Goal: Information Seeking & Learning: Learn about a topic

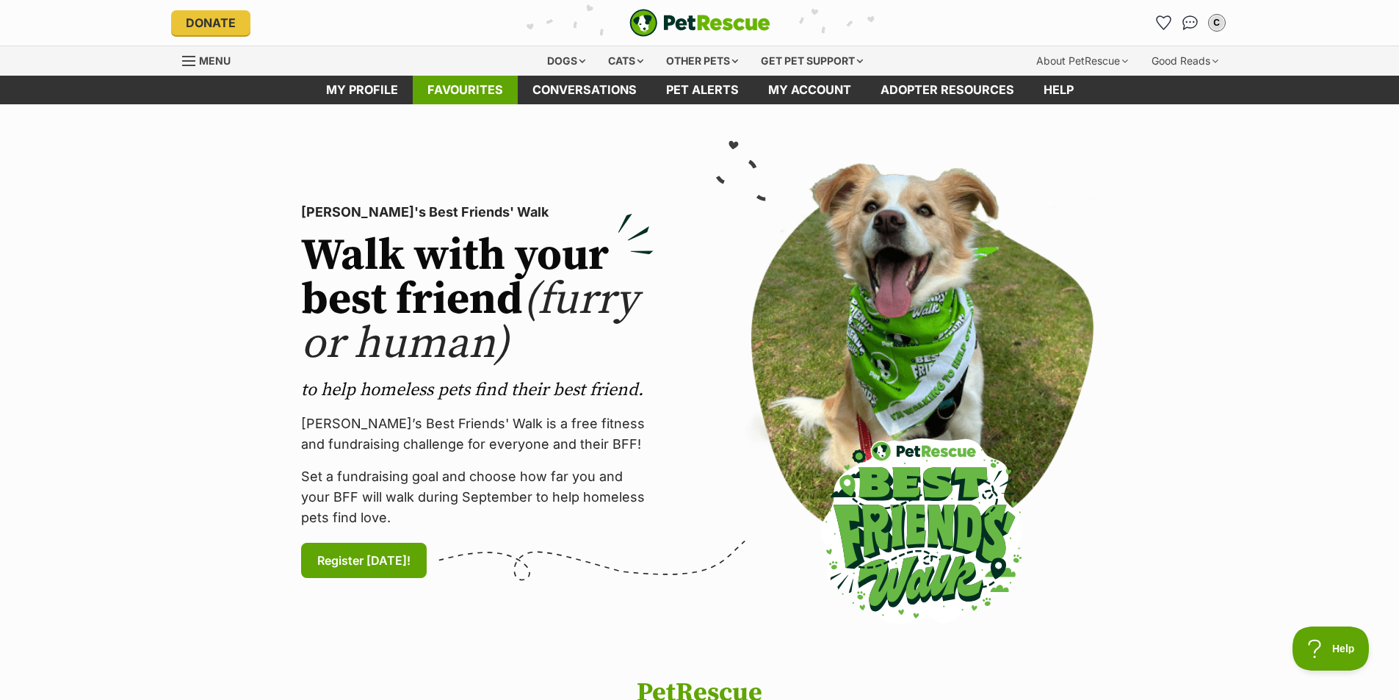
click at [474, 79] on link "Favourites" at bounding box center [465, 90] width 105 height 29
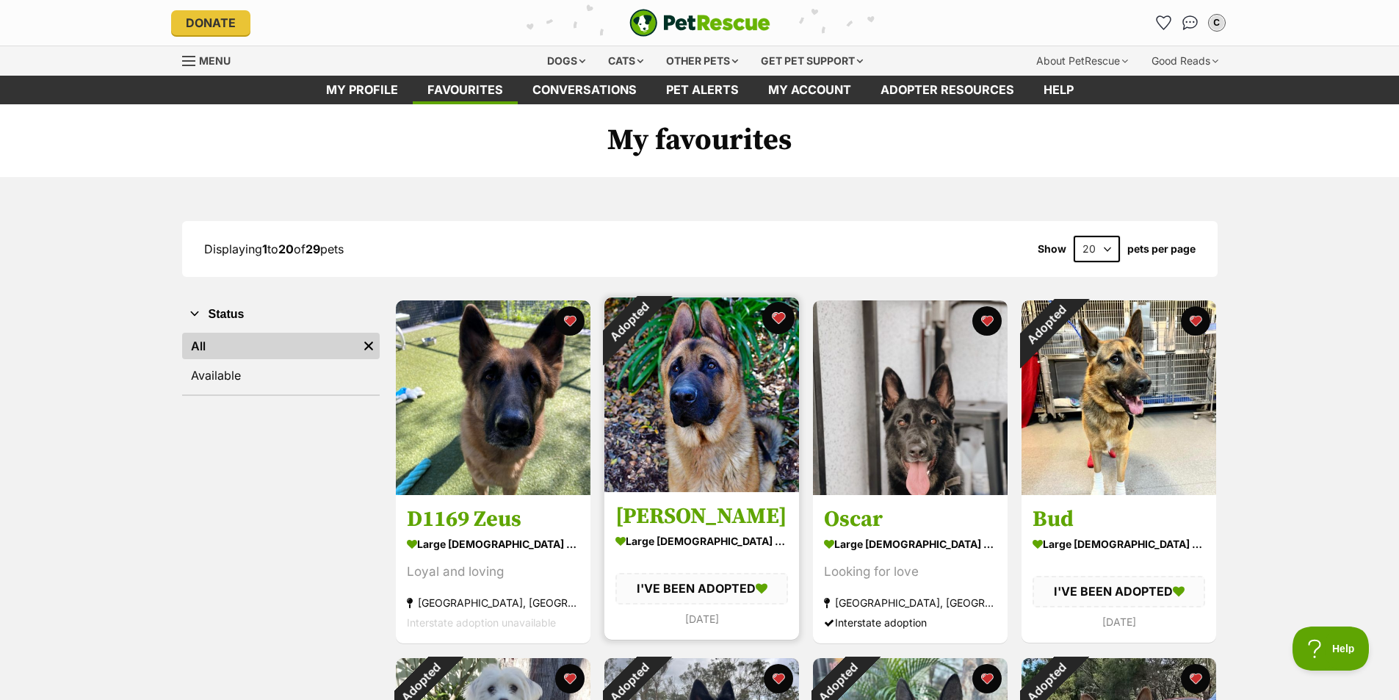
click at [785, 315] on button "favourite" at bounding box center [778, 318] width 32 height 32
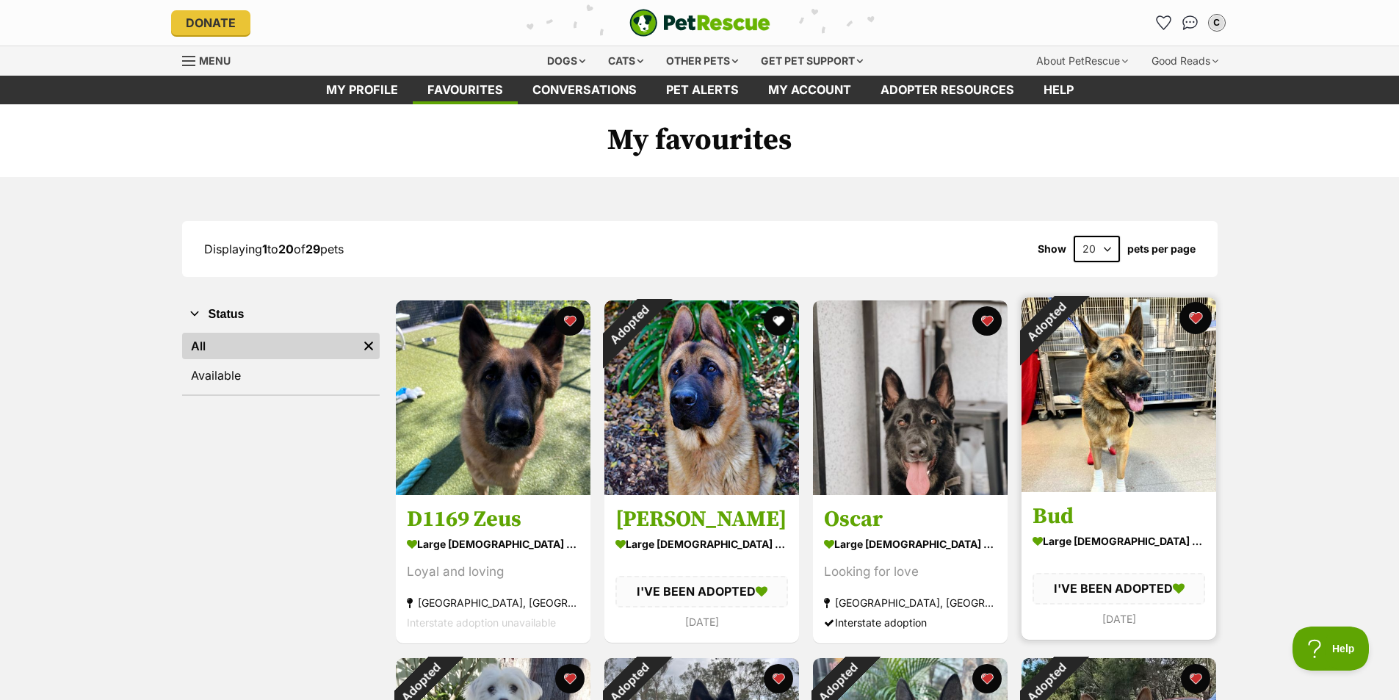
click at [1194, 314] on button "favourite" at bounding box center [1196, 318] width 32 height 32
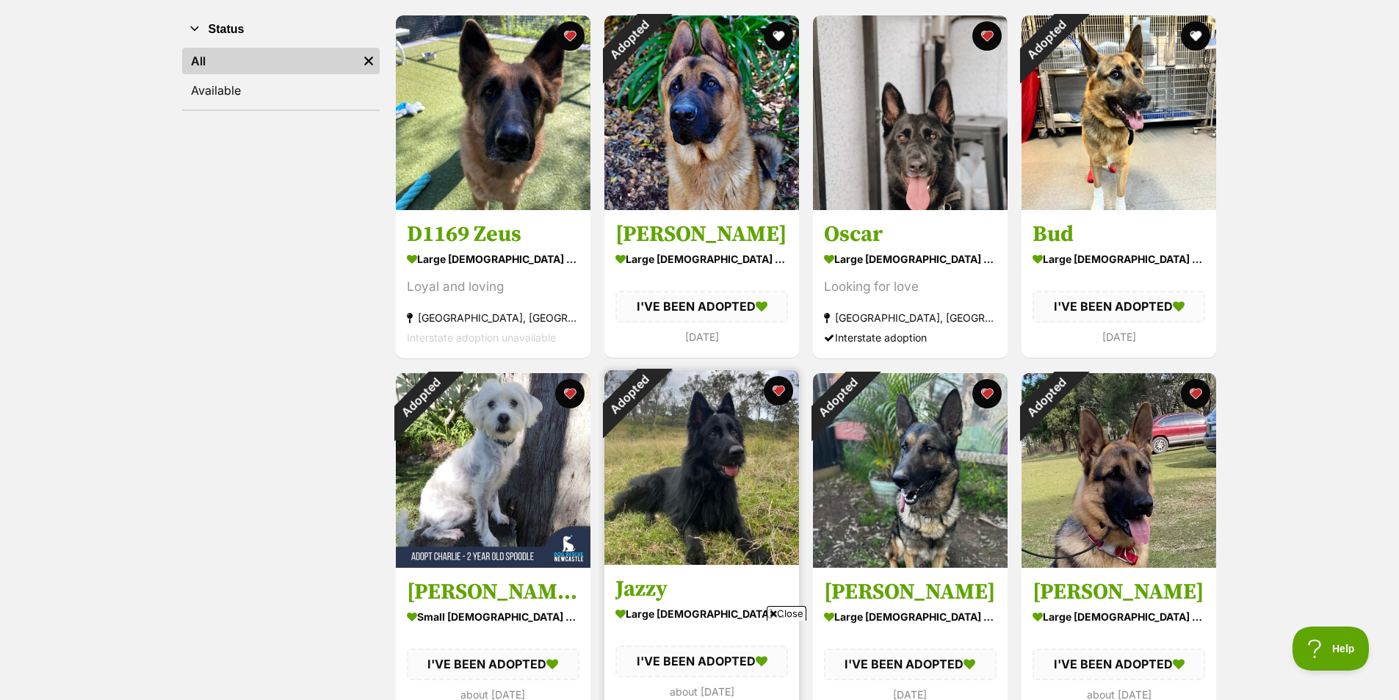
scroll to position [294, 0]
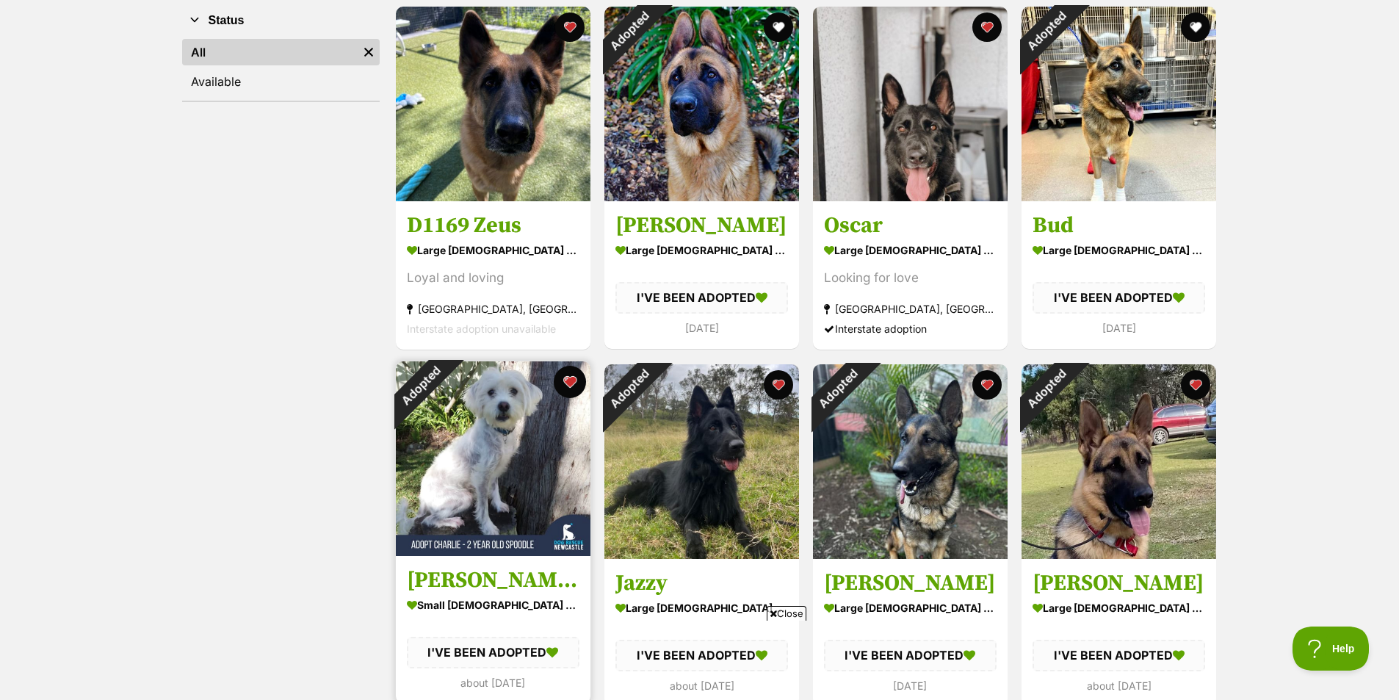
click at [573, 383] on button "favourite" at bounding box center [570, 382] width 32 height 32
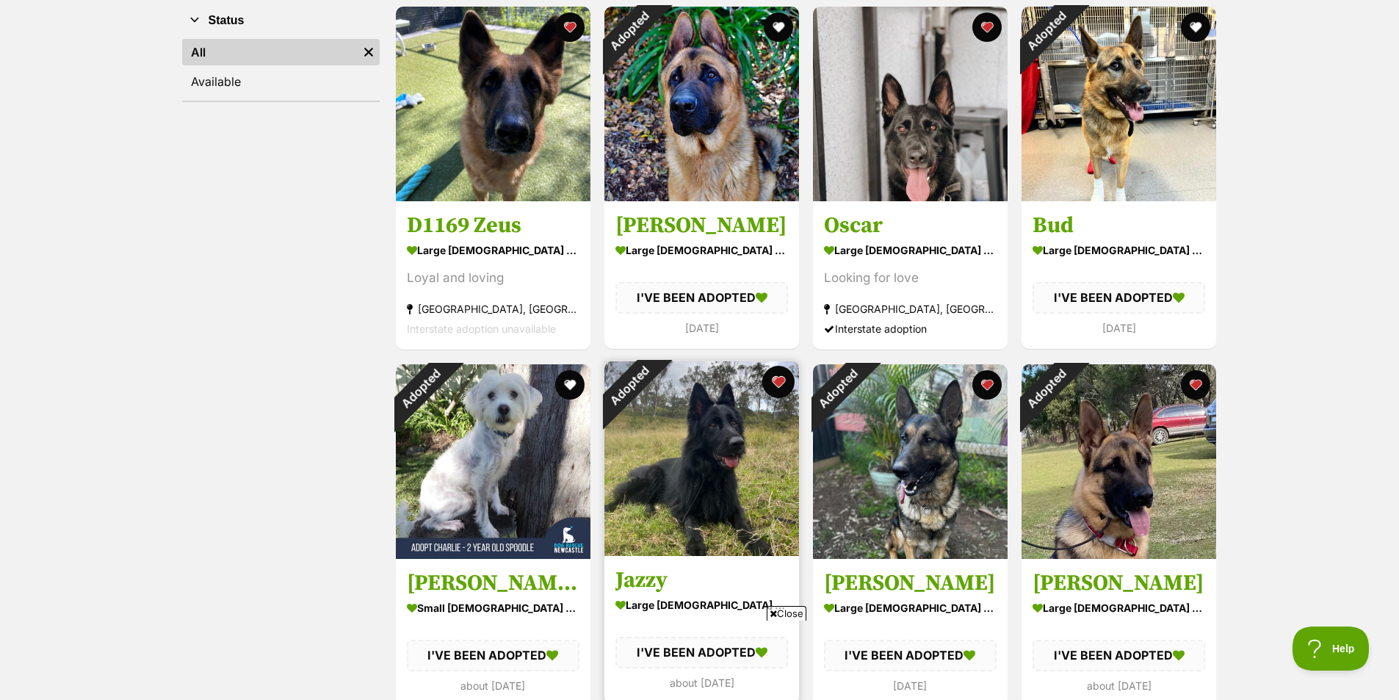
click at [782, 383] on button "favourite" at bounding box center [778, 382] width 32 height 32
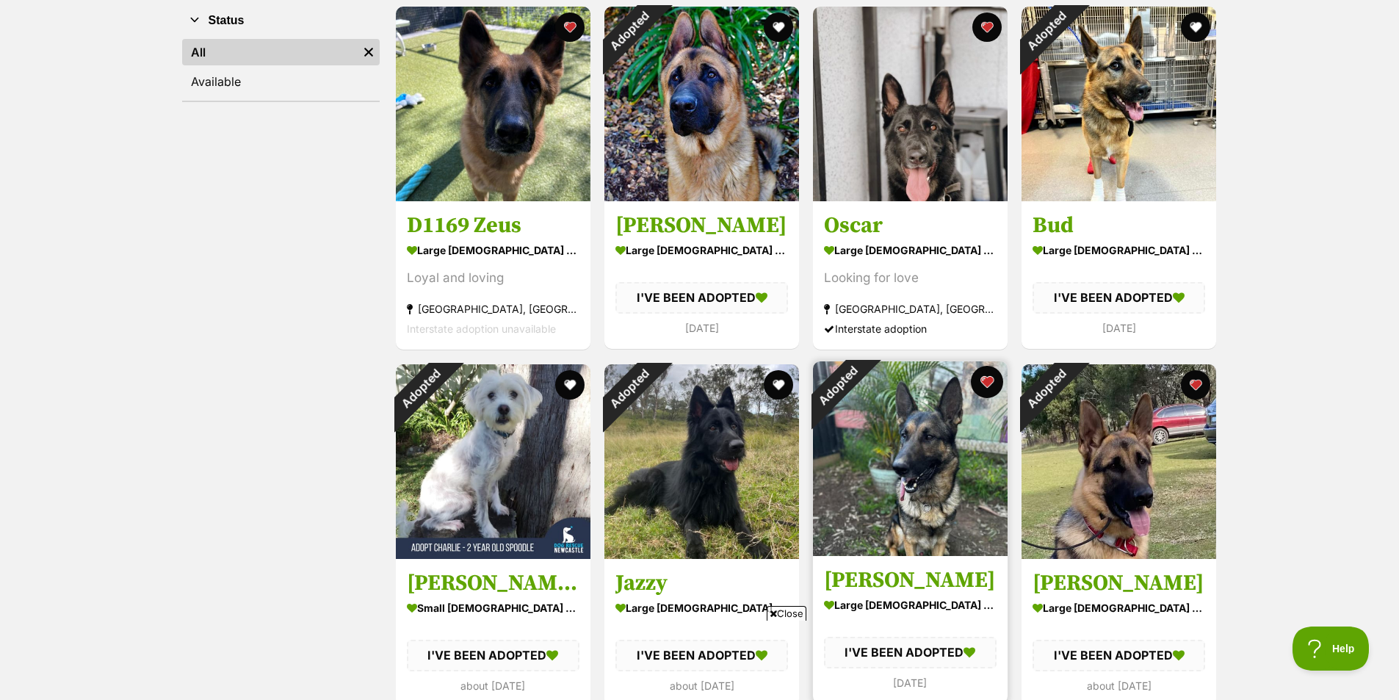
click at [986, 378] on button "favourite" at bounding box center [987, 382] width 32 height 32
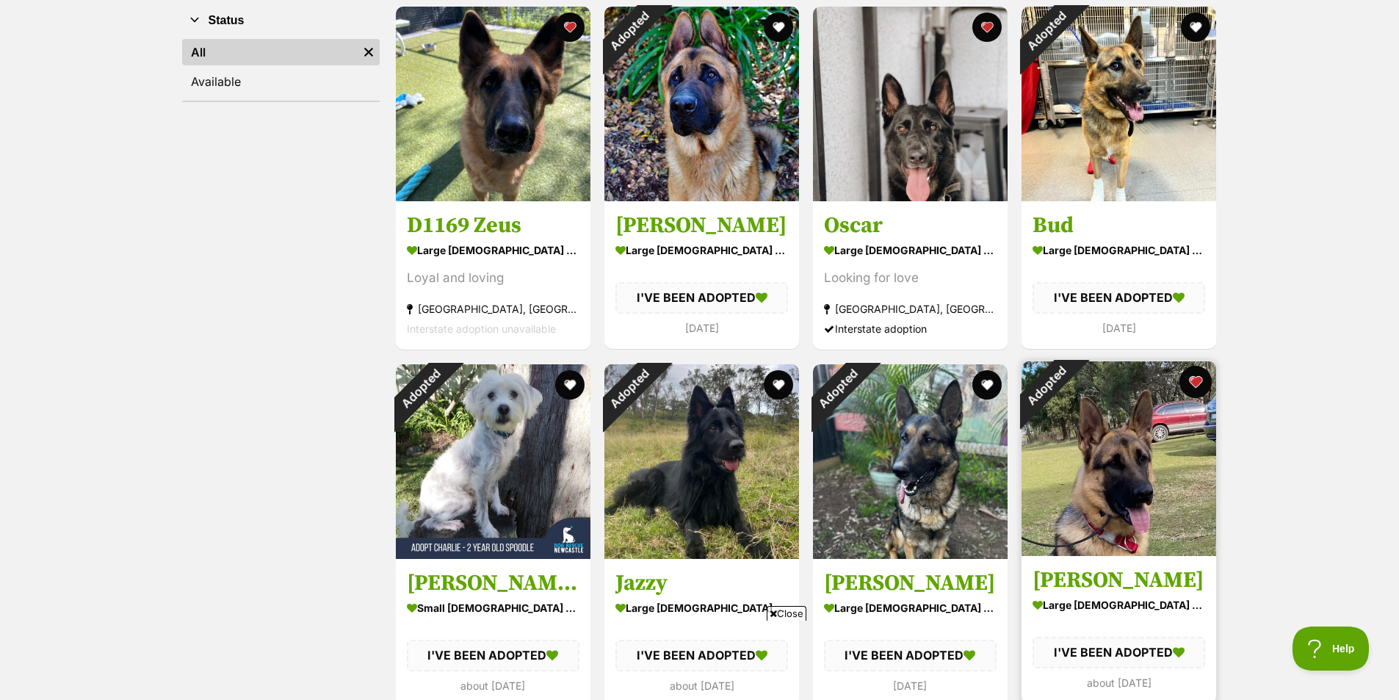
click at [1196, 384] on button "favourite" at bounding box center [1196, 382] width 32 height 32
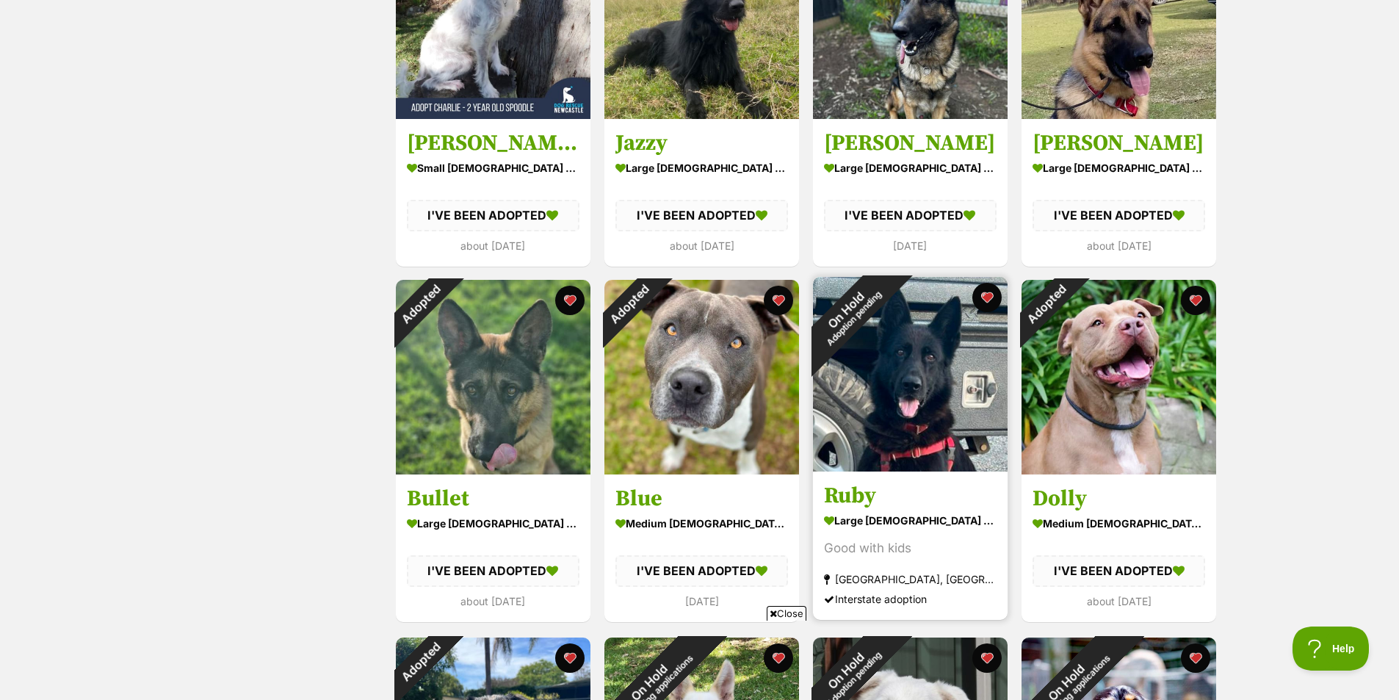
scroll to position [735, 0]
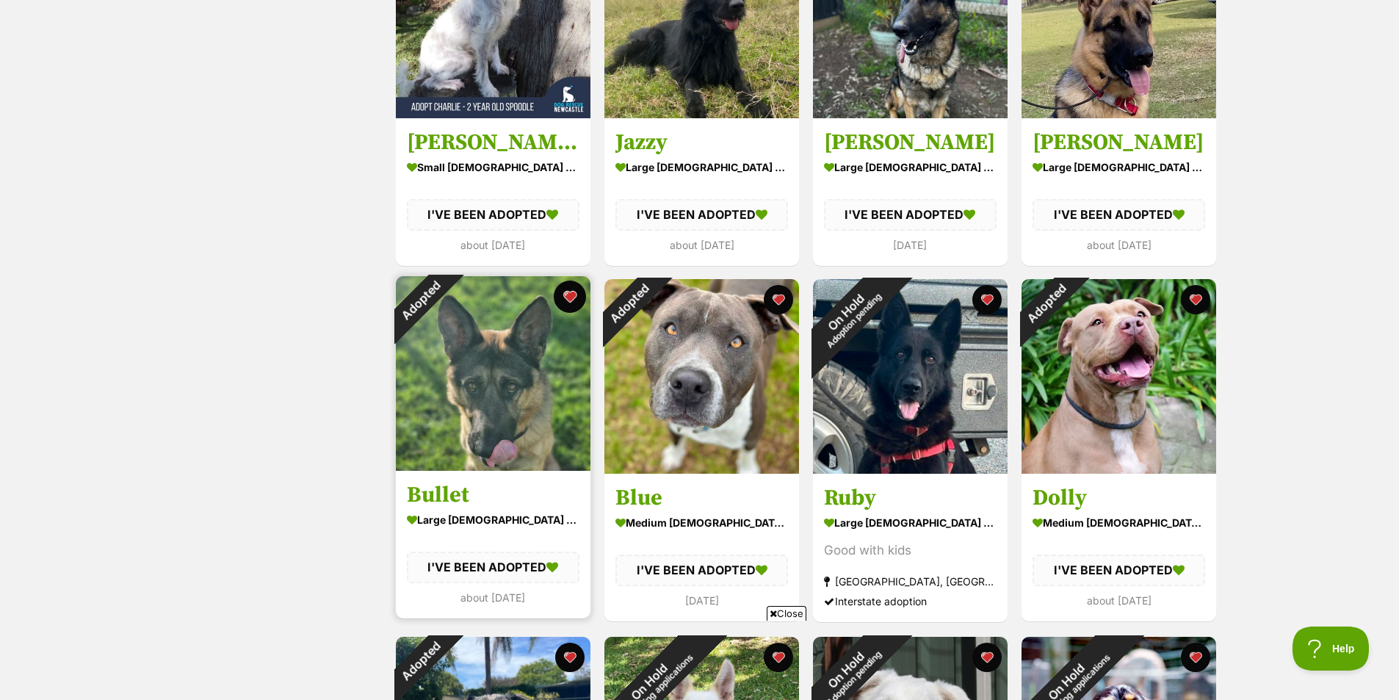
click at [560, 296] on button "favourite" at bounding box center [570, 297] width 32 height 32
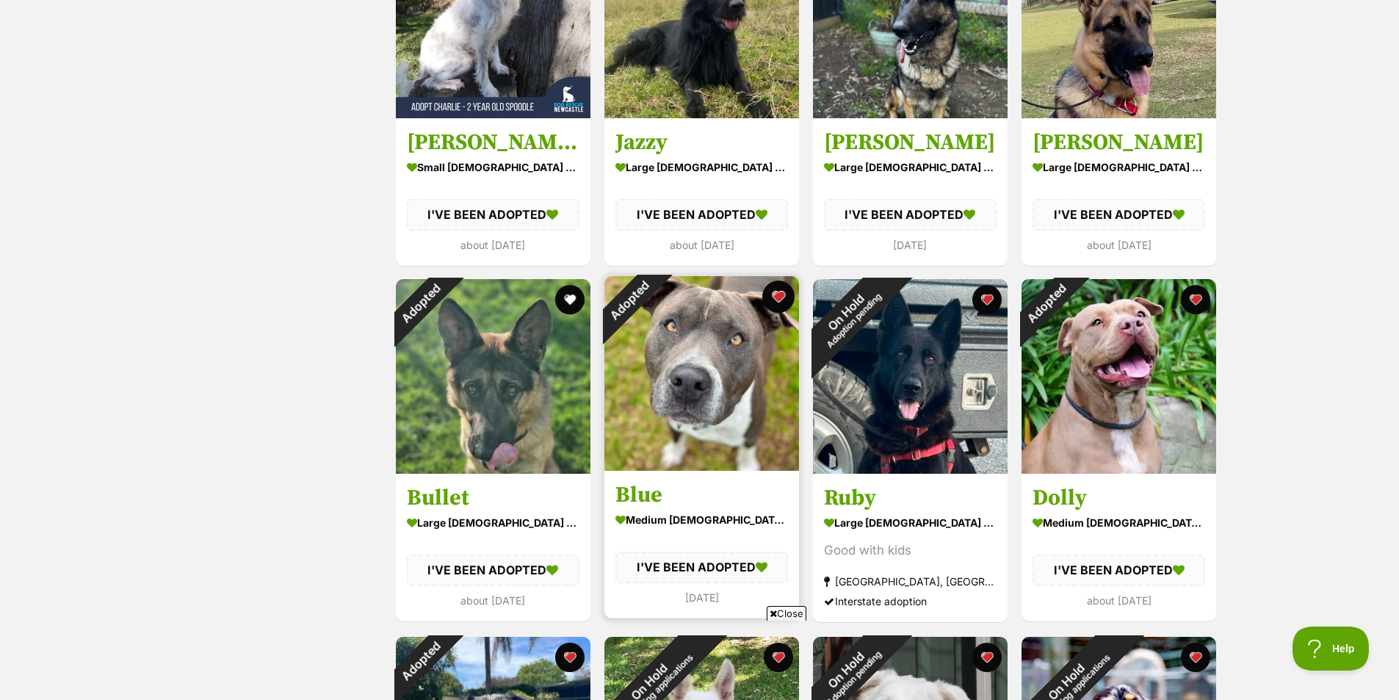
click at [780, 297] on button "favourite" at bounding box center [778, 297] width 32 height 32
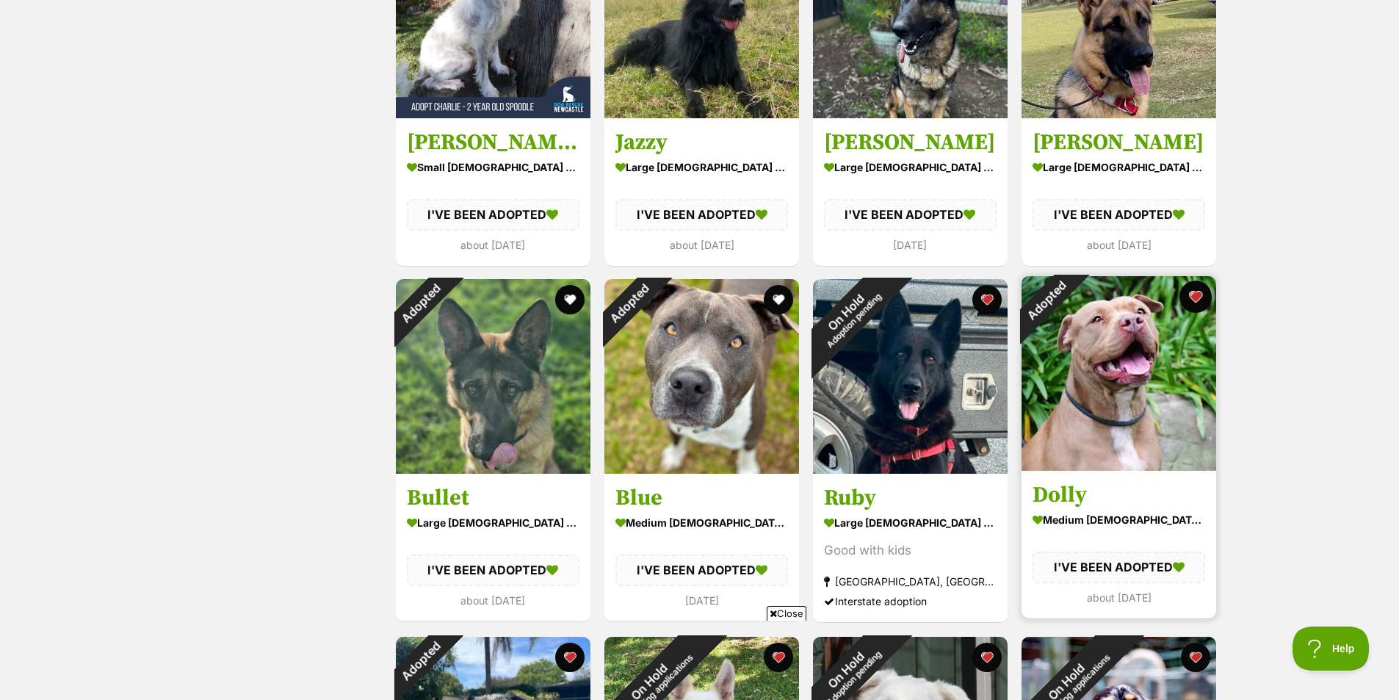
click at [1191, 296] on button "favourite" at bounding box center [1196, 297] width 32 height 32
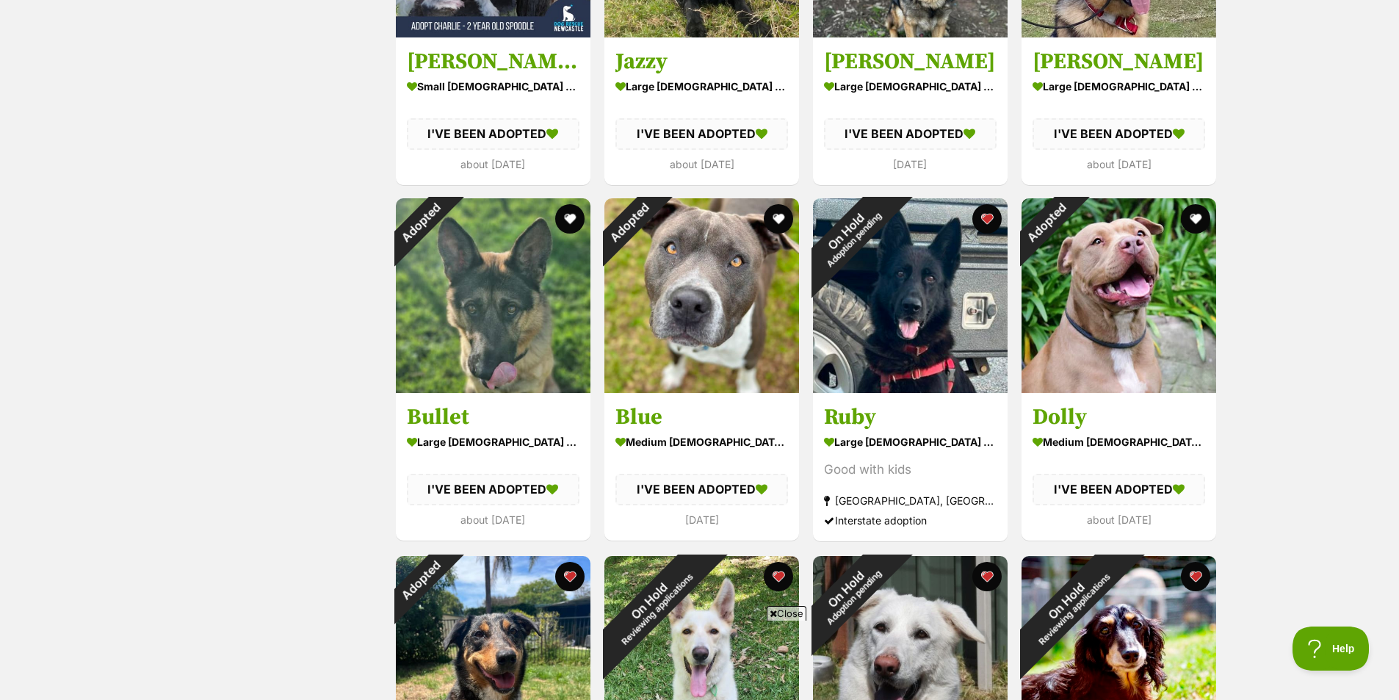
scroll to position [1028, 0]
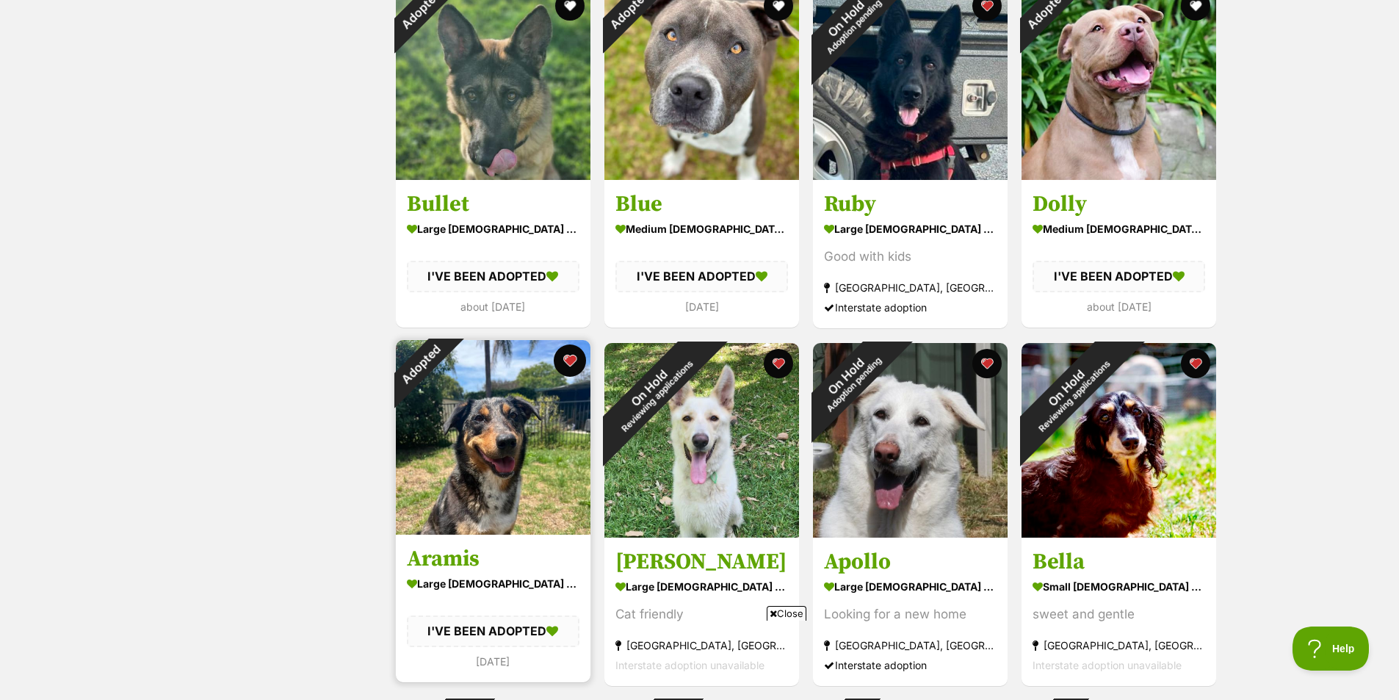
click at [571, 357] on button "favourite" at bounding box center [570, 361] width 32 height 32
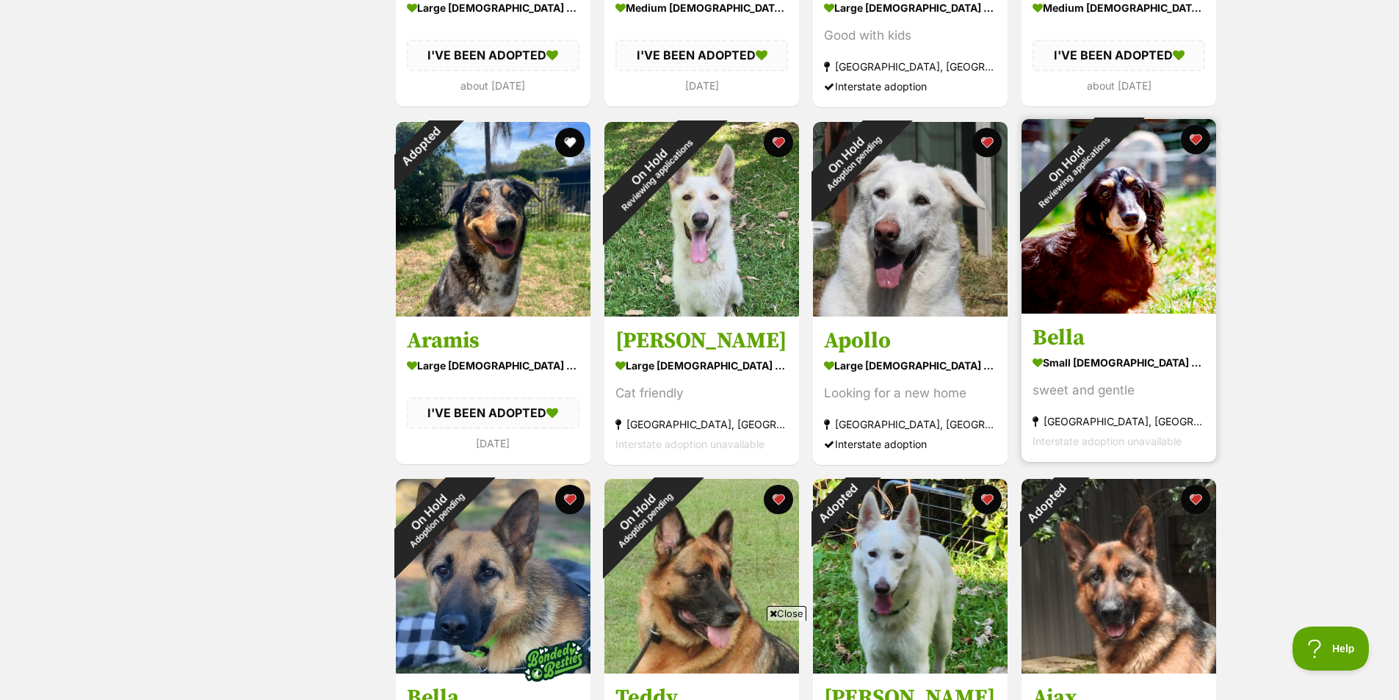
scroll to position [1249, 0]
click at [1200, 136] on button "favourite" at bounding box center [1196, 140] width 32 height 32
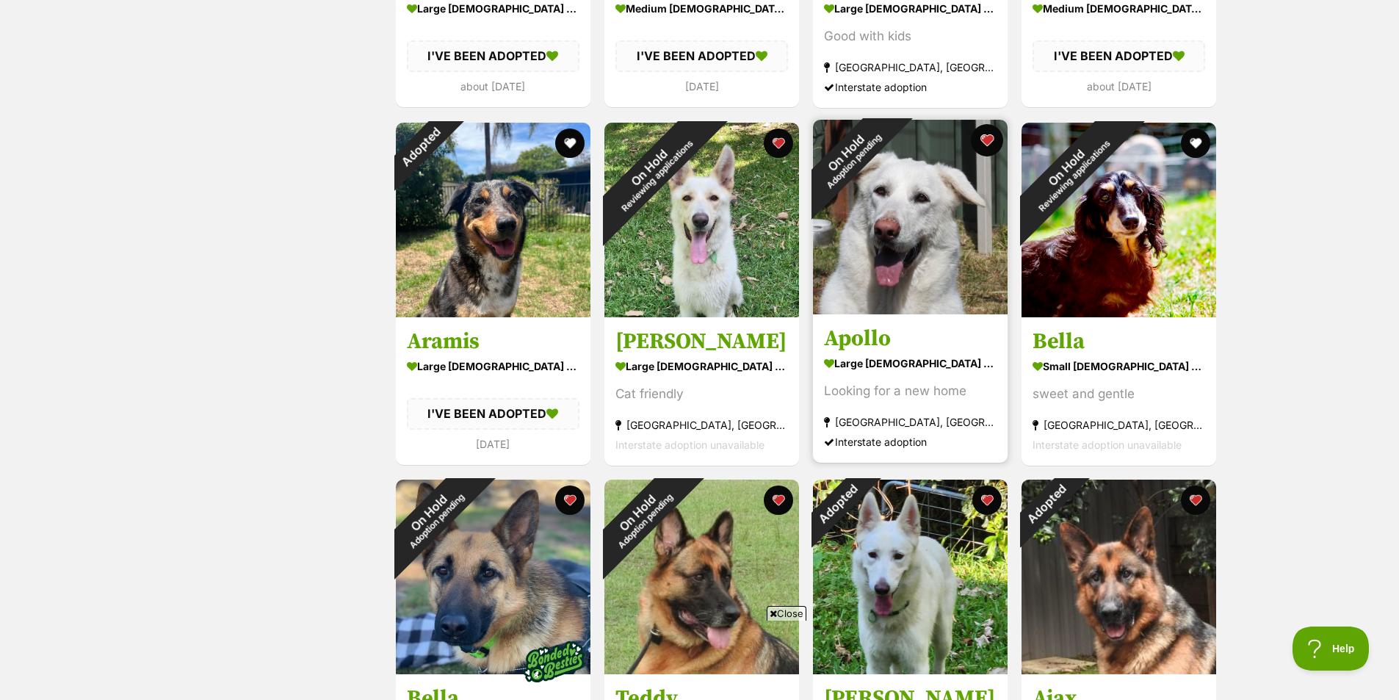
click at [993, 135] on button "favourite" at bounding box center [987, 140] width 32 height 32
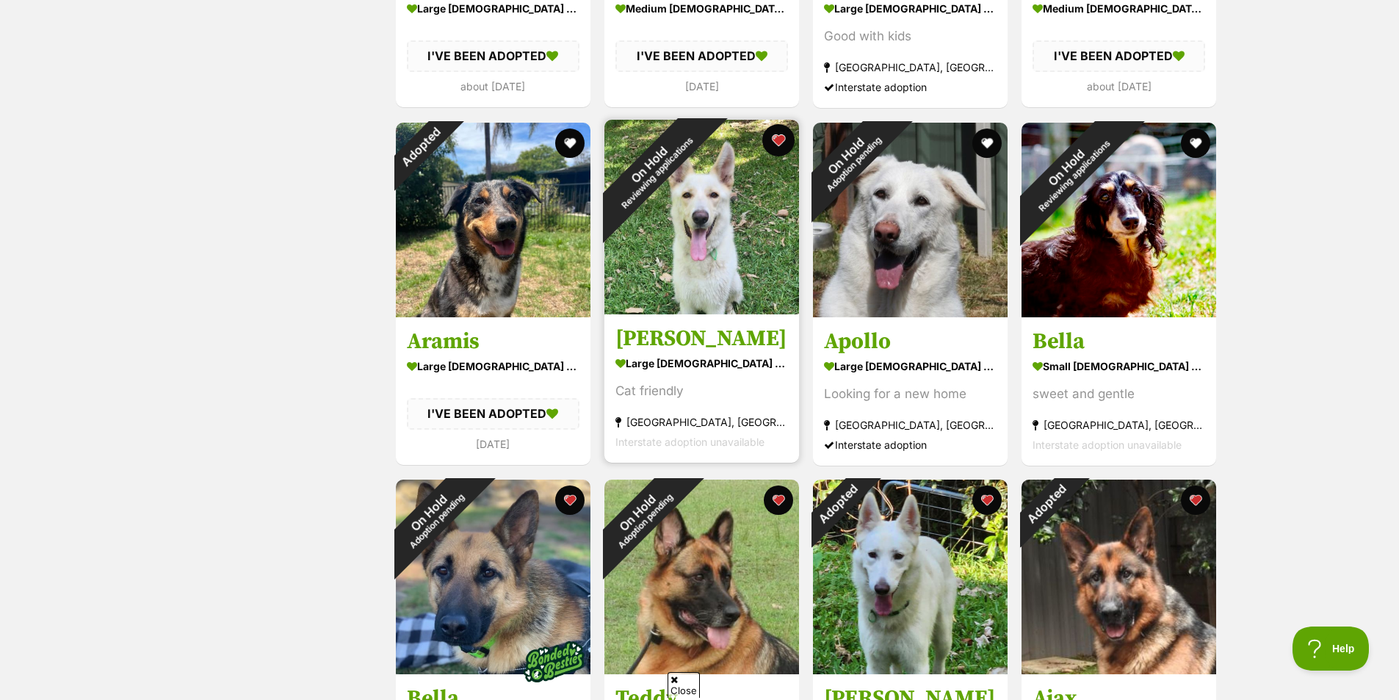
scroll to position [0, 0]
click at [768, 137] on button "favourite" at bounding box center [778, 140] width 32 height 32
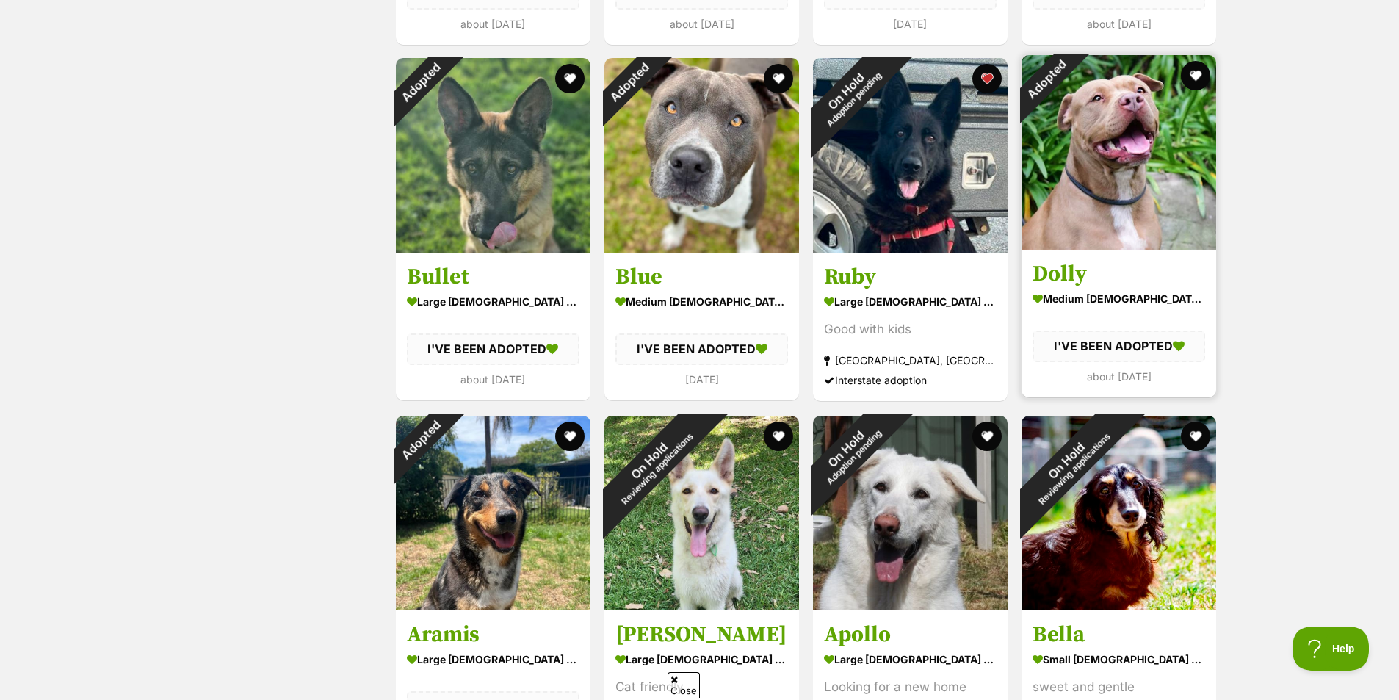
scroll to position [955, 0]
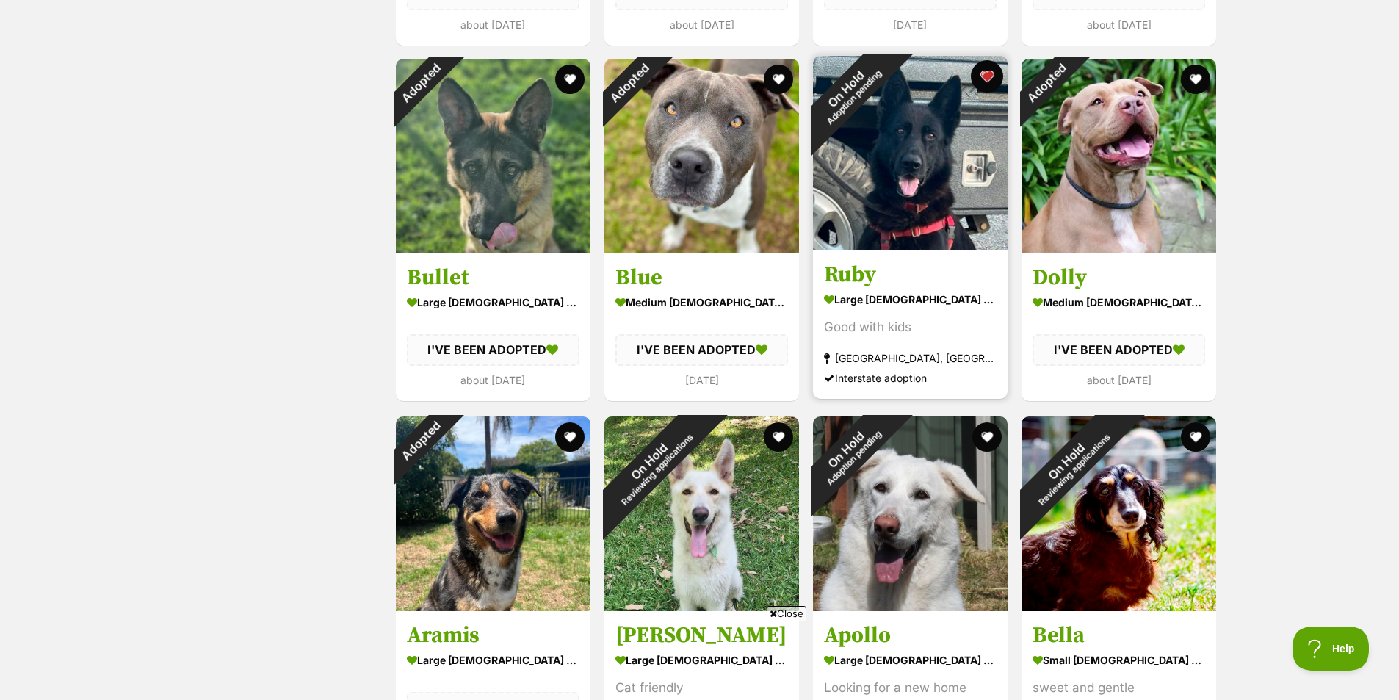
click at [987, 68] on button "favourite" at bounding box center [987, 76] width 32 height 32
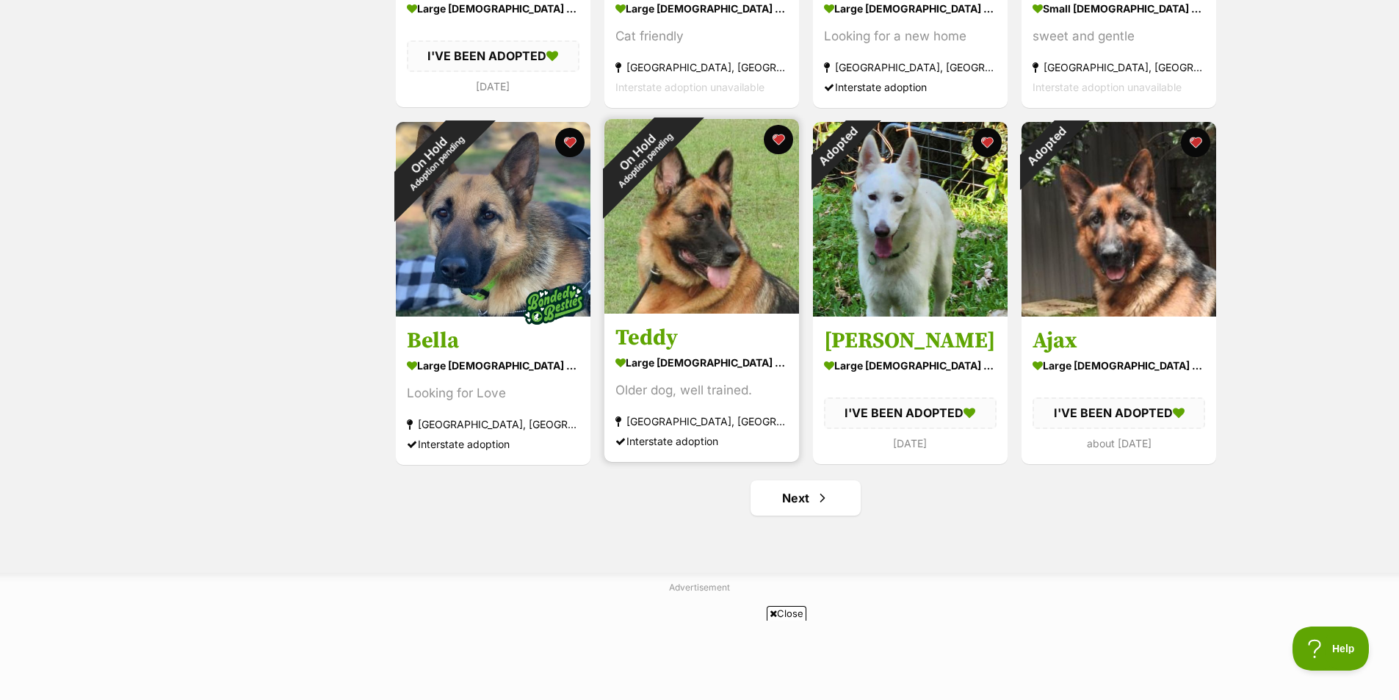
scroll to position [1616, 0]
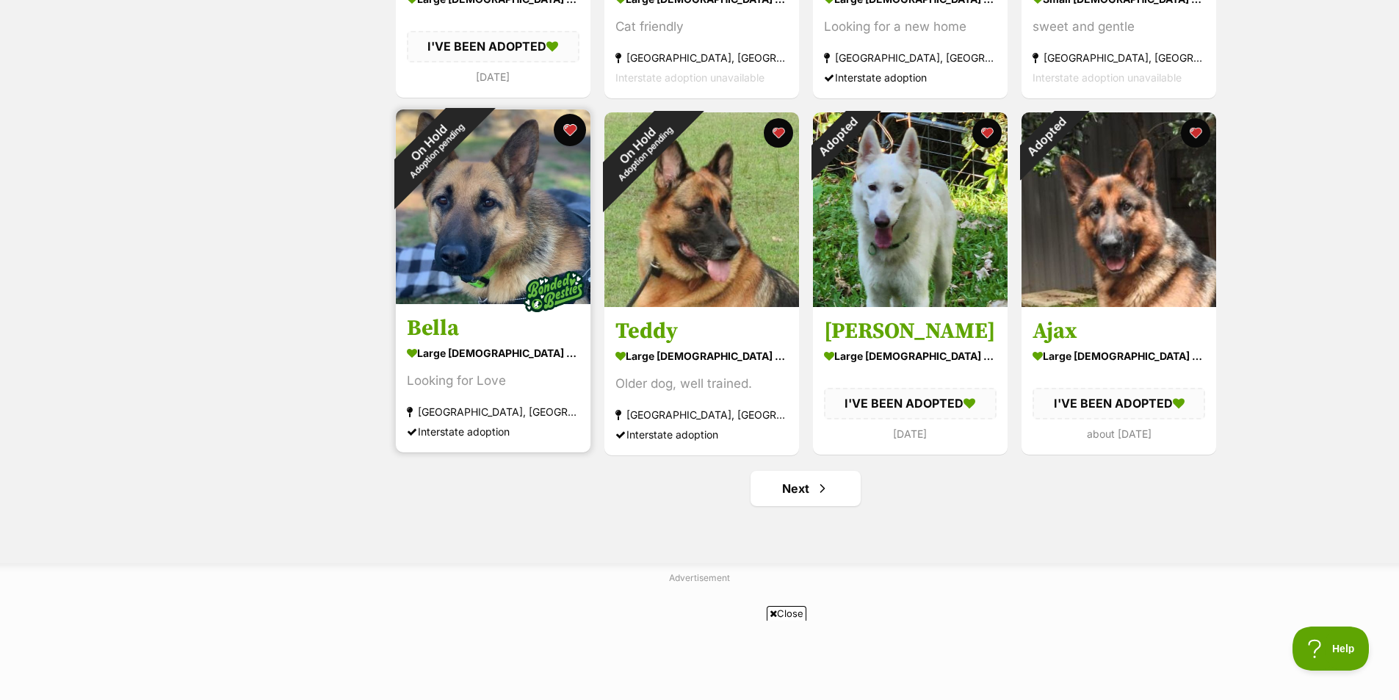
click at [566, 127] on button "favourite" at bounding box center [570, 130] width 32 height 32
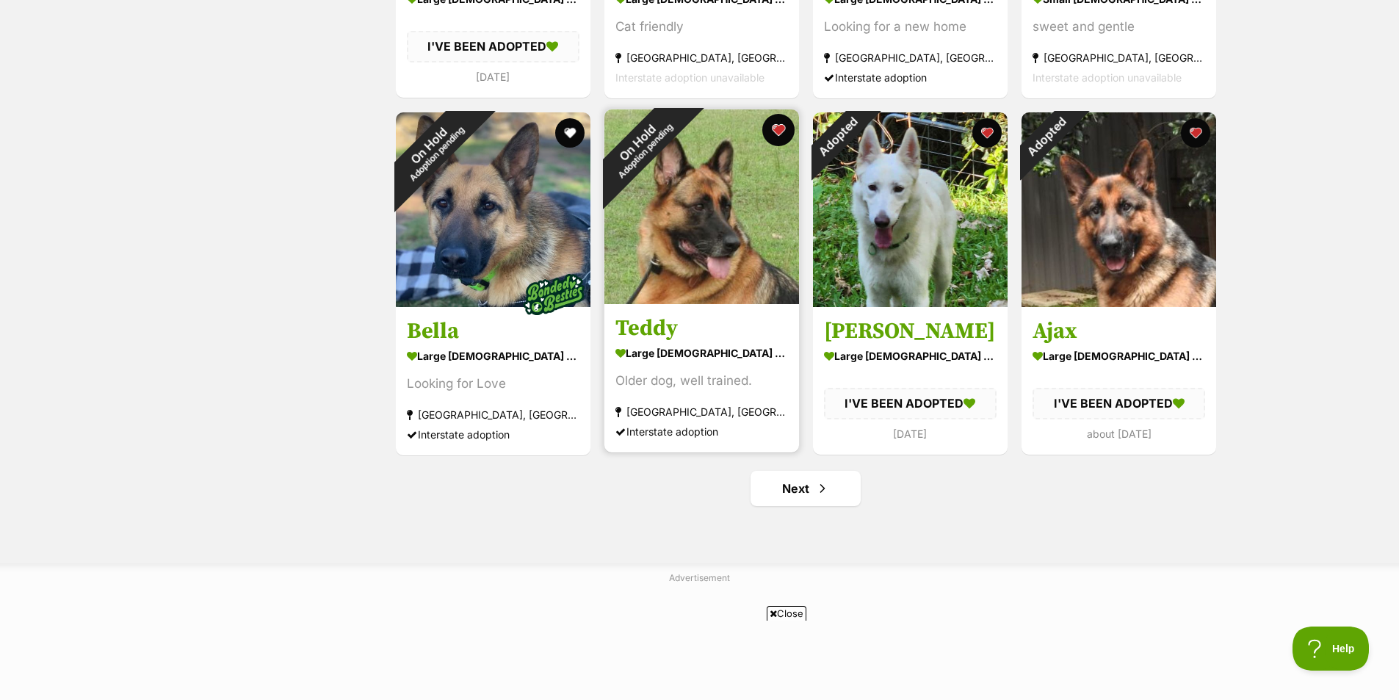
click at [771, 127] on button "favourite" at bounding box center [778, 130] width 32 height 32
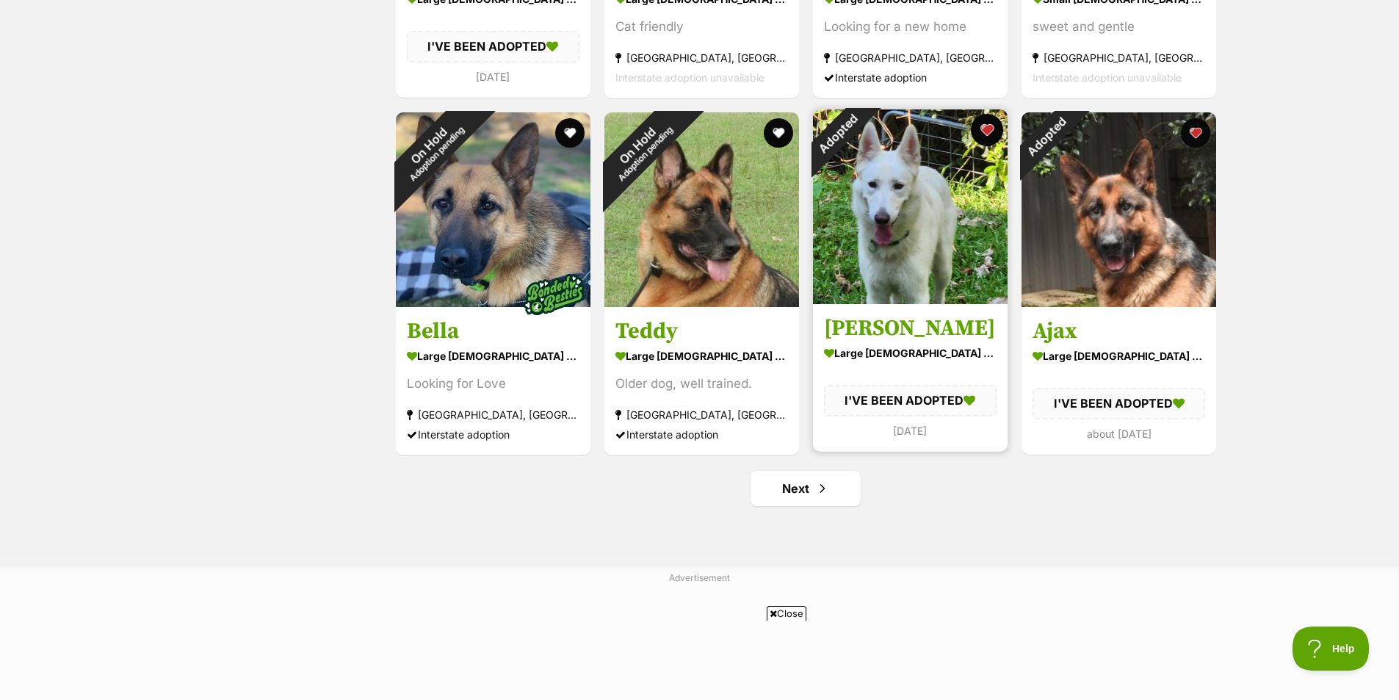
click at [989, 126] on button "favourite" at bounding box center [987, 130] width 32 height 32
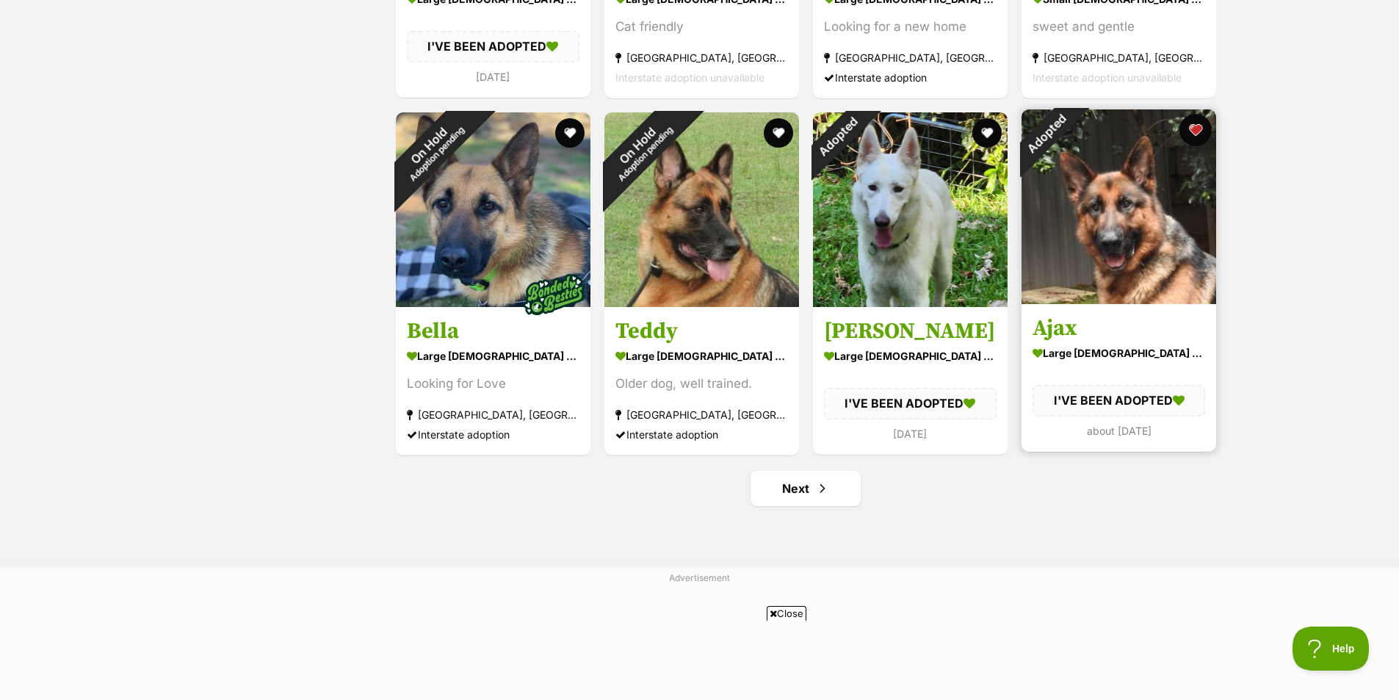
click at [1191, 125] on button "favourite" at bounding box center [1196, 130] width 32 height 32
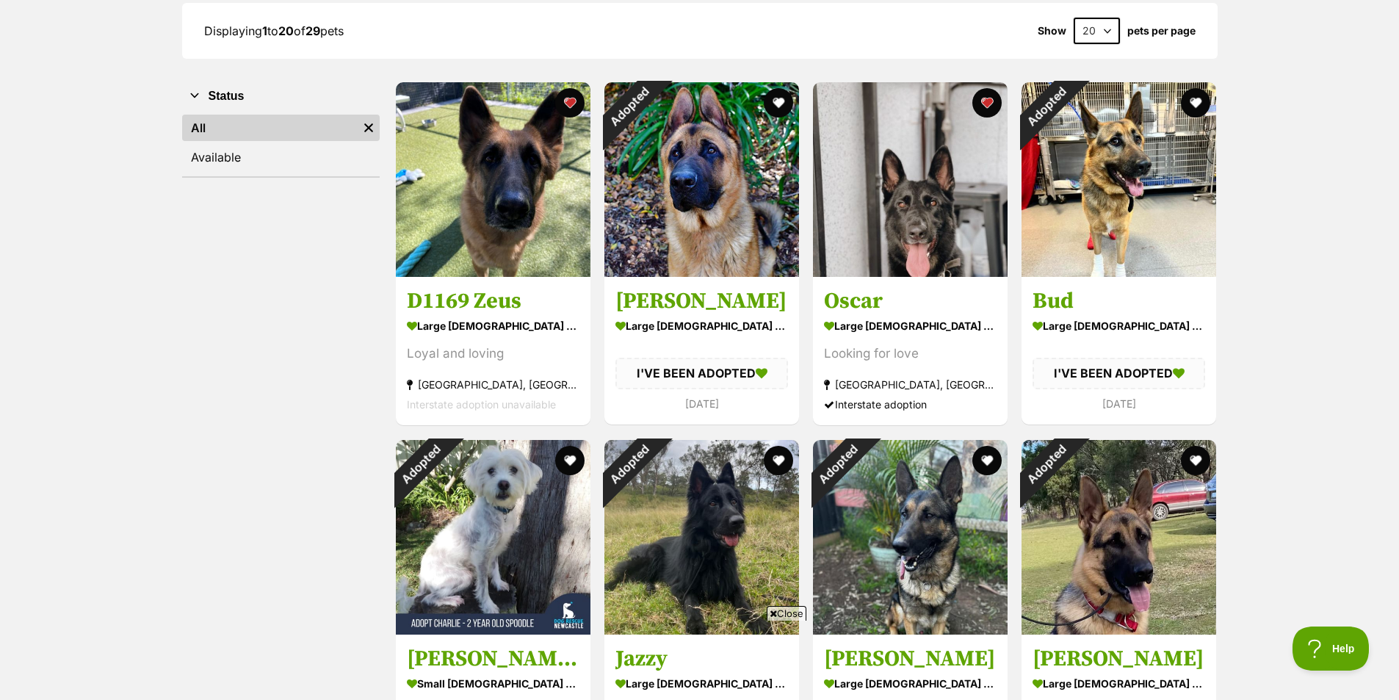
scroll to position [0, 0]
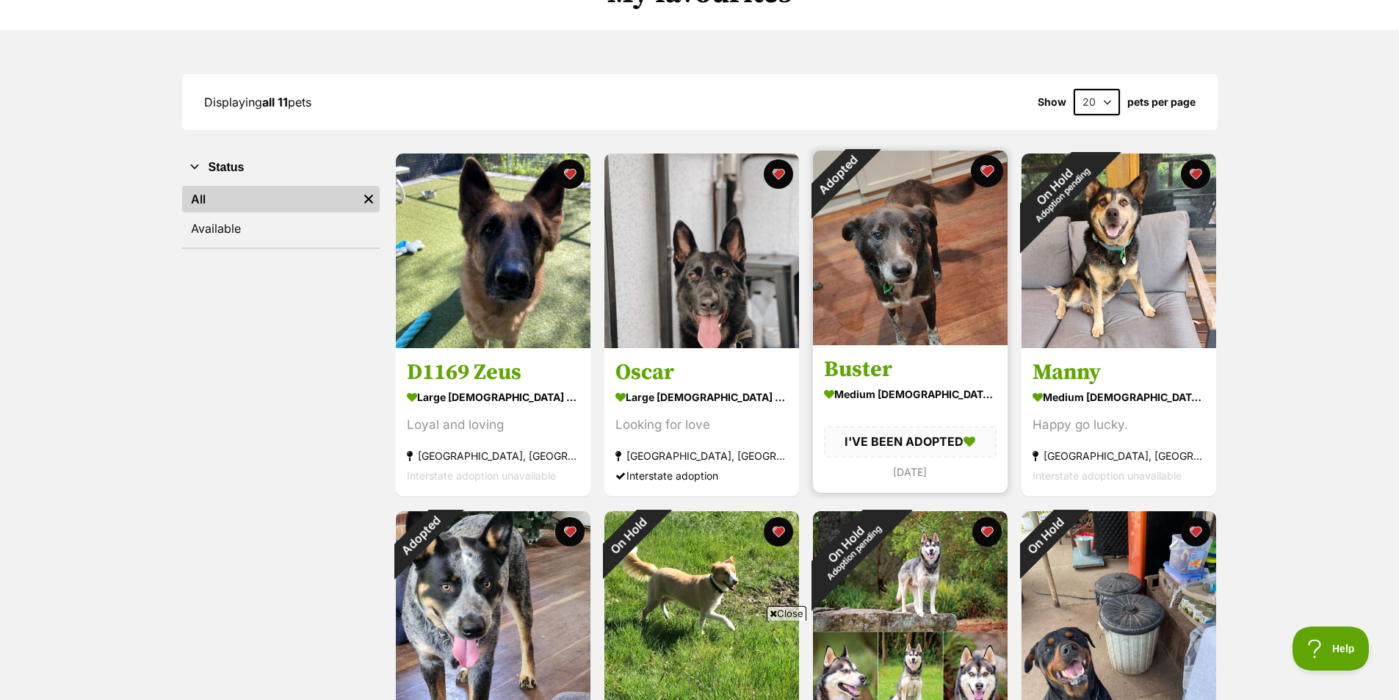
click at [988, 171] on button "favourite" at bounding box center [987, 171] width 32 height 32
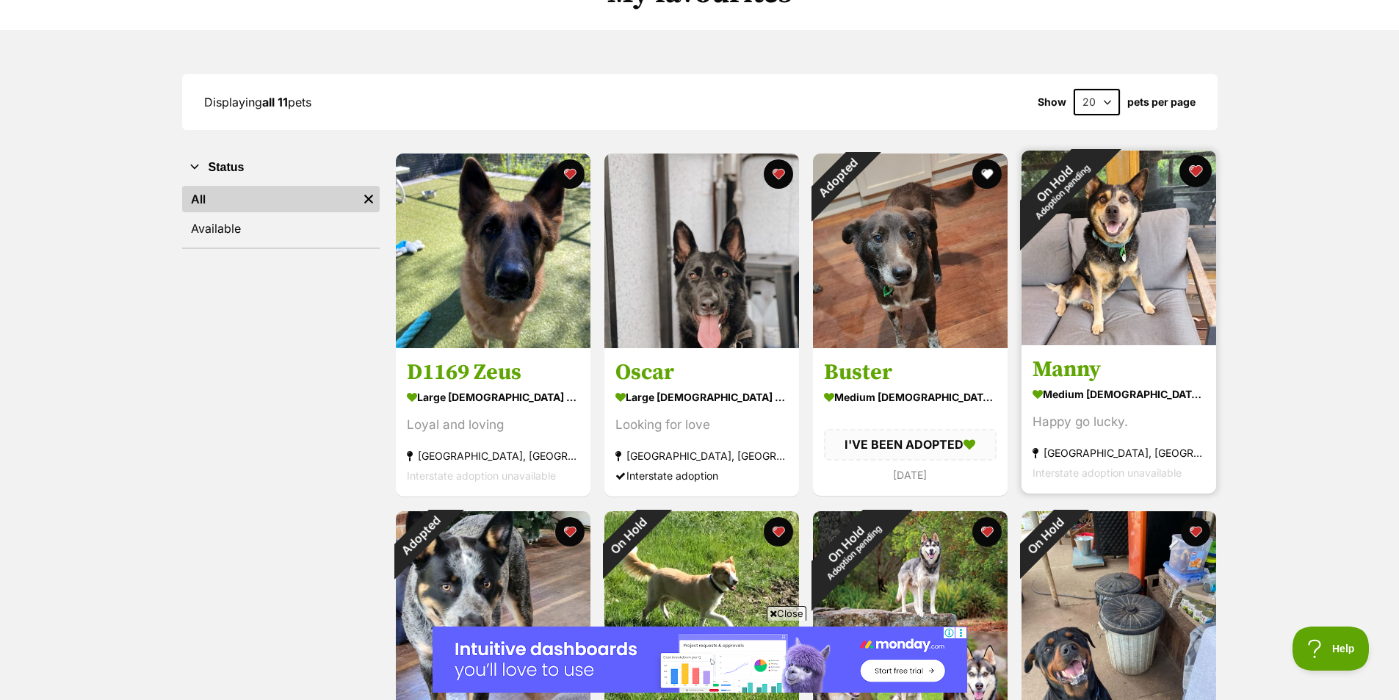
click at [1192, 171] on button "favourite" at bounding box center [1196, 171] width 32 height 32
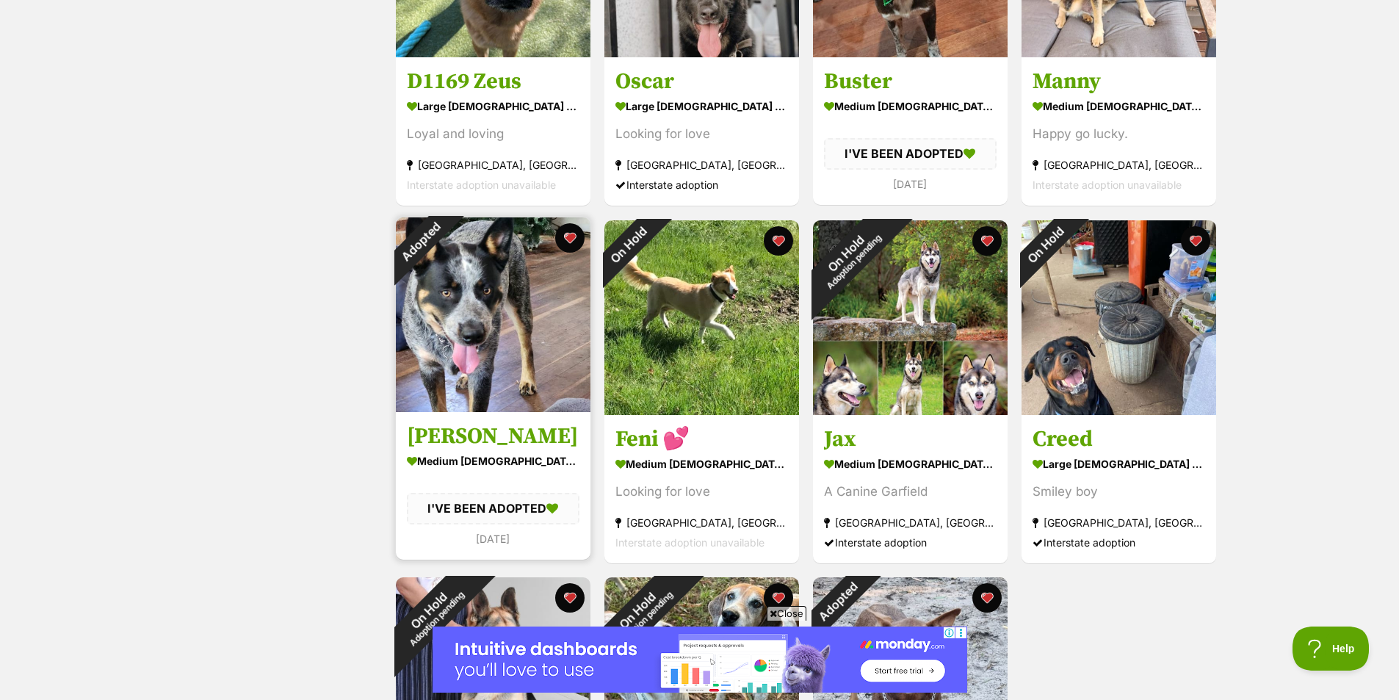
scroll to position [441, 0]
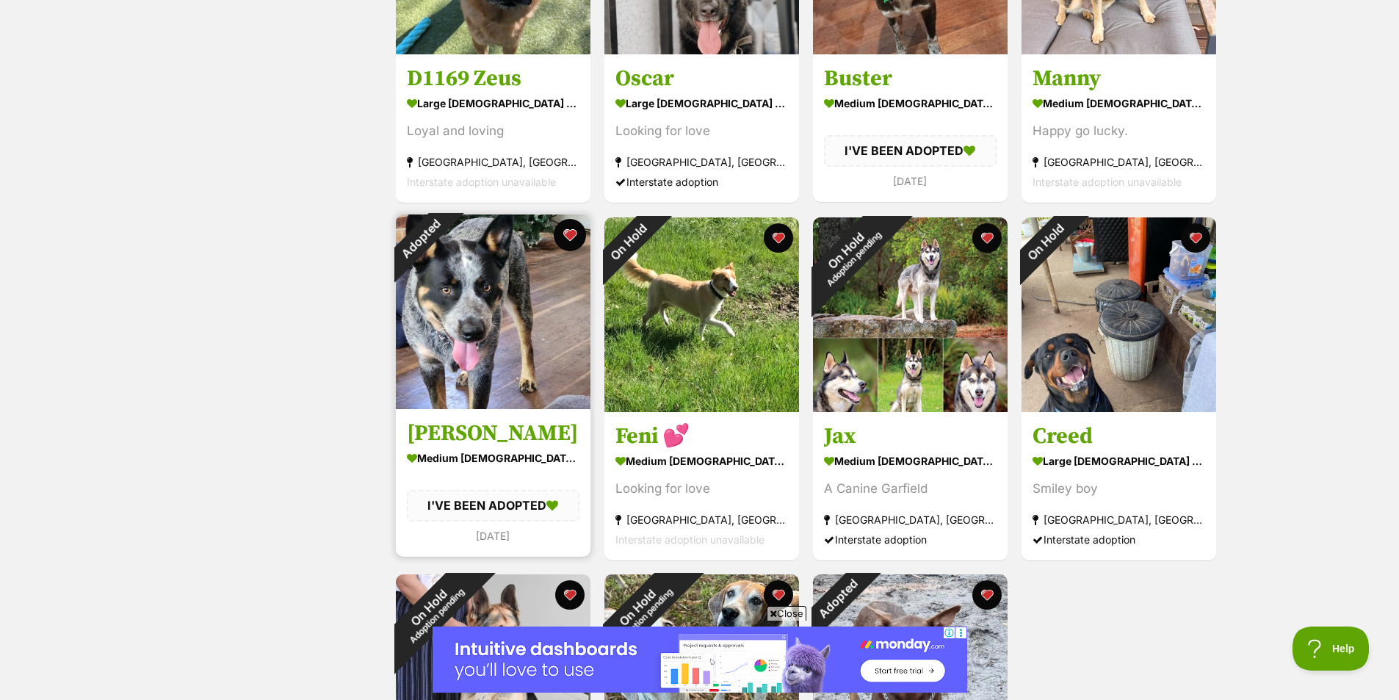
click at [570, 234] on button "favourite" at bounding box center [570, 235] width 32 height 32
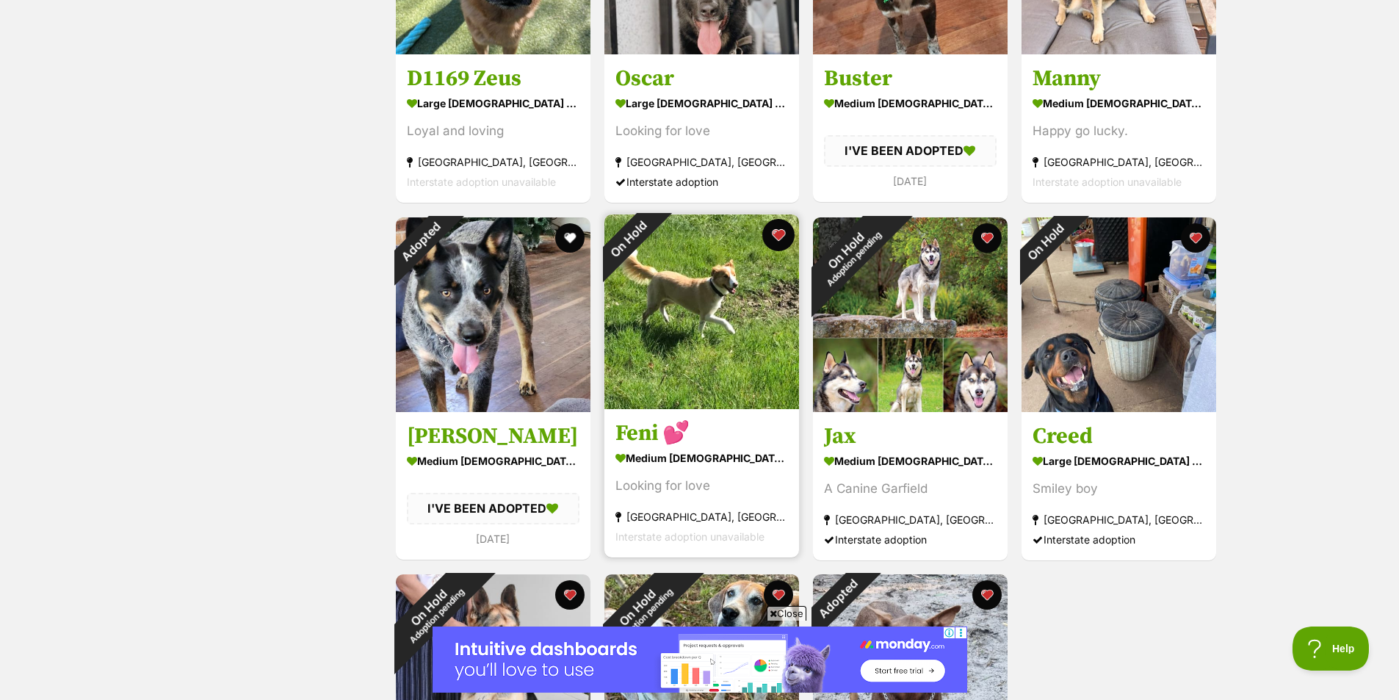
click at [785, 231] on button "favourite" at bounding box center [778, 235] width 32 height 32
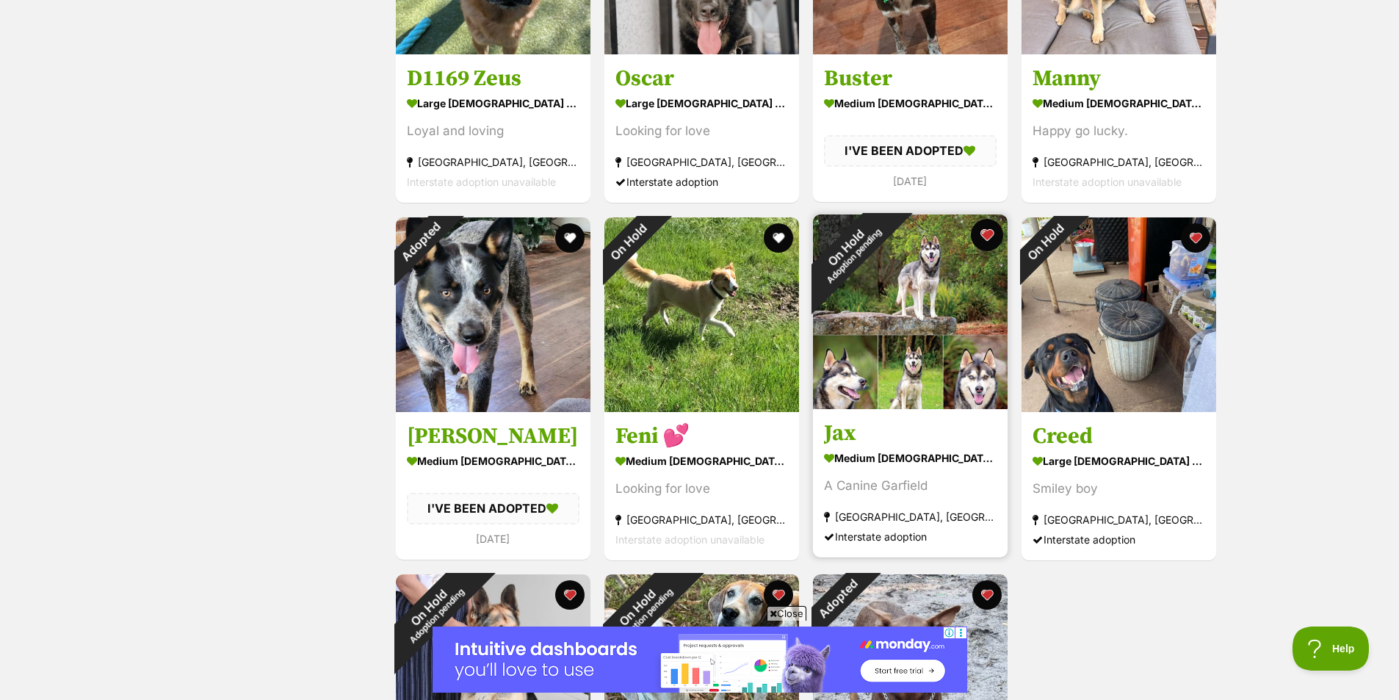
click at [985, 239] on button "favourite" at bounding box center [987, 235] width 32 height 32
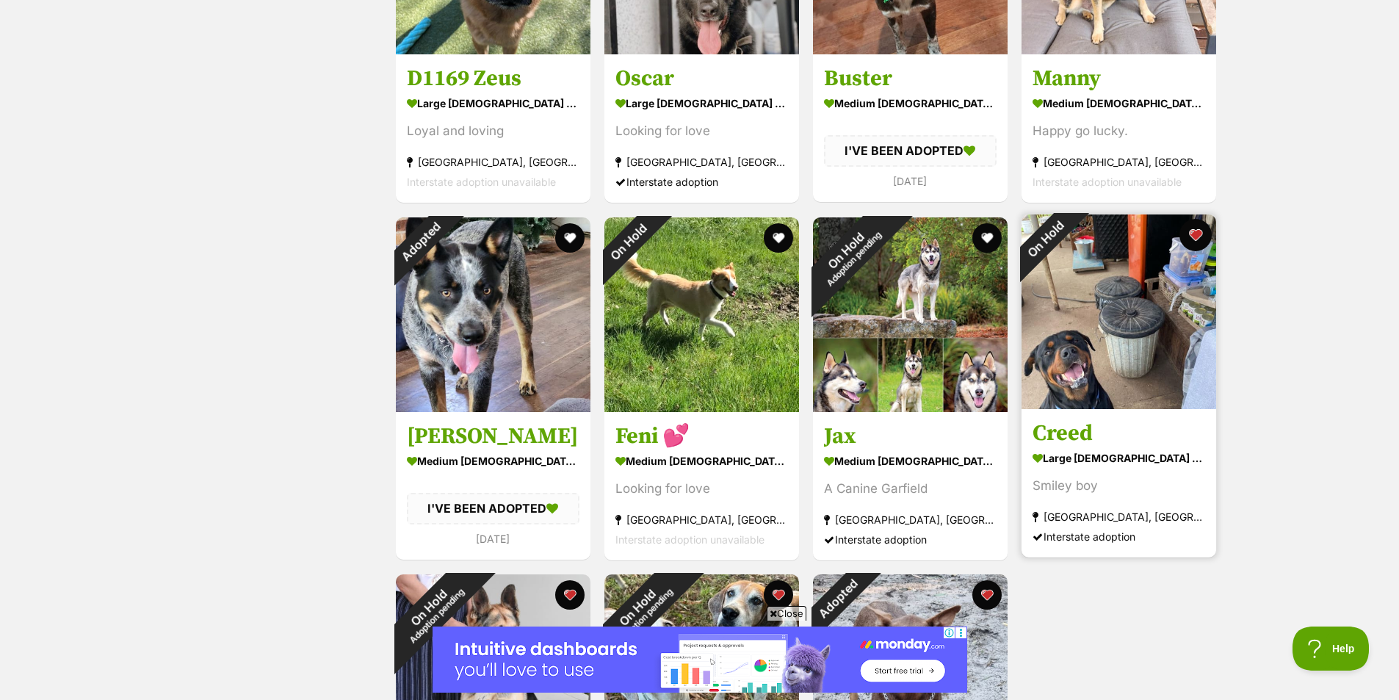
click at [1194, 236] on button "favourite" at bounding box center [1196, 235] width 32 height 32
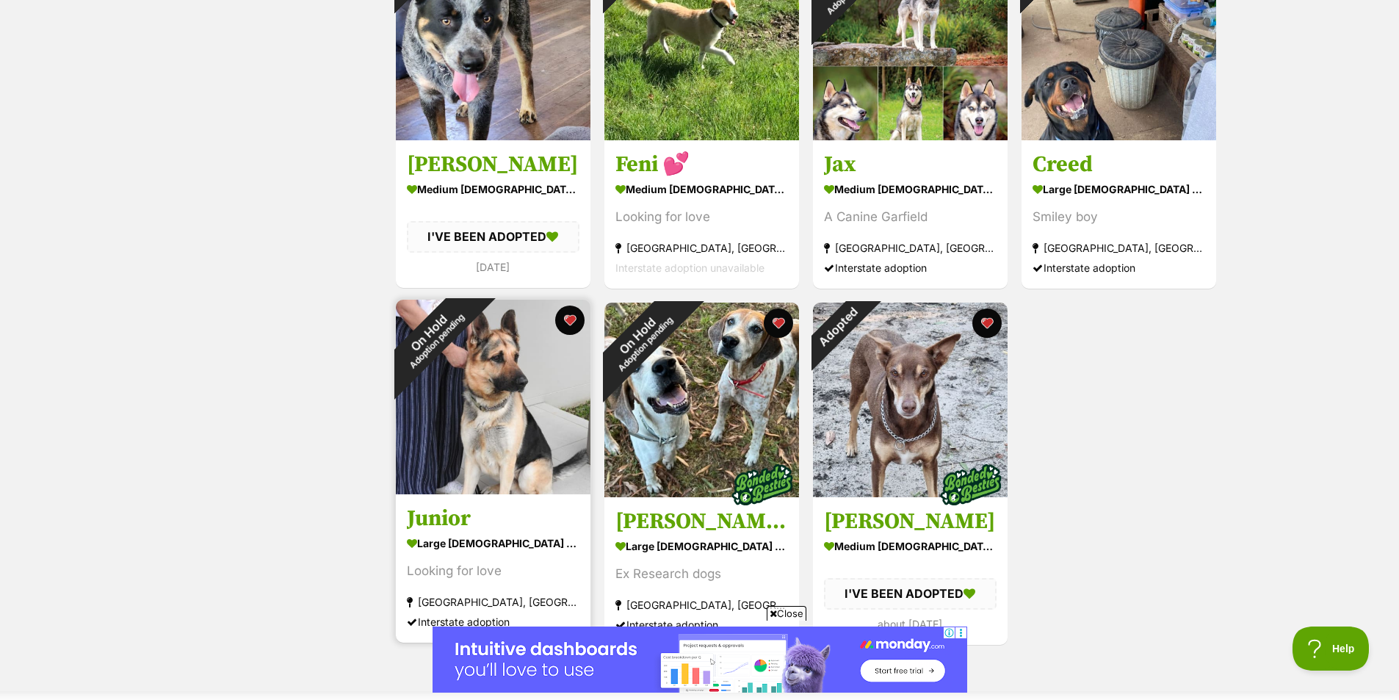
scroll to position [735, 0]
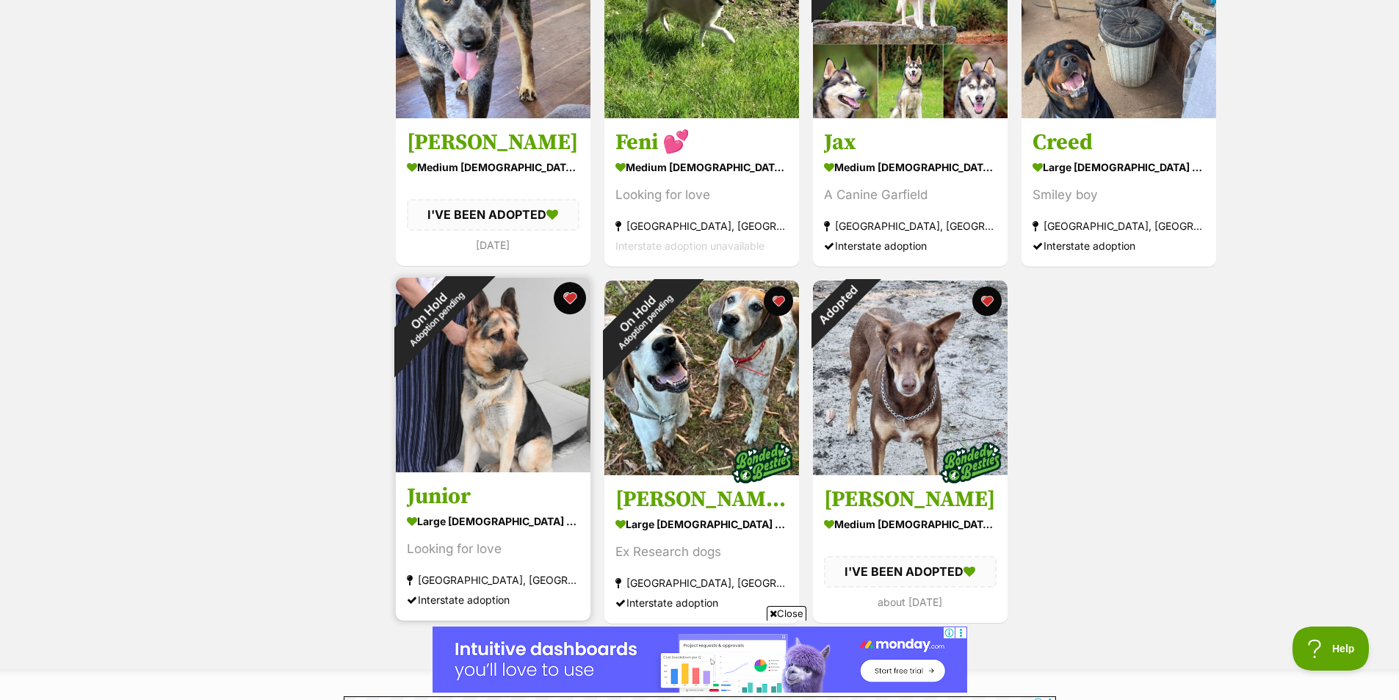
click at [564, 296] on button "favourite" at bounding box center [570, 298] width 32 height 32
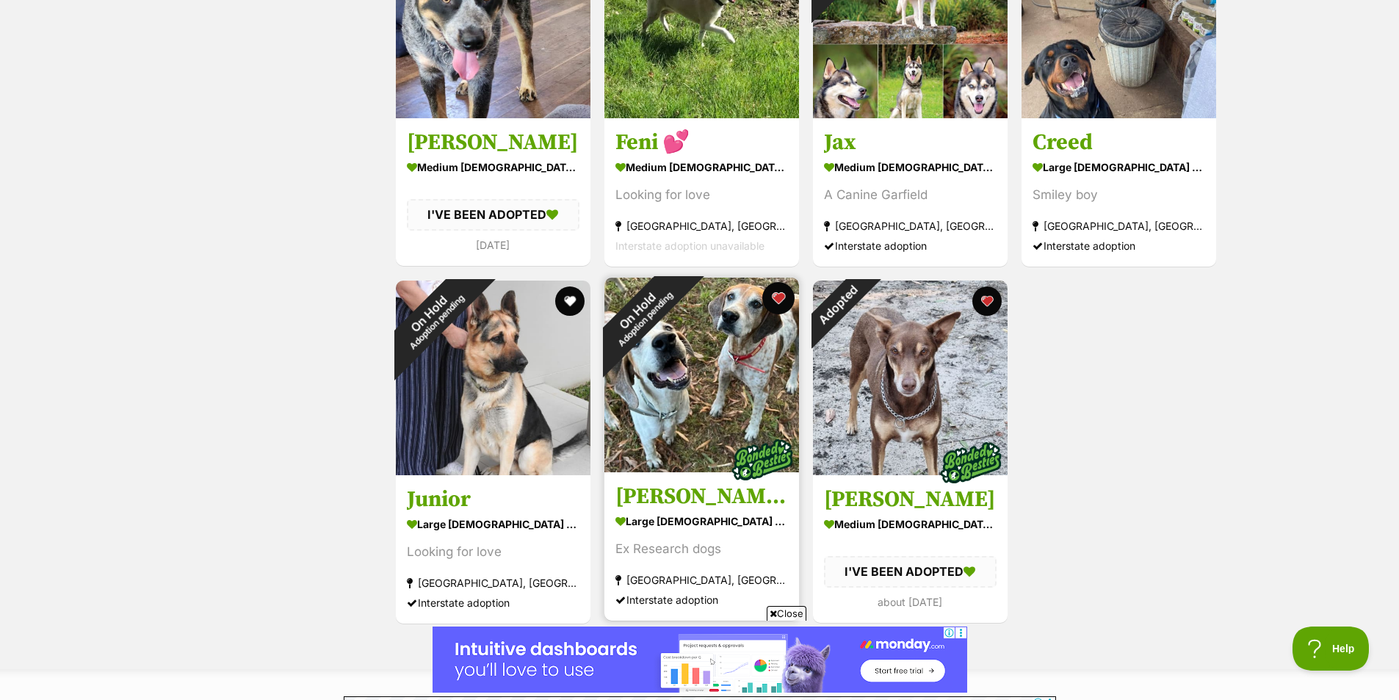
click at [780, 297] on button "favourite" at bounding box center [778, 298] width 32 height 32
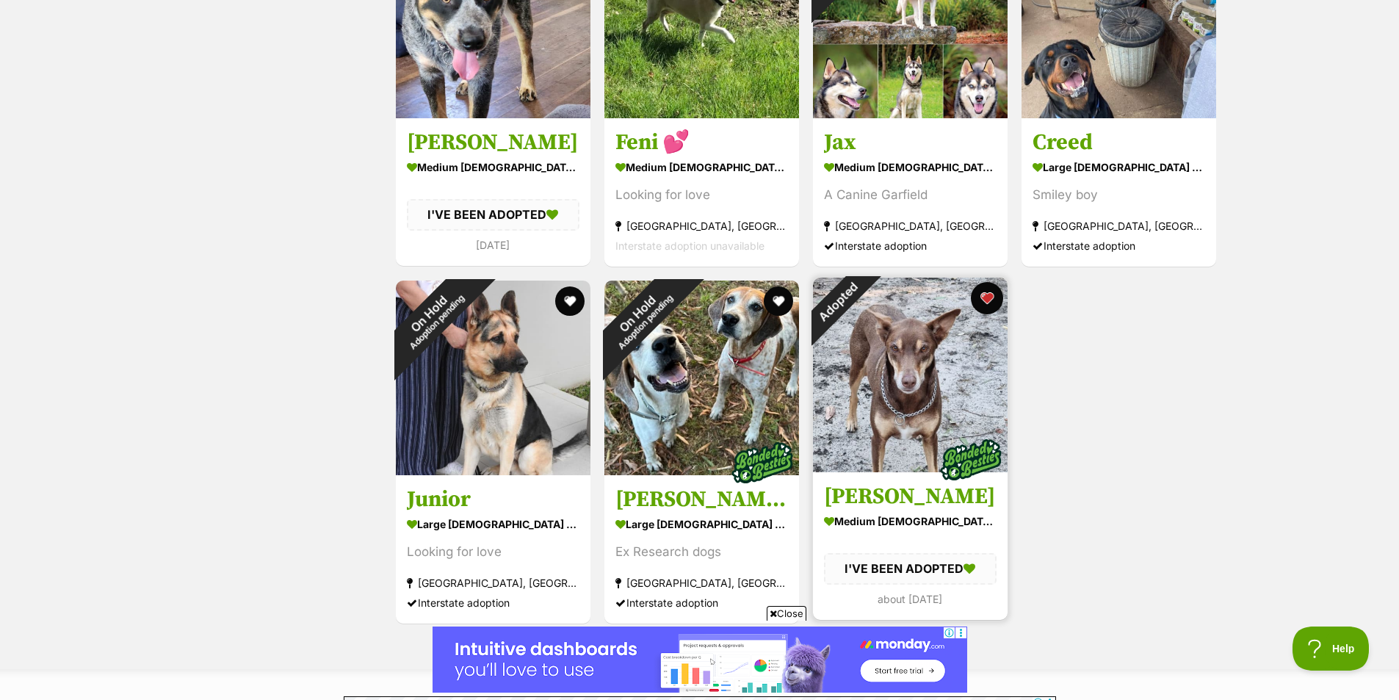
click at [986, 304] on button "favourite" at bounding box center [987, 298] width 32 height 32
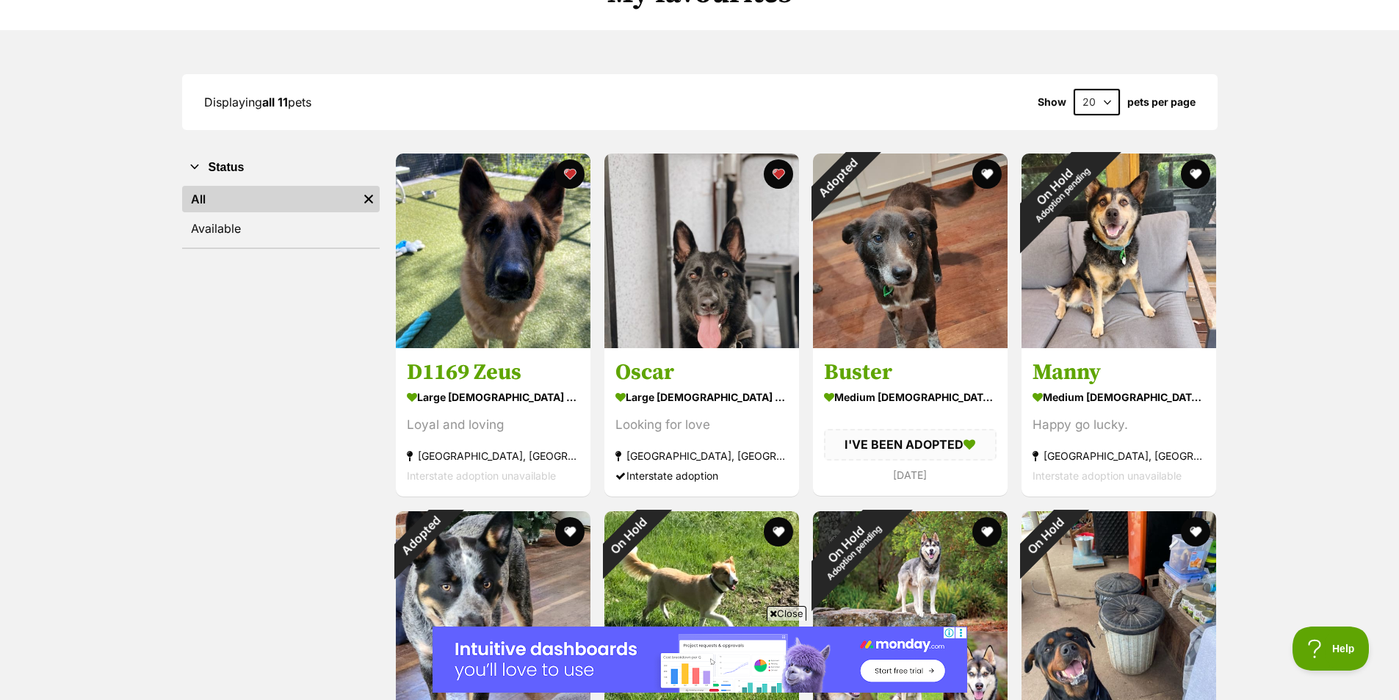
scroll to position [0, 0]
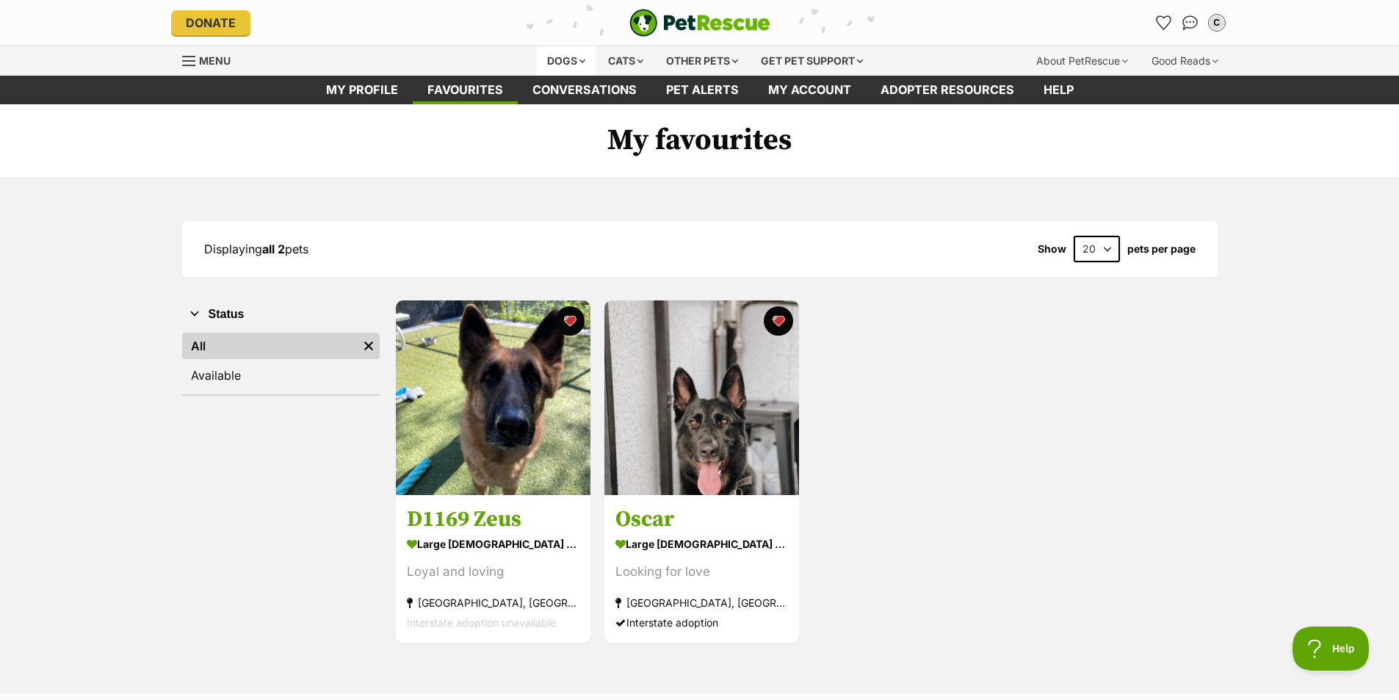
click at [578, 59] on div "Dogs" at bounding box center [566, 60] width 59 height 29
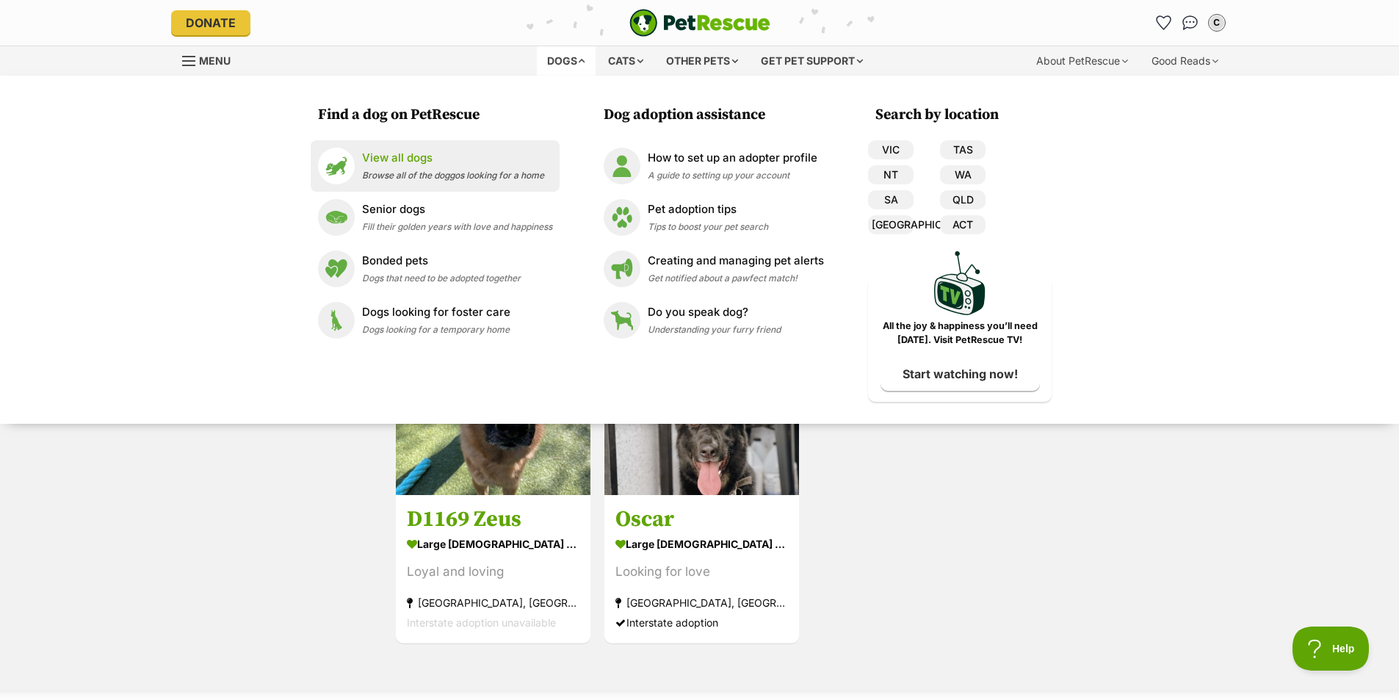
click at [423, 165] on p "View all dogs" at bounding box center [453, 158] width 182 height 17
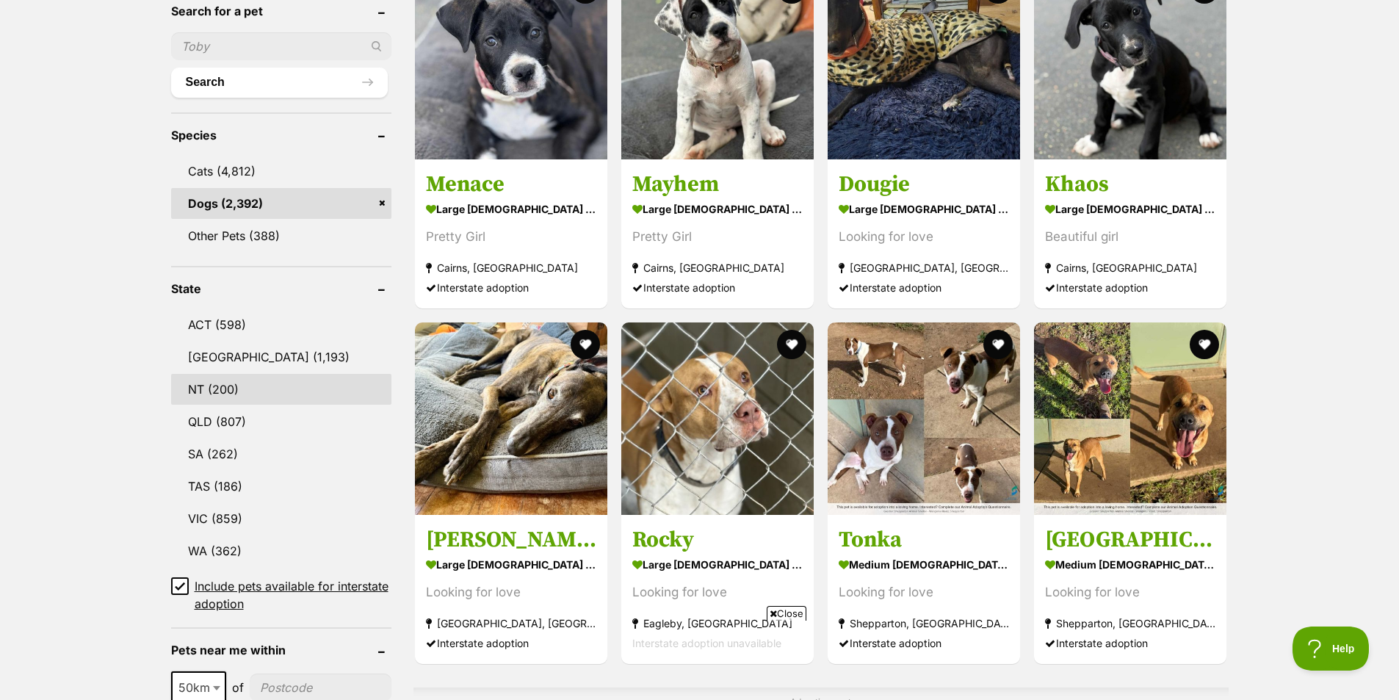
scroll to position [514, 0]
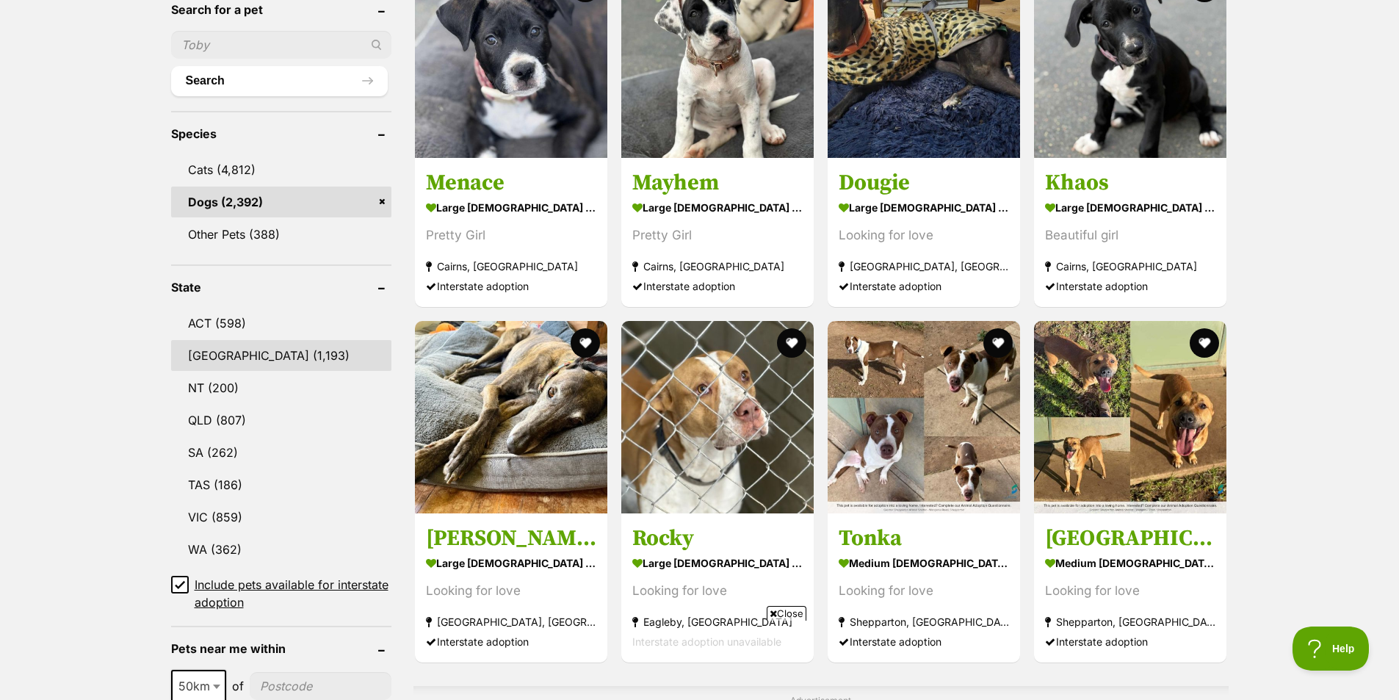
click at [232, 353] on link "[GEOGRAPHIC_DATA] (1,193)" at bounding box center [281, 355] width 220 height 31
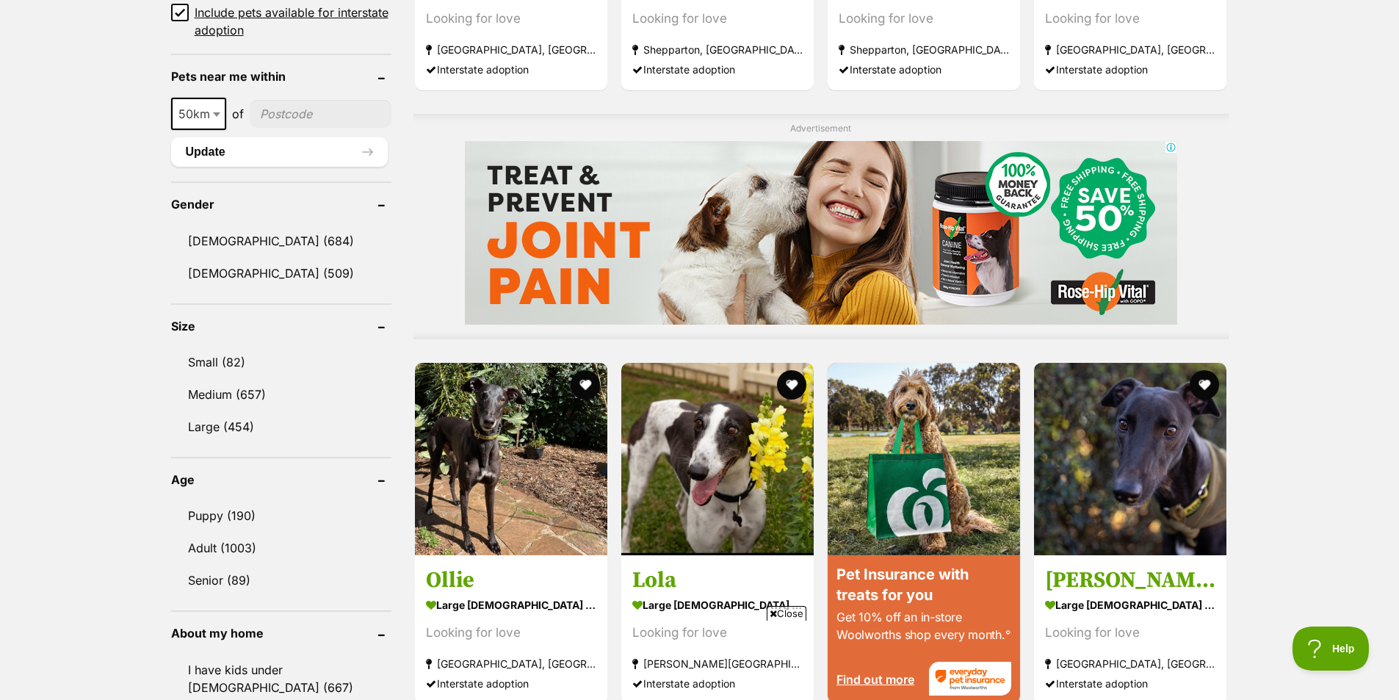
scroll to position [1102, 0]
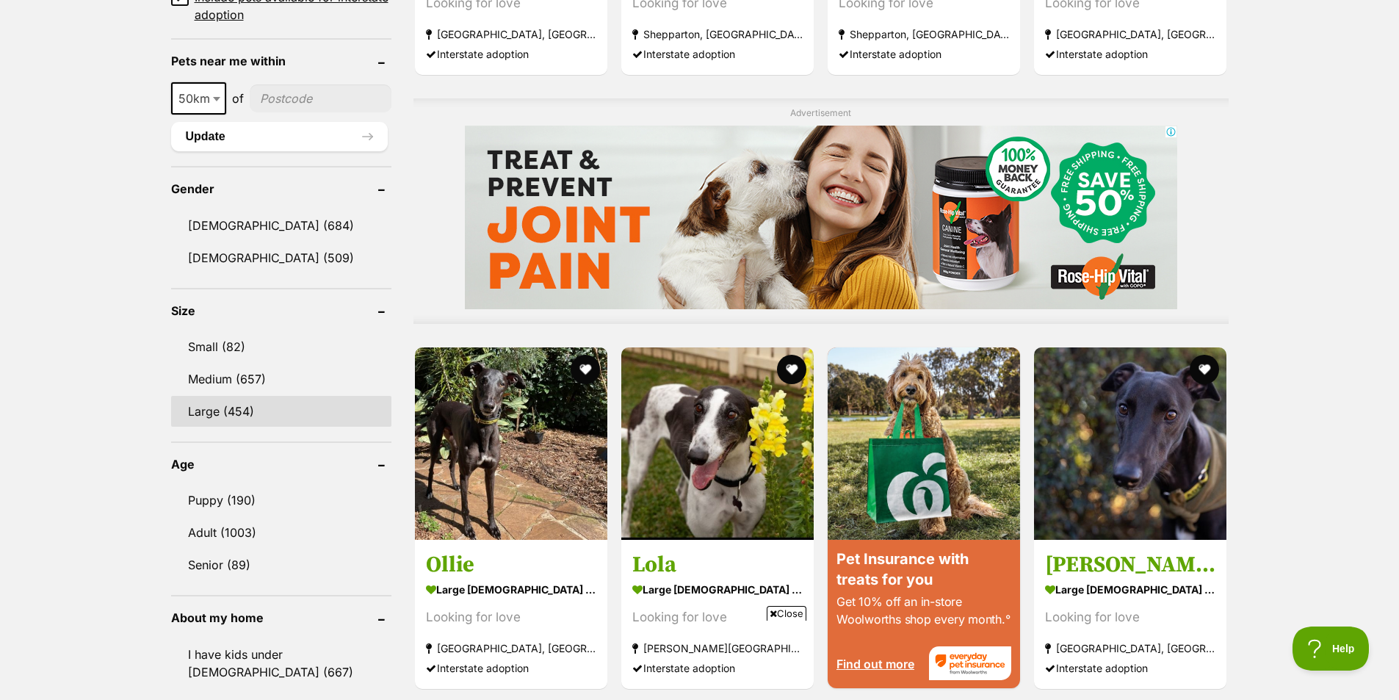
click at [228, 405] on link "Large (454)" at bounding box center [281, 411] width 220 height 31
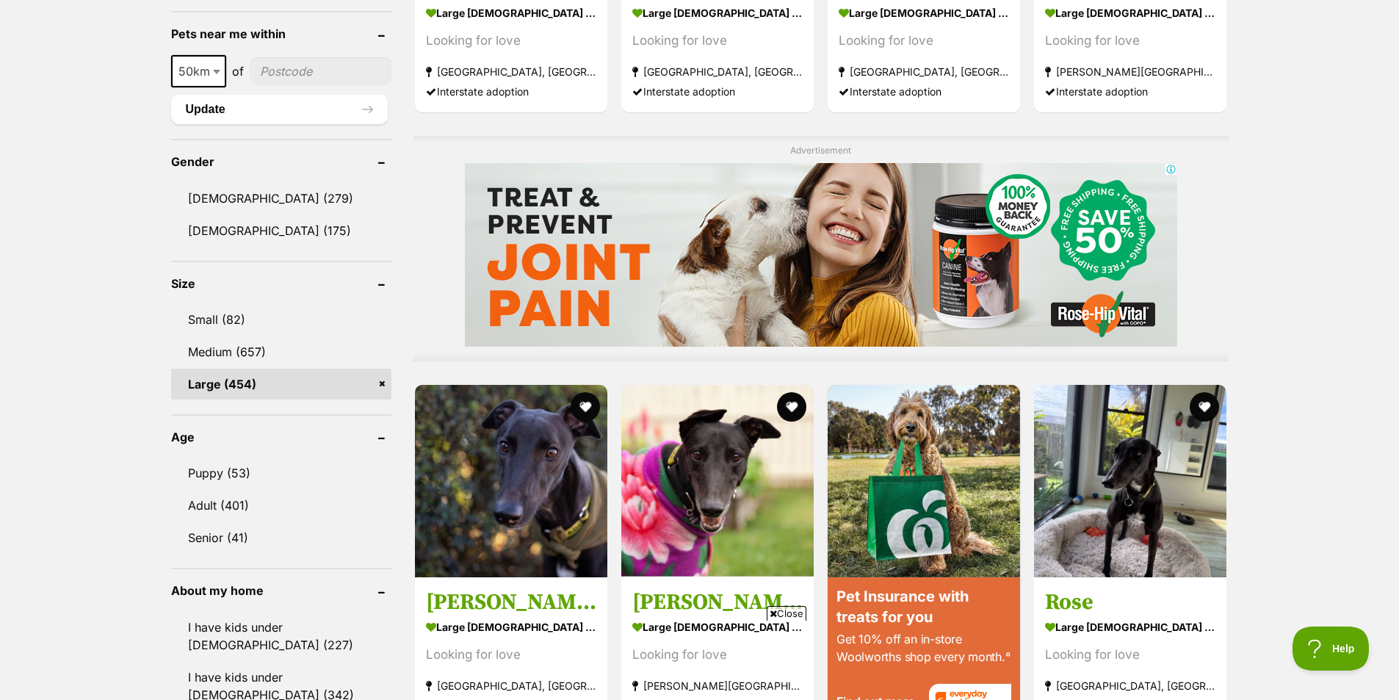
scroll to position [1102, 0]
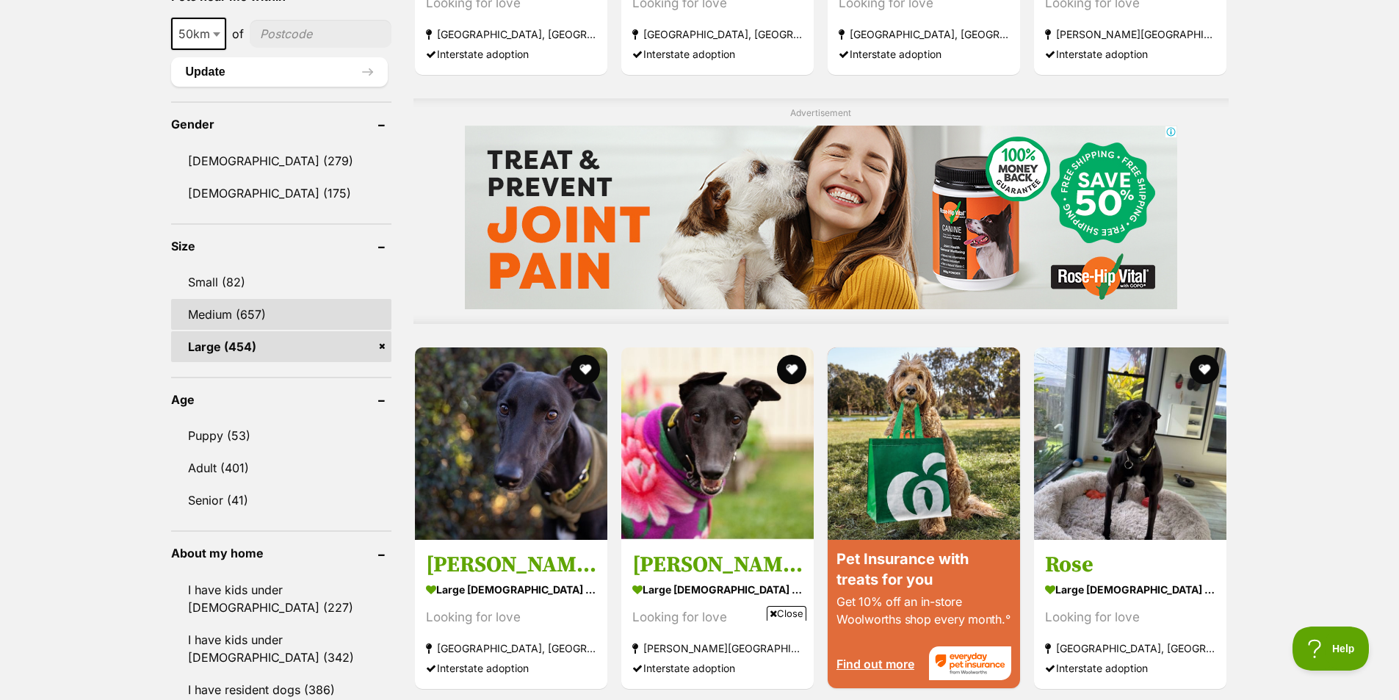
click at [244, 314] on link "Medium (657)" at bounding box center [281, 314] width 220 height 31
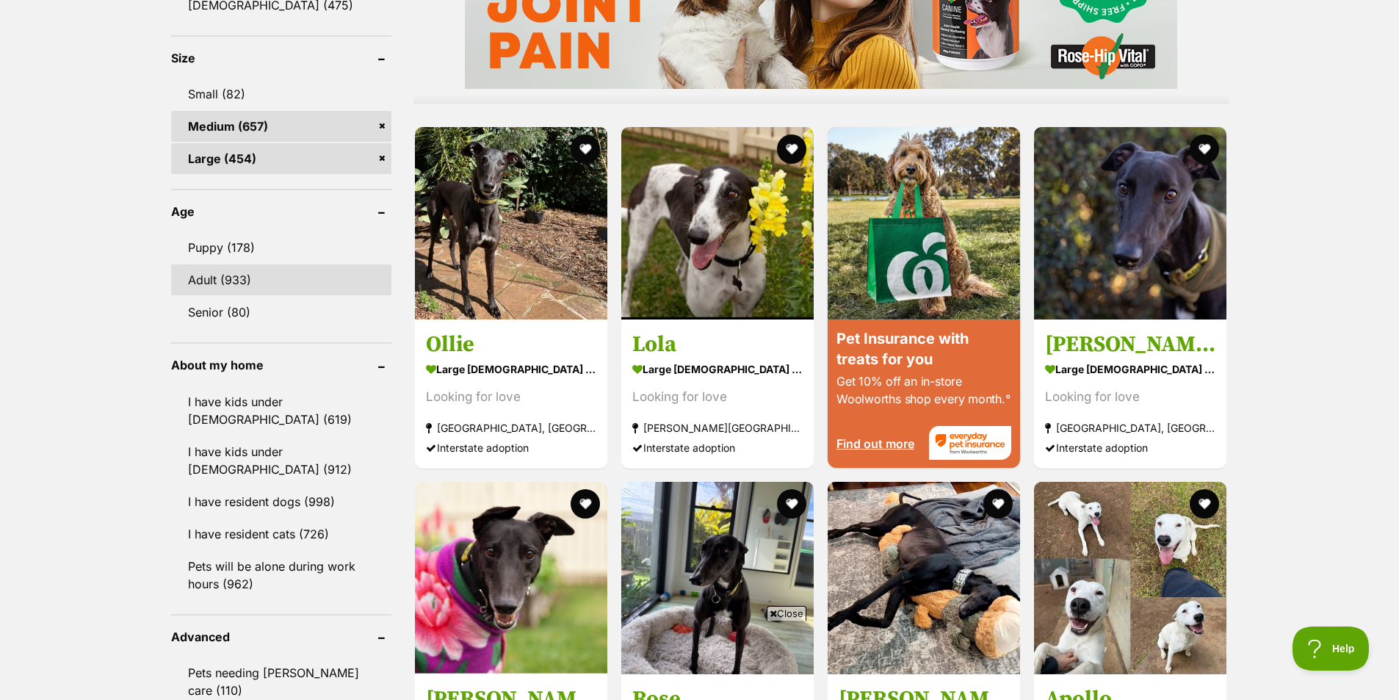
click at [205, 284] on link "Adult (933)" at bounding box center [281, 279] width 220 height 31
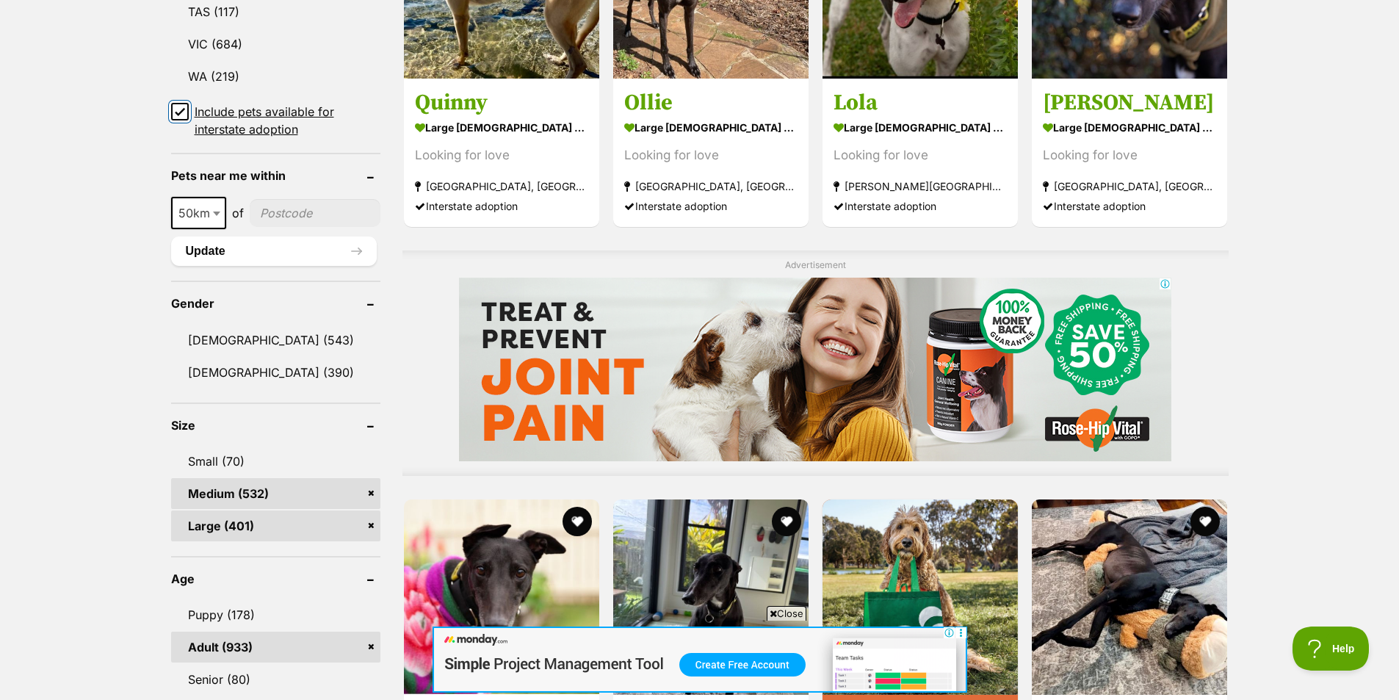
click at [173, 108] on input "Include pets available for interstate adoption" at bounding box center [180, 112] width 18 height 18
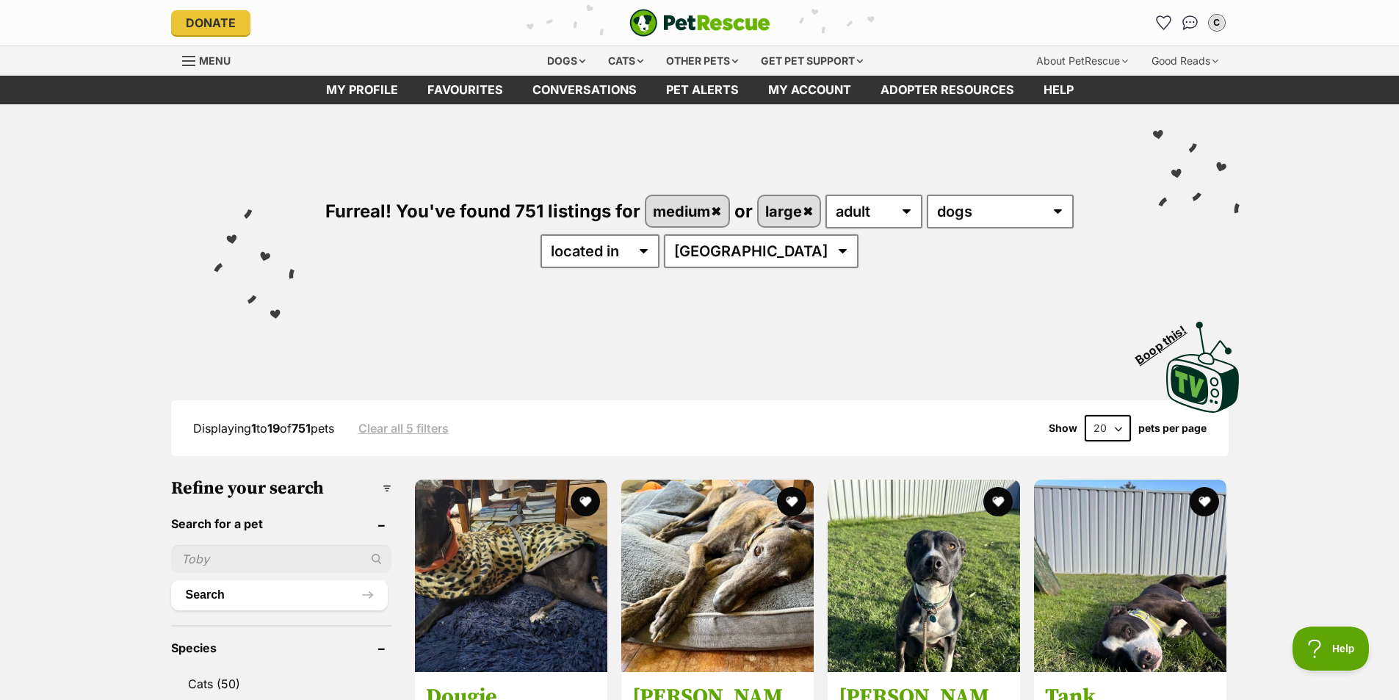
click at [1120, 425] on select "20 40 60" at bounding box center [1108, 428] width 46 height 26
select select "60"
click at [1085, 415] on select "20 40 60" at bounding box center [1108, 428] width 46 height 26
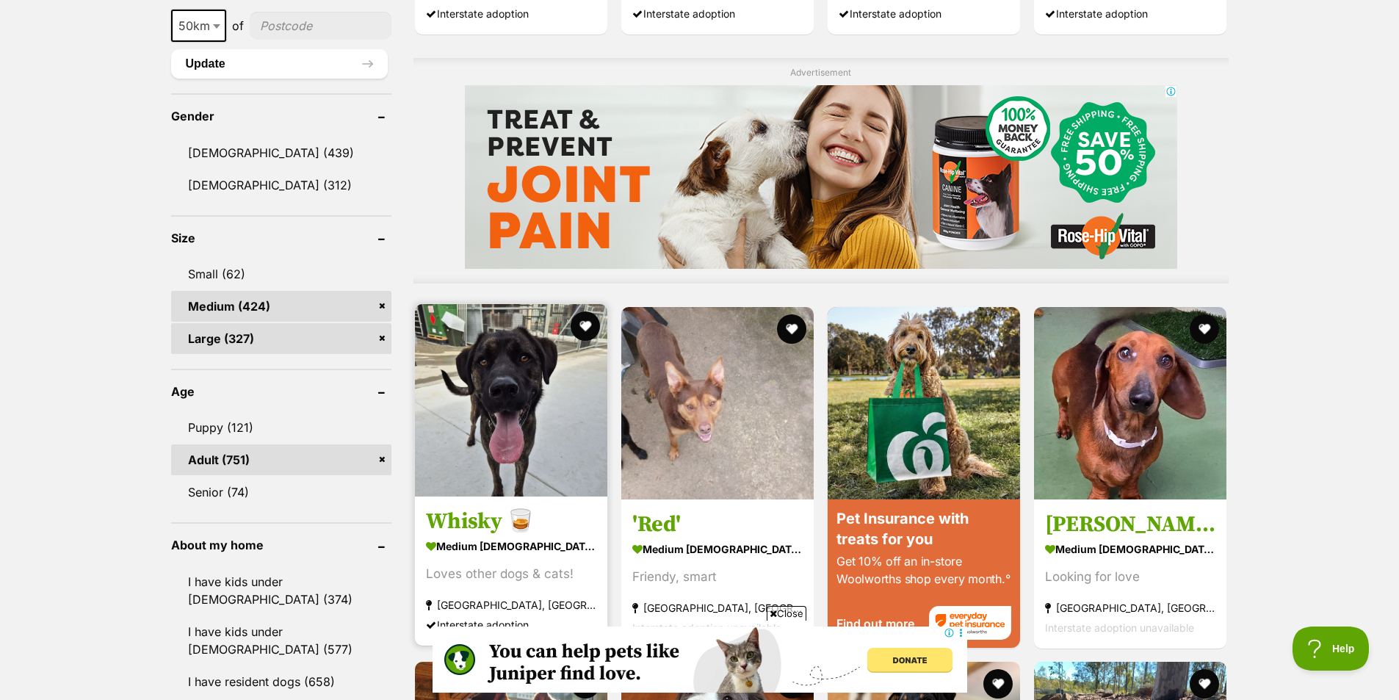
scroll to position [1249, 0]
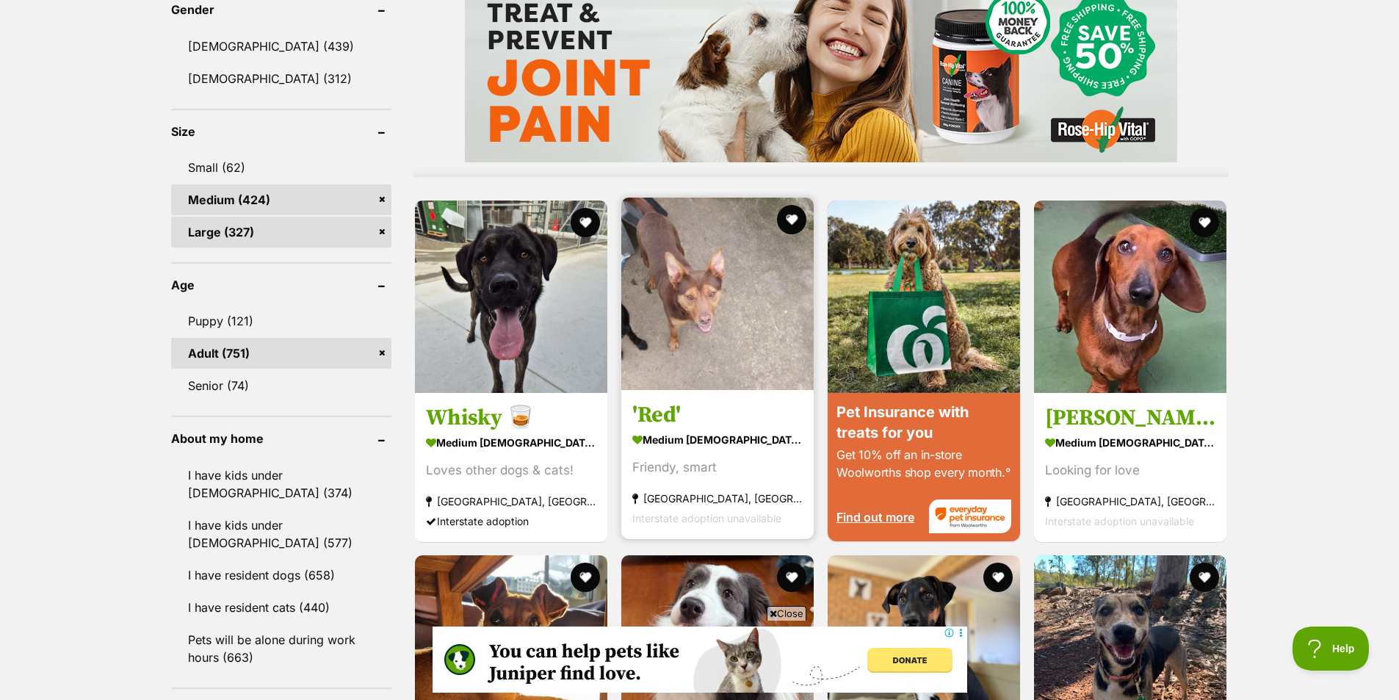
drag, startPoint x: 657, startPoint y: 411, endPoint x: 696, endPoint y: 419, distance: 39.0
click at [696, 419] on h3 "'Red'" at bounding box center [717, 414] width 170 height 28
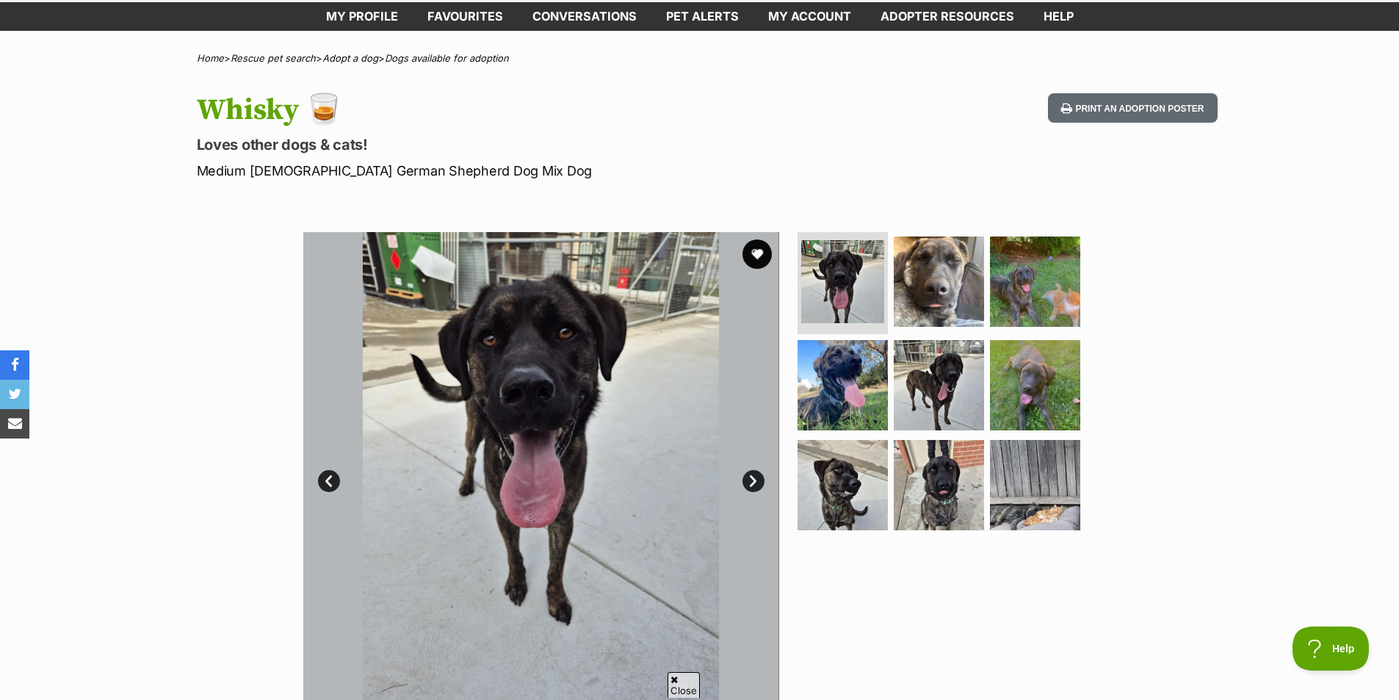
click at [753, 480] on link "Next" at bounding box center [754, 481] width 22 height 22
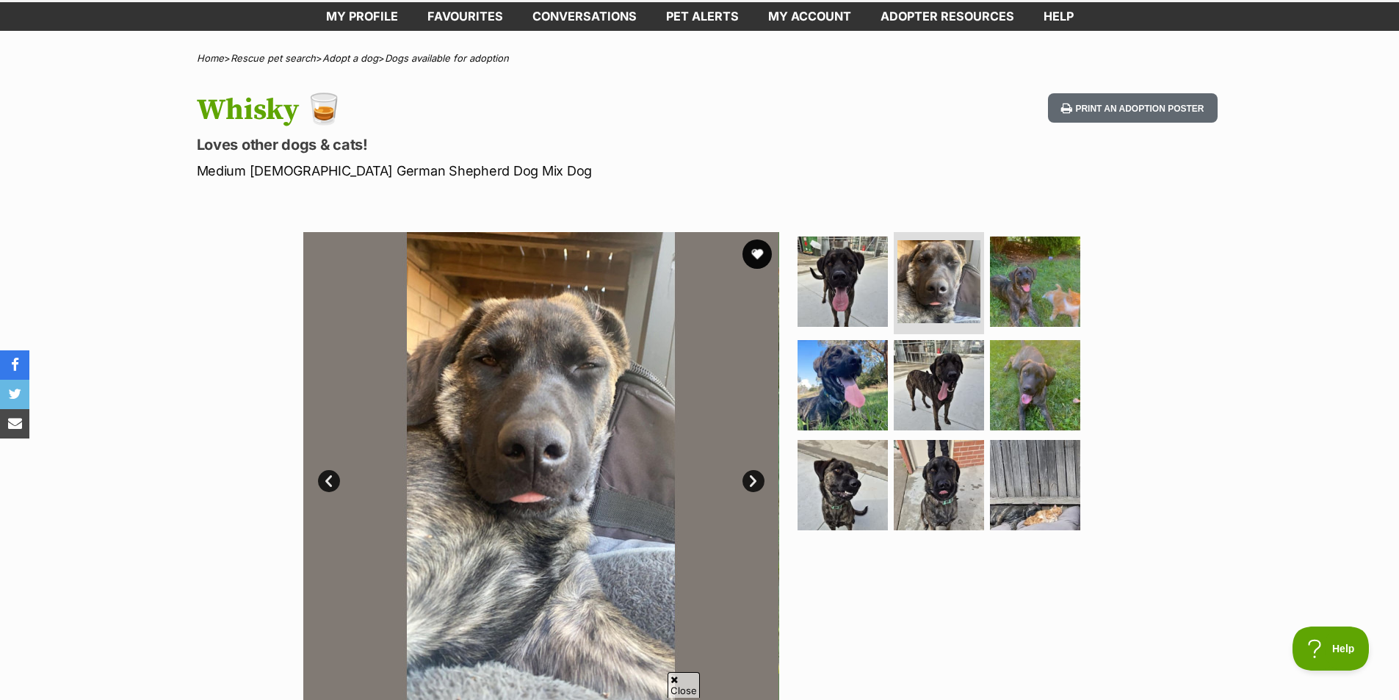
click at [753, 480] on link "Next" at bounding box center [754, 481] width 22 height 22
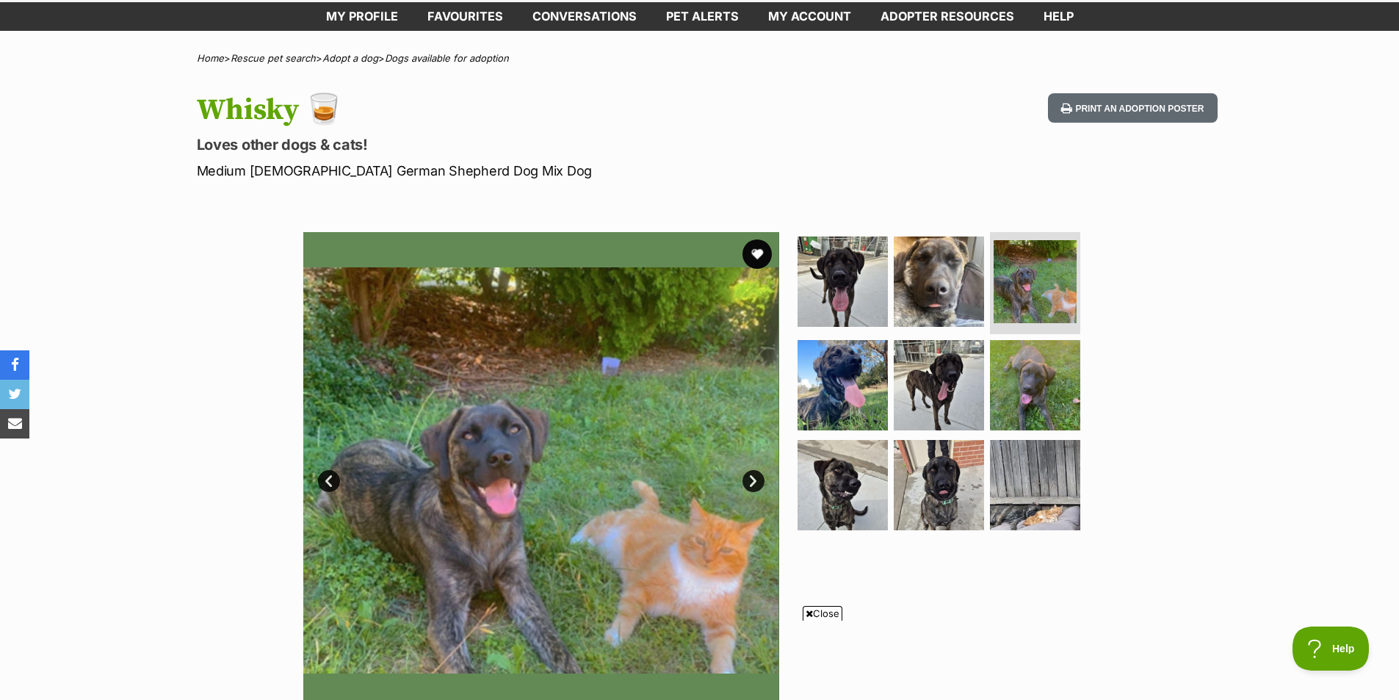
click at [753, 480] on link "Next" at bounding box center [754, 481] width 22 height 22
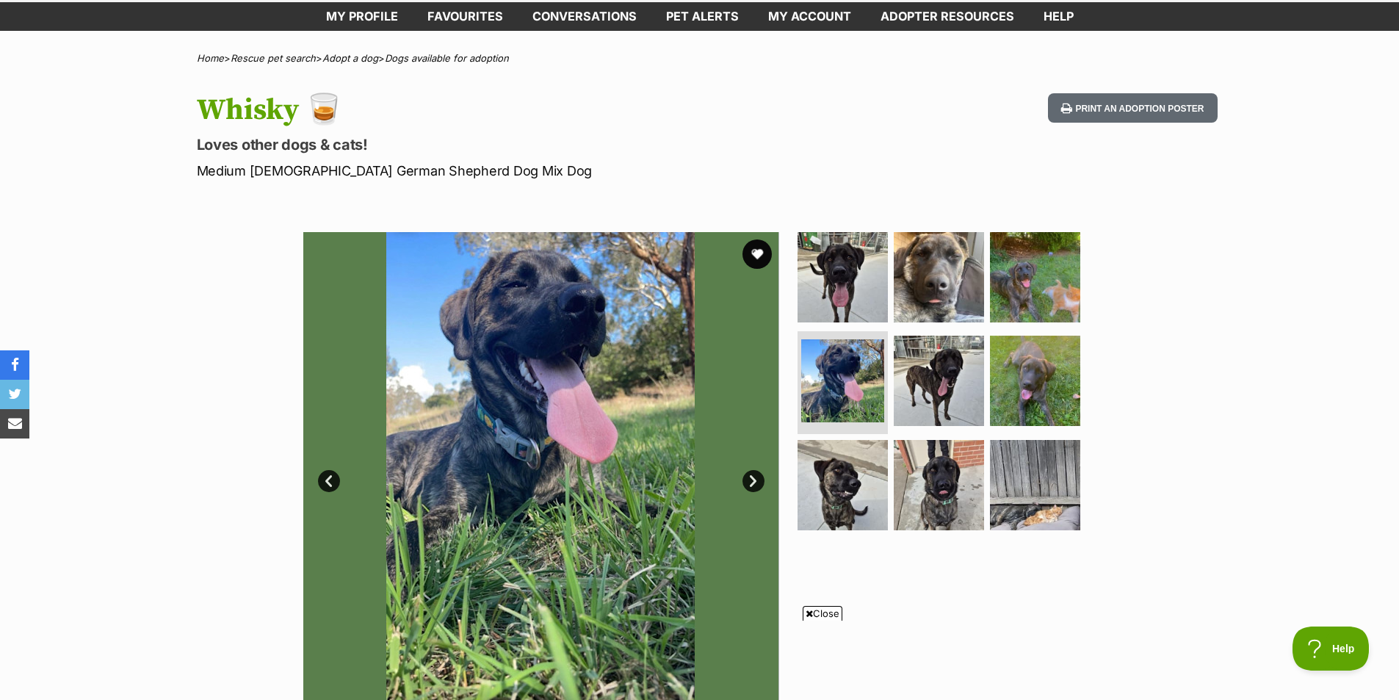
click at [753, 480] on link "Next" at bounding box center [754, 481] width 22 height 22
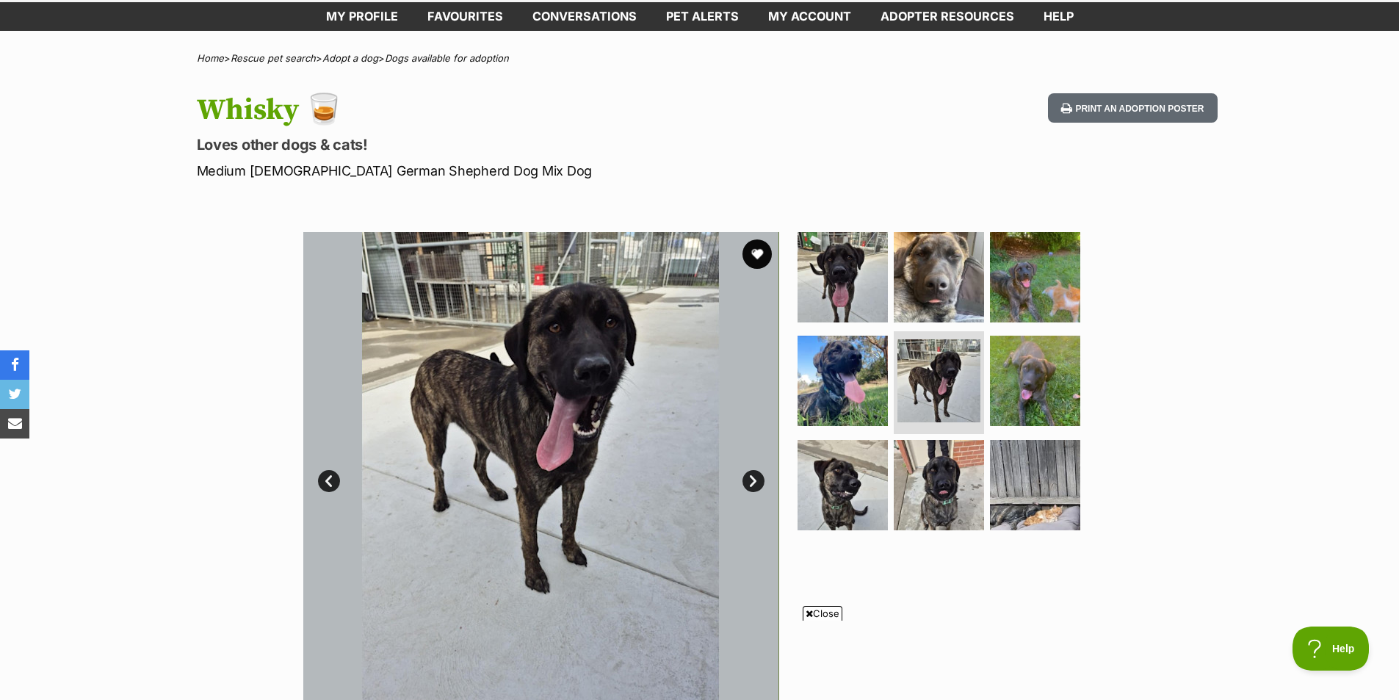
click at [753, 480] on link "Next" at bounding box center [754, 481] width 22 height 22
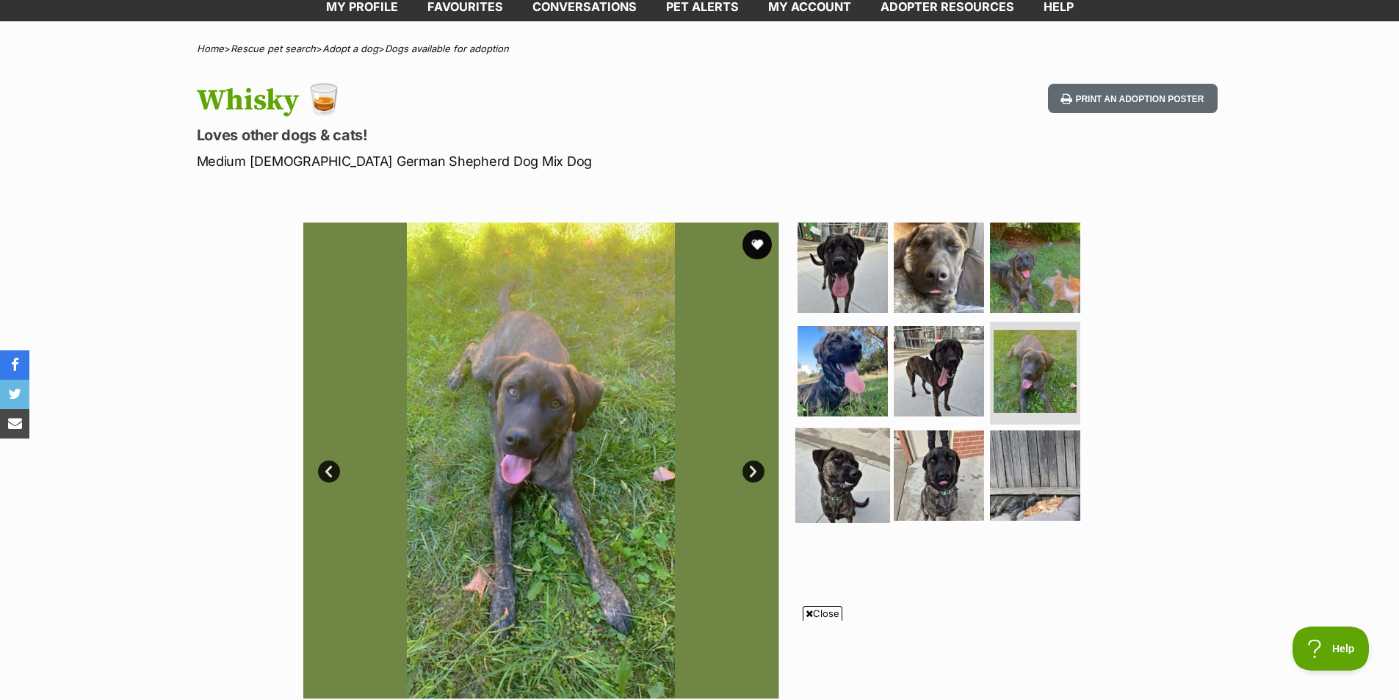
scroll to position [73, 0]
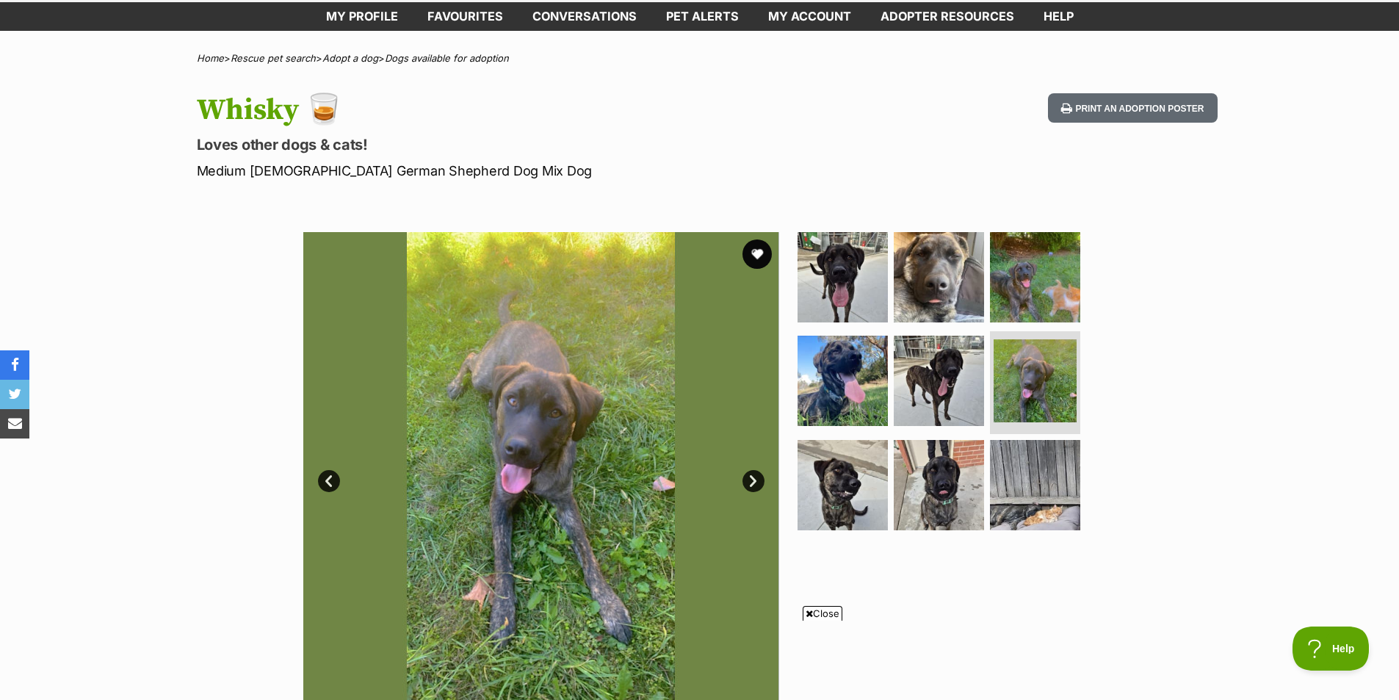
click at [819, 614] on span "Close" at bounding box center [823, 613] width 40 height 15
click at [753, 481] on link "Next" at bounding box center [754, 481] width 22 height 22
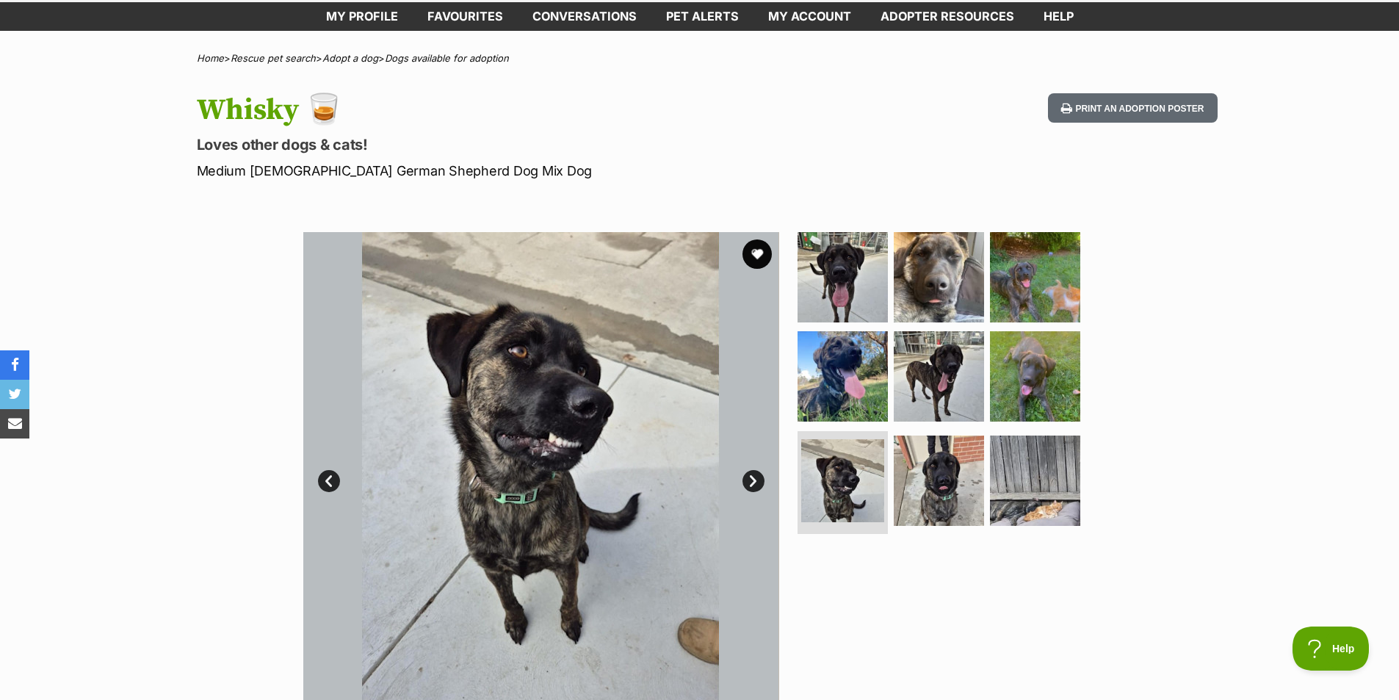
click at [753, 481] on link "Next" at bounding box center [754, 481] width 22 height 22
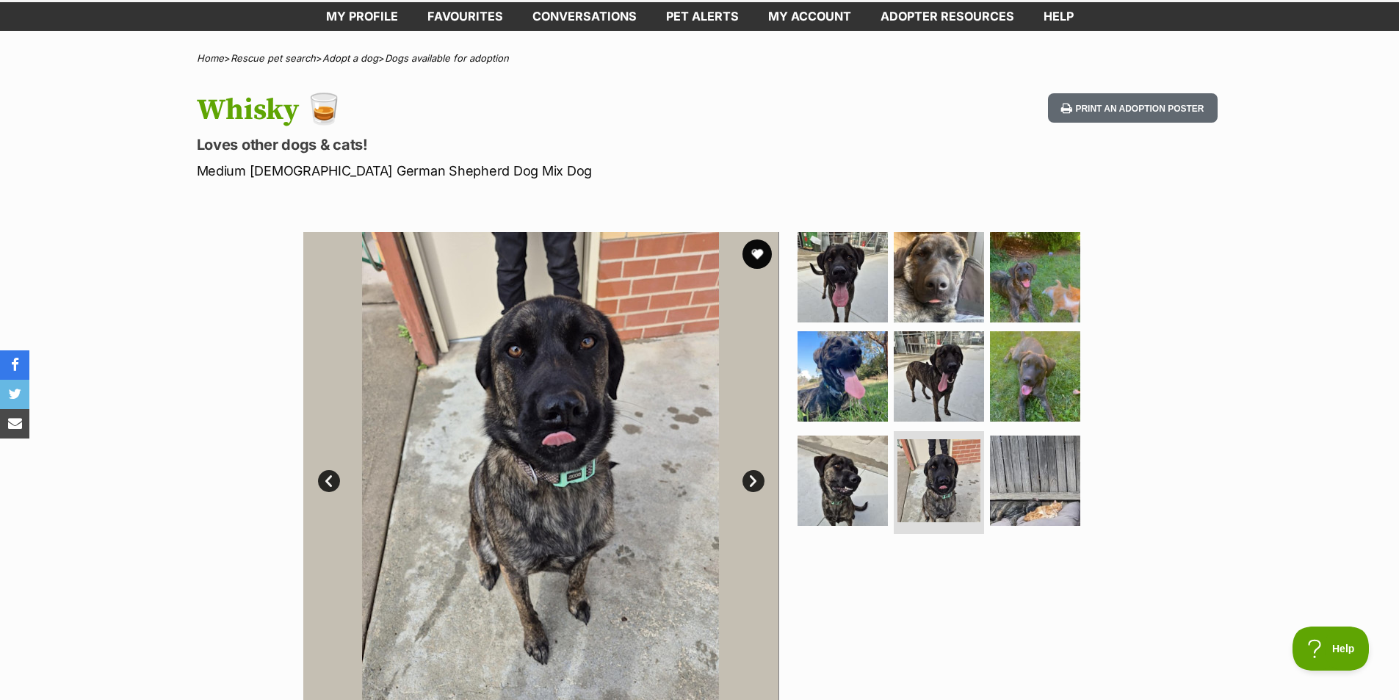
click at [753, 481] on link "Next" at bounding box center [754, 481] width 22 height 22
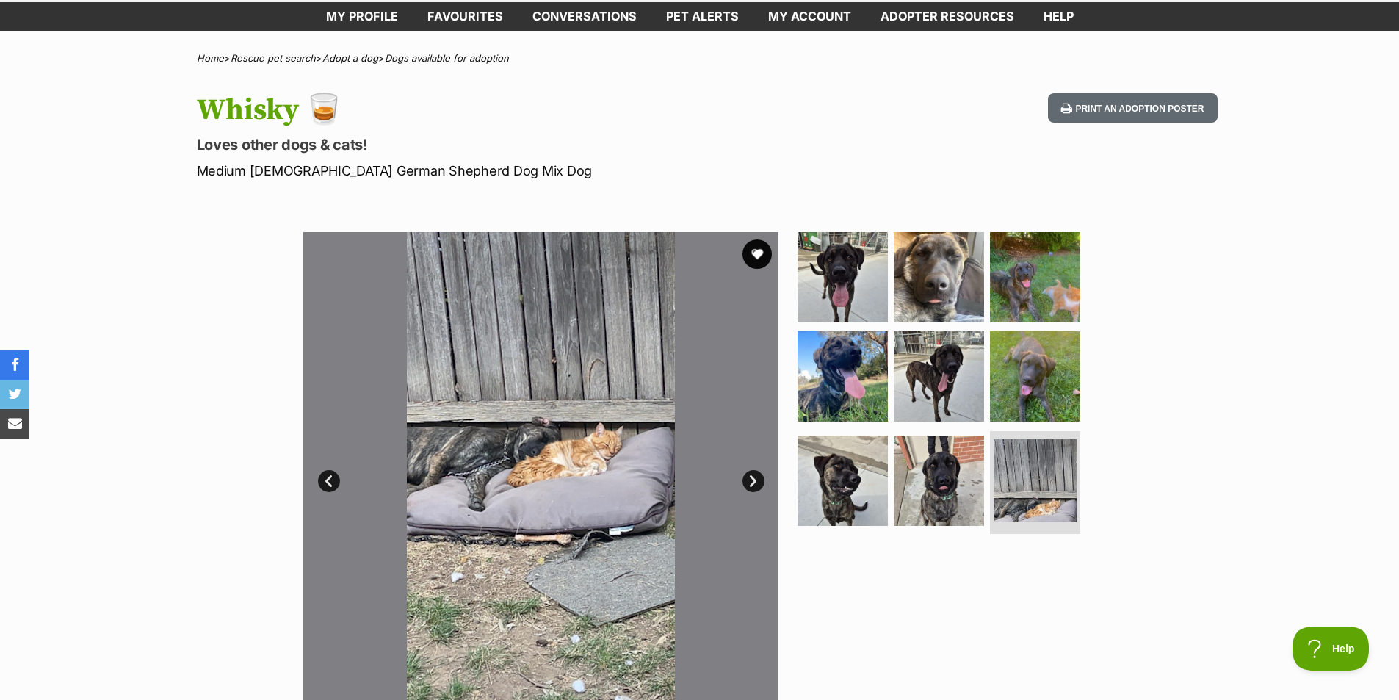
click at [750, 485] on link "Next" at bounding box center [754, 481] width 22 height 22
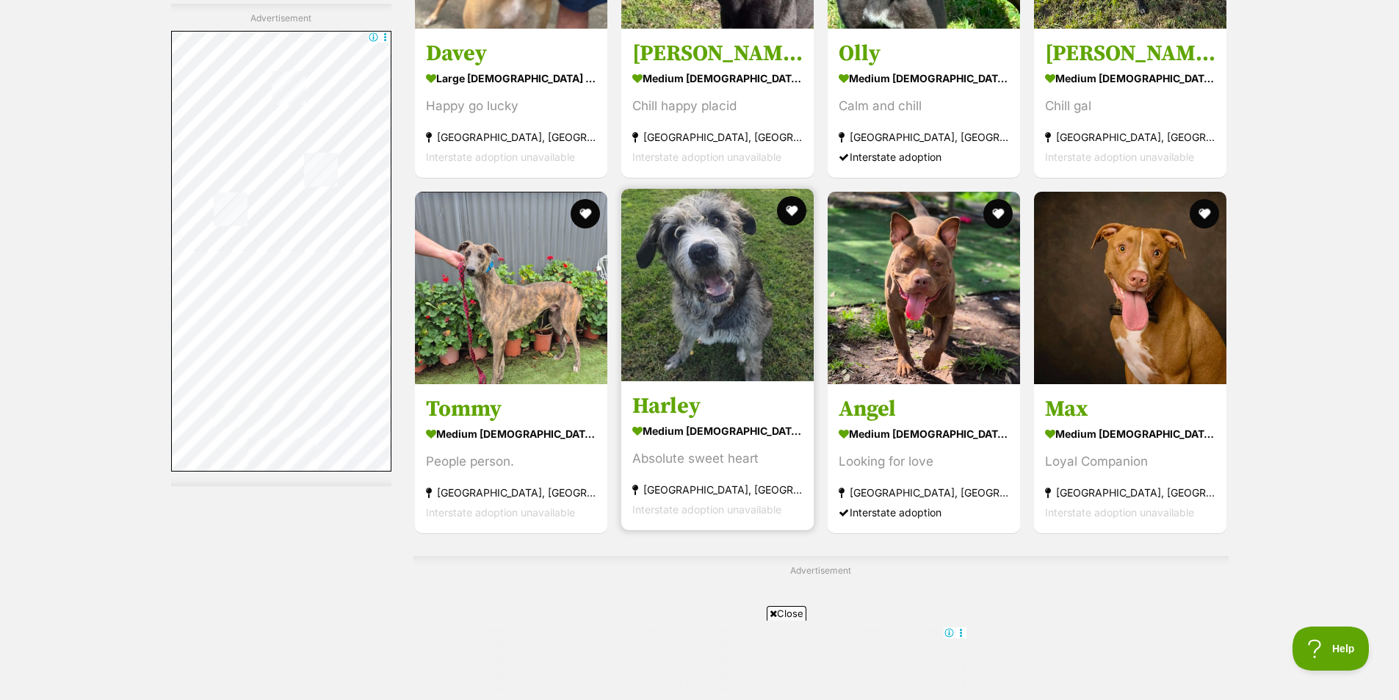
scroll to position [3085, 0]
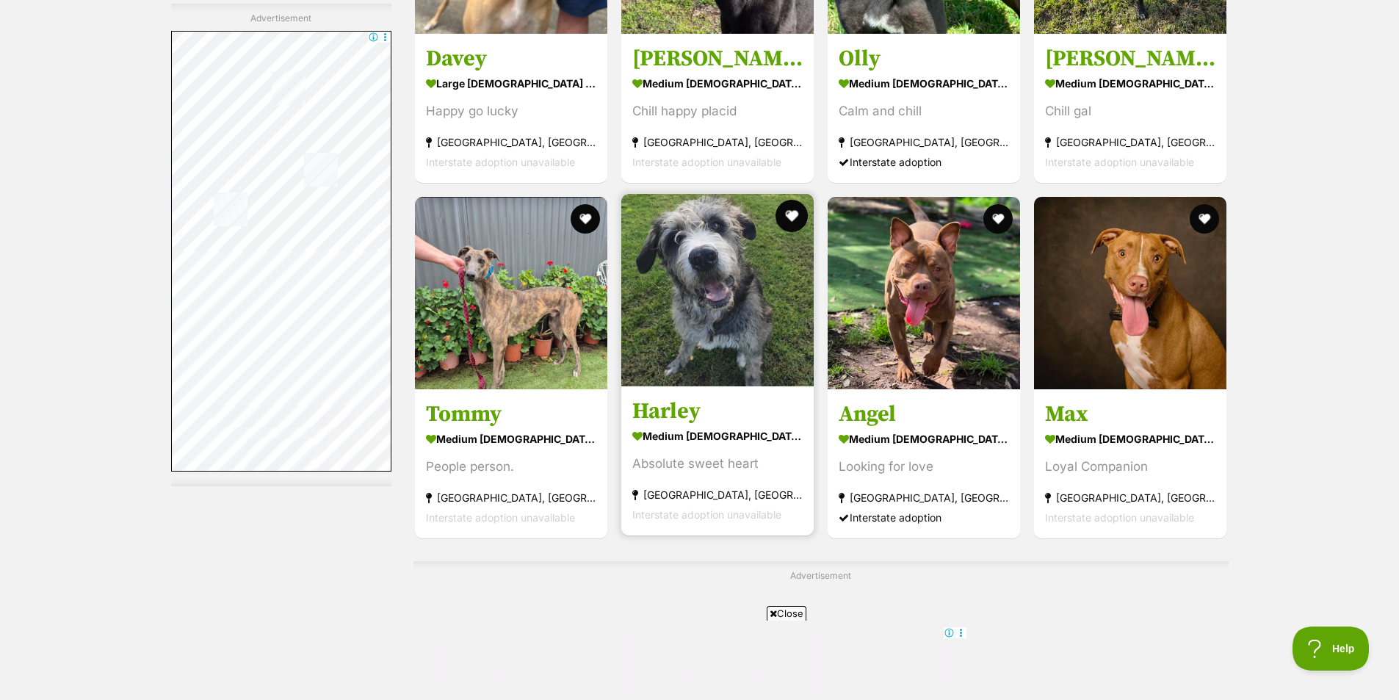
click at [790, 221] on button "favourite" at bounding box center [792, 216] width 32 height 32
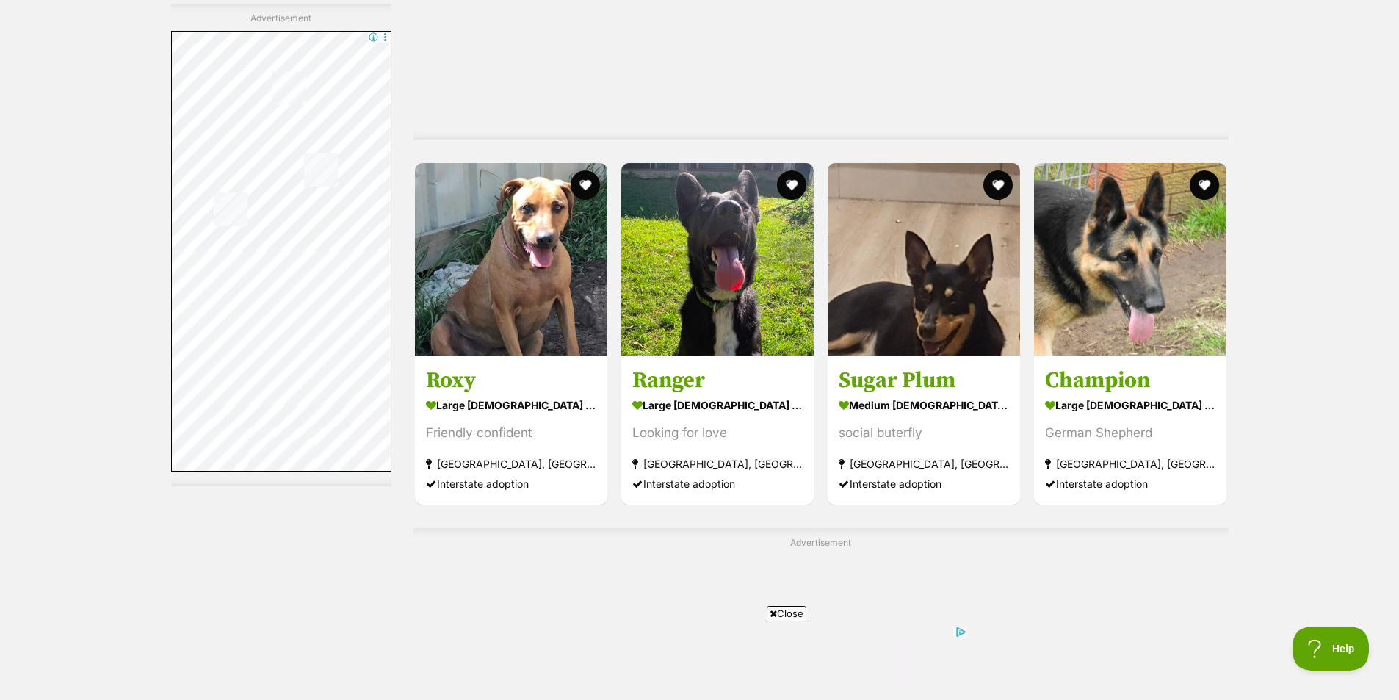
scroll to position [6905, 0]
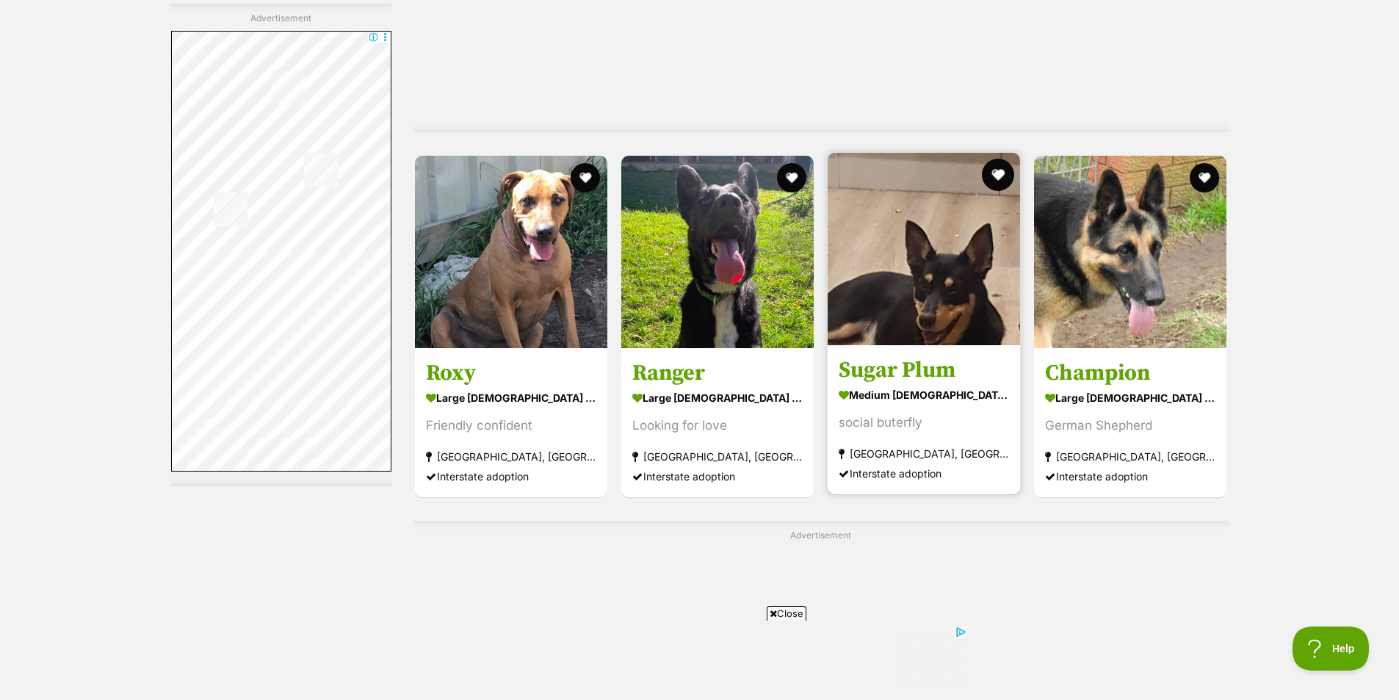
click at [1002, 178] on button "favourite" at bounding box center [998, 175] width 32 height 32
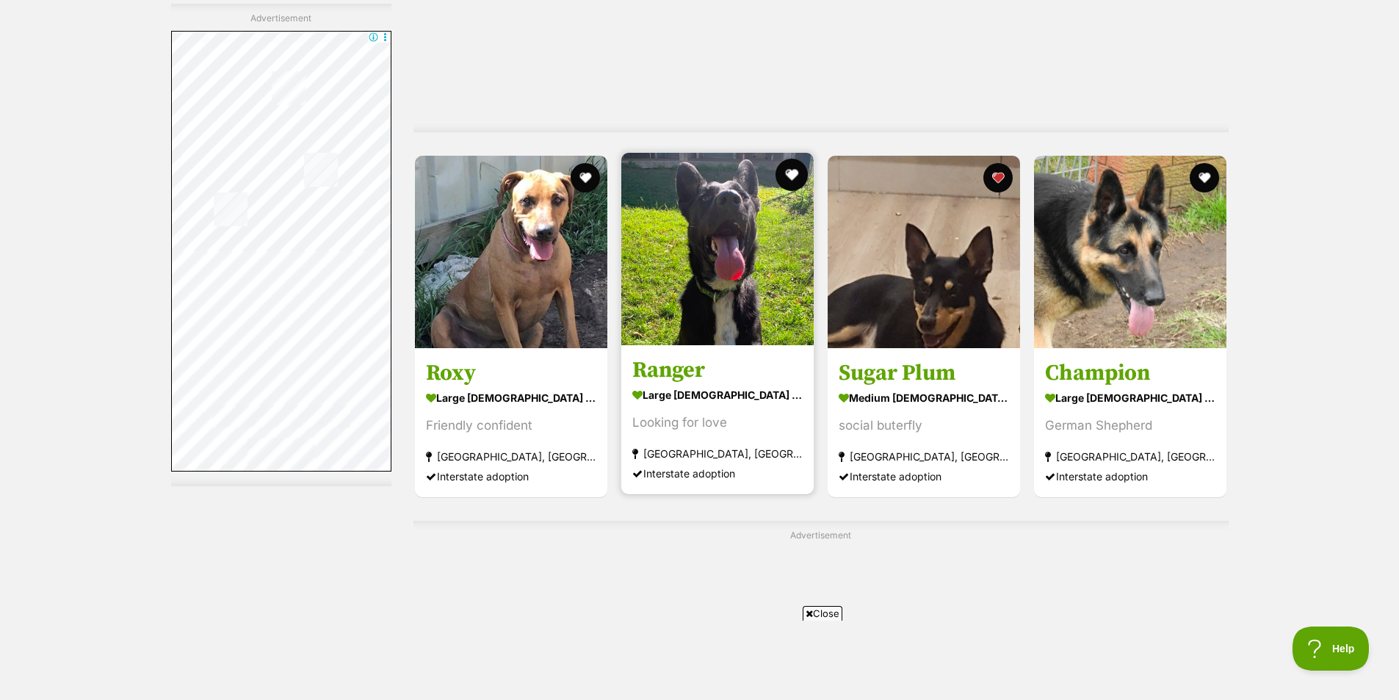
click at [784, 177] on button "favourite" at bounding box center [792, 175] width 32 height 32
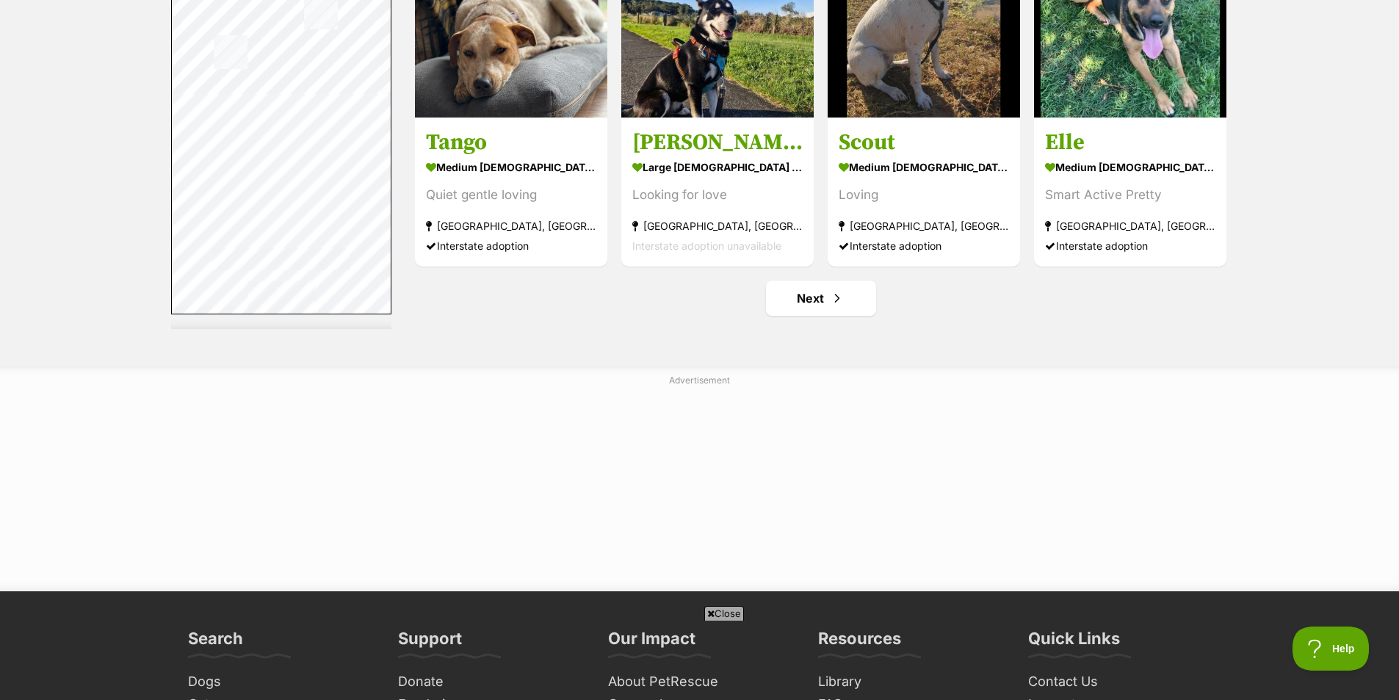
scroll to position [7713, 0]
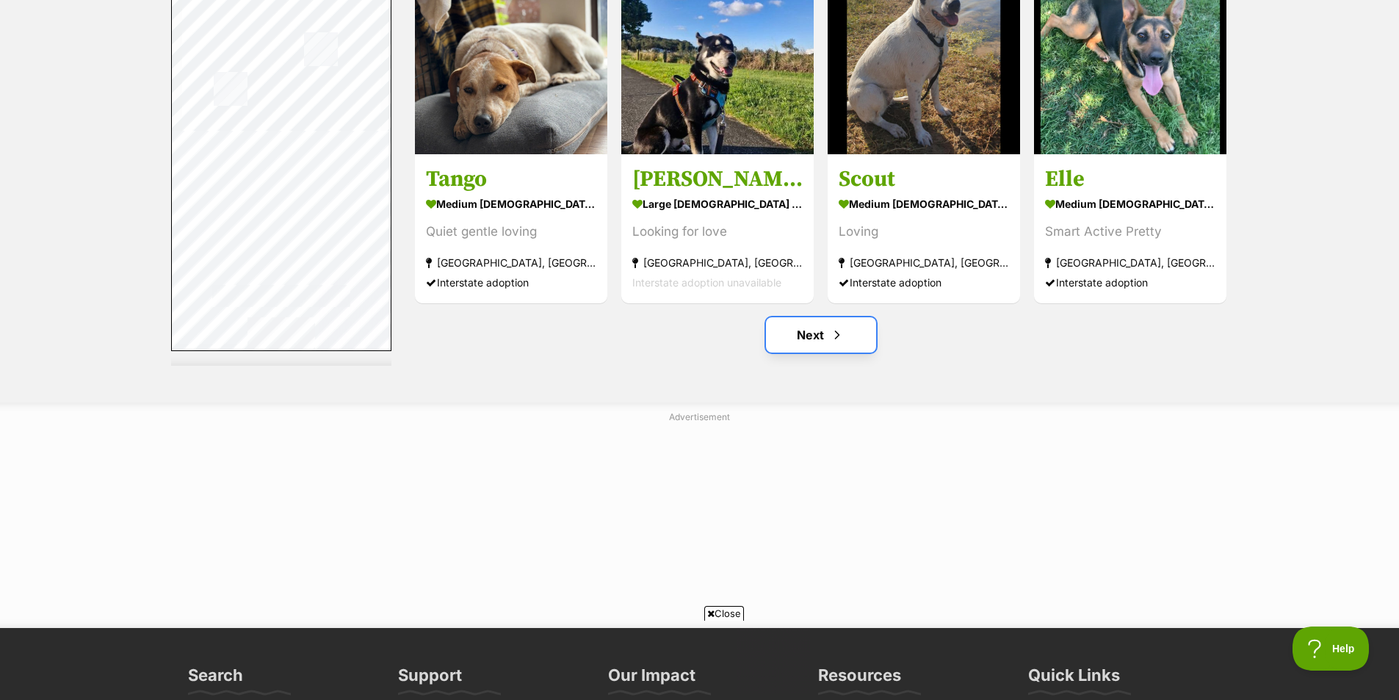
click at [851, 336] on link "Next" at bounding box center [821, 334] width 110 height 35
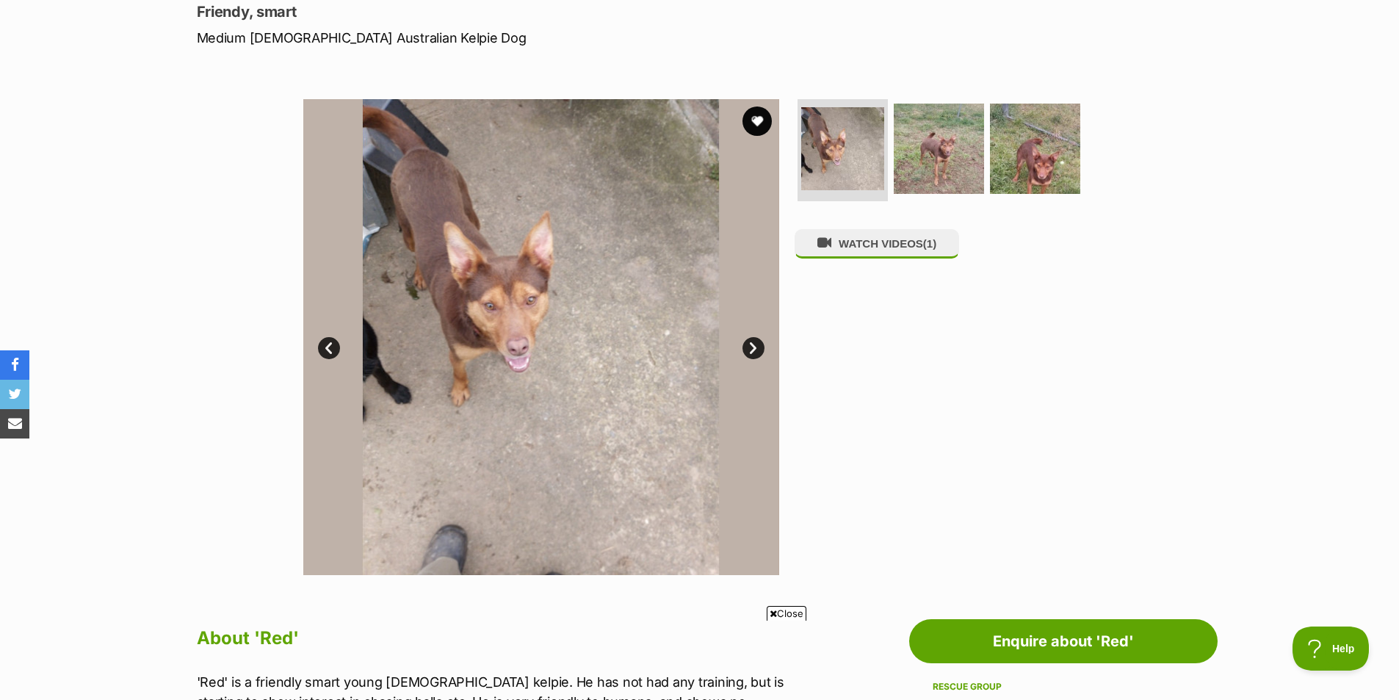
scroll to position [220, 0]
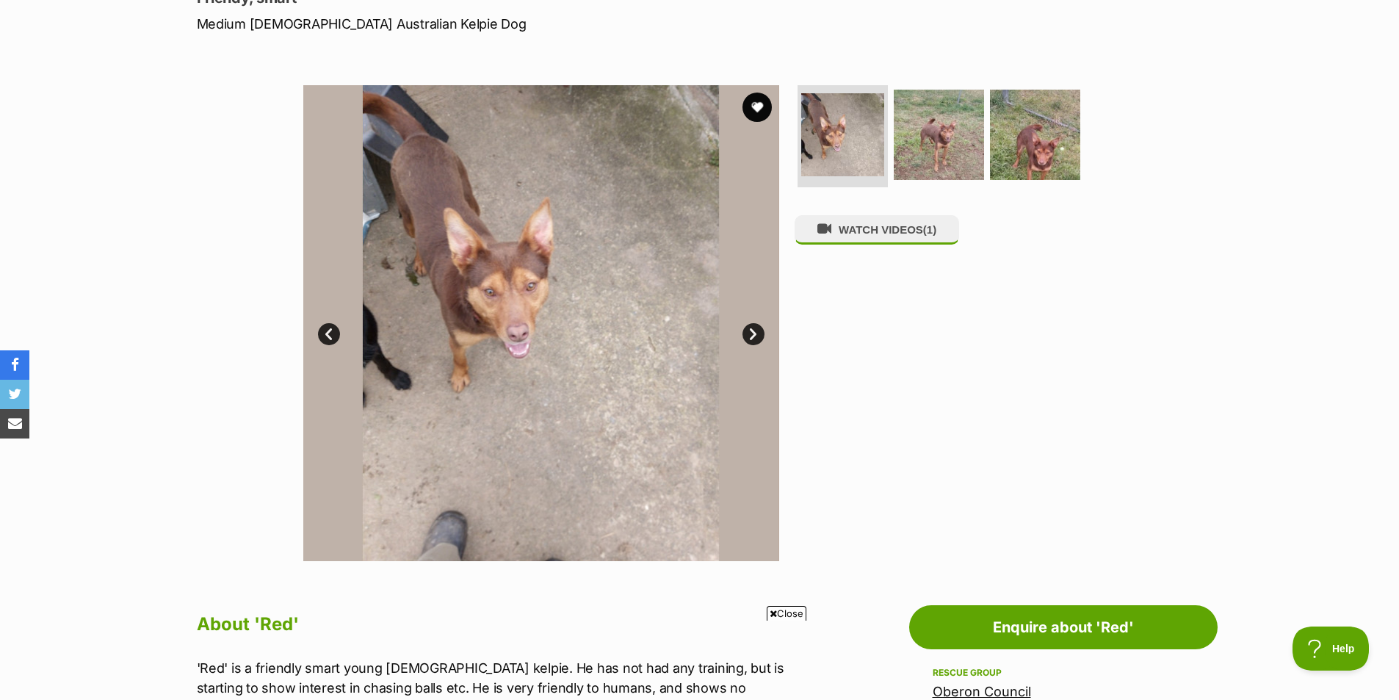
click at [754, 333] on link "Next" at bounding box center [754, 334] width 22 height 22
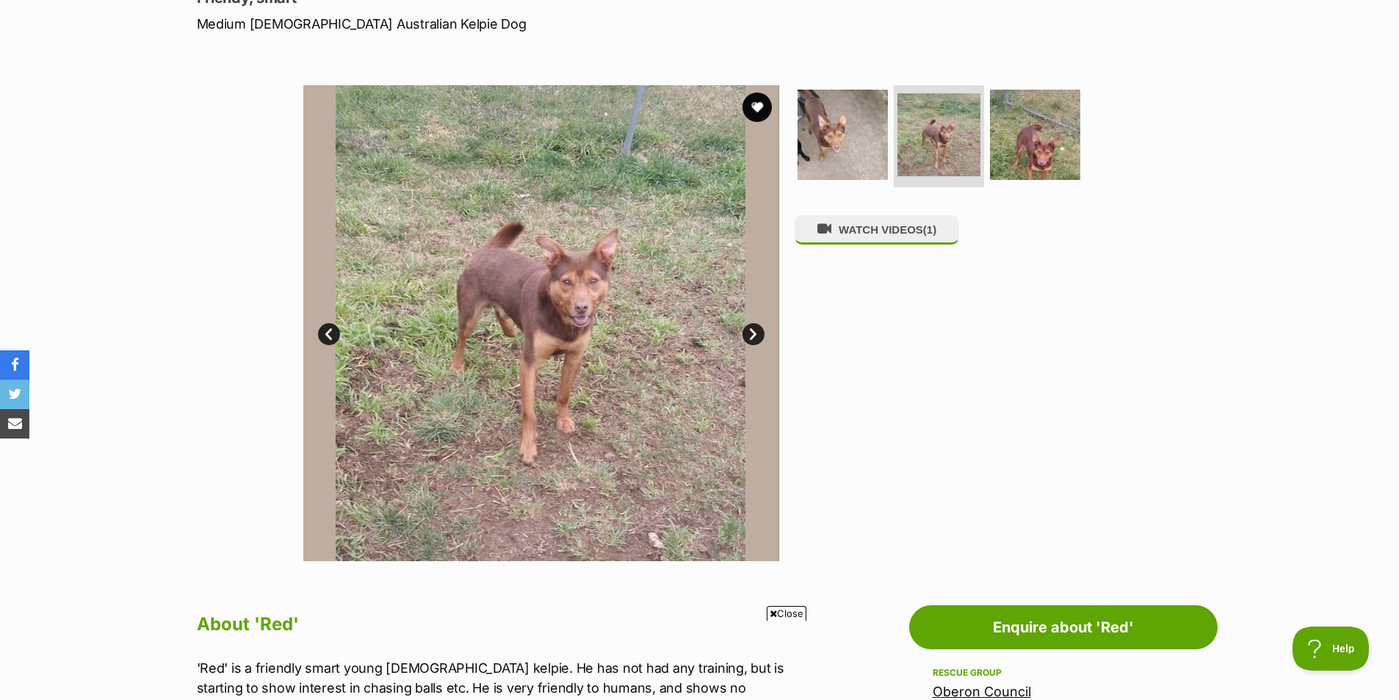
click at [754, 333] on link "Next" at bounding box center [754, 334] width 22 height 22
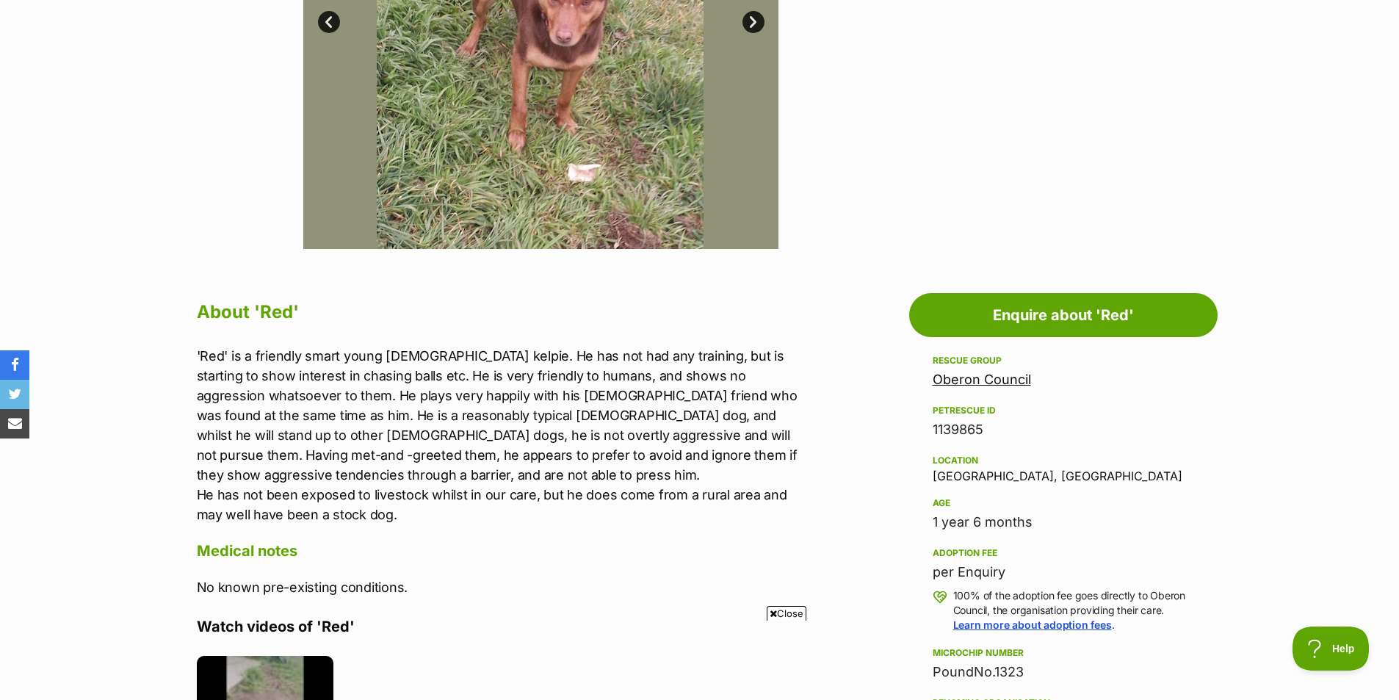
scroll to position [588, 0]
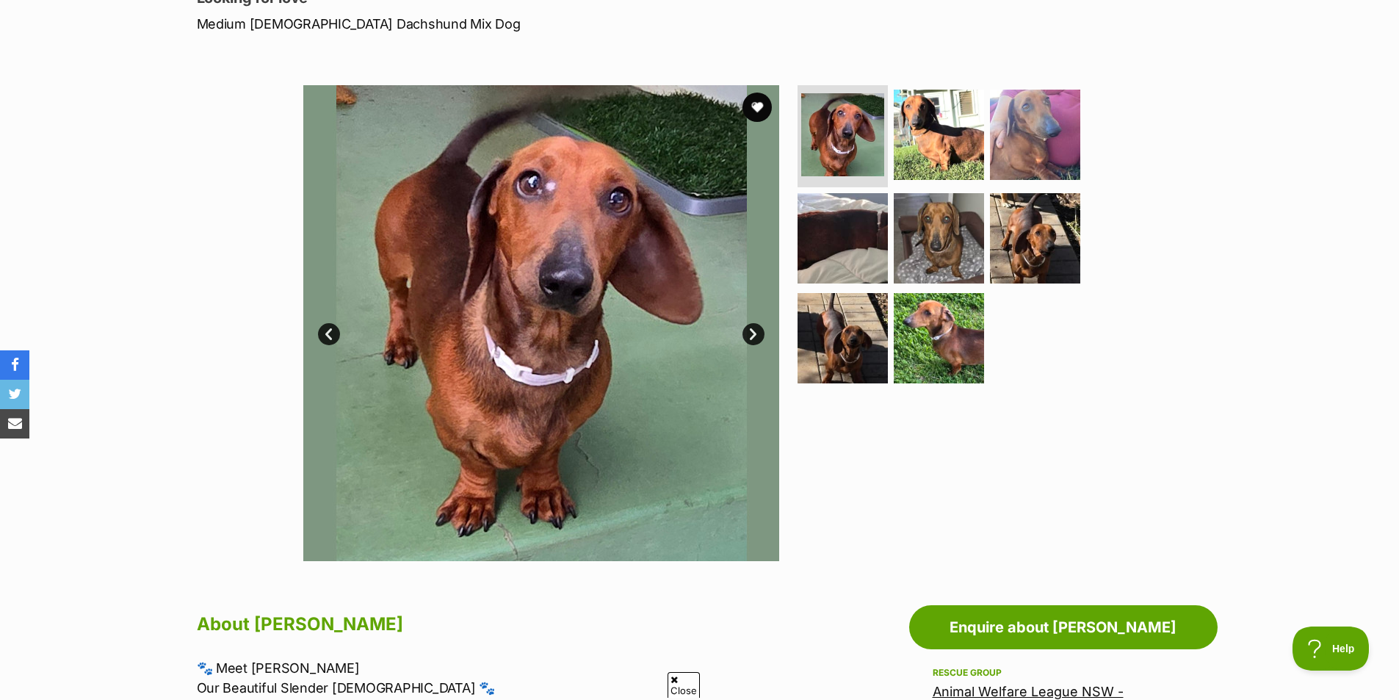
click at [749, 330] on link "Next" at bounding box center [754, 334] width 22 height 22
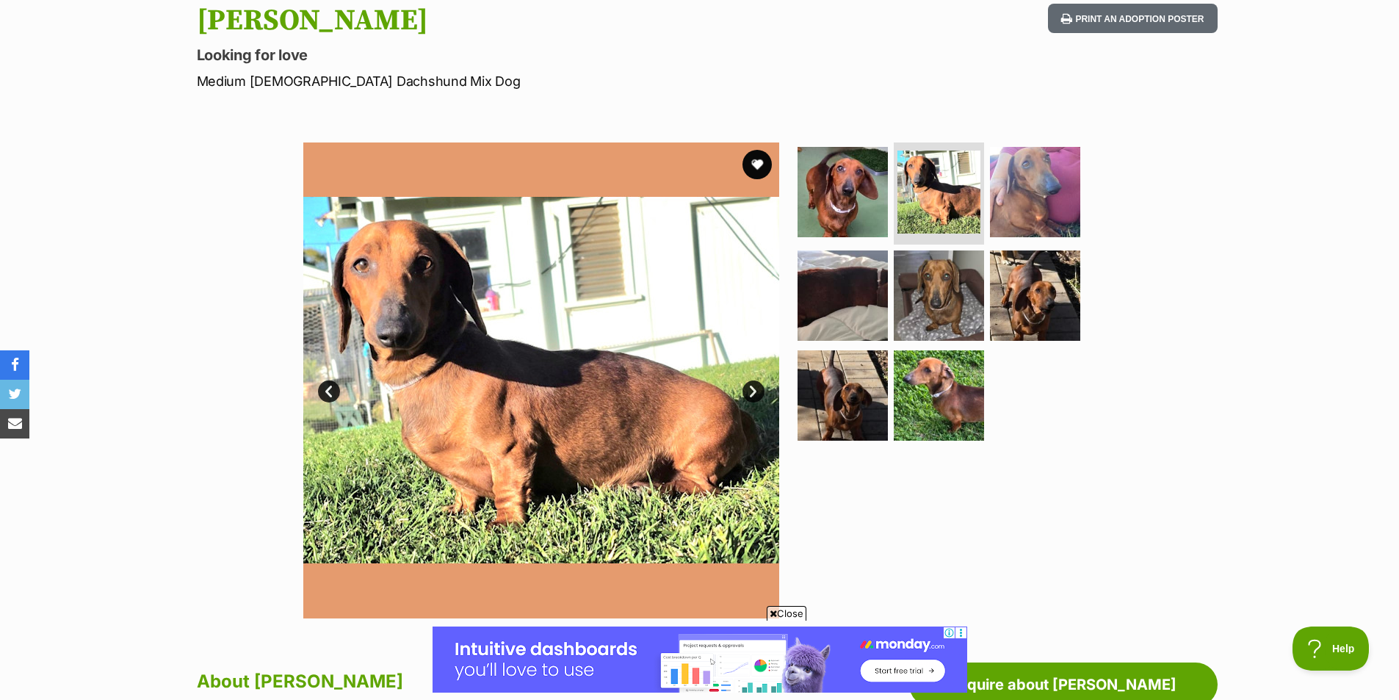
scroll to position [147, 0]
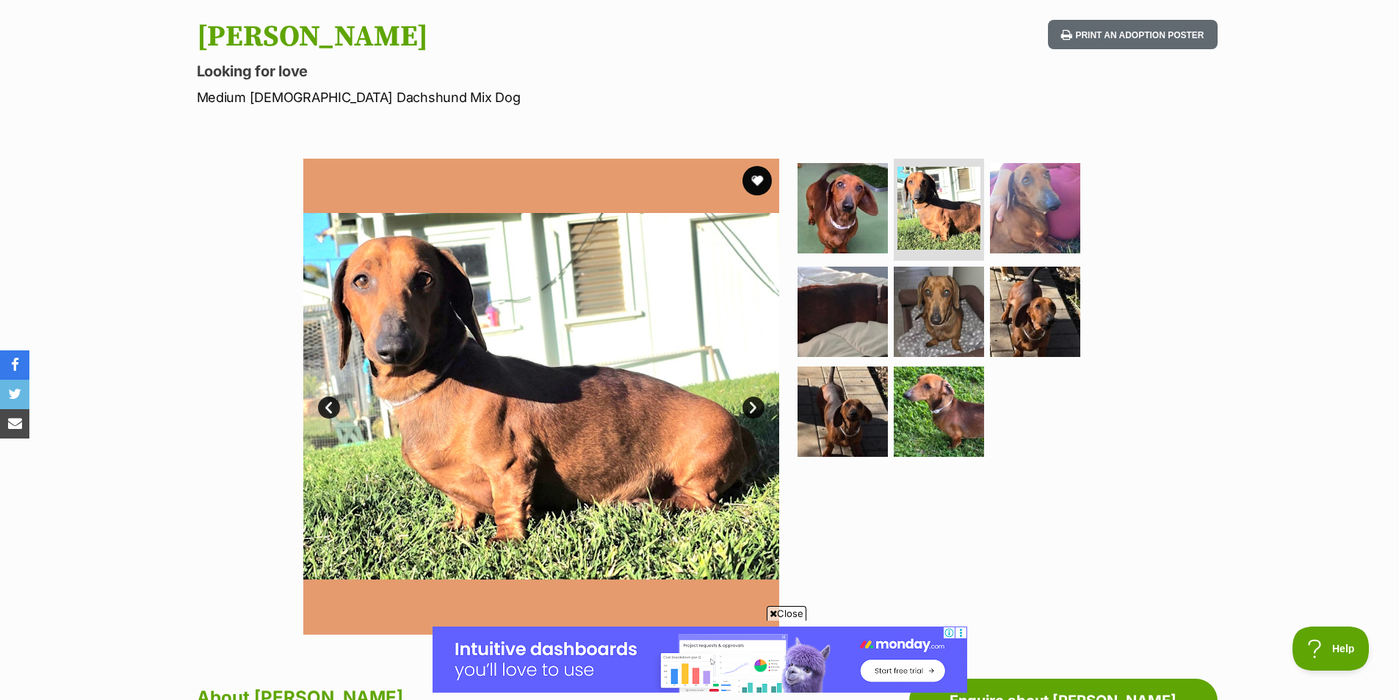
click at [754, 403] on link "Next" at bounding box center [754, 408] width 22 height 22
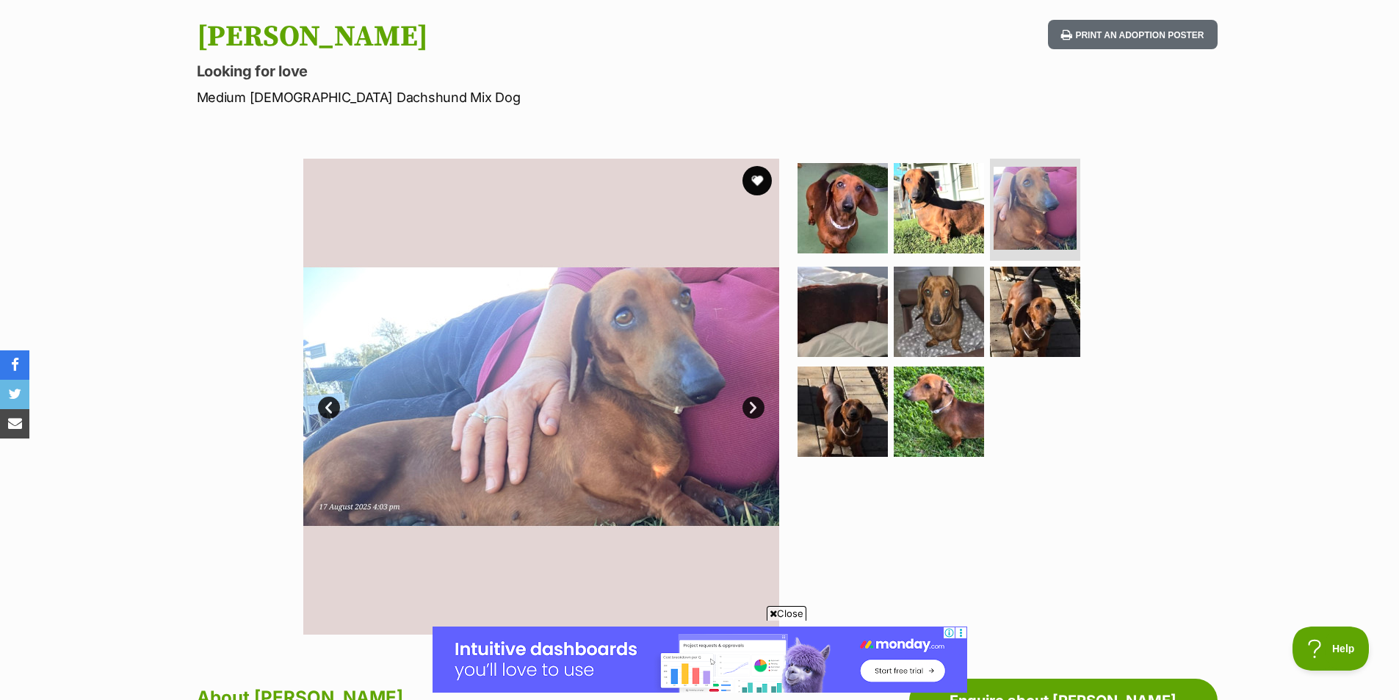
scroll to position [0, 0]
click at [755, 404] on link "Next" at bounding box center [754, 408] width 22 height 22
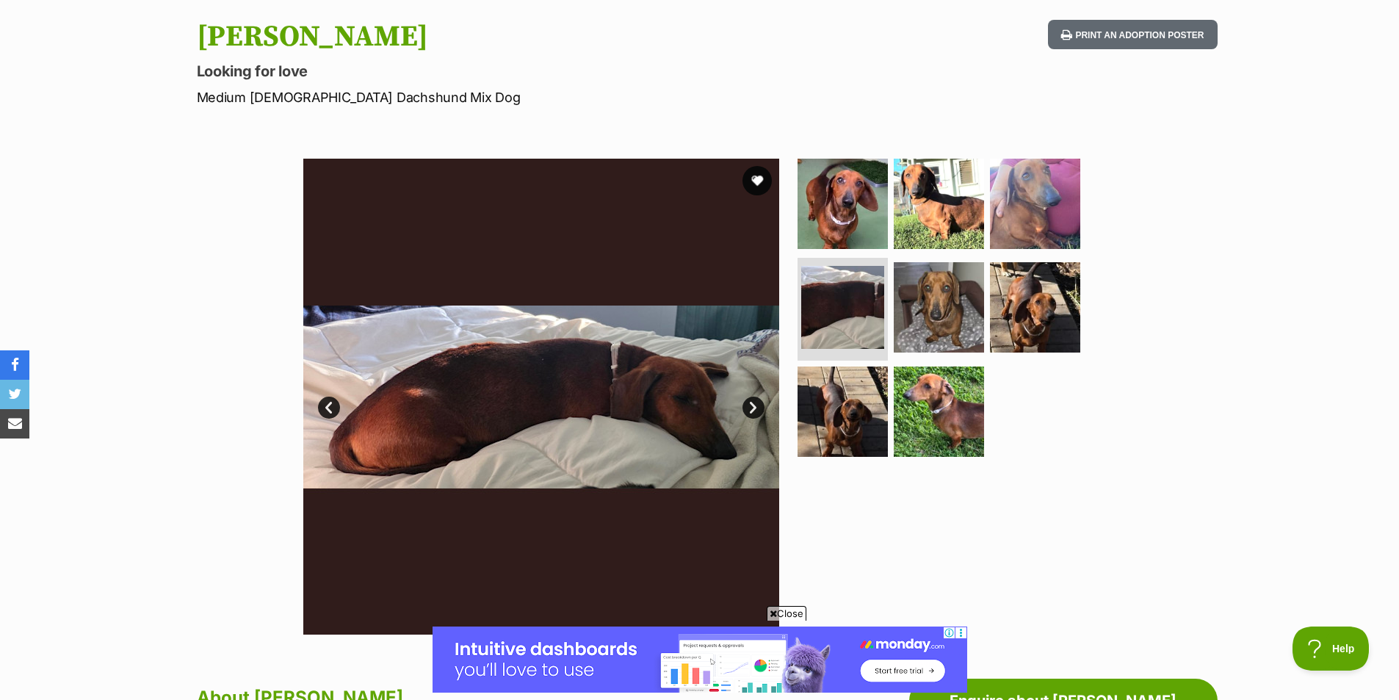
click at [755, 404] on link "Next" at bounding box center [754, 408] width 22 height 22
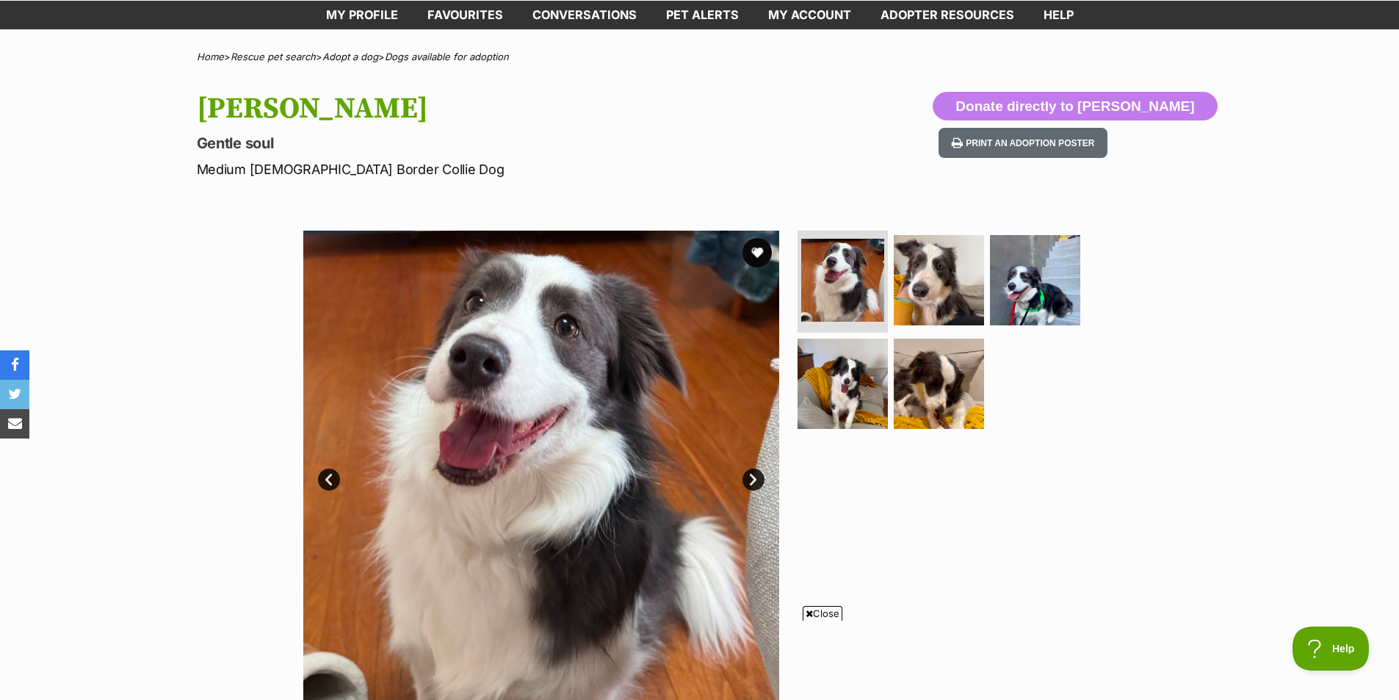
scroll to position [147, 0]
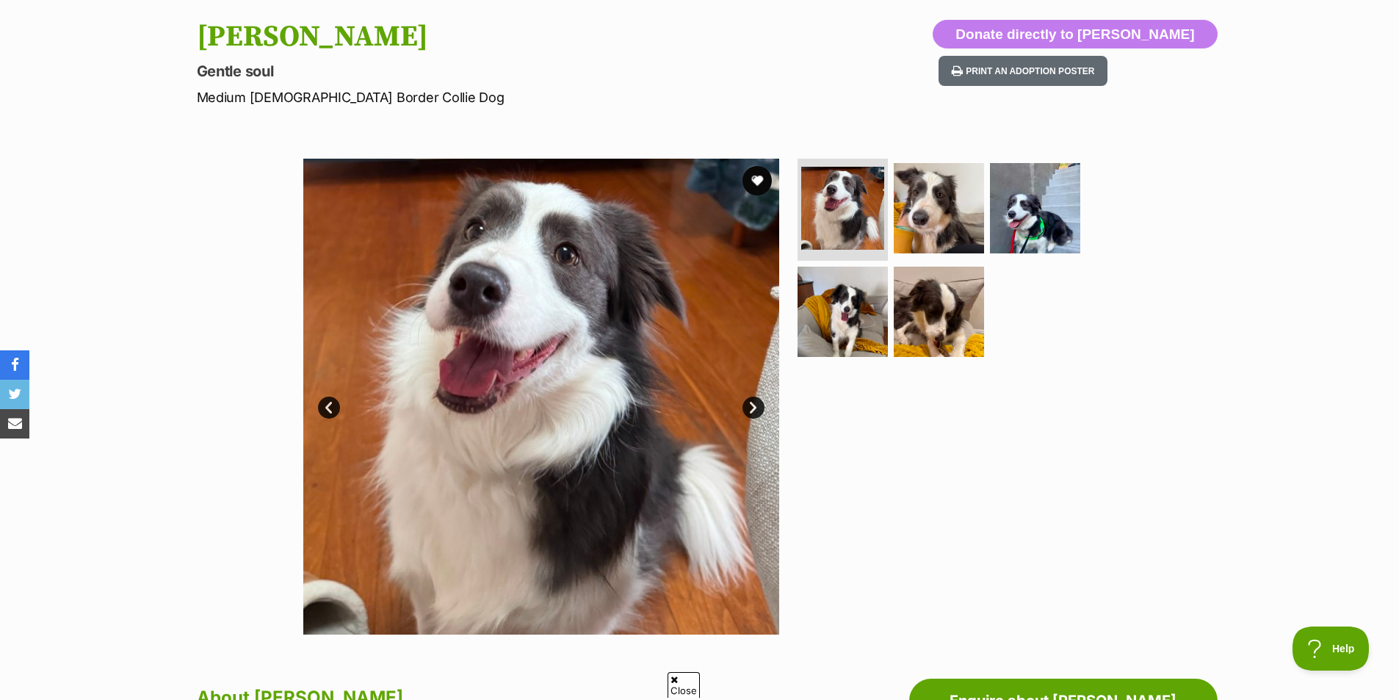
click at [746, 407] on link "Next" at bounding box center [754, 408] width 22 height 22
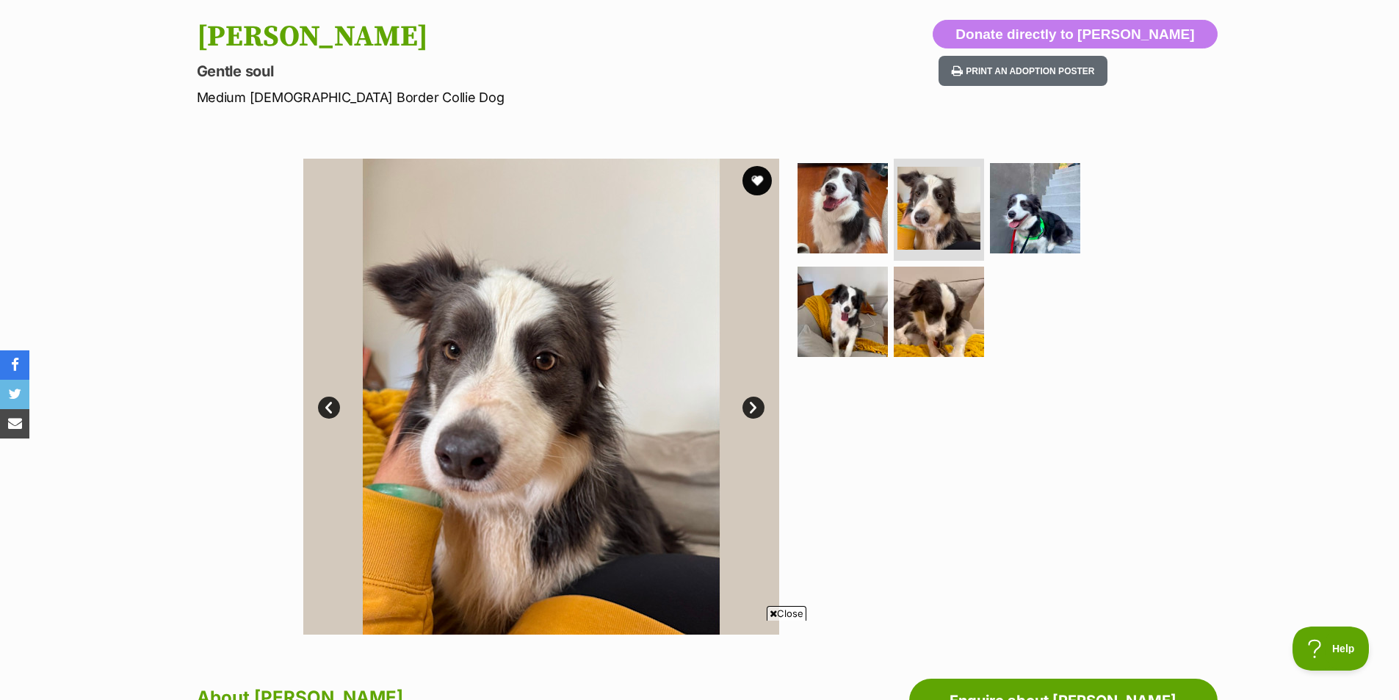
click at [749, 403] on link "Next" at bounding box center [754, 408] width 22 height 22
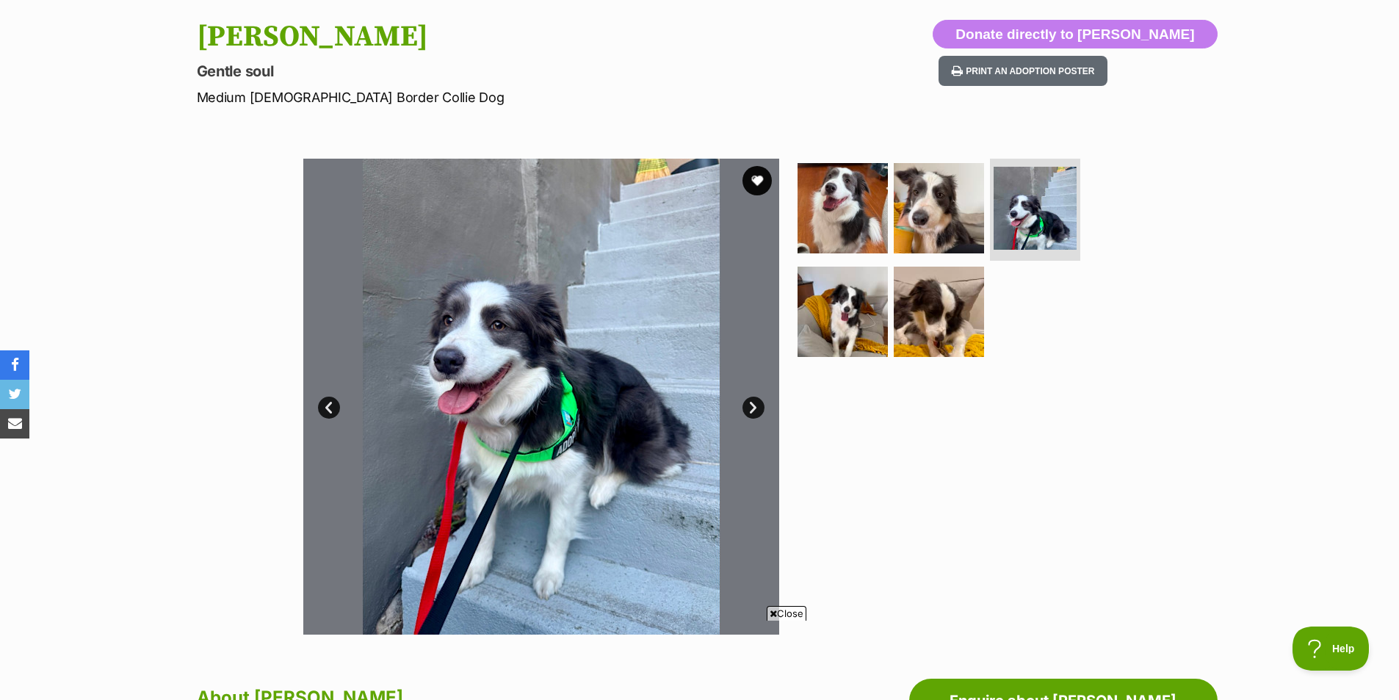
click at [751, 400] on link "Next" at bounding box center [754, 408] width 22 height 22
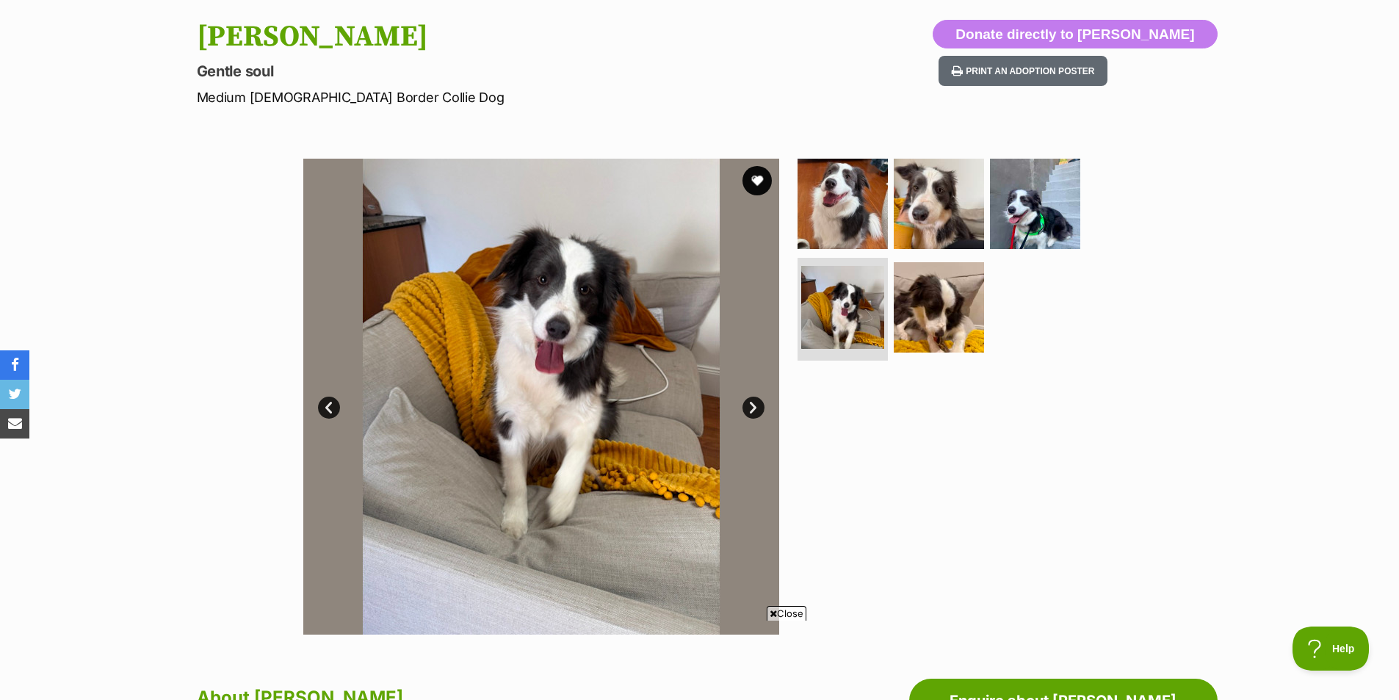
click at [751, 405] on link "Next" at bounding box center [754, 408] width 22 height 22
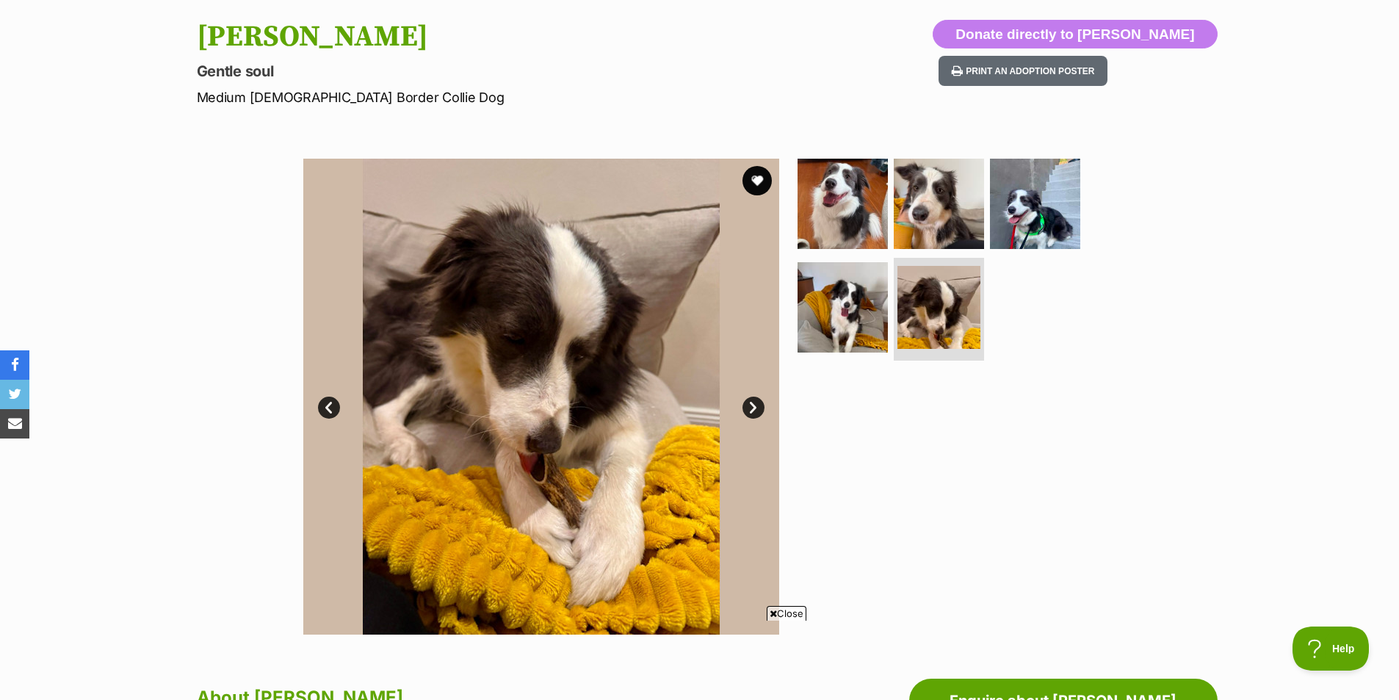
click at [751, 405] on link "Next" at bounding box center [754, 408] width 22 height 22
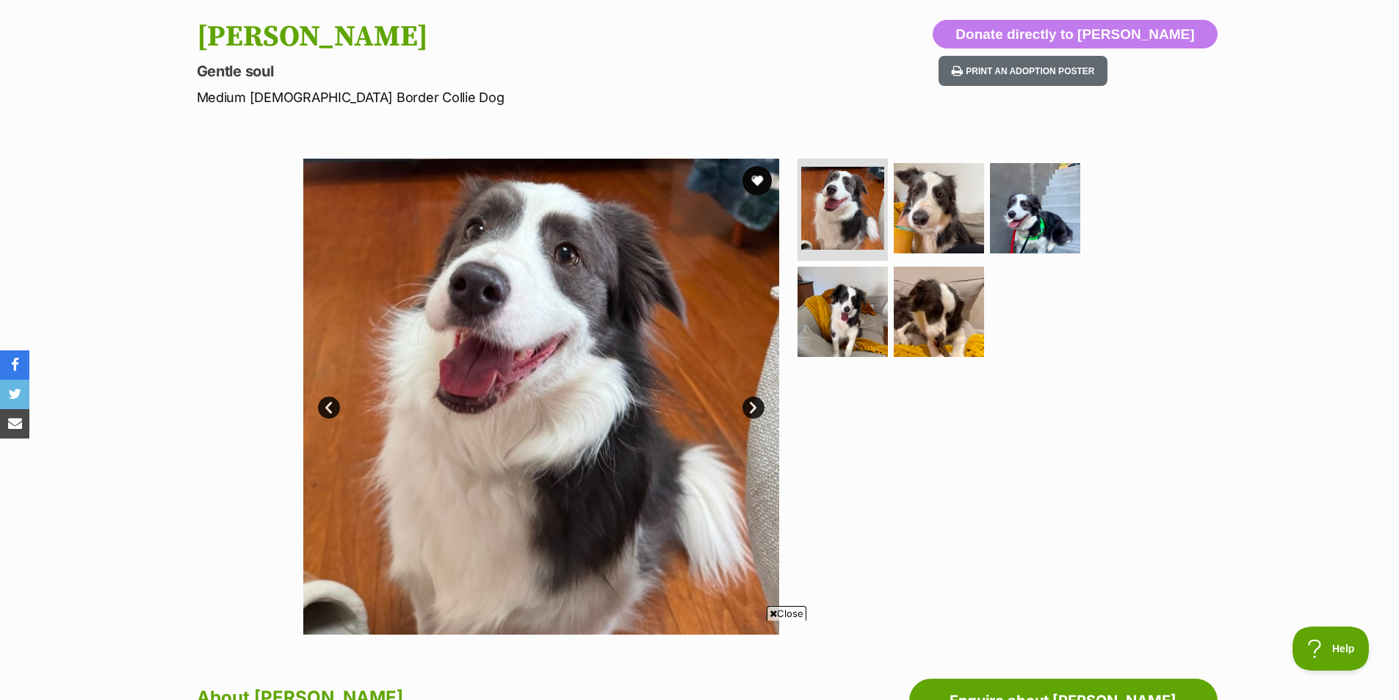
click at [785, 610] on span "Close" at bounding box center [787, 613] width 40 height 15
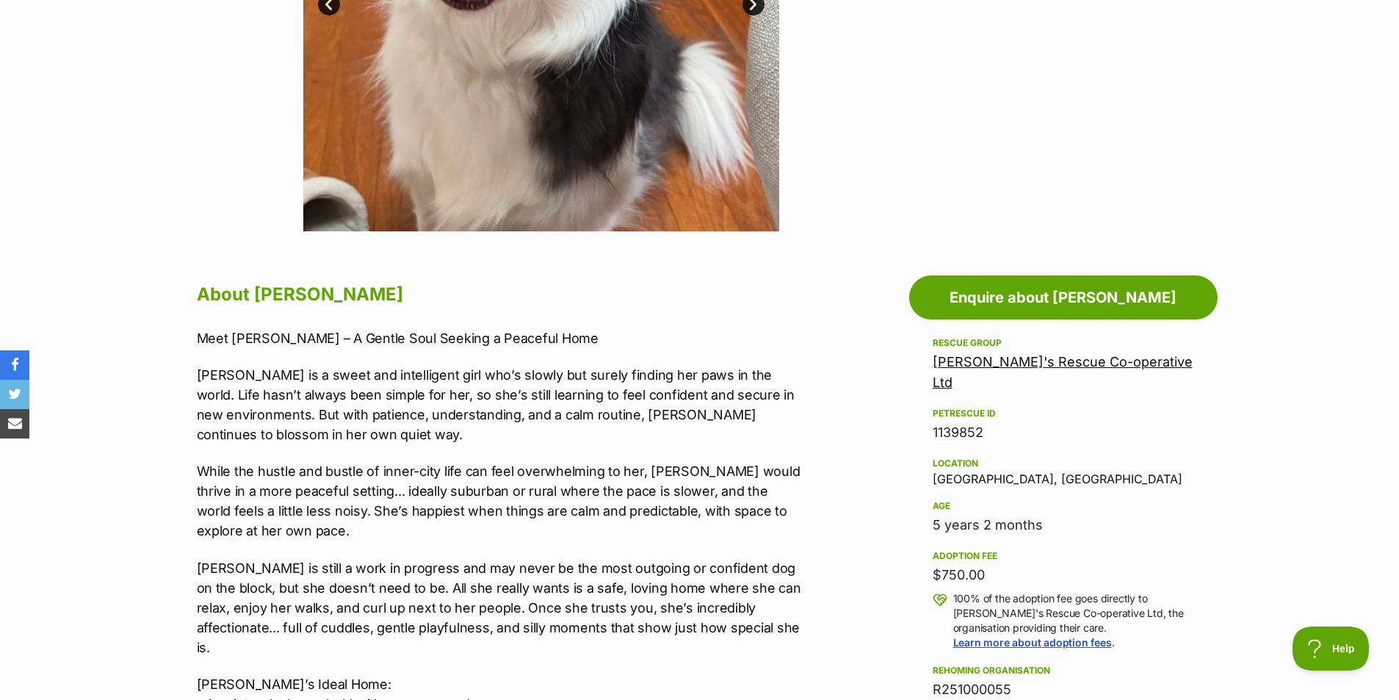
scroll to position [588, 0]
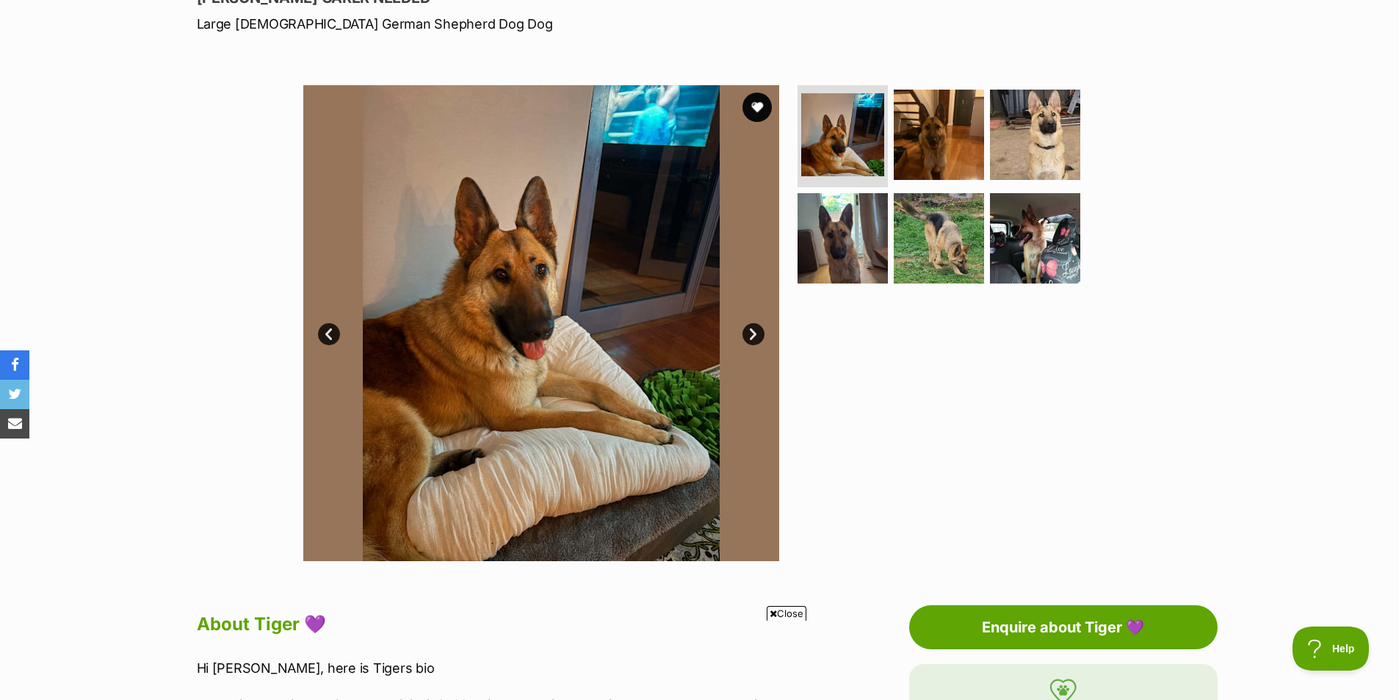
click at [757, 331] on link "Next" at bounding box center [754, 334] width 22 height 22
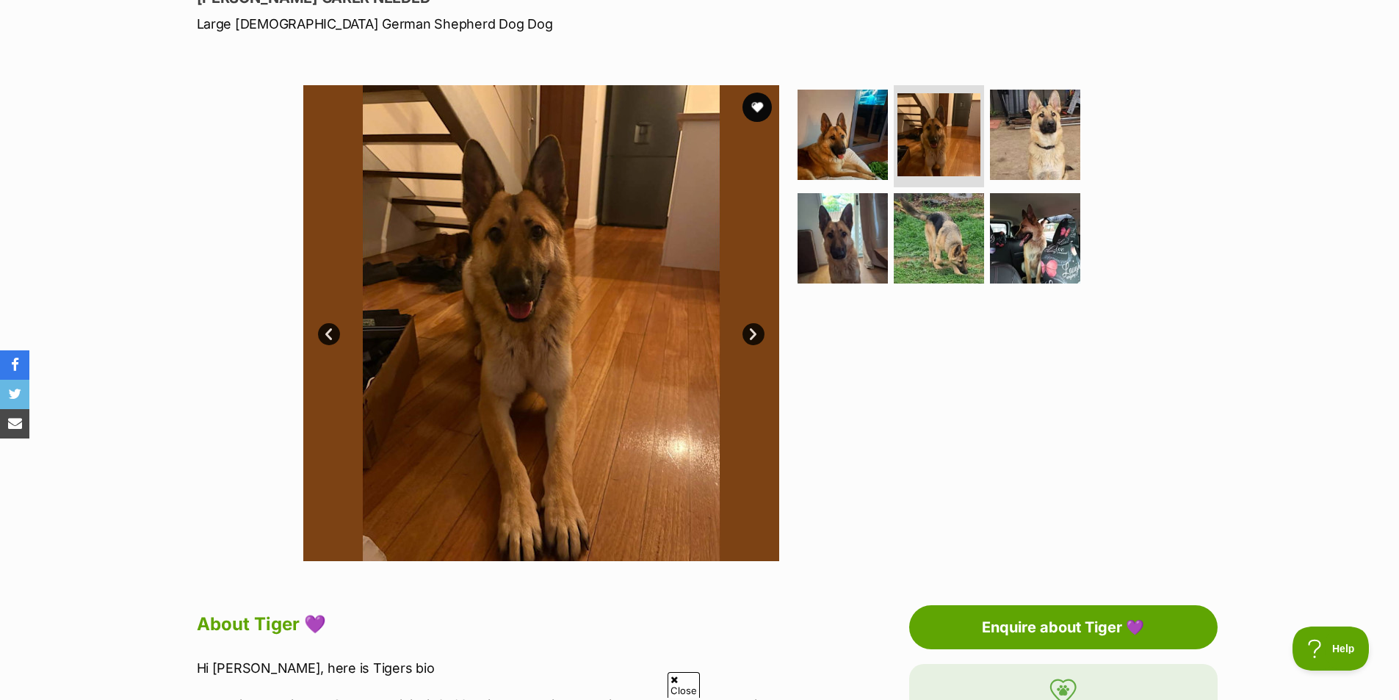
click at [757, 332] on link "Next" at bounding box center [754, 334] width 22 height 22
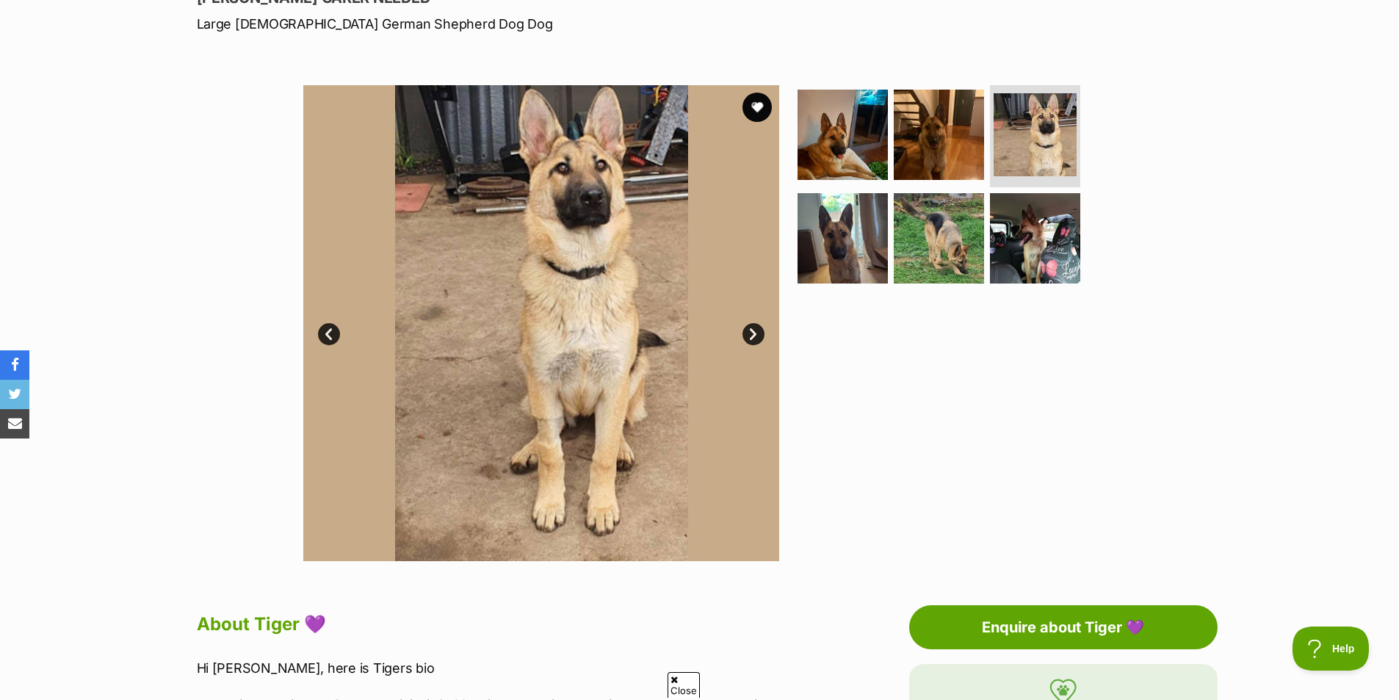
click at [757, 332] on link "Next" at bounding box center [754, 334] width 22 height 22
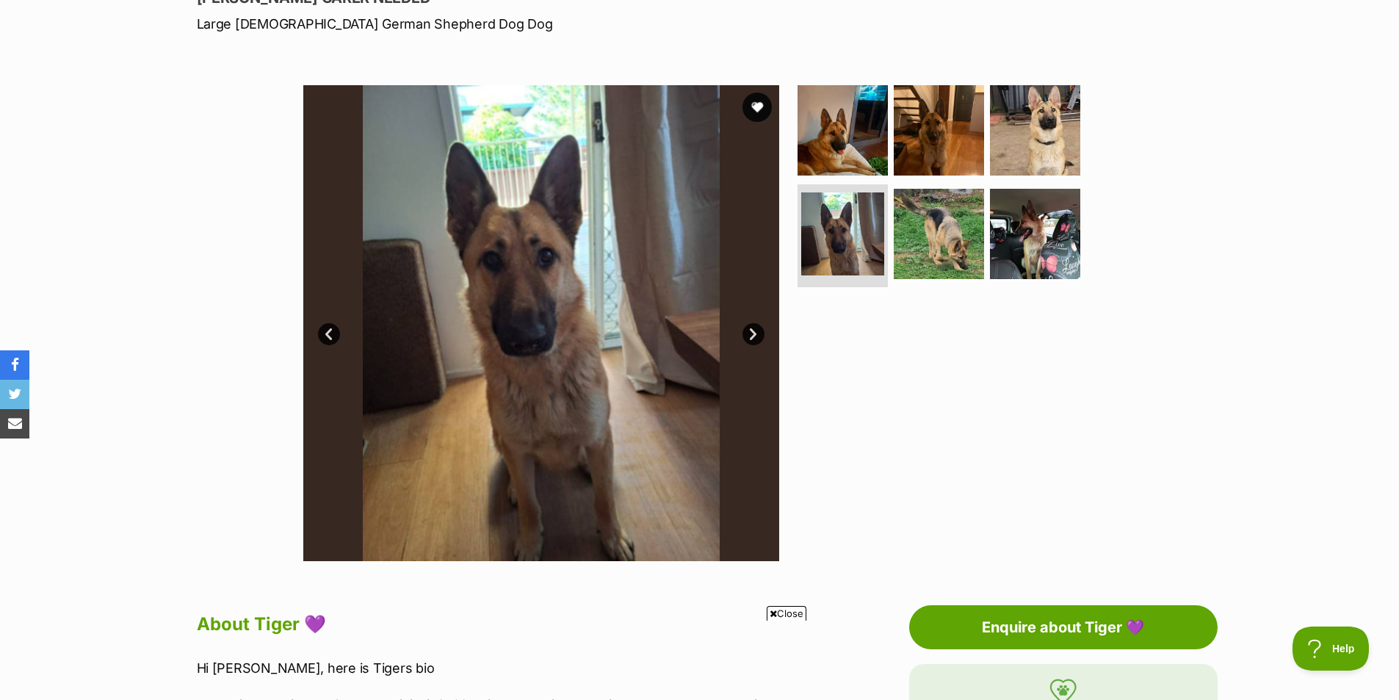
click at [757, 332] on link "Next" at bounding box center [754, 334] width 22 height 22
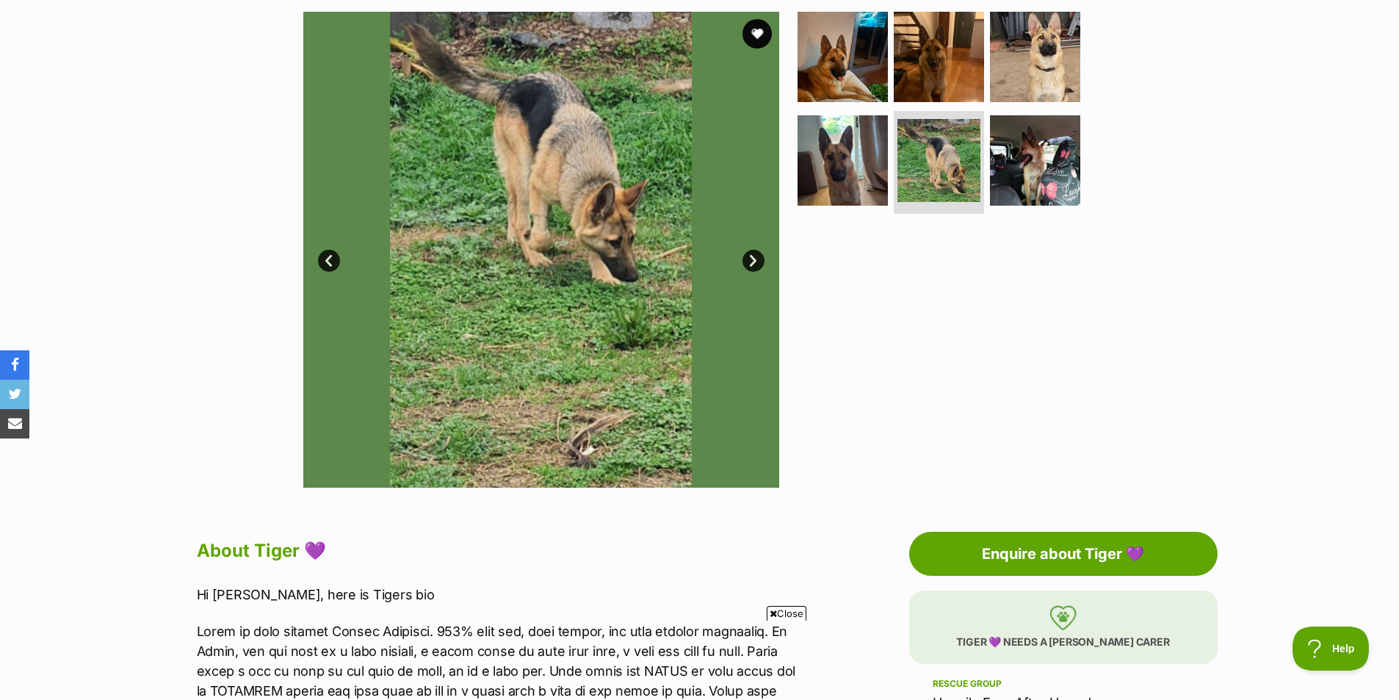
scroll to position [220, 0]
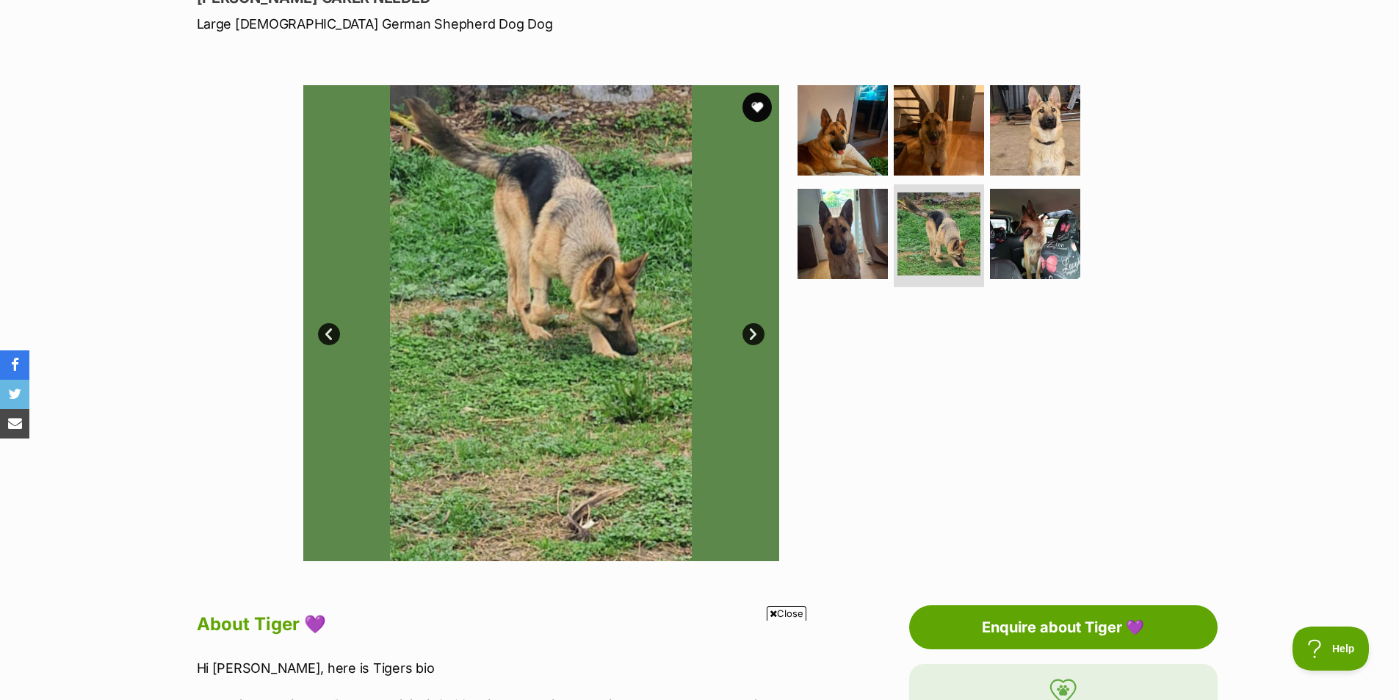
click at [752, 336] on link "Next" at bounding box center [754, 334] width 22 height 22
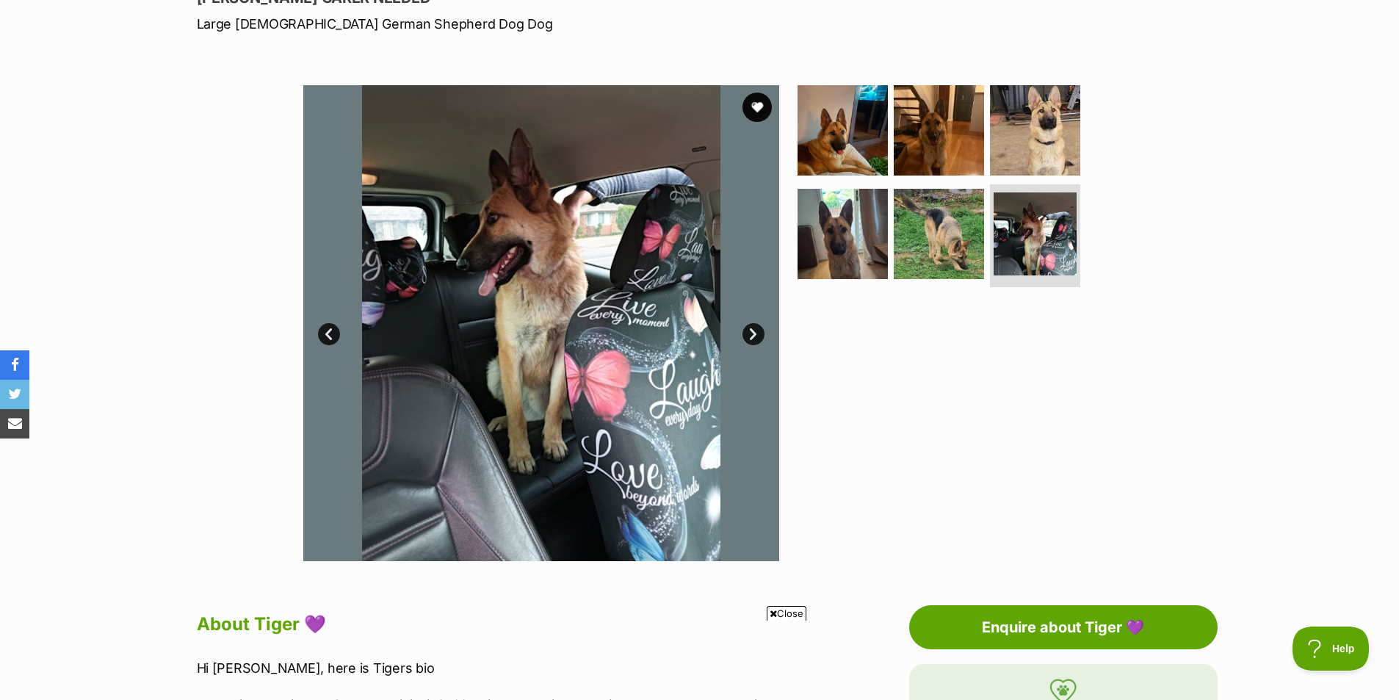
click at [752, 334] on link "Next" at bounding box center [754, 334] width 22 height 22
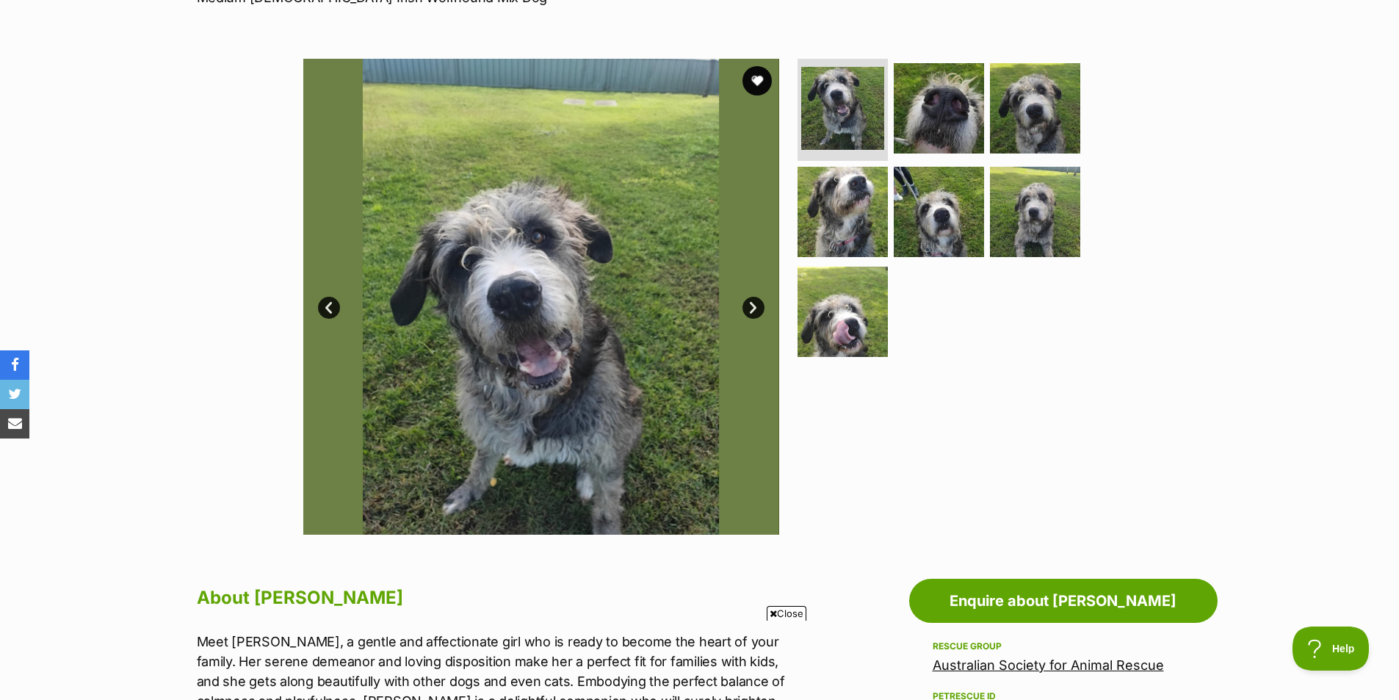
scroll to position [220, 0]
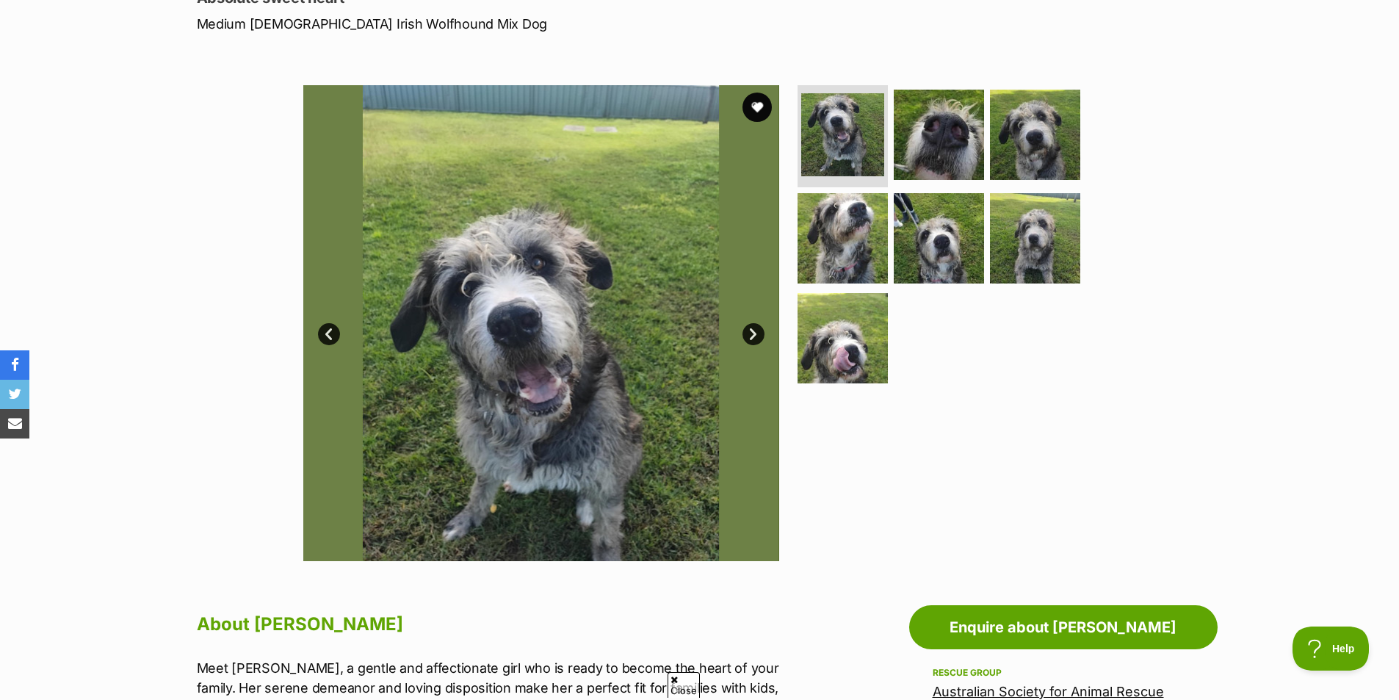
click at [759, 339] on link "Next" at bounding box center [754, 334] width 22 height 22
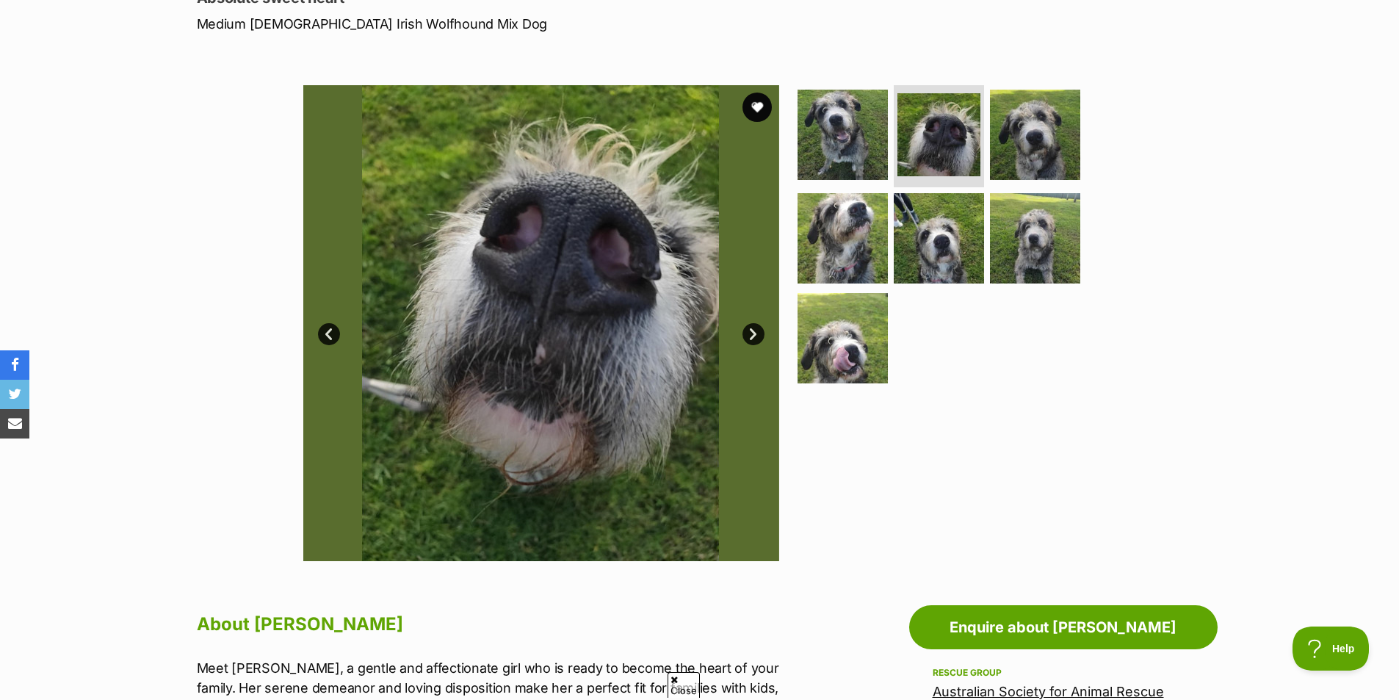
scroll to position [0, 0]
click at [753, 328] on link "Next" at bounding box center [754, 334] width 22 height 22
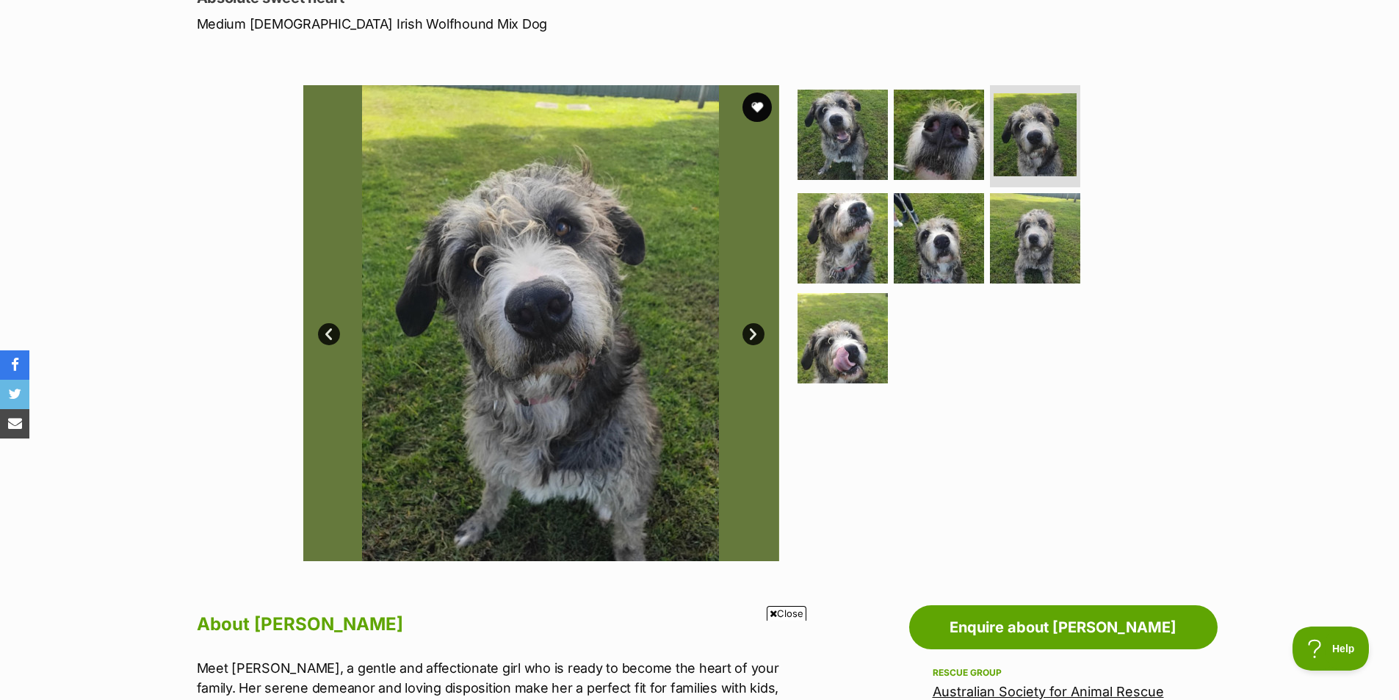
click at [753, 328] on link "Next" at bounding box center [754, 334] width 22 height 22
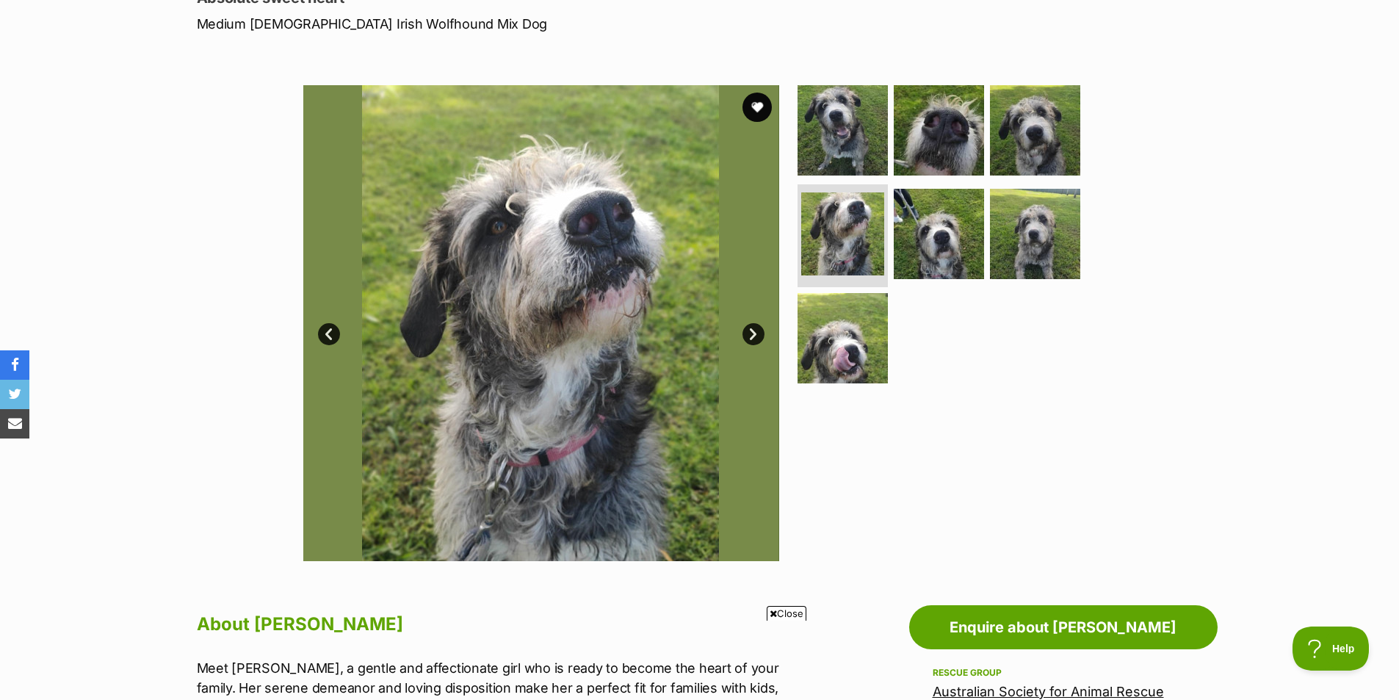
click at [753, 332] on link "Next" at bounding box center [754, 334] width 22 height 22
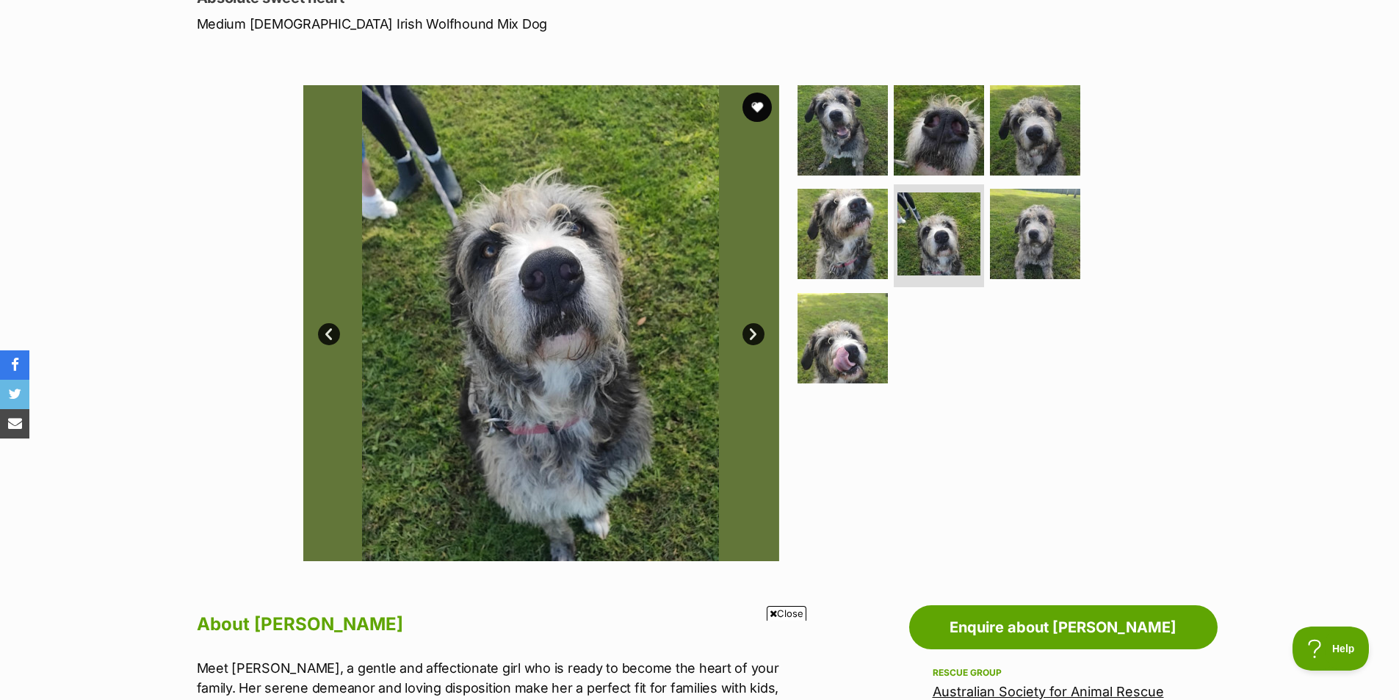
click at [753, 332] on link "Next" at bounding box center [754, 334] width 22 height 22
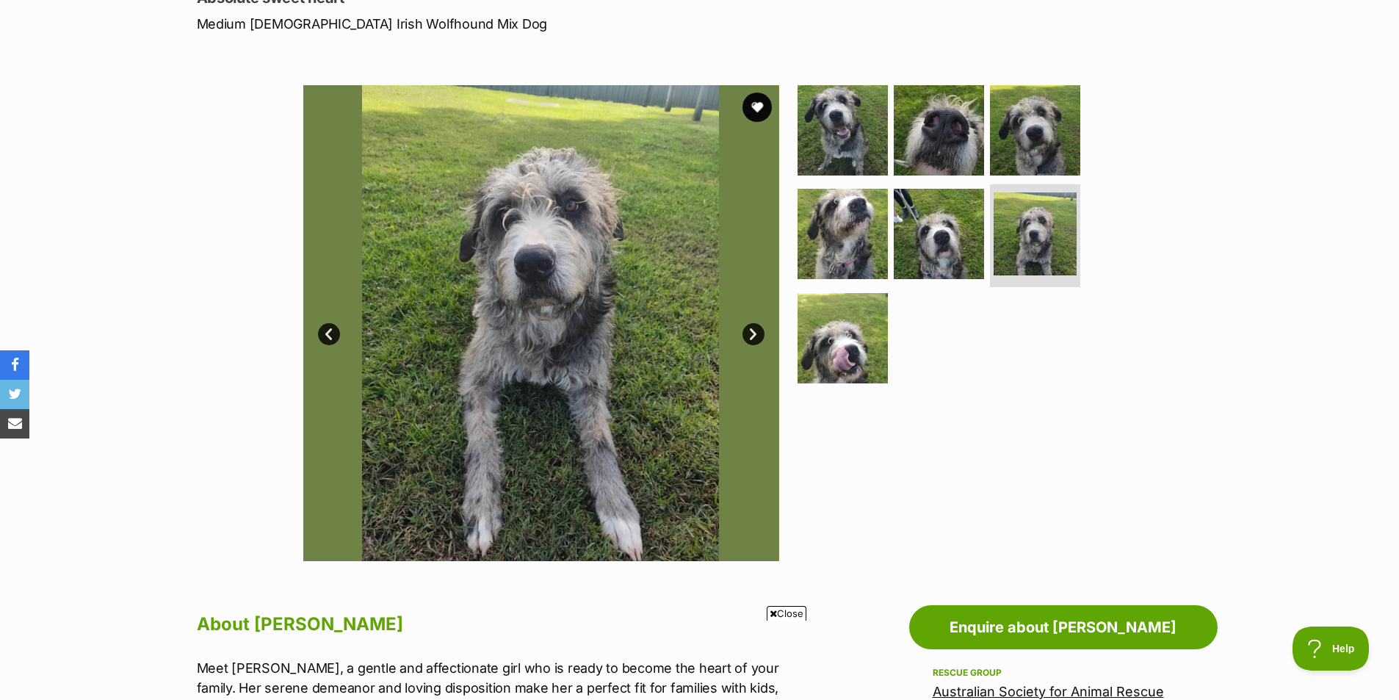
click at [753, 332] on link "Next" at bounding box center [754, 334] width 22 height 22
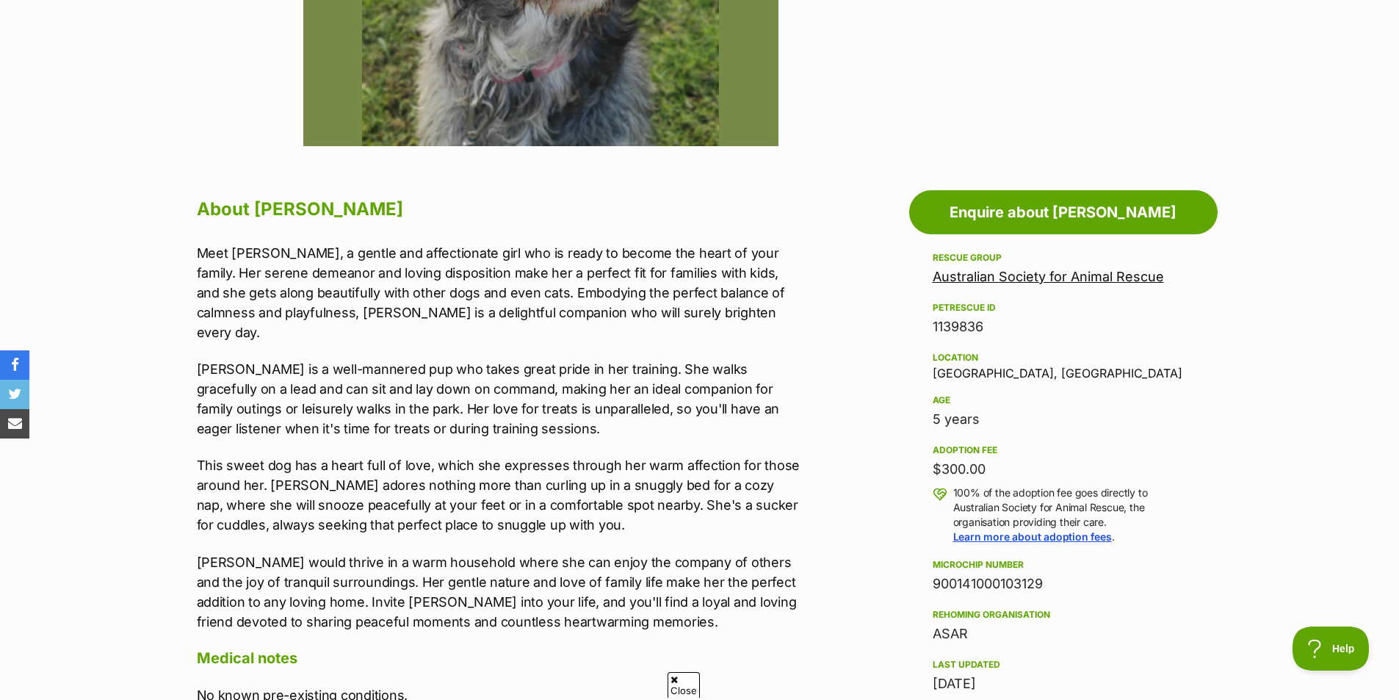
scroll to position [661, 0]
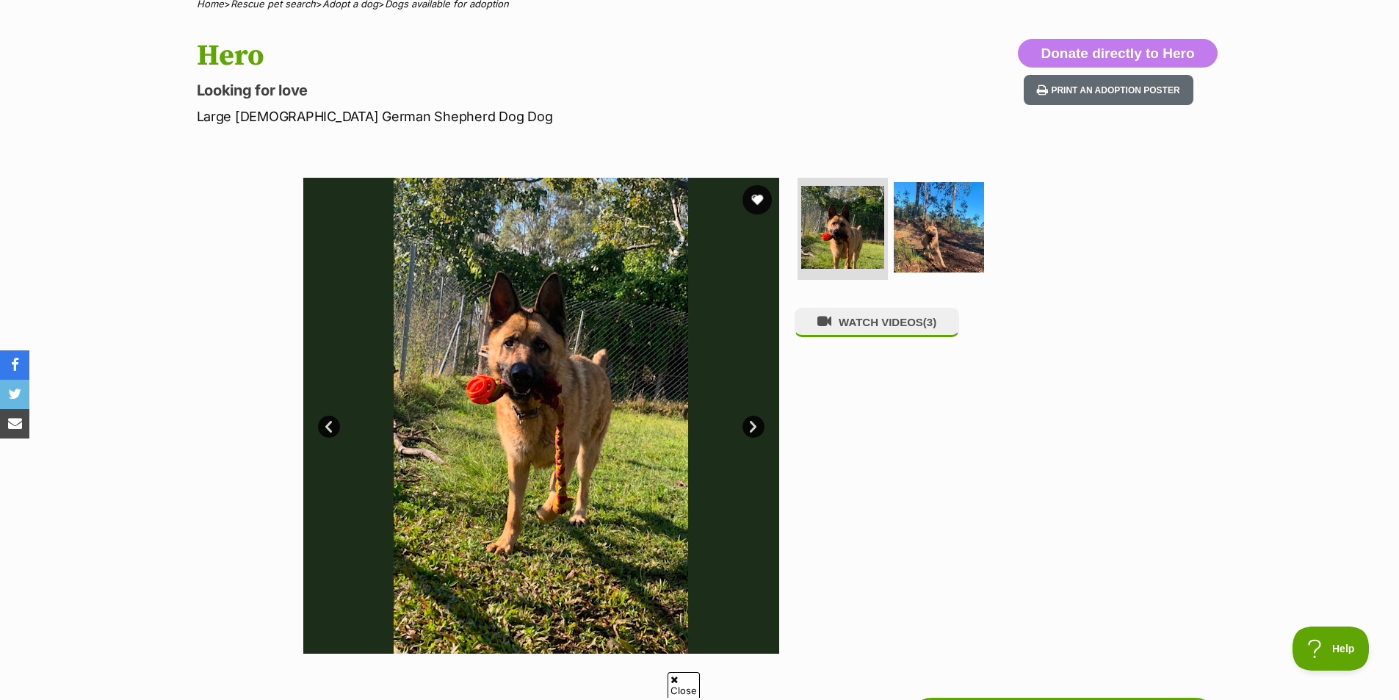
scroll to position [147, 0]
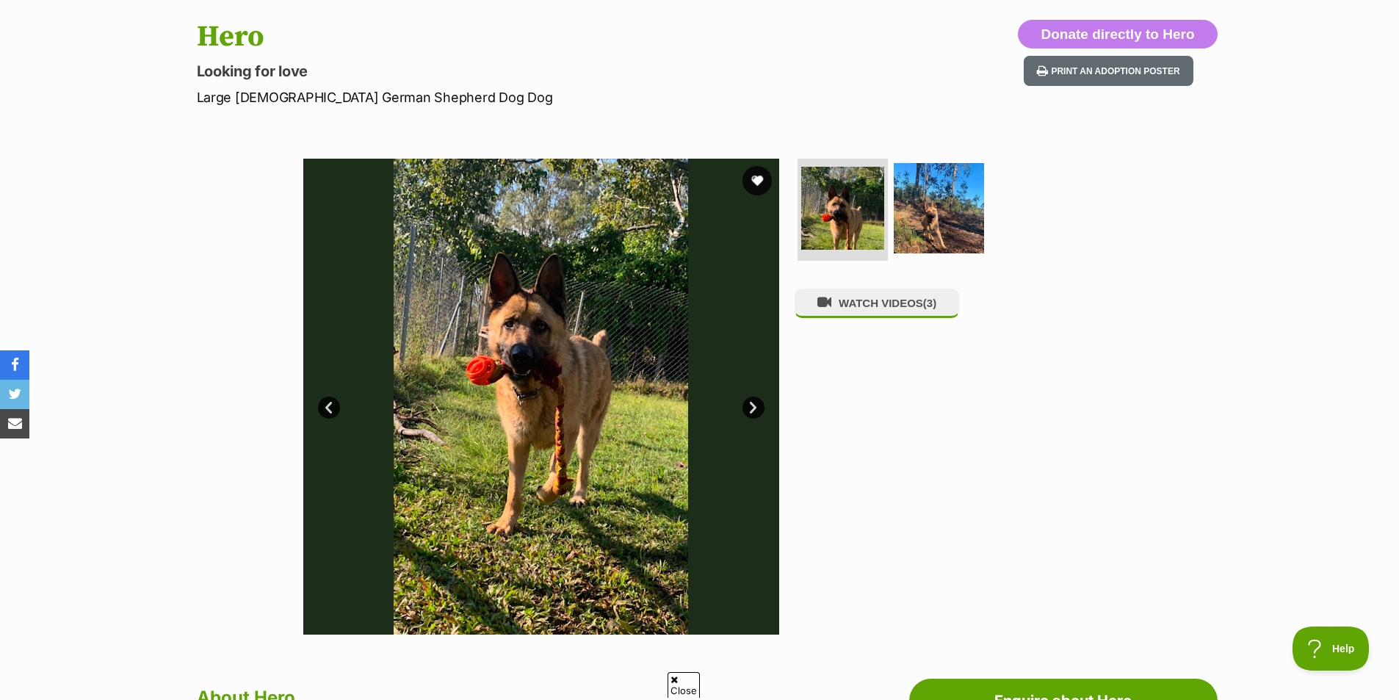
click at [745, 399] on img at bounding box center [541, 397] width 476 height 476
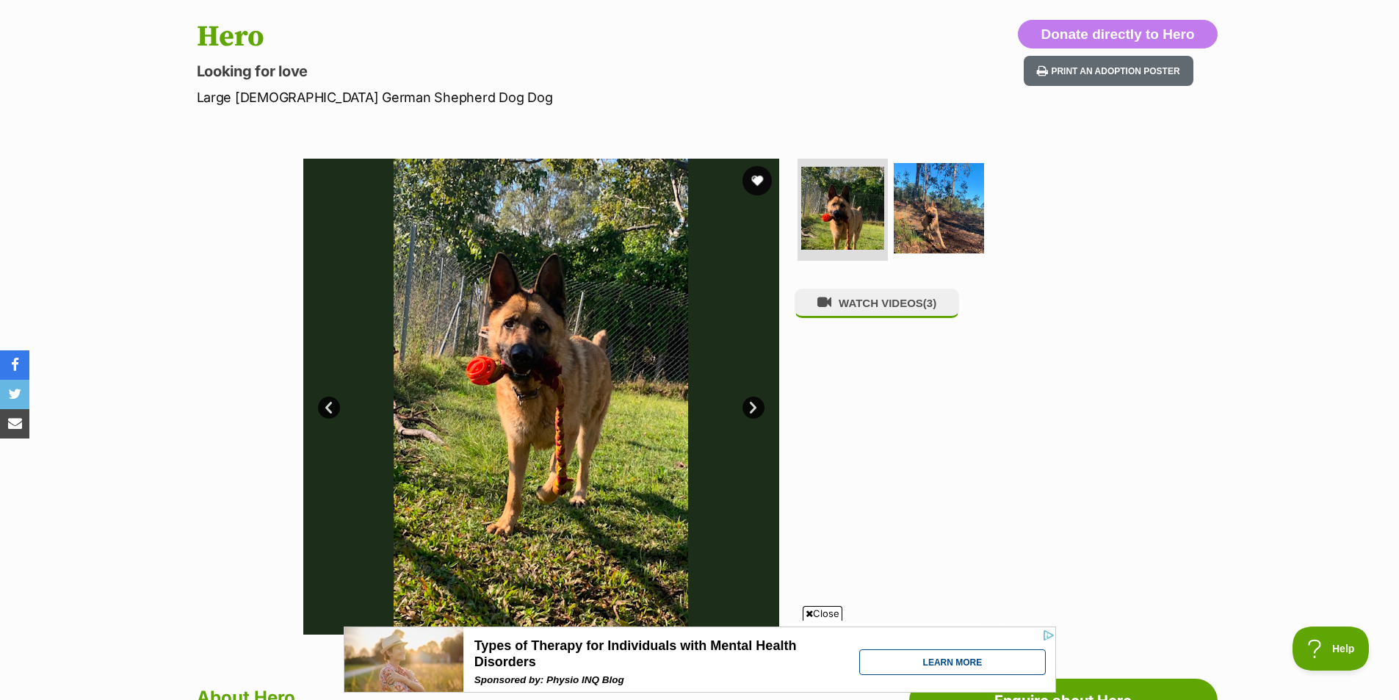
scroll to position [0, 0]
click at [750, 405] on link "Next" at bounding box center [754, 408] width 22 height 22
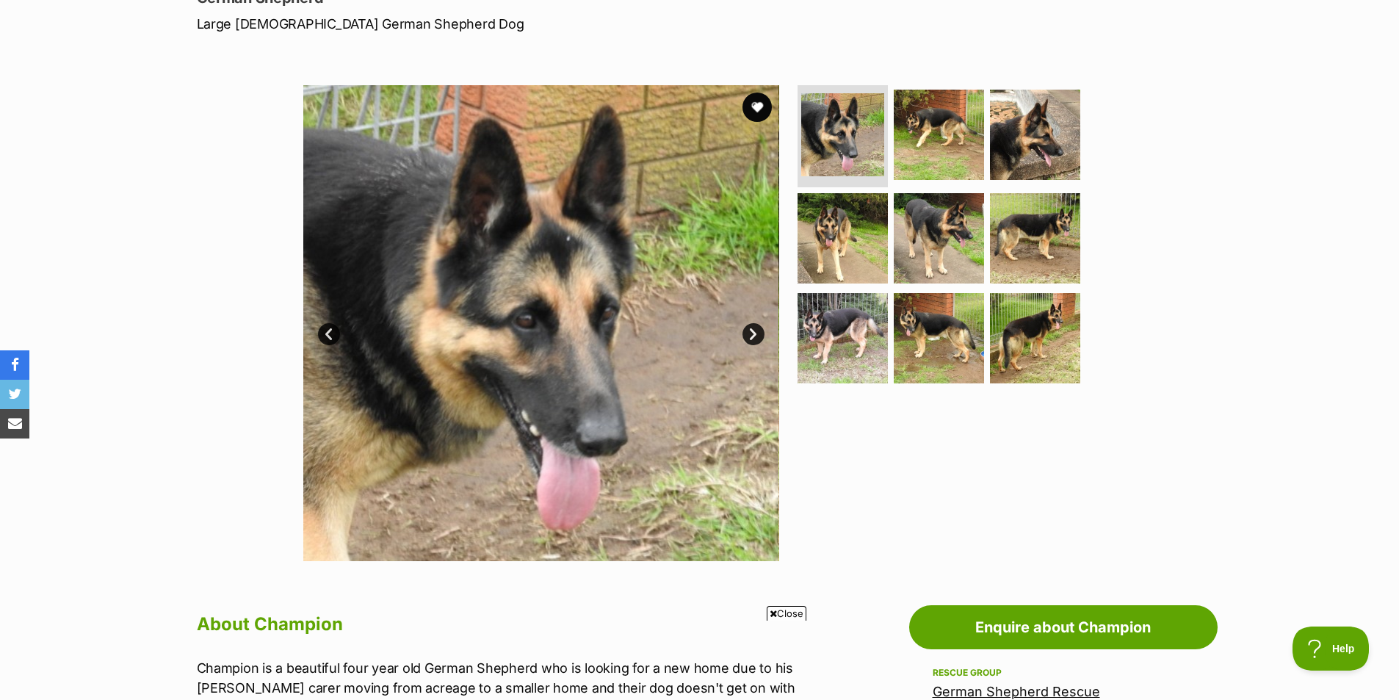
click at [764, 342] on img at bounding box center [541, 323] width 476 height 476
click at [757, 336] on link "Next" at bounding box center [754, 334] width 22 height 22
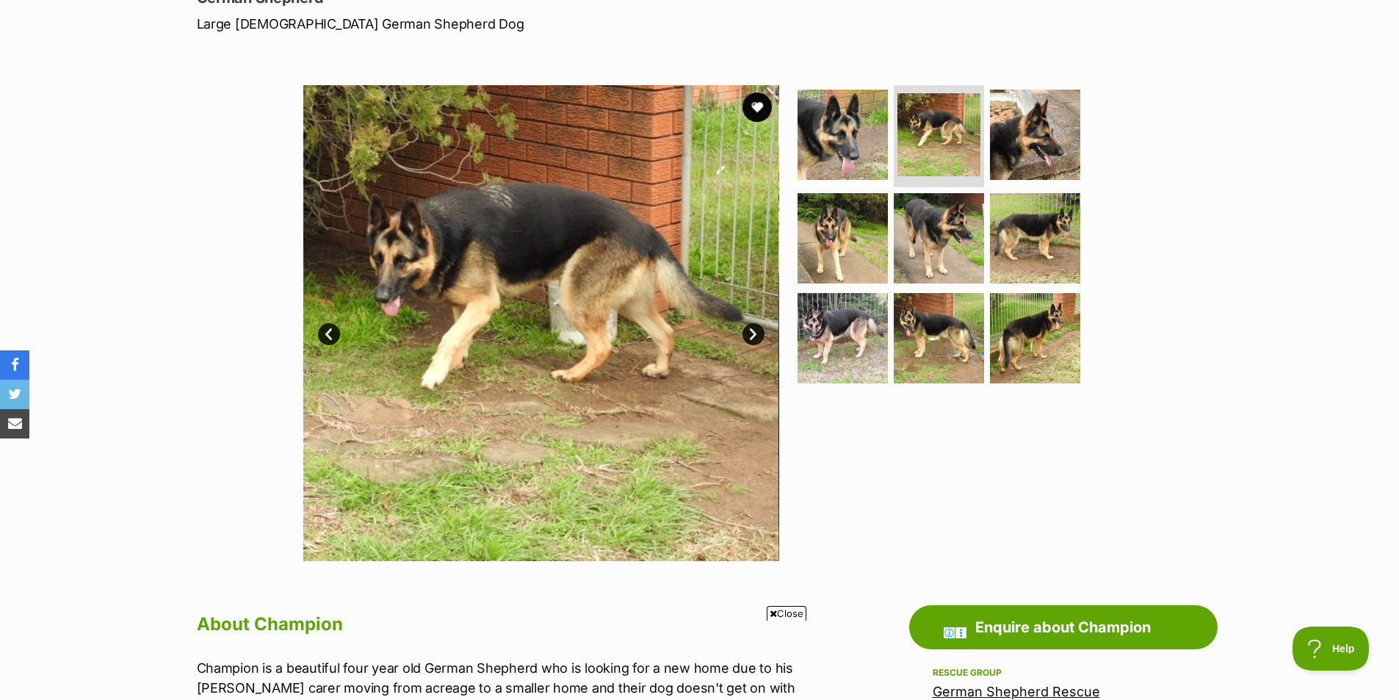
click at [755, 335] on link "Next" at bounding box center [754, 334] width 22 height 22
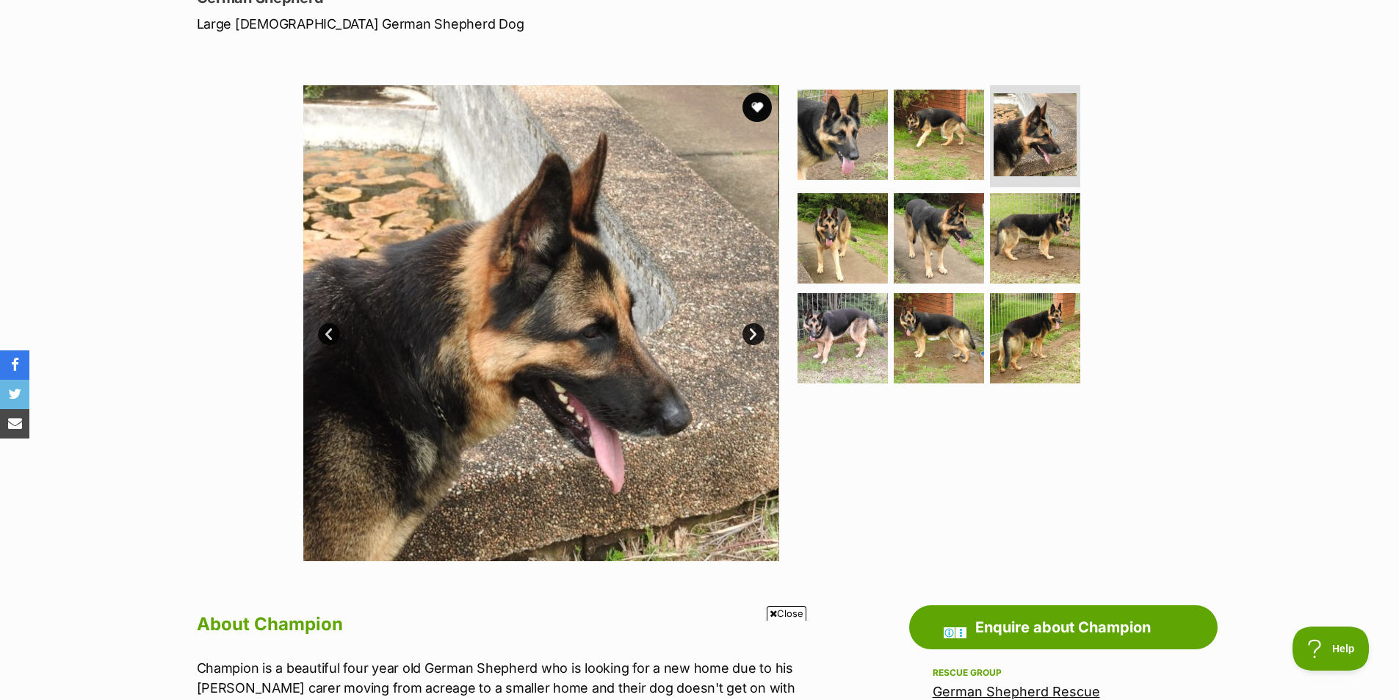
click at [755, 335] on link "Next" at bounding box center [754, 334] width 22 height 22
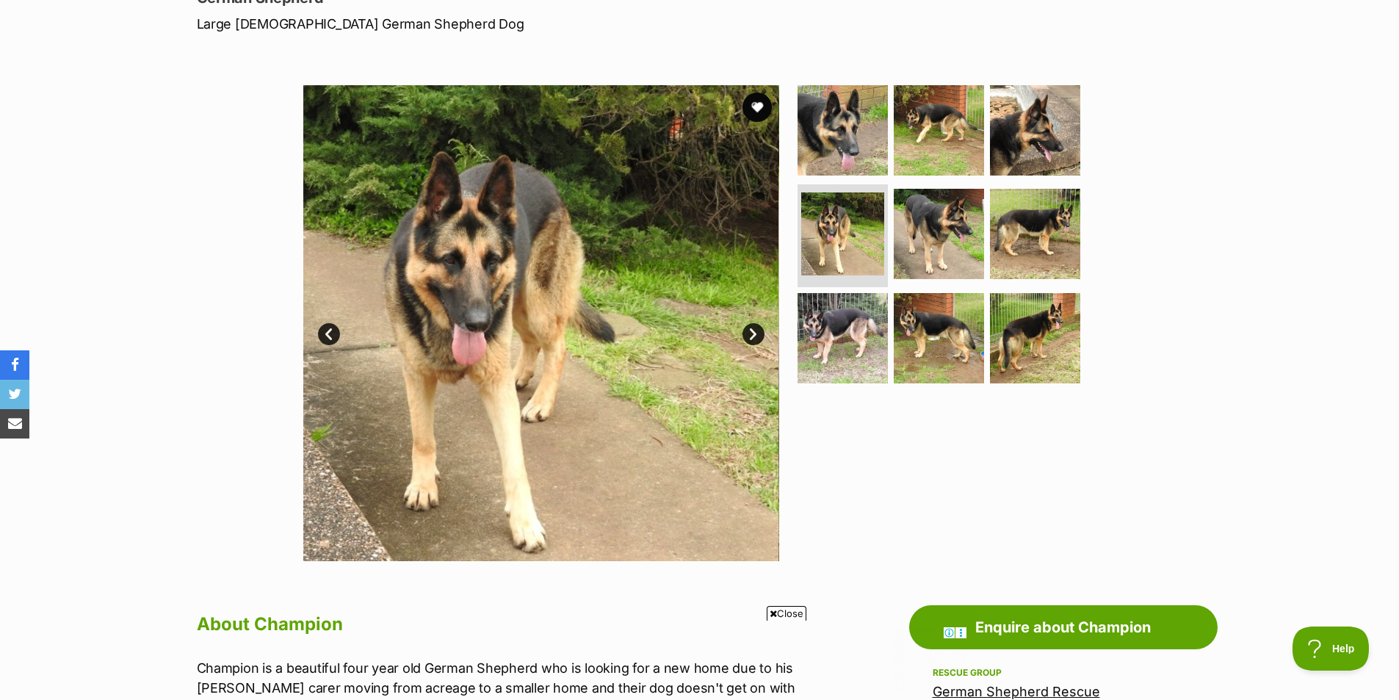
click at [755, 335] on link "Next" at bounding box center [754, 334] width 22 height 22
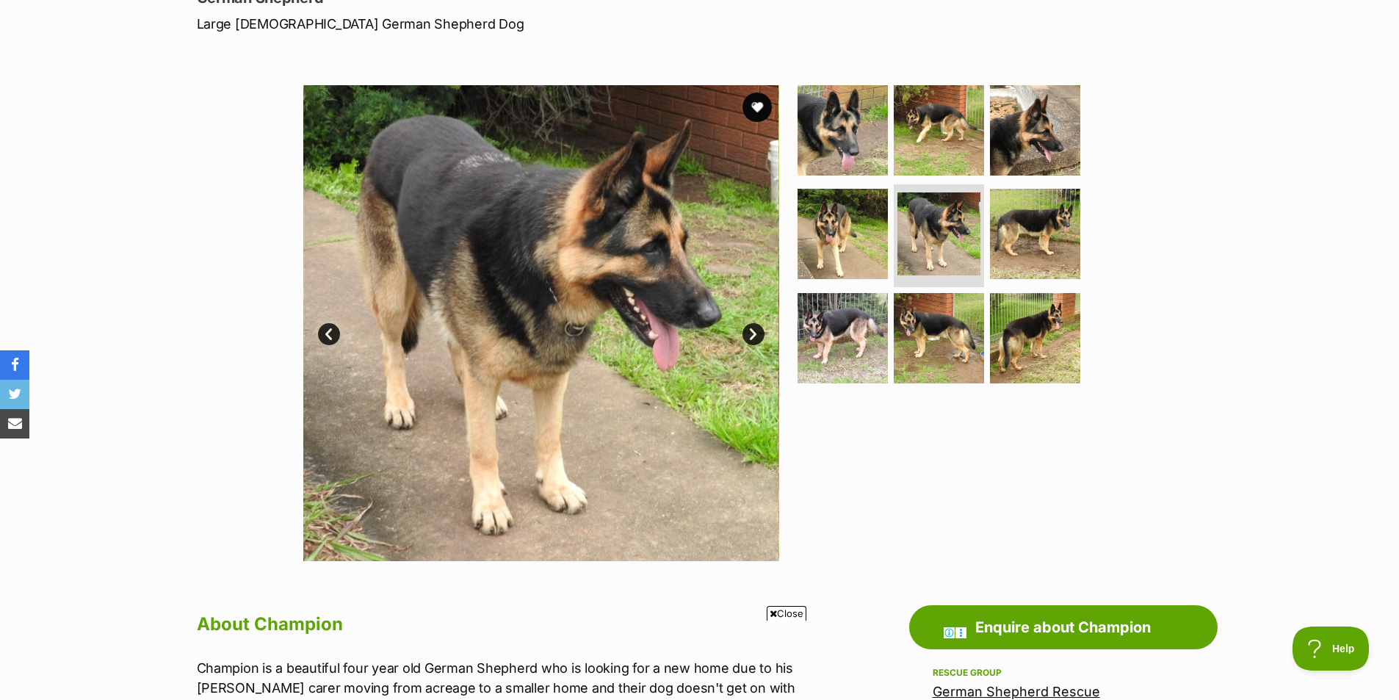
click at [755, 335] on link "Next" at bounding box center [754, 334] width 22 height 22
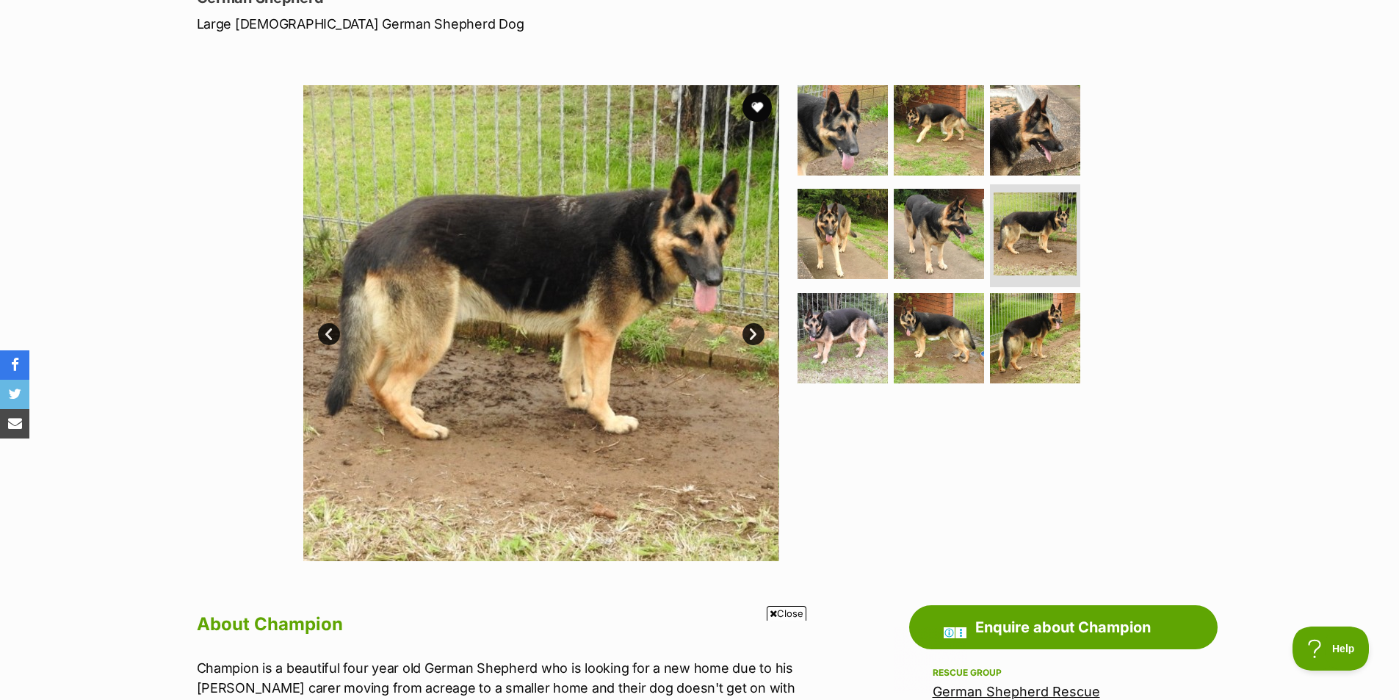
click at [755, 335] on link "Next" at bounding box center [754, 334] width 22 height 22
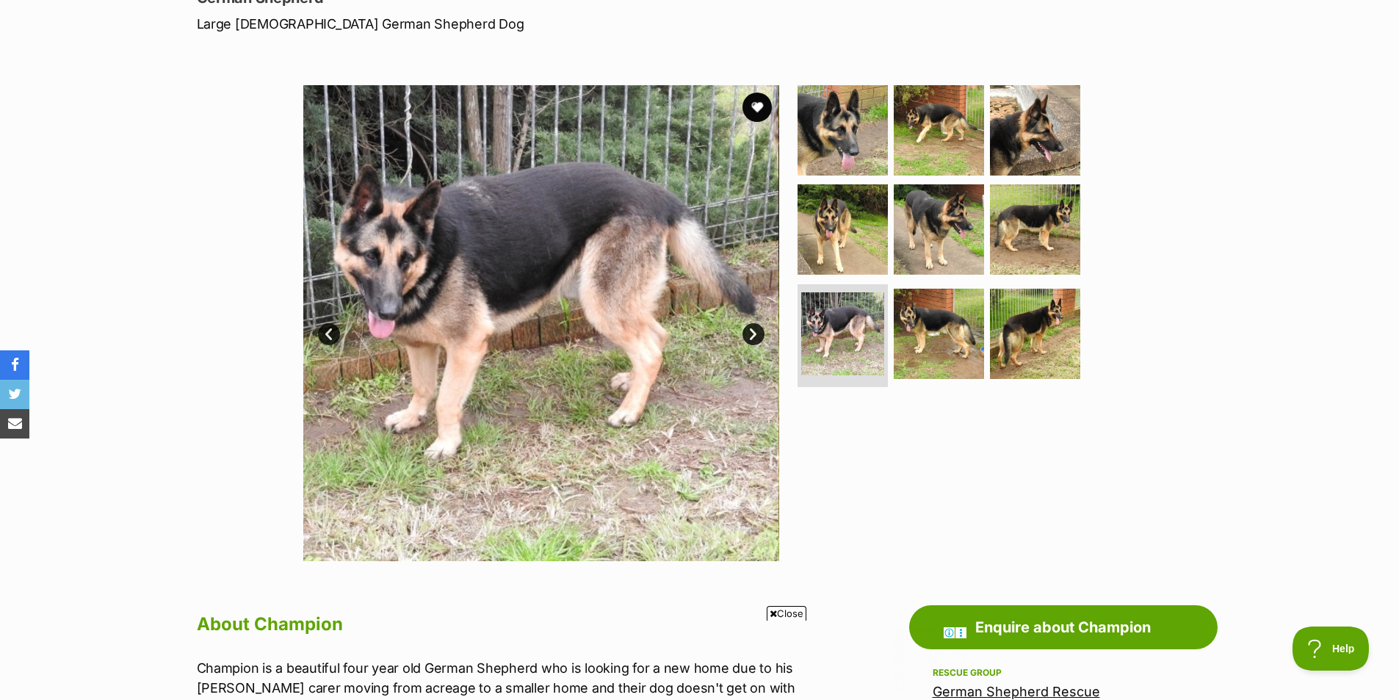
click at [755, 335] on link "Next" at bounding box center [754, 334] width 22 height 22
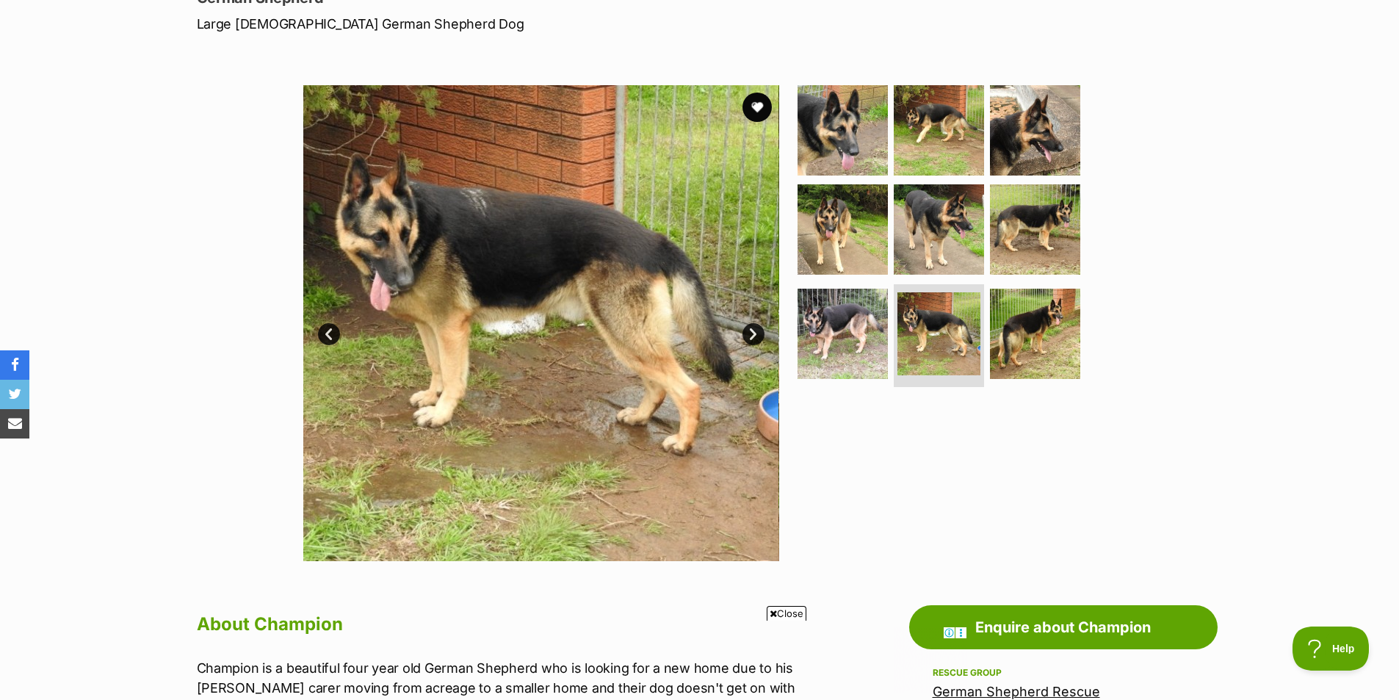
click at [755, 335] on link "Next" at bounding box center [754, 334] width 22 height 22
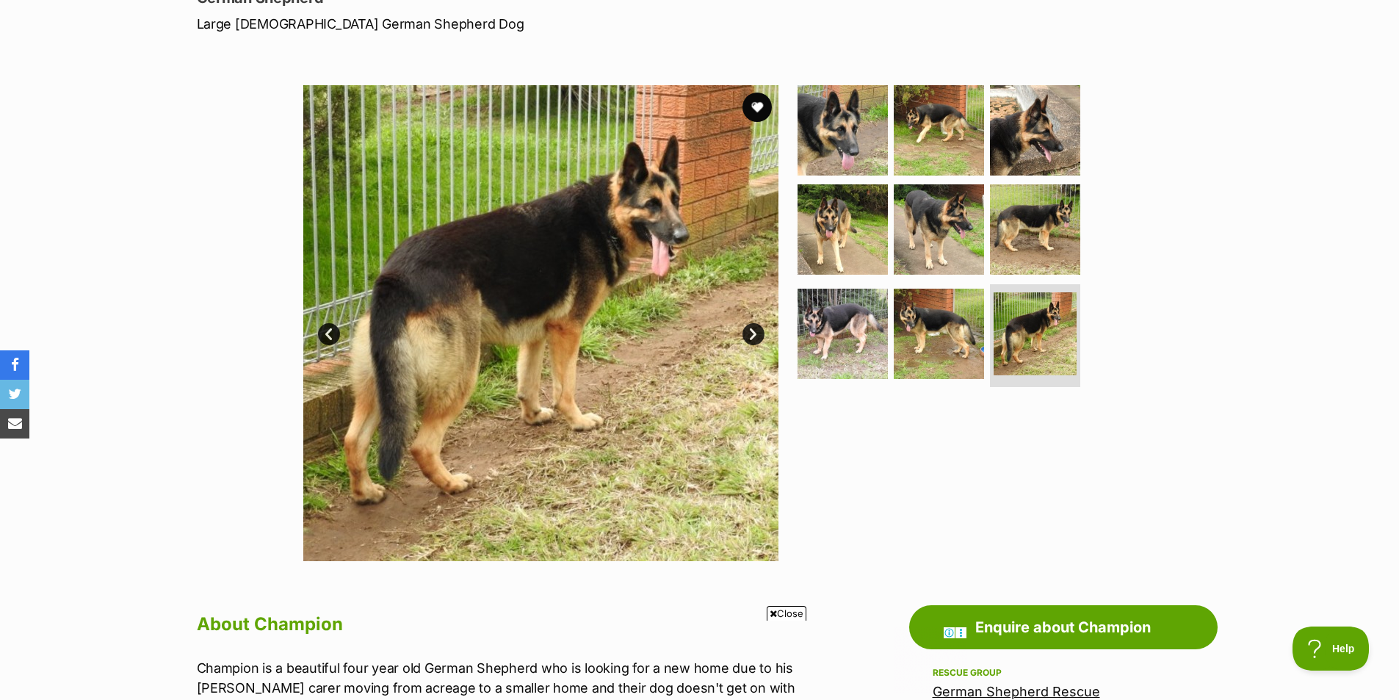
click at [754, 335] on link "Next" at bounding box center [754, 334] width 22 height 22
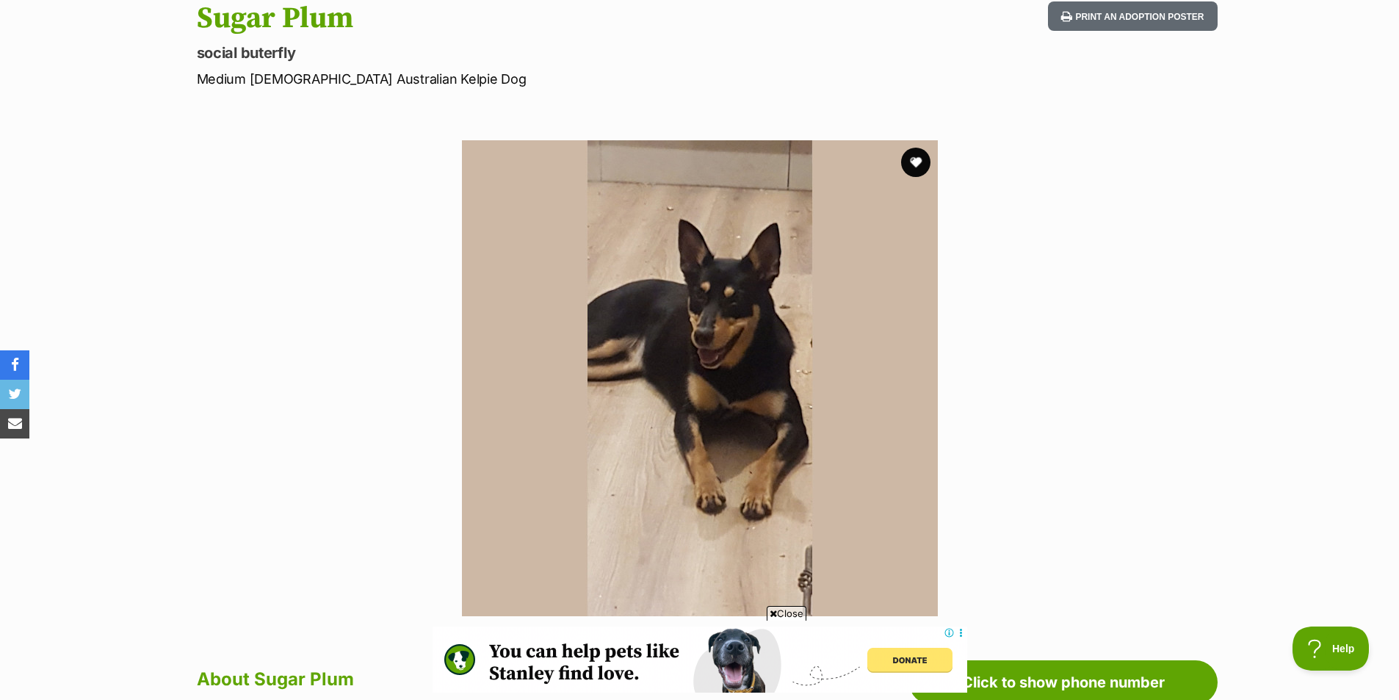
scroll to position [73, 0]
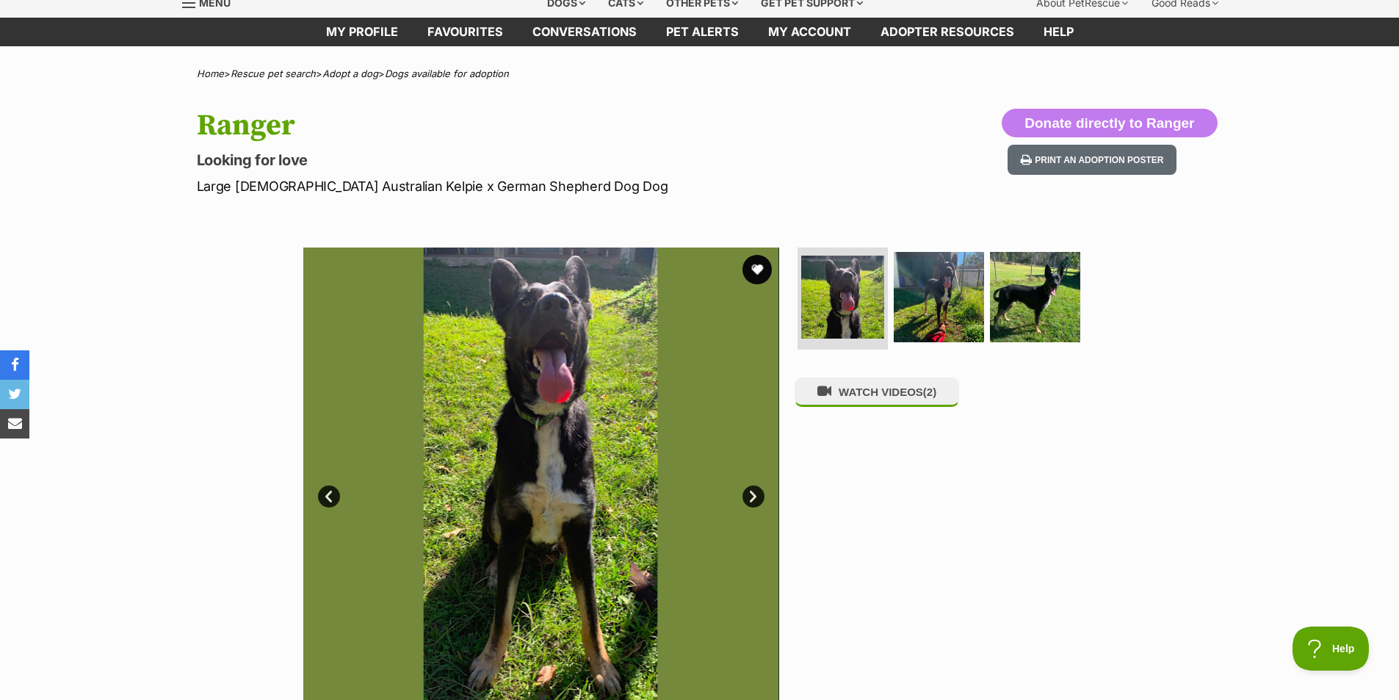
scroll to position [147, 0]
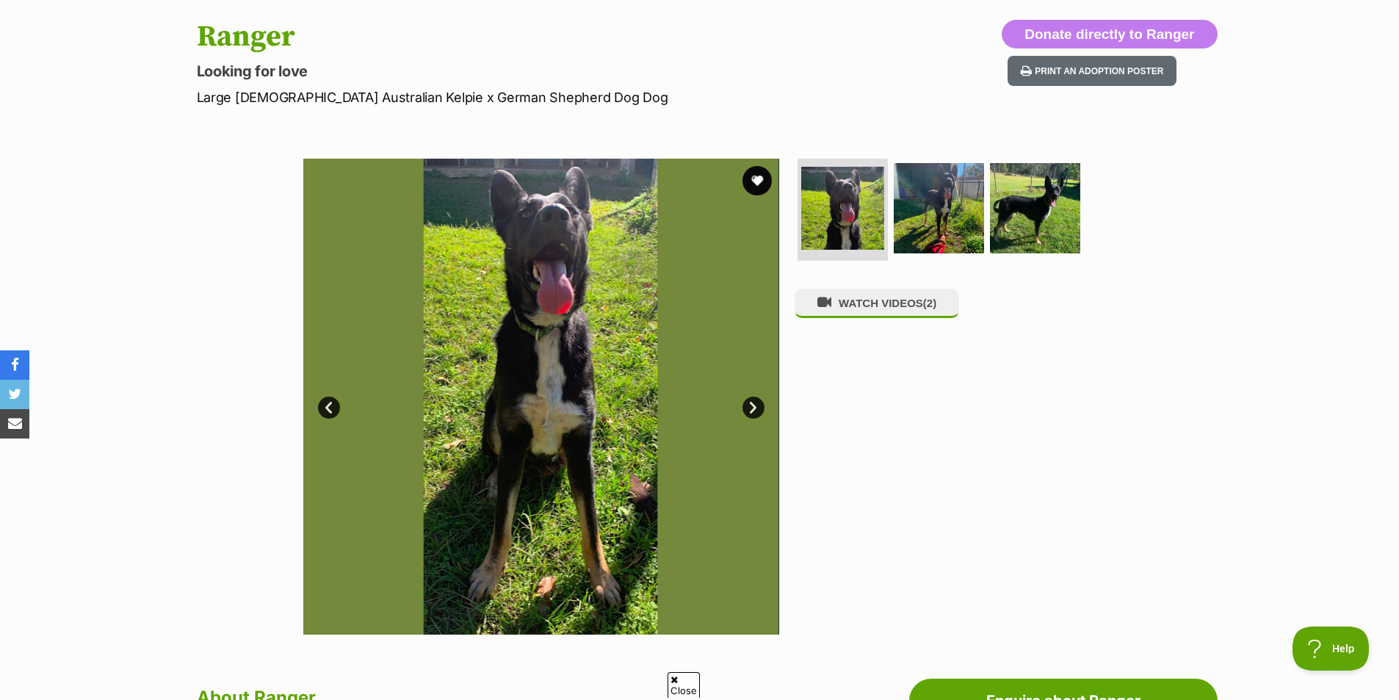
click at [749, 412] on link "Next" at bounding box center [754, 408] width 22 height 22
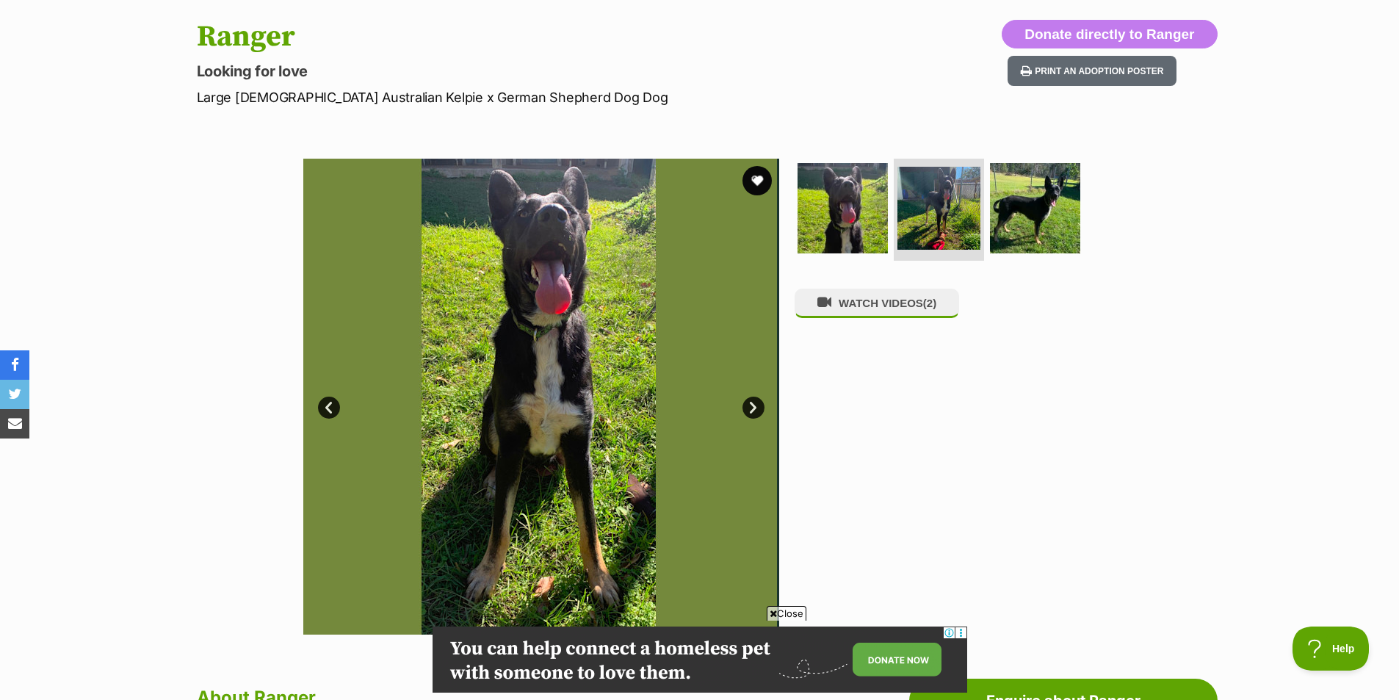
scroll to position [0, 0]
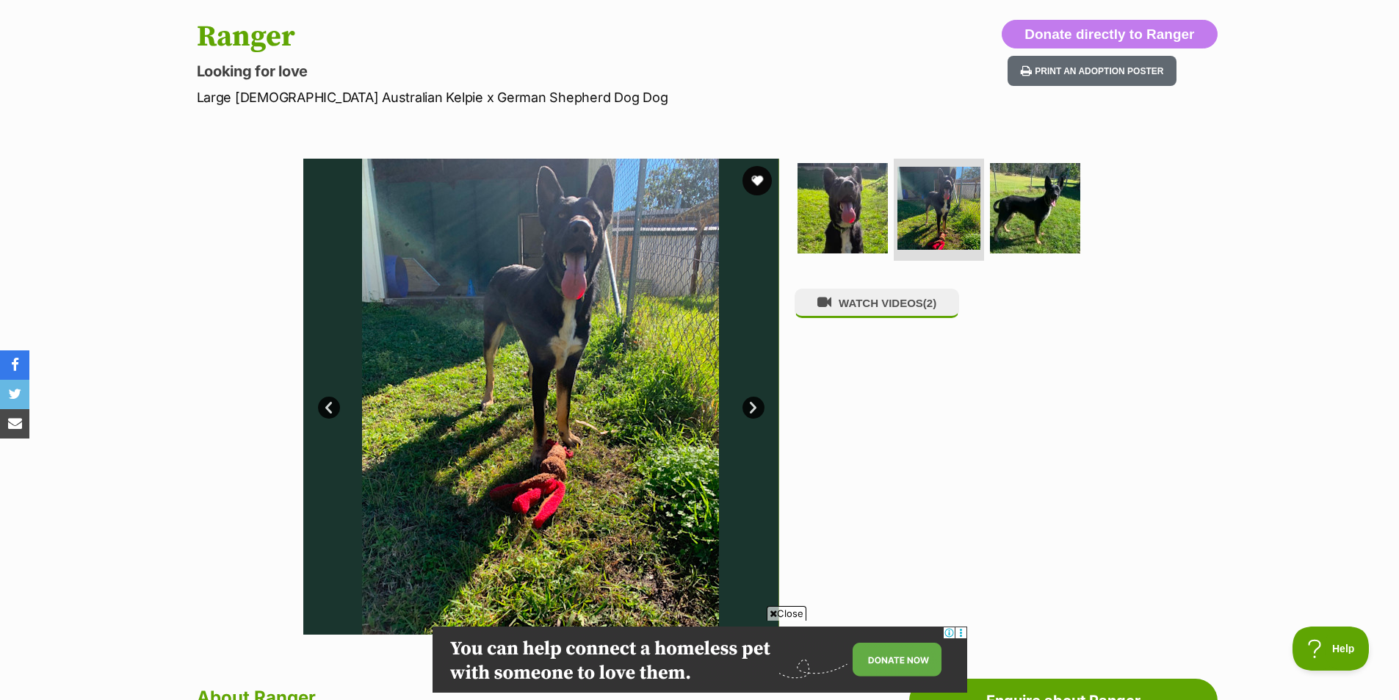
click at [751, 411] on link "Next" at bounding box center [754, 408] width 22 height 22
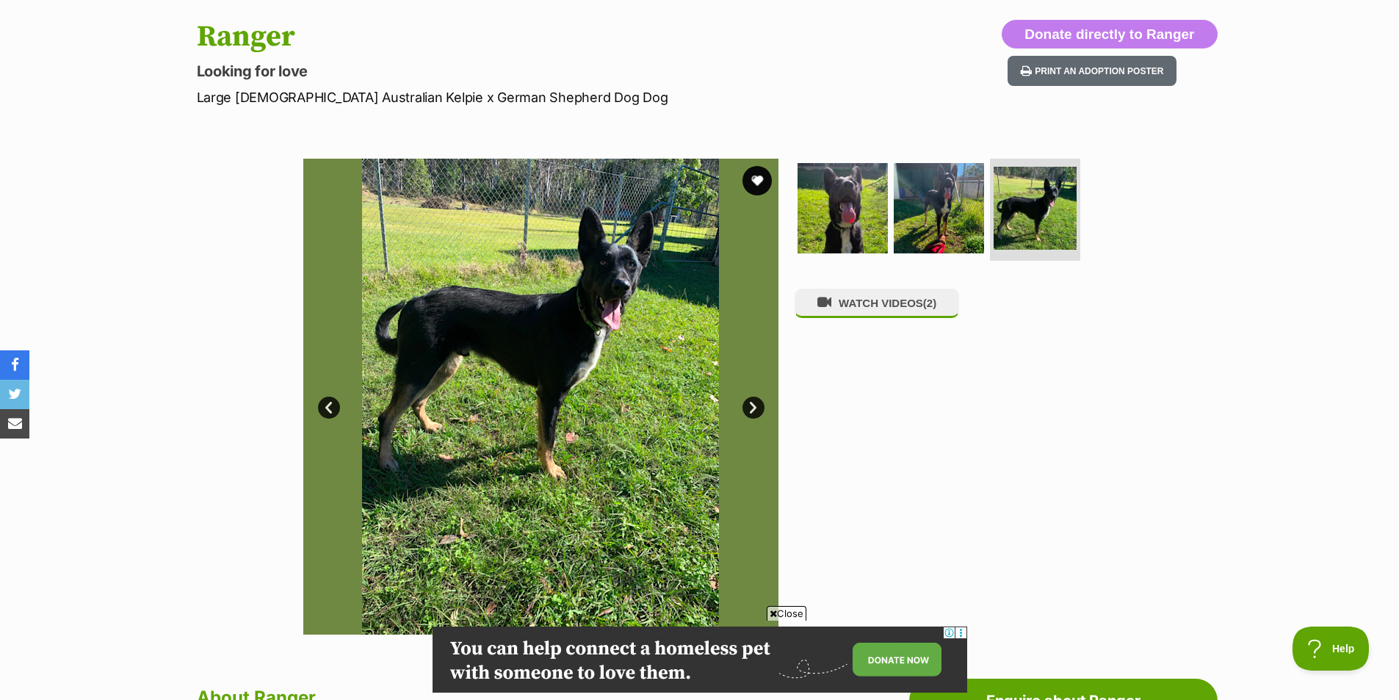
click at [751, 411] on link "Next" at bounding box center [754, 408] width 22 height 22
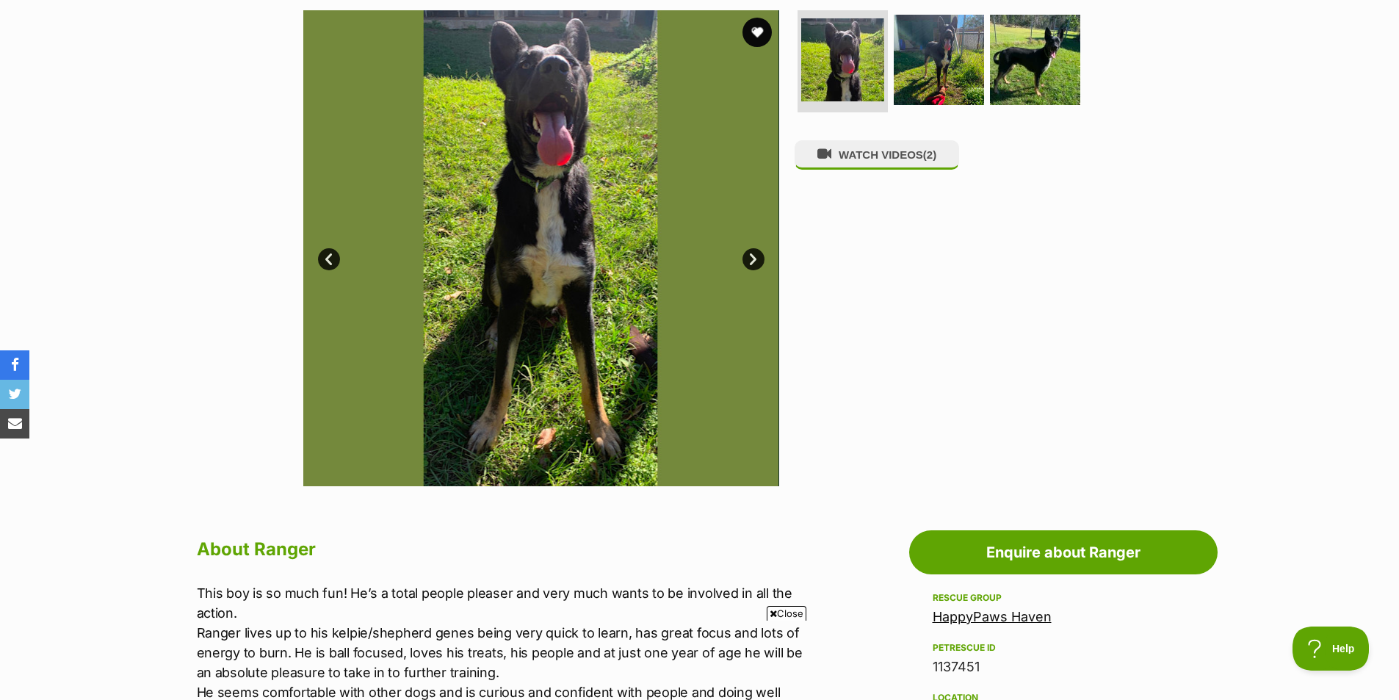
scroll to position [294, 0]
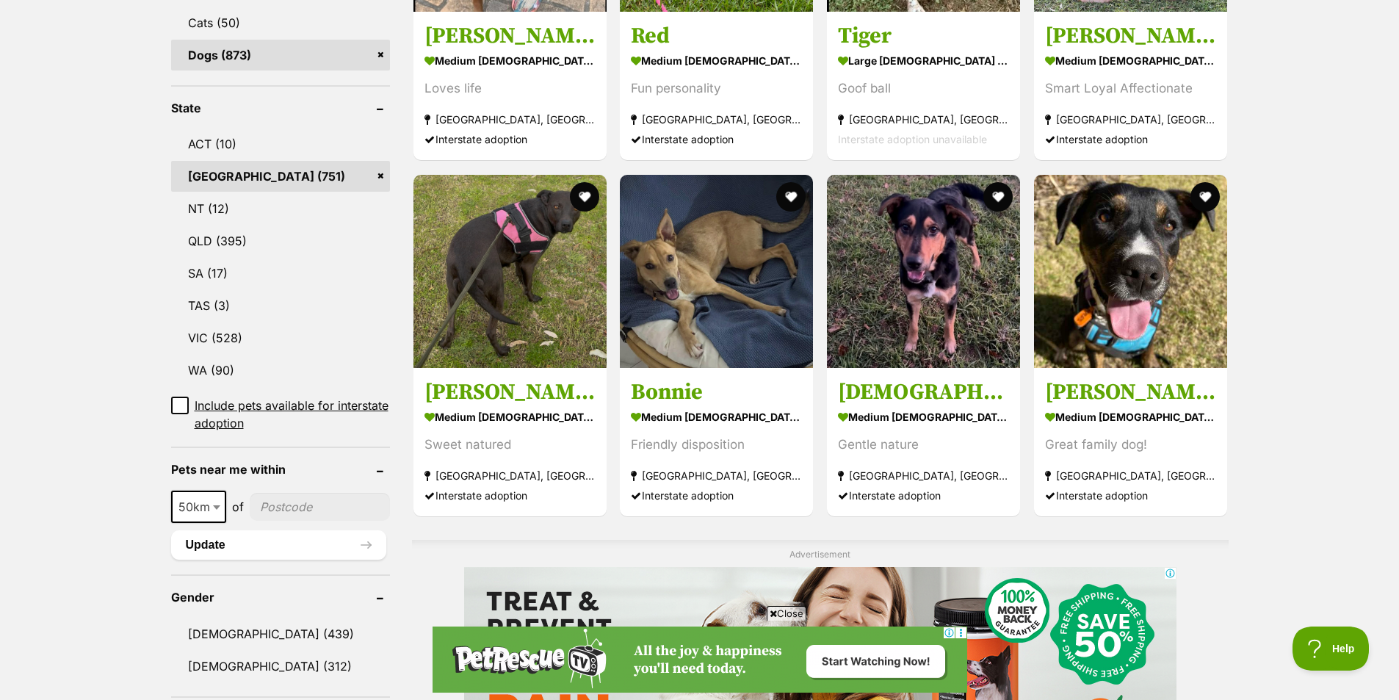
click at [790, 610] on span "Close" at bounding box center [787, 613] width 40 height 15
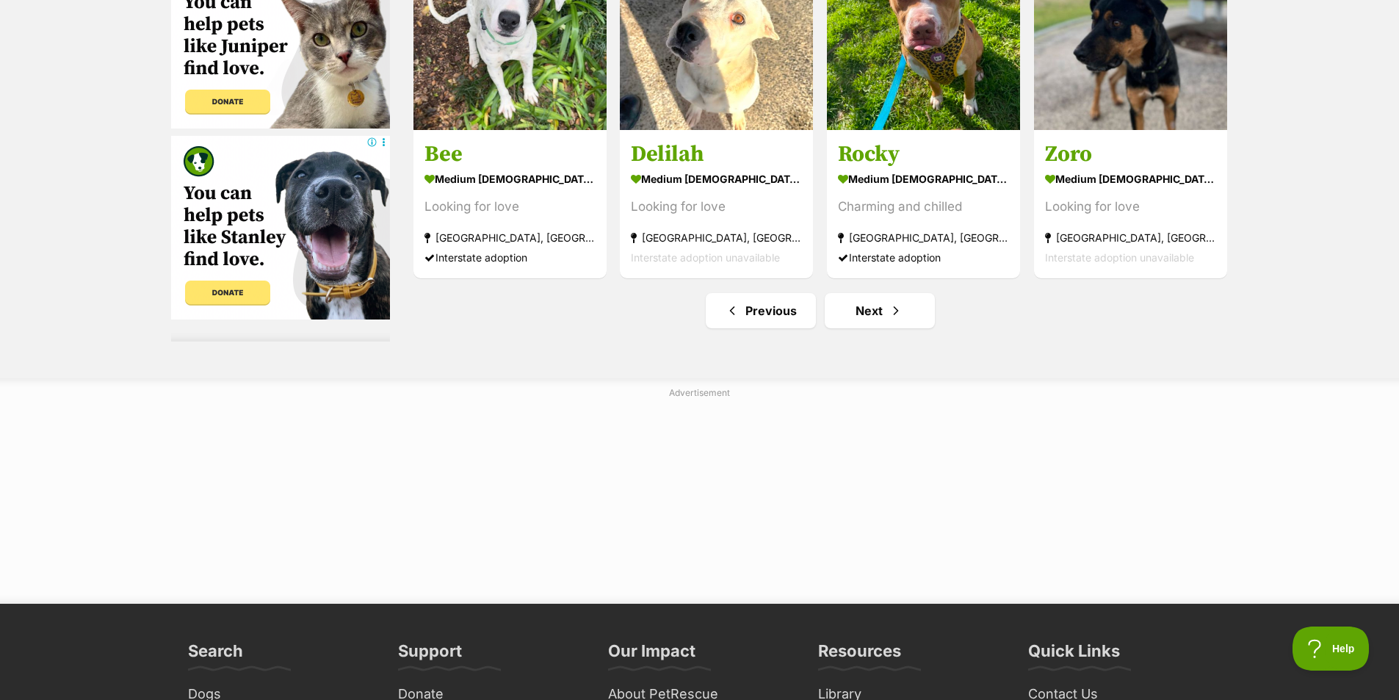
scroll to position [7786, 0]
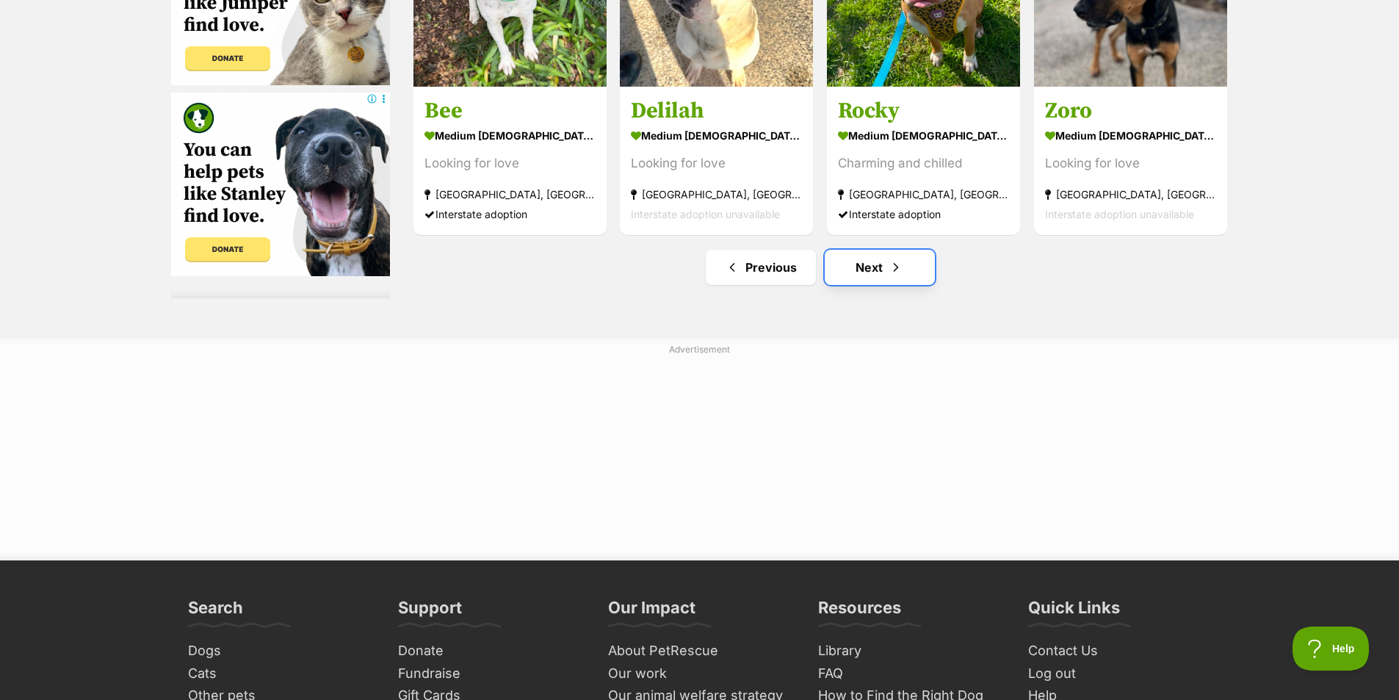
click at [908, 270] on link "Next" at bounding box center [880, 267] width 110 height 35
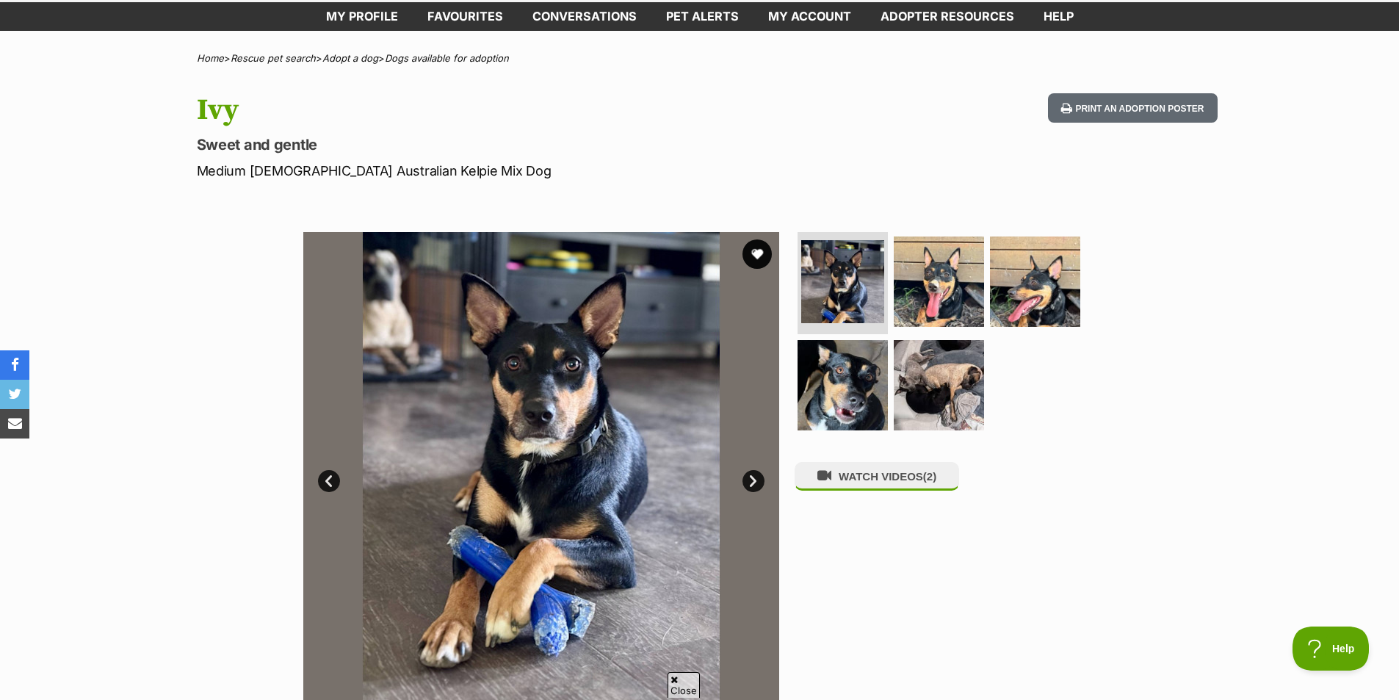
click at [757, 483] on link "Next" at bounding box center [754, 481] width 22 height 22
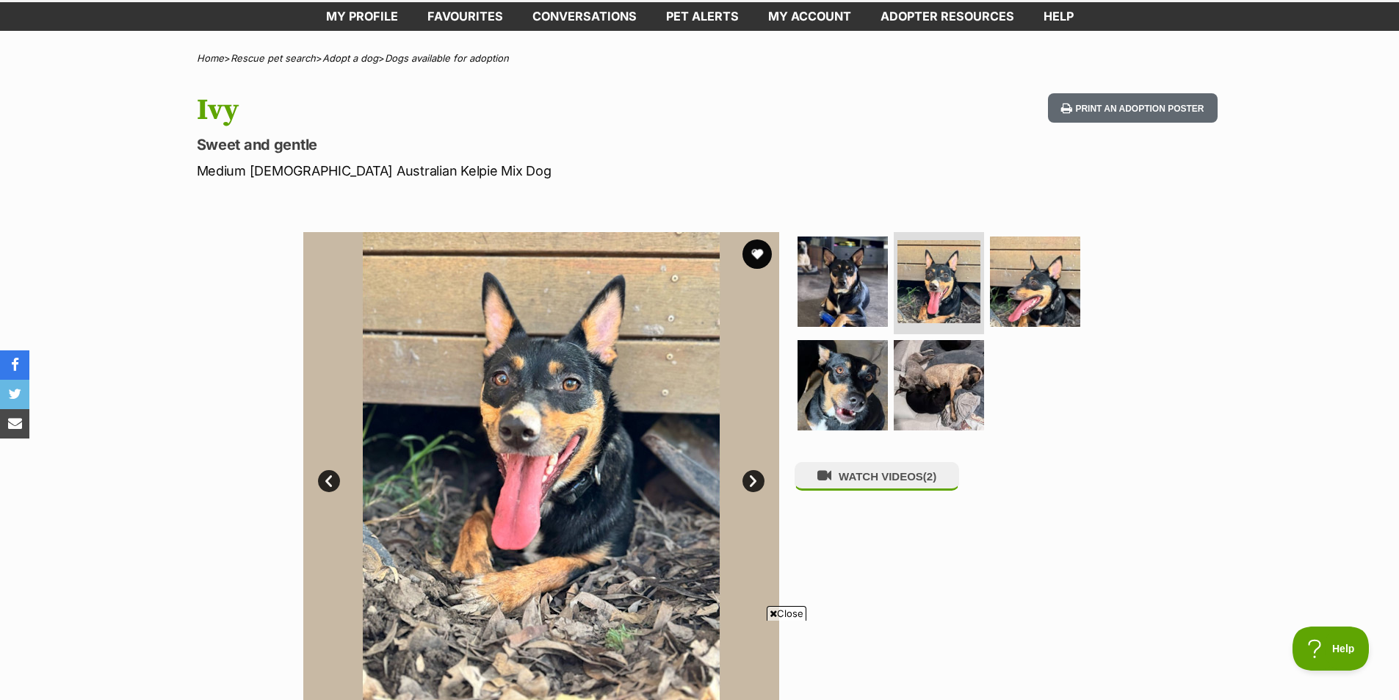
click at [757, 483] on link "Next" at bounding box center [754, 481] width 22 height 22
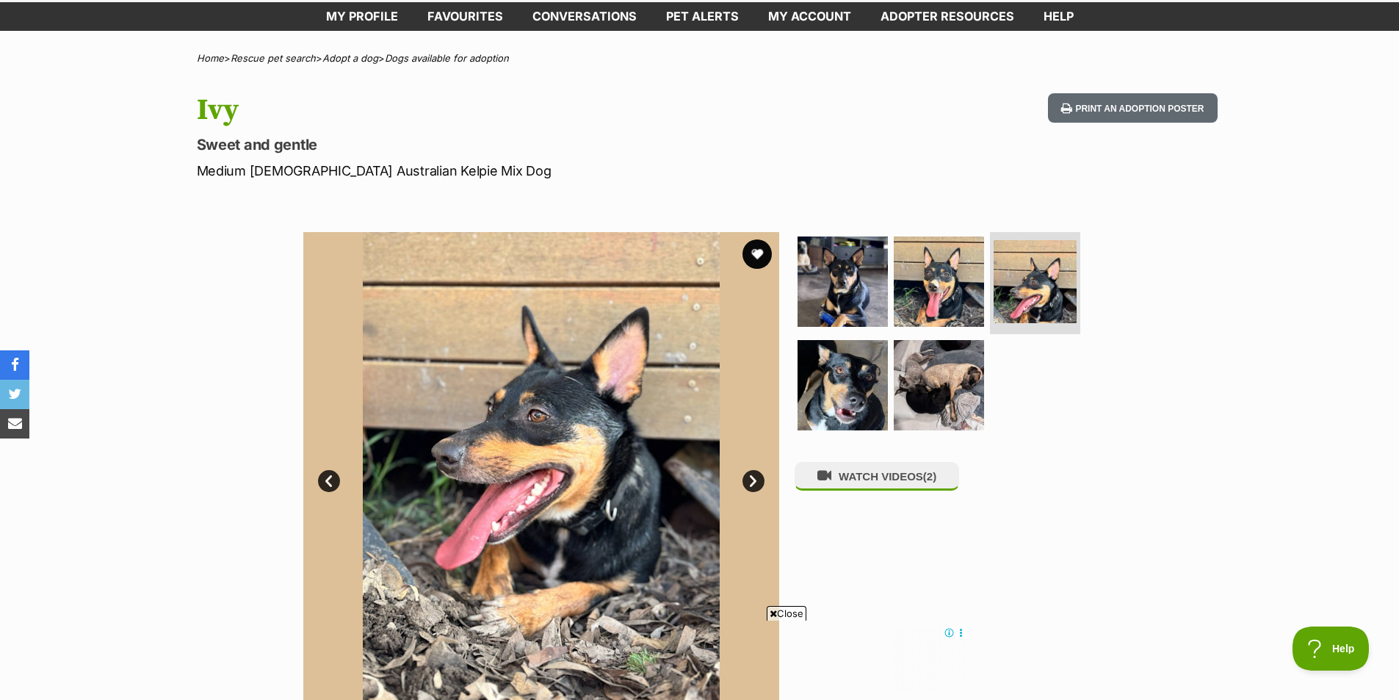
click at [757, 483] on link "Next" at bounding box center [754, 481] width 22 height 22
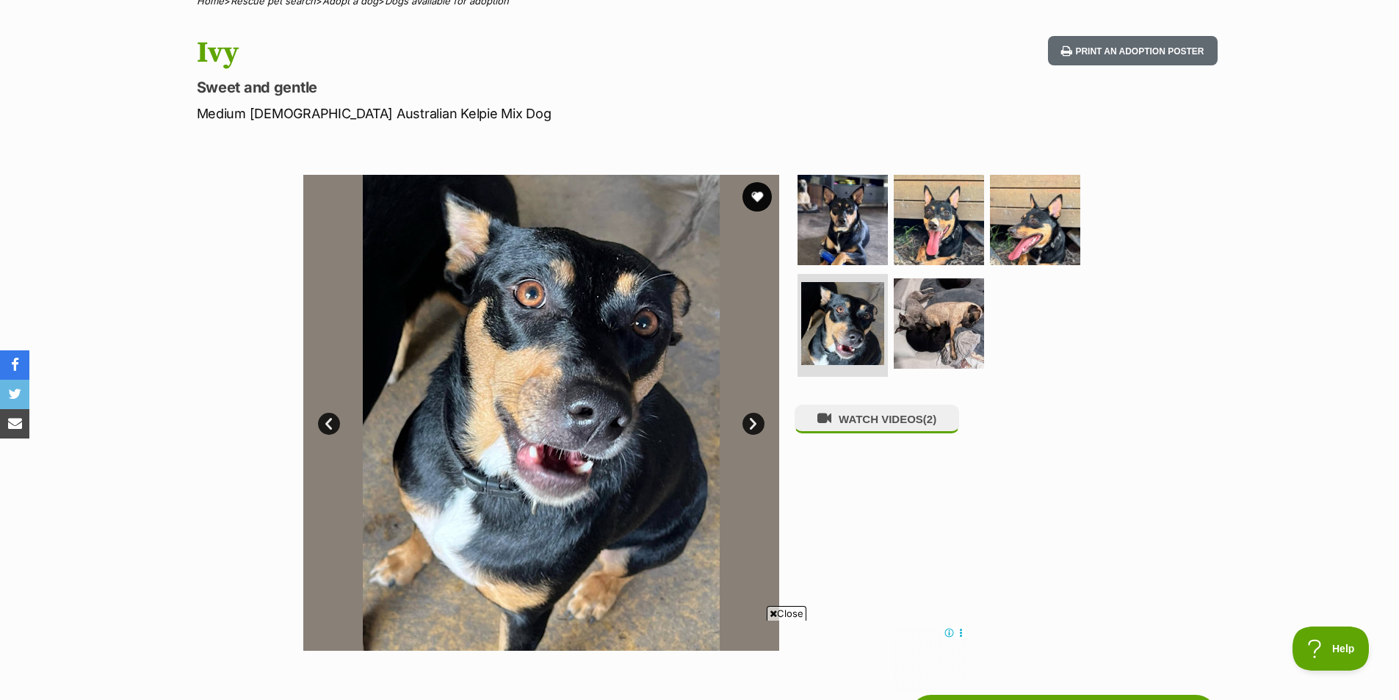
scroll to position [220, 0]
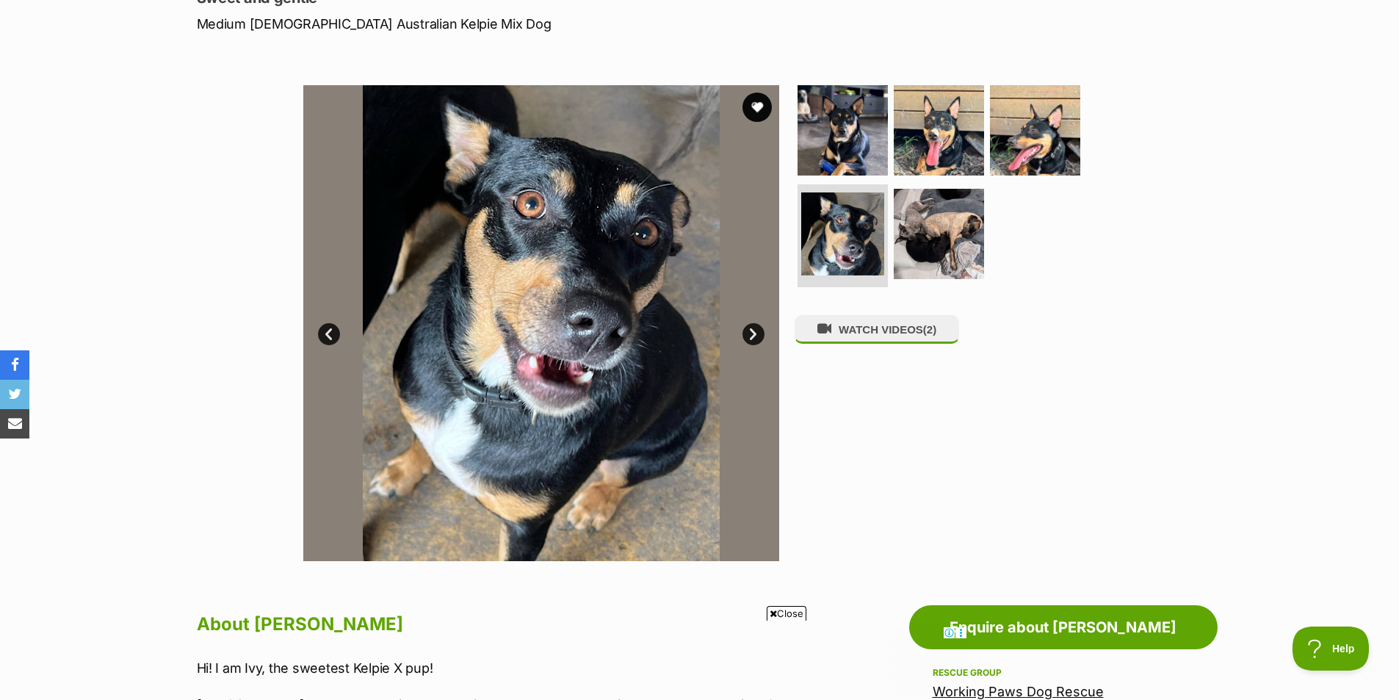
click at [749, 331] on link "Next" at bounding box center [754, 334] width 22 height 22
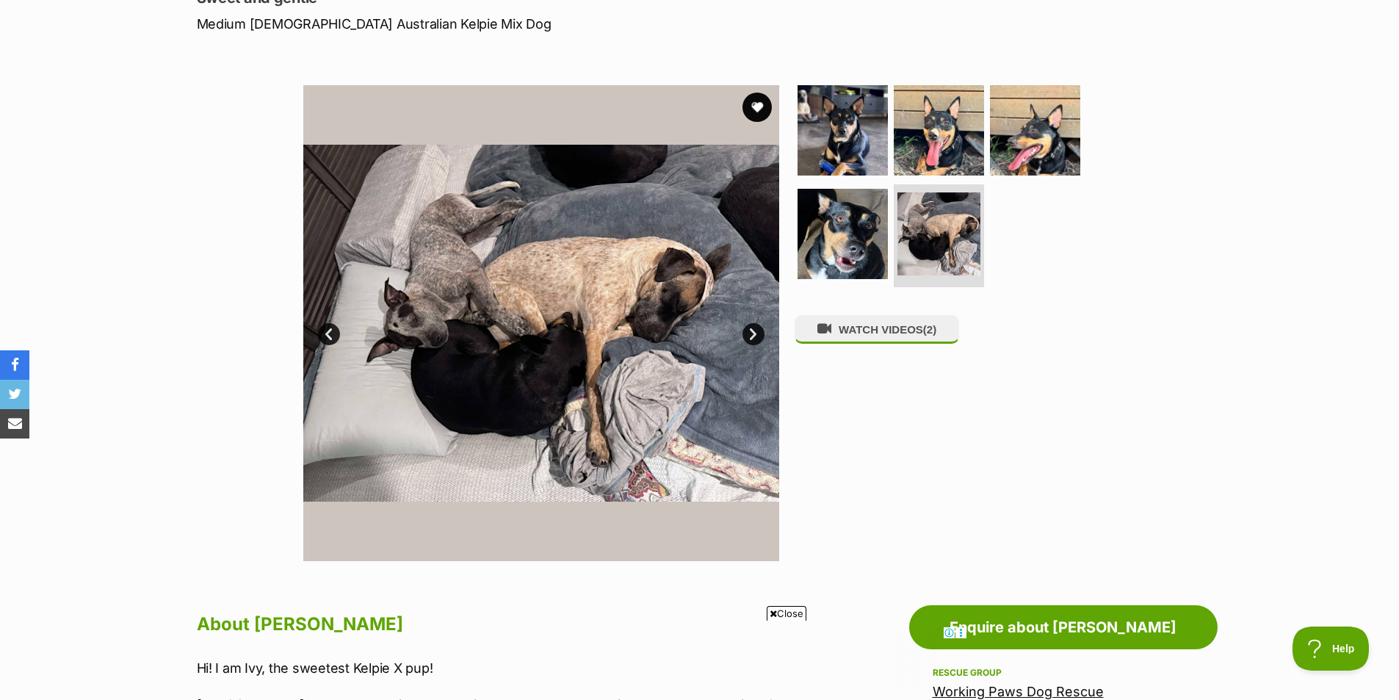
click at [749, 331] on link "Next" at bounding box center [754, 334] width 22 height 22
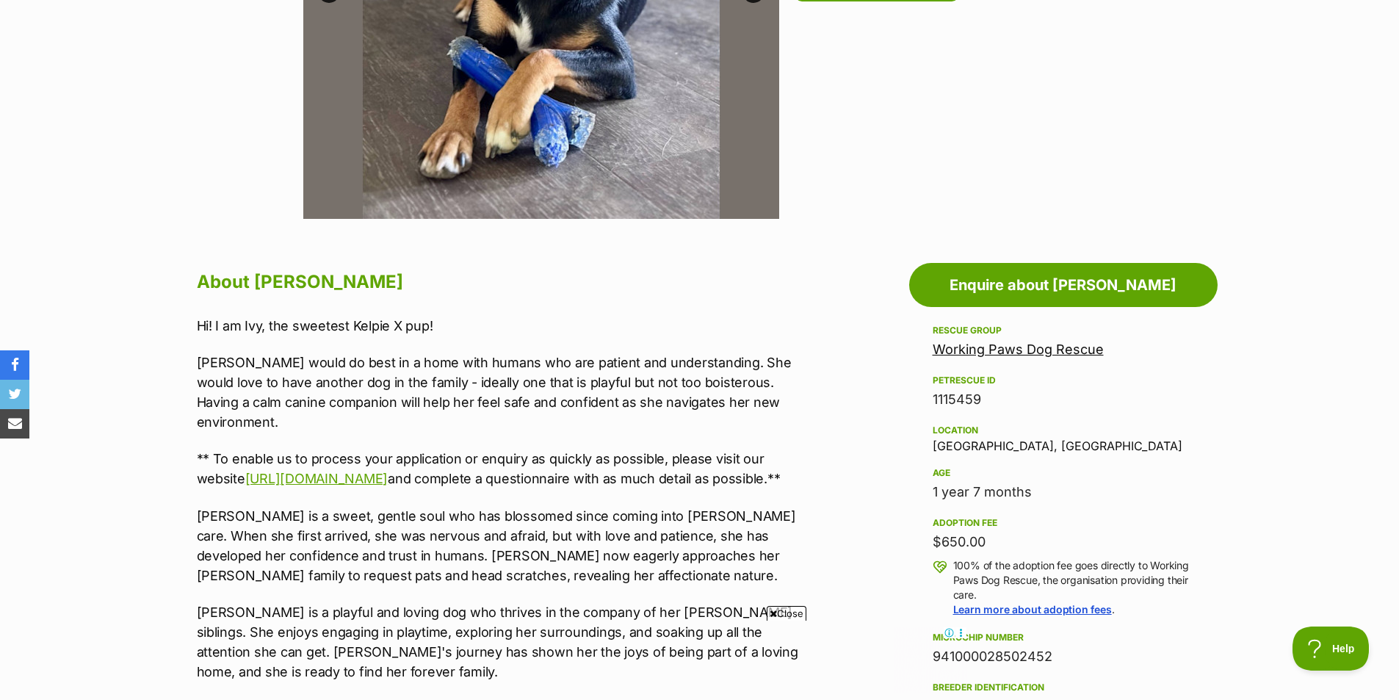
scroll to position [661, 0]
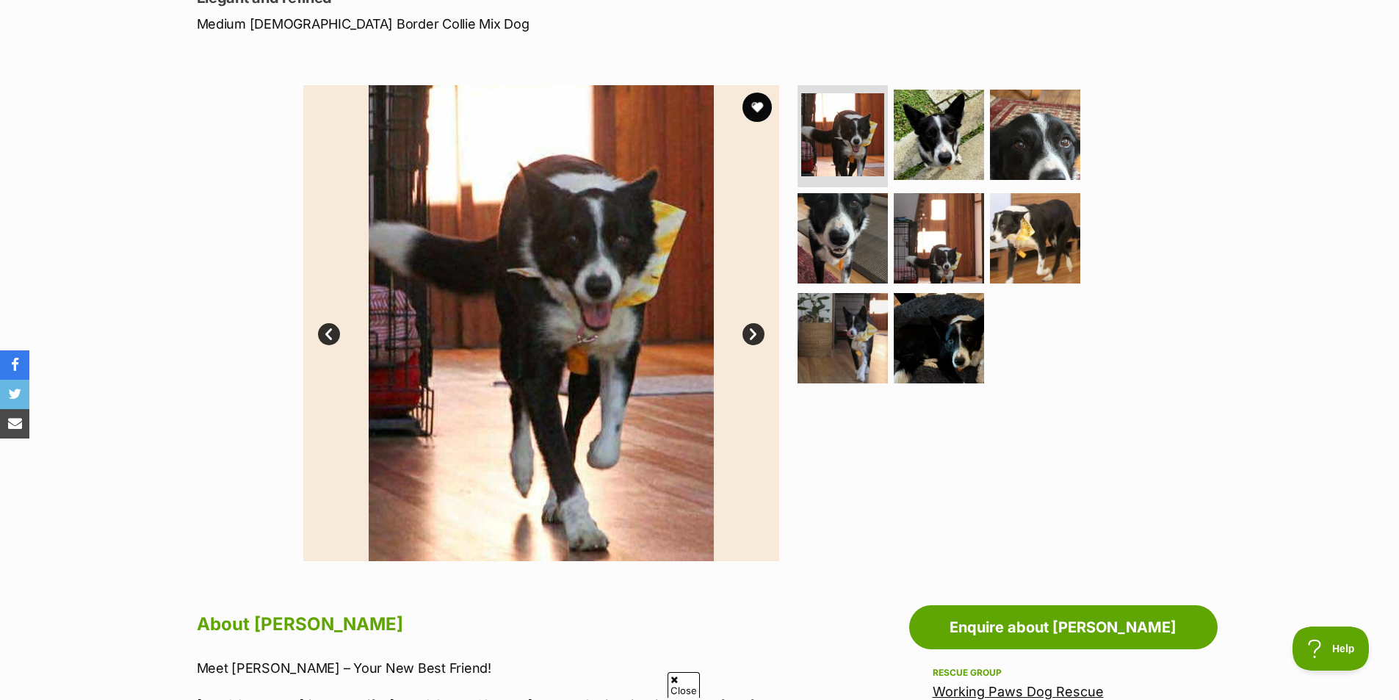
click at [749, 337] on link "Next" at bounding box center [754, 334] width 22 height 22
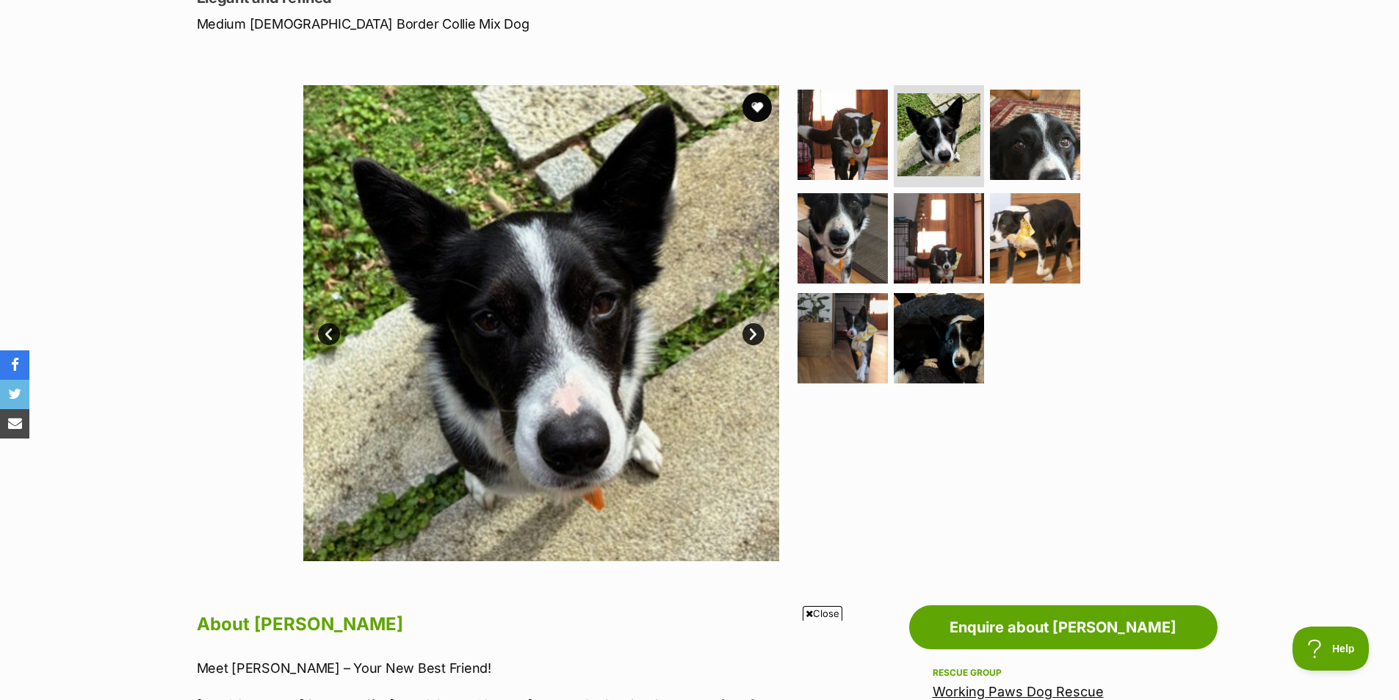
click at [756, 336] on link "Next" at bounding box center [754, 334] width 22 height 22
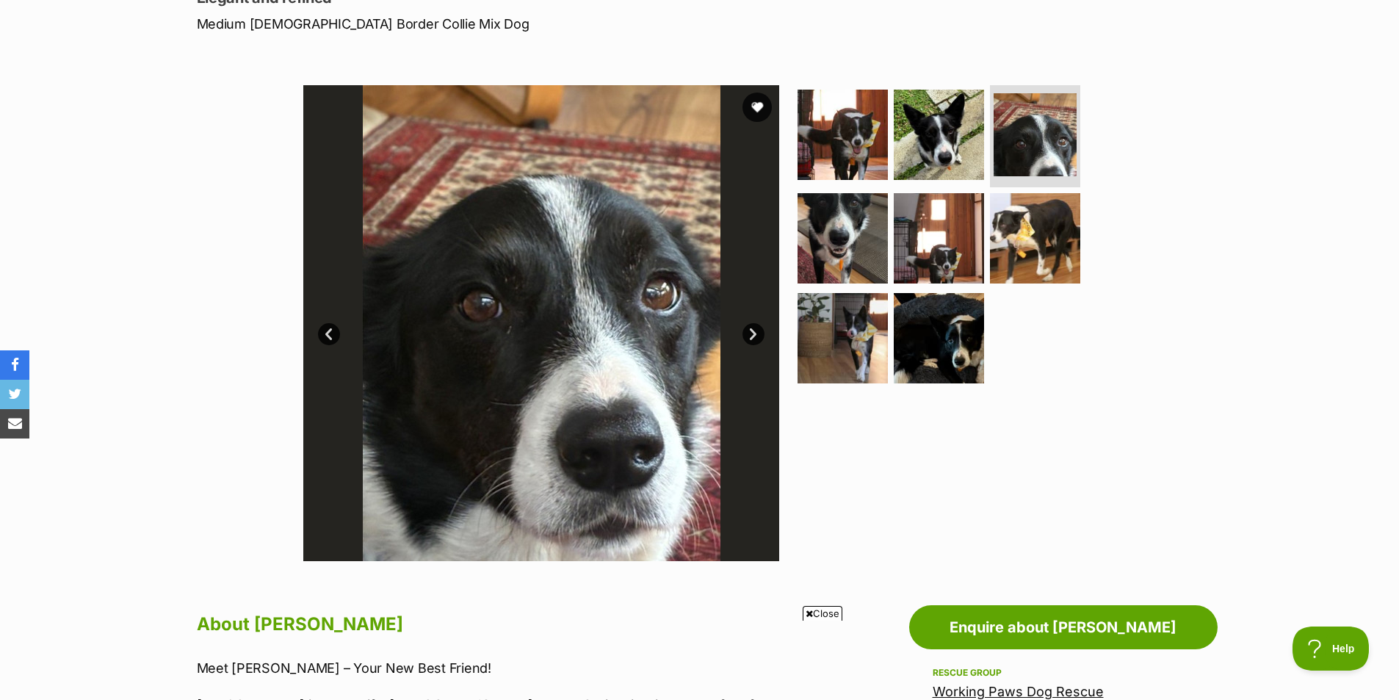
click at [758, 339] on link "Next" at bounding box center [754, 334] width 22 height 22
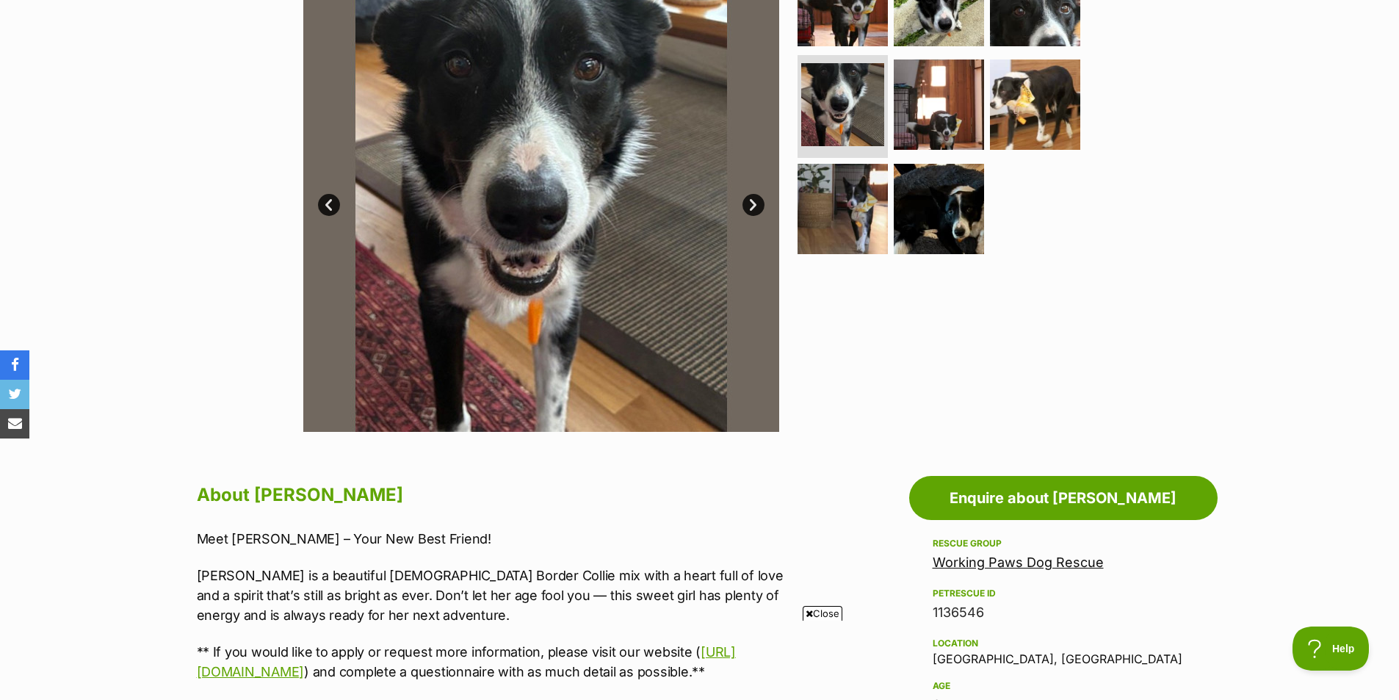
scroll to position [367, 0]
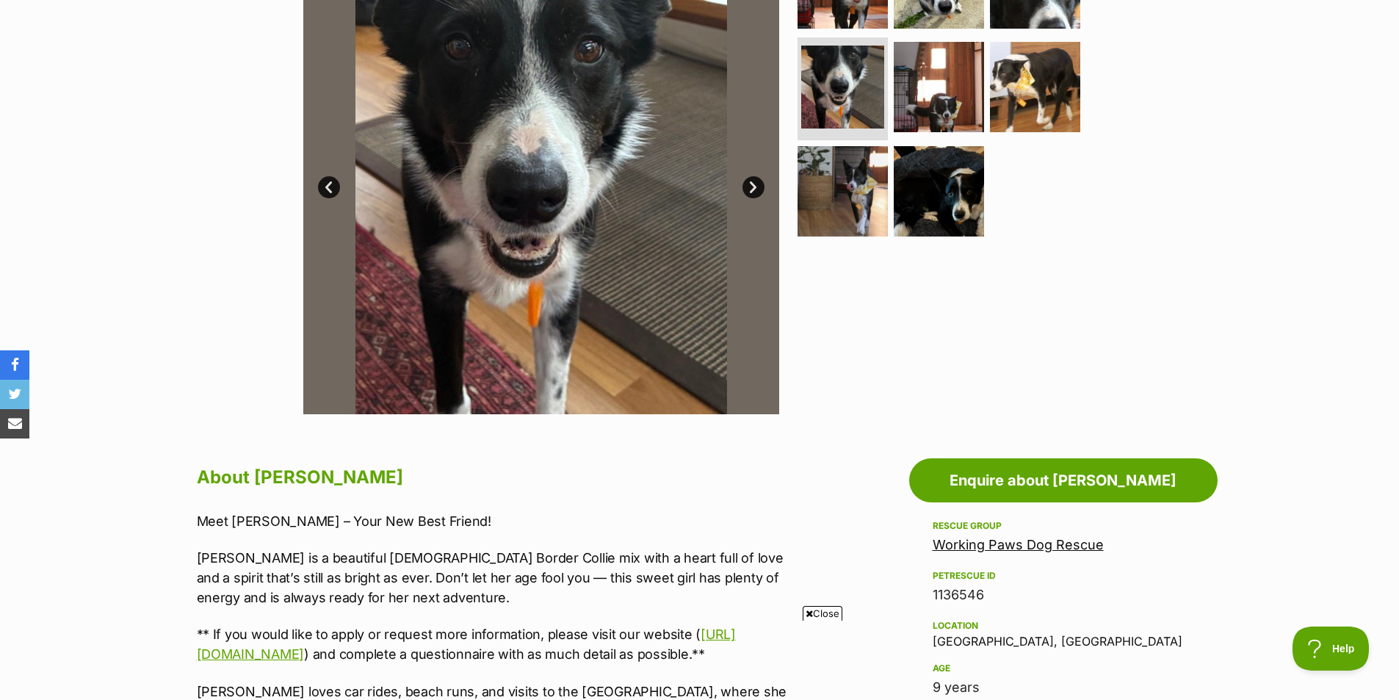
click at [754, 184] on link "Next" at bounding box center [754, 187] width 22 height 22
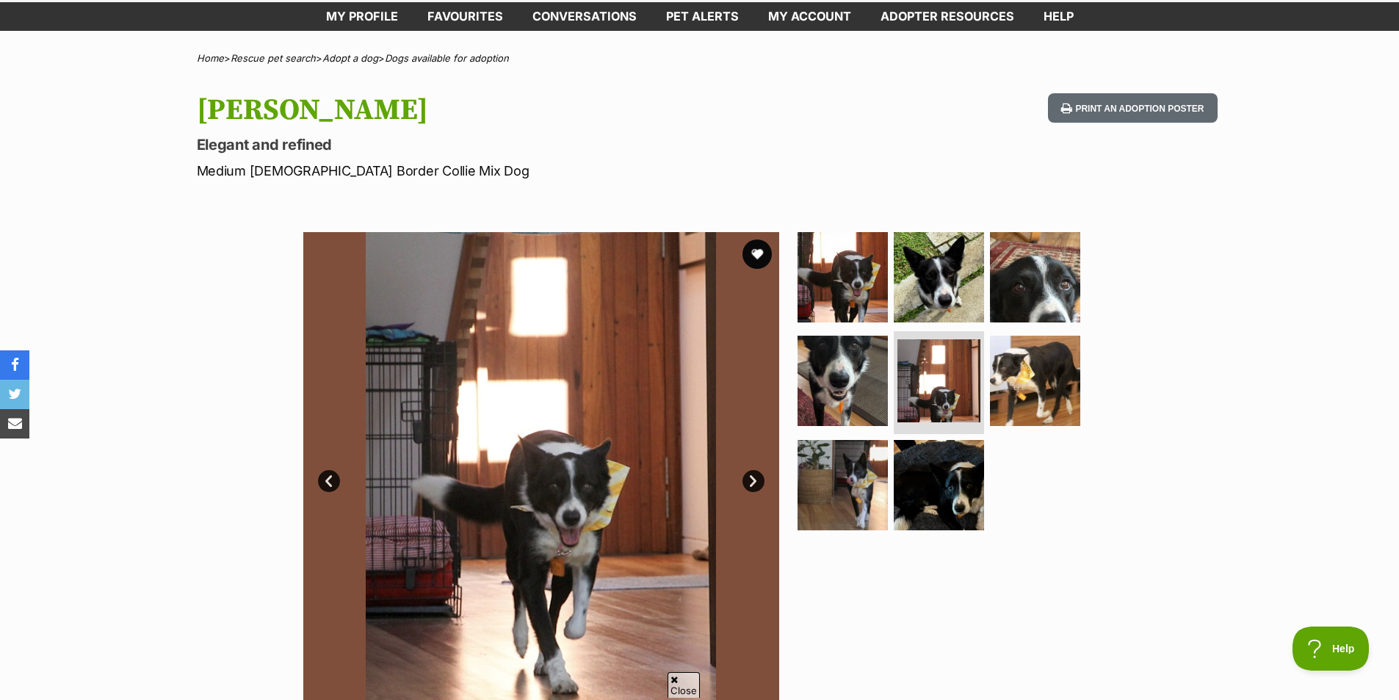
scroll to position [0, 0]
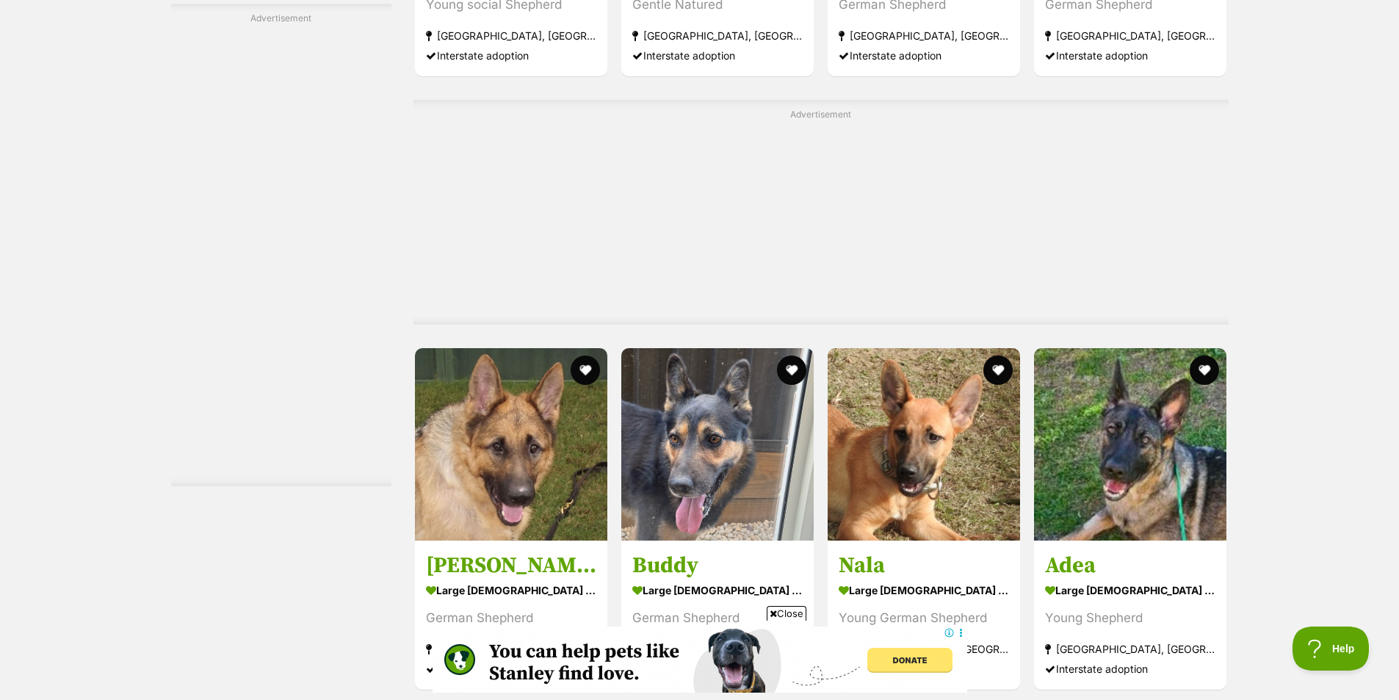
scroll to position [7786, 0]
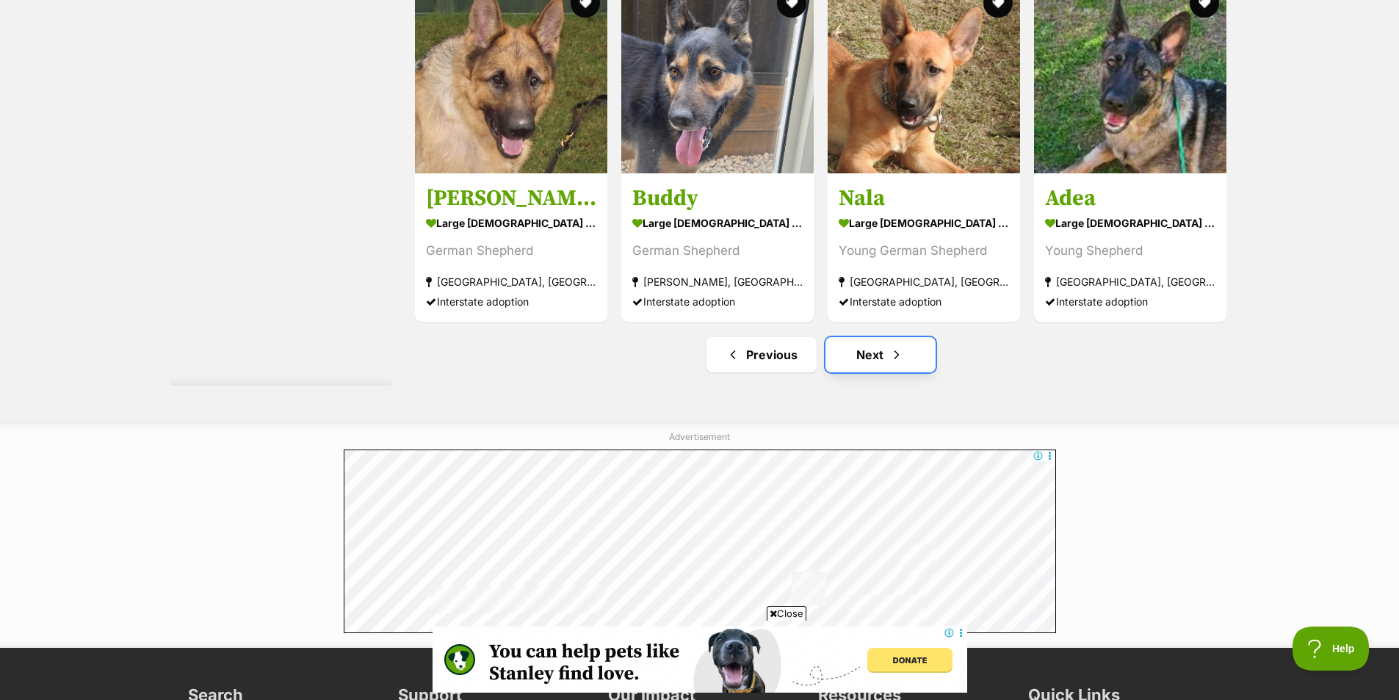
click at [890, 361] on span "Next page" at bounding box center [897, 355] width 15 height 18
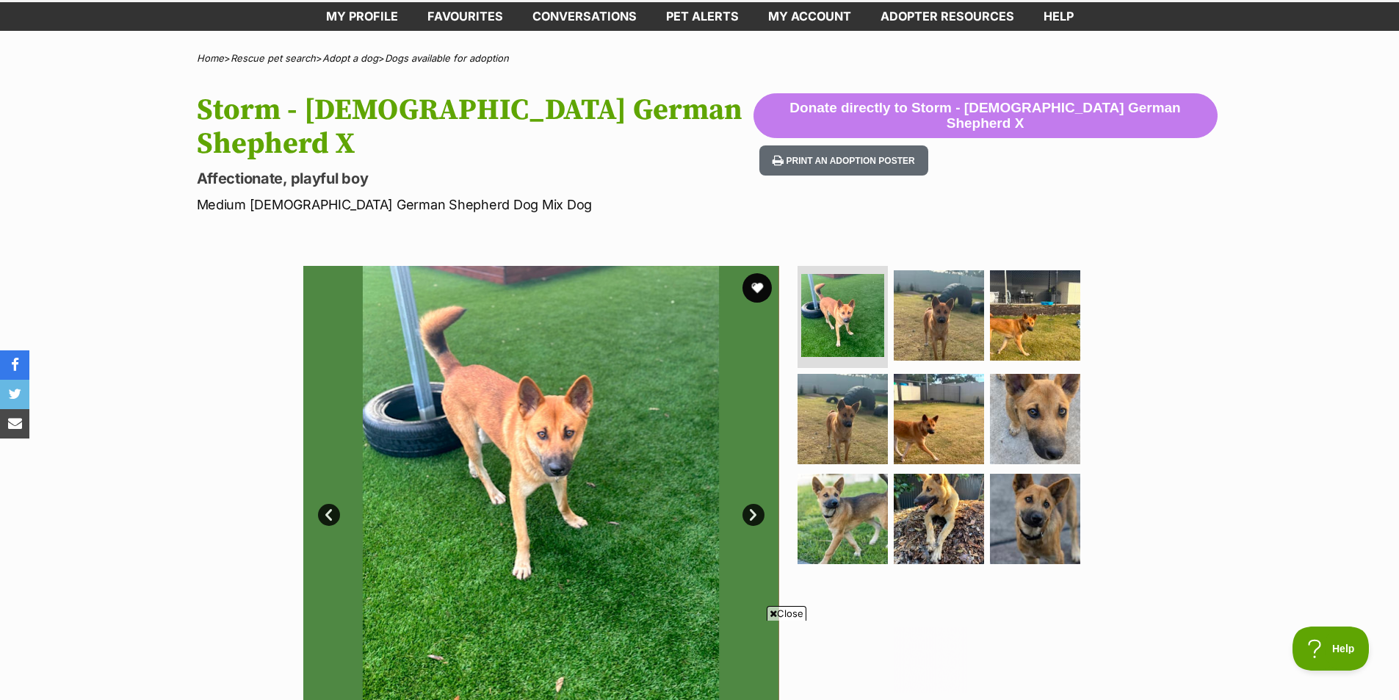
click at [749, 472] on img at bounding box center [541, 504] width 476 height 476
click at [750, 504] on link "Next" at bounding box center [754, 515] width 22 height 22
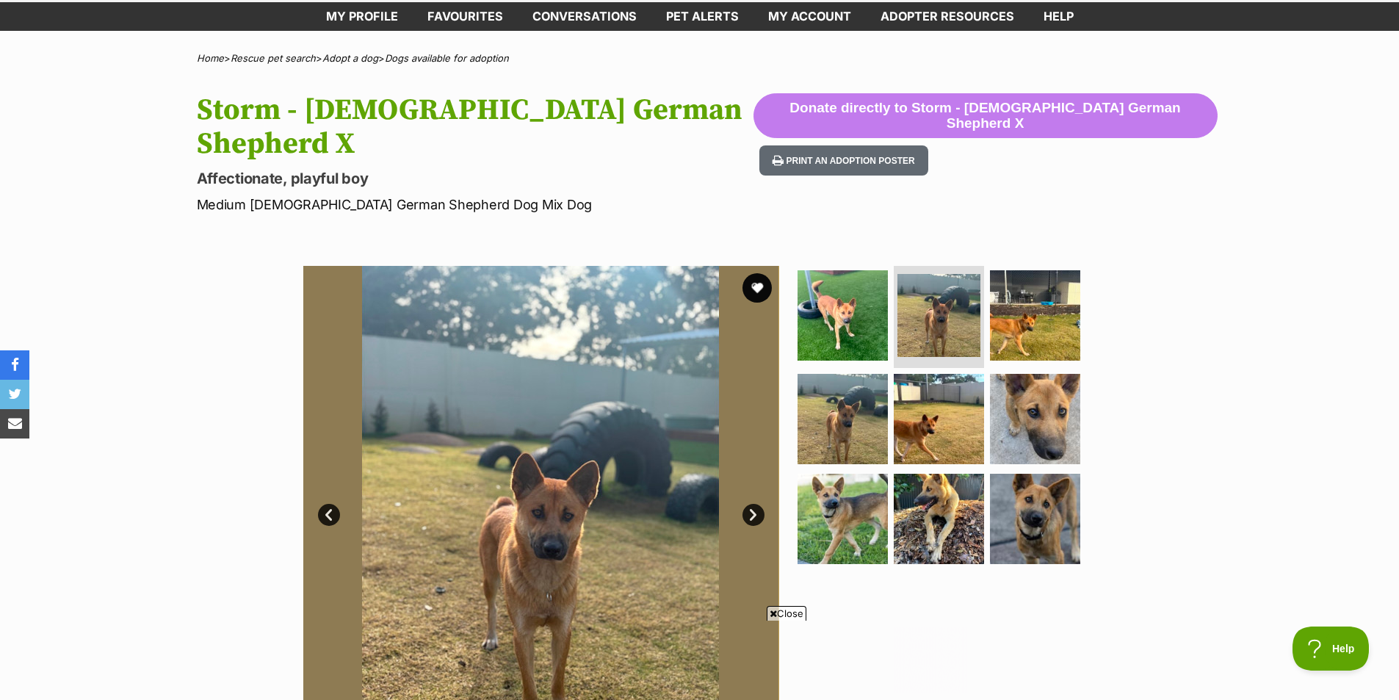
click at [752, 504] on link "Next" at bounding box center [754, 515] width 22 height 22
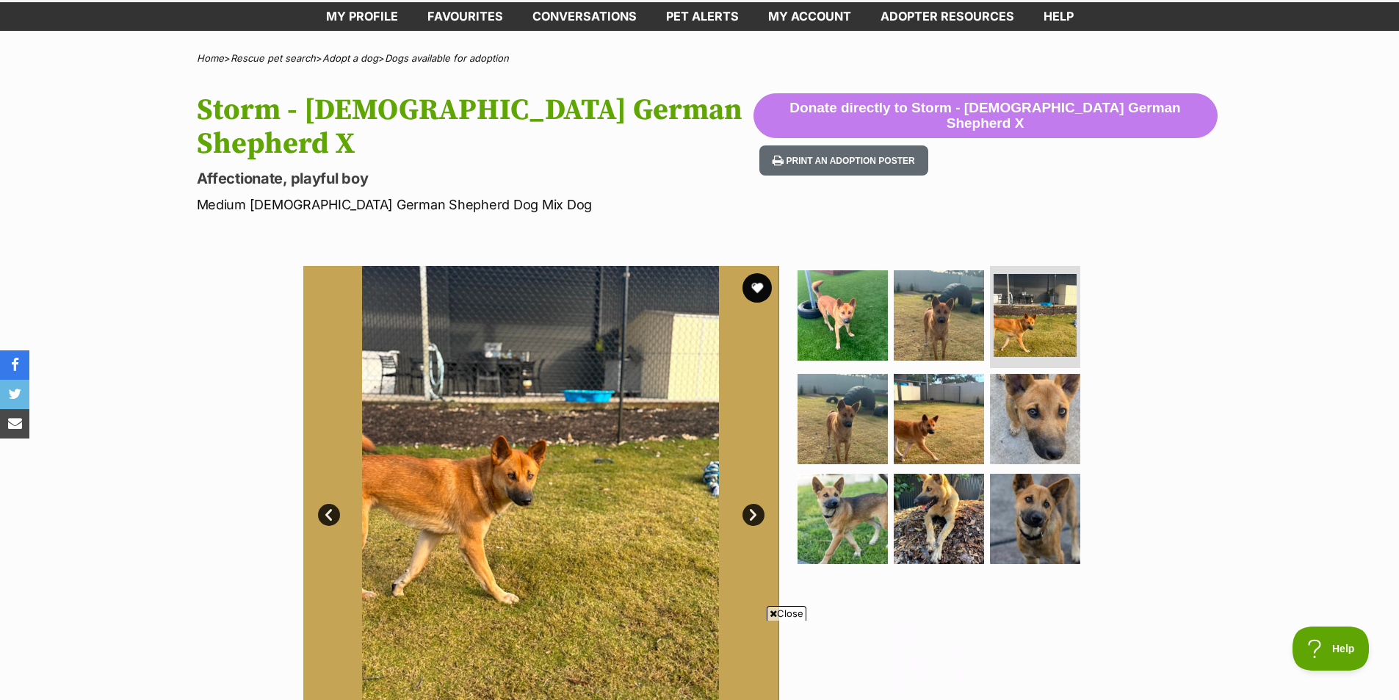
click at [752, 504] on link "Next" at bounding box center [754, 515] width 22 height 22
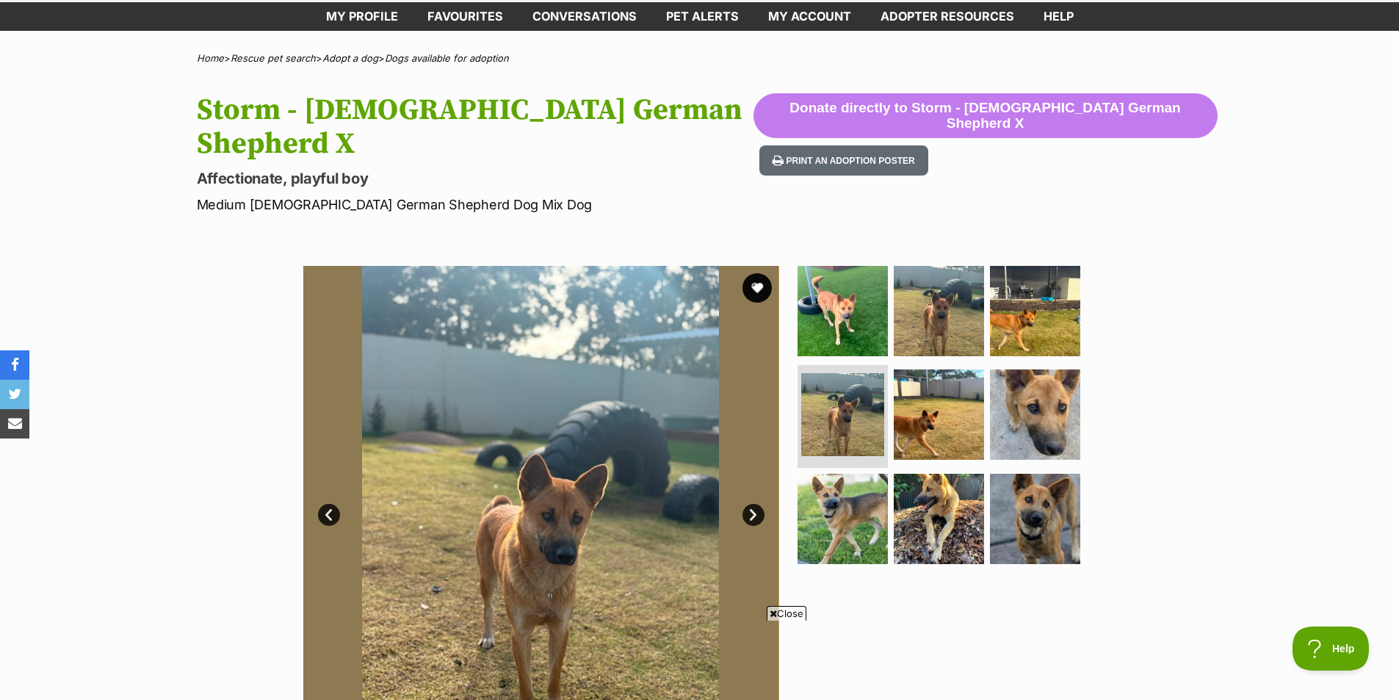
click at [752, 504] on link "Next" at bounding box center [754, 515] width 22 height 22
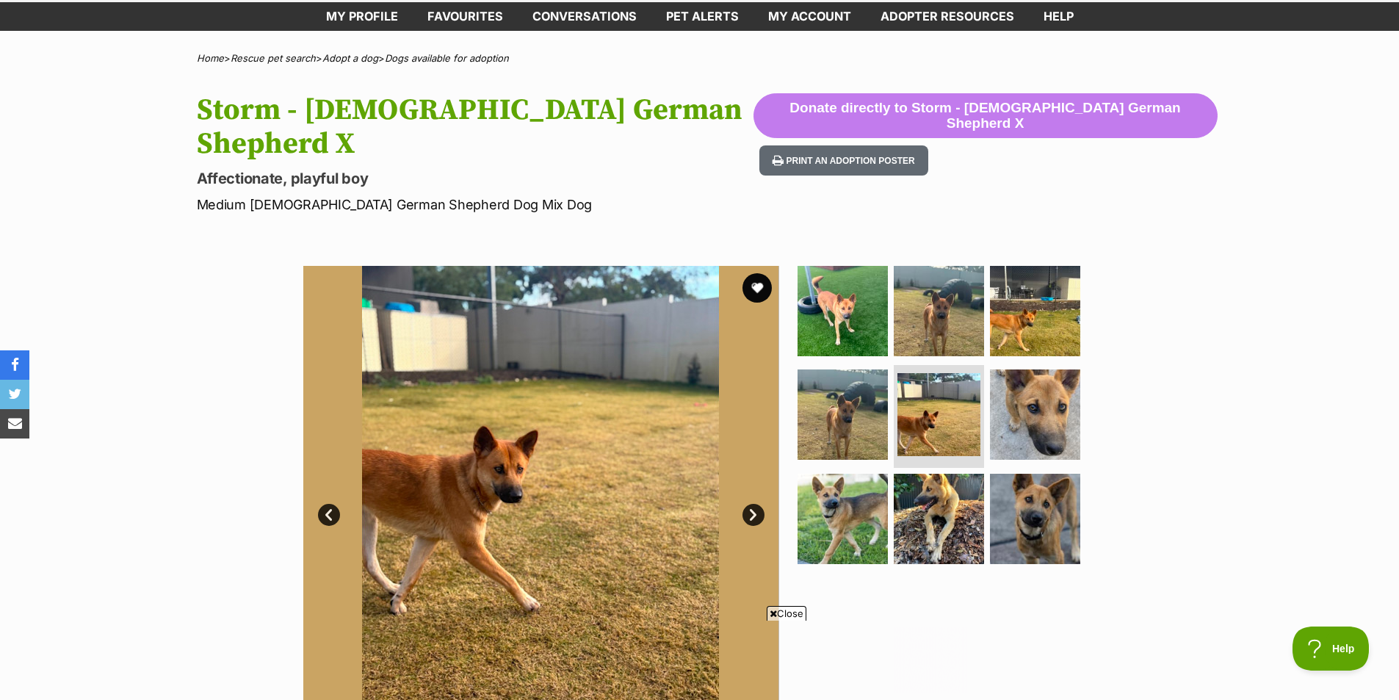
click at [752, 504] on link "Next" at bounding box center [754, 515] width 22 height 22
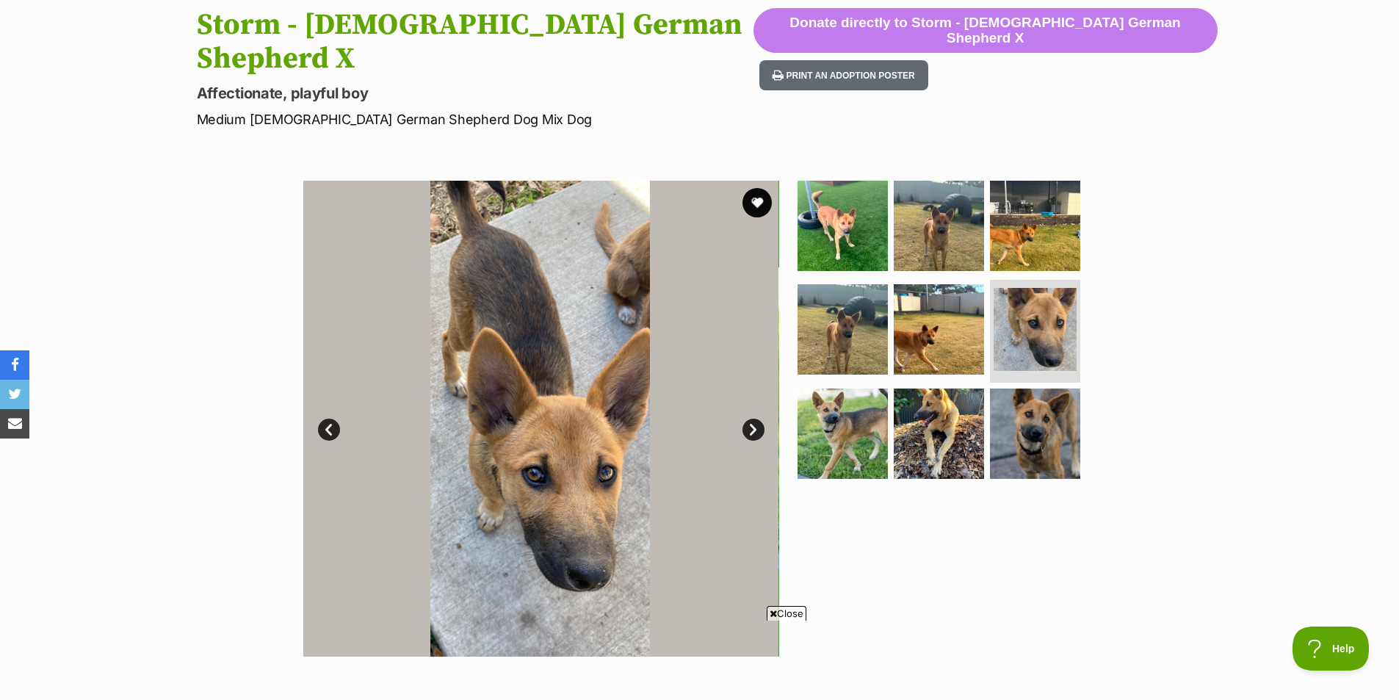
scroll to position [147, 0]
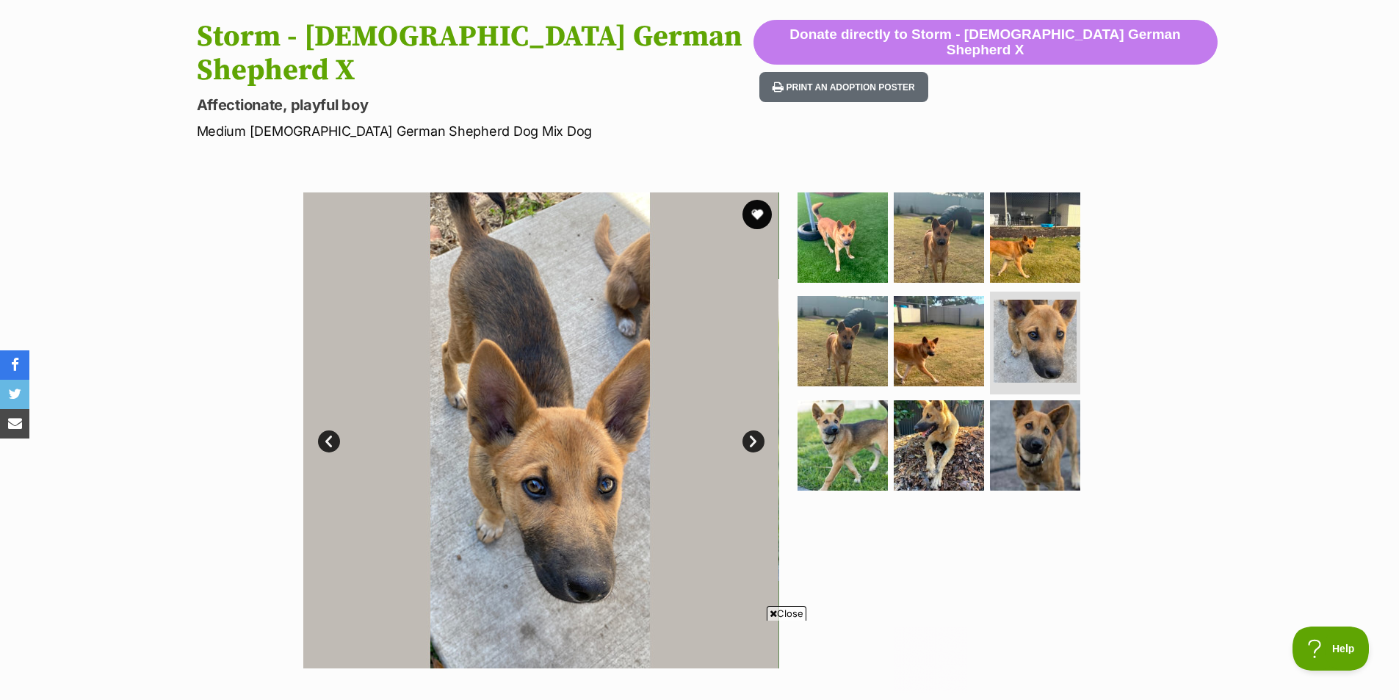
click at [756, 430] on link "Next" at bounding box center [754, 441] width 22 height 22
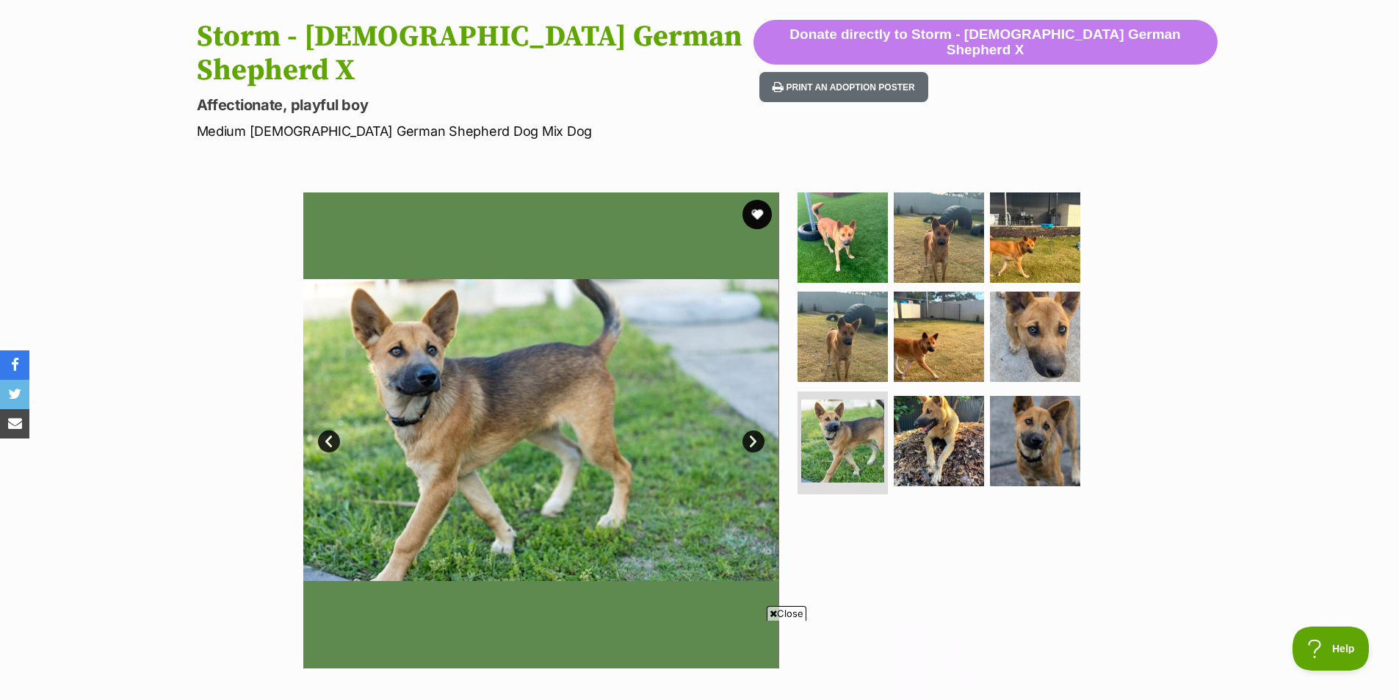
click at [756, 430] on link "Next" at bounding box center [754, 441] width 22 height 22
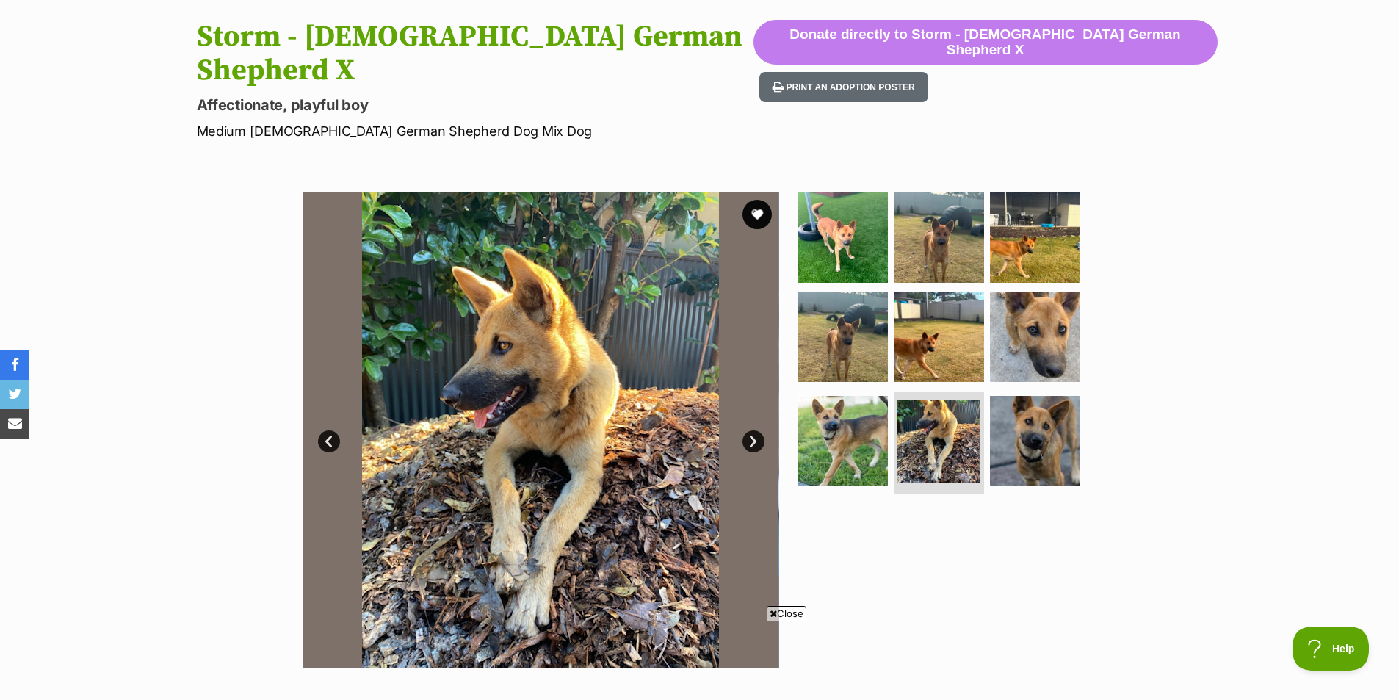
click at [756, 430] on link "Next" at bounding box center [754, 441] width 22 height 22
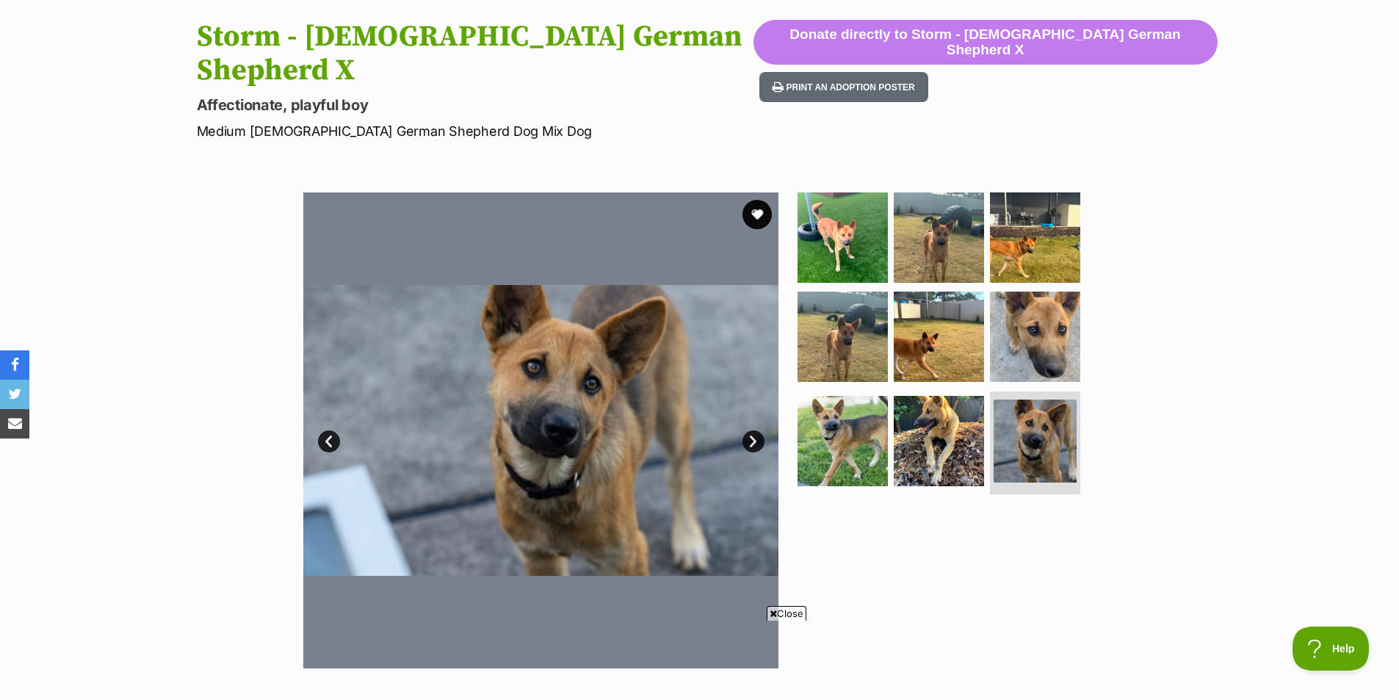
click at [756, 430] on link "Next" at bounding box center [754, 441] width 22 height 22
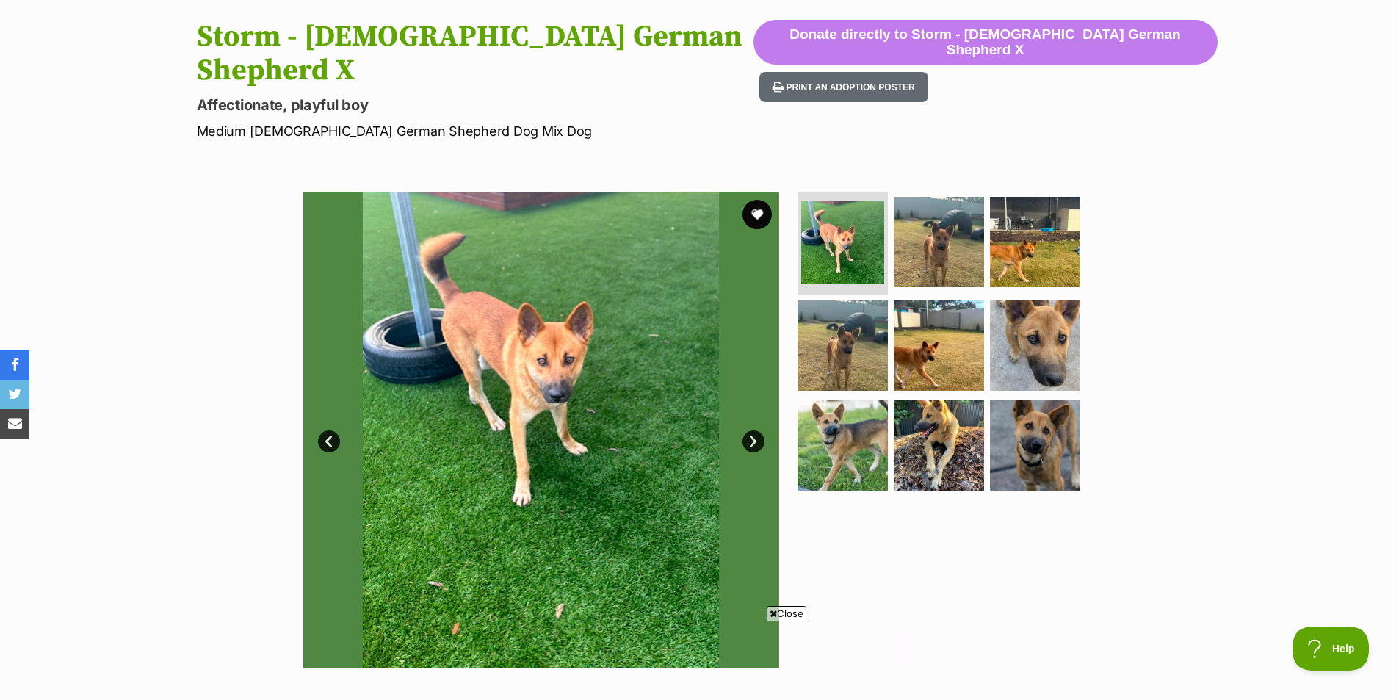
click at [756, 430] on link "Next" at bounding box center [754, 441] width 22 height 22
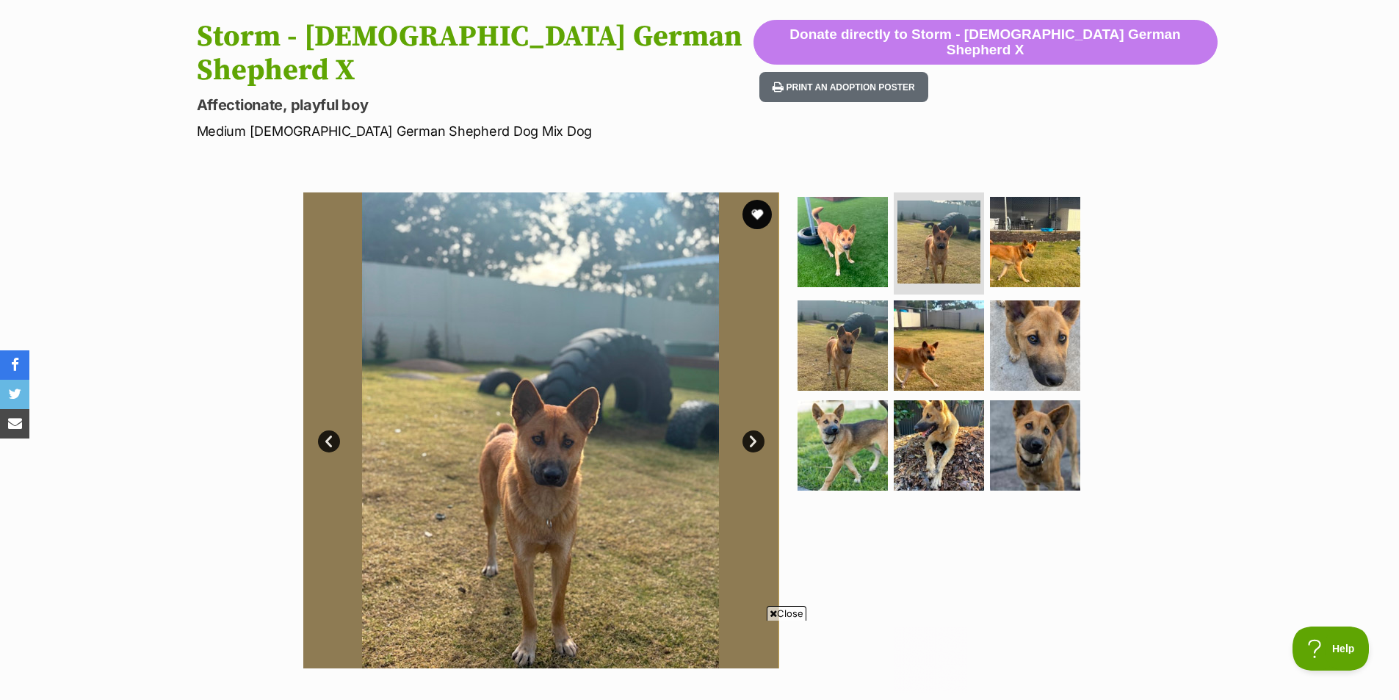
click at [756, 430] on link "Next" at bounding box center [754, 441] width 22 height 22
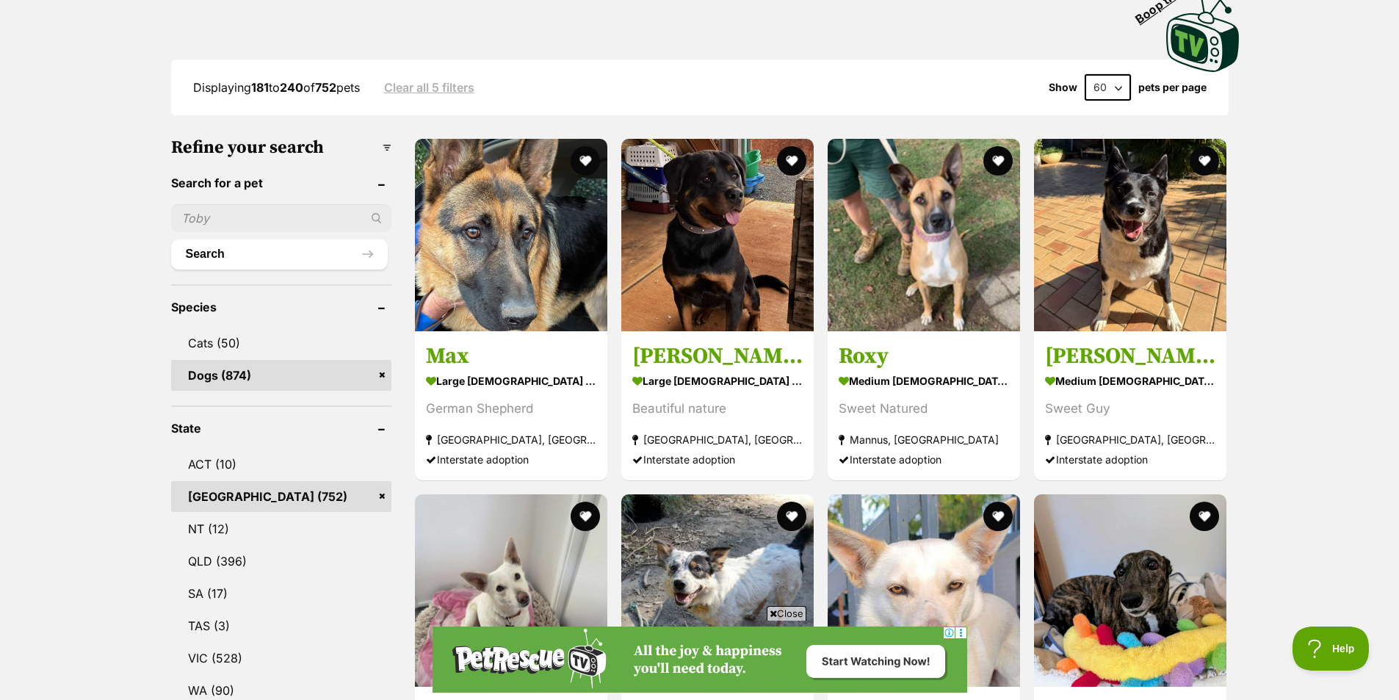
scroll to position [367, 0]
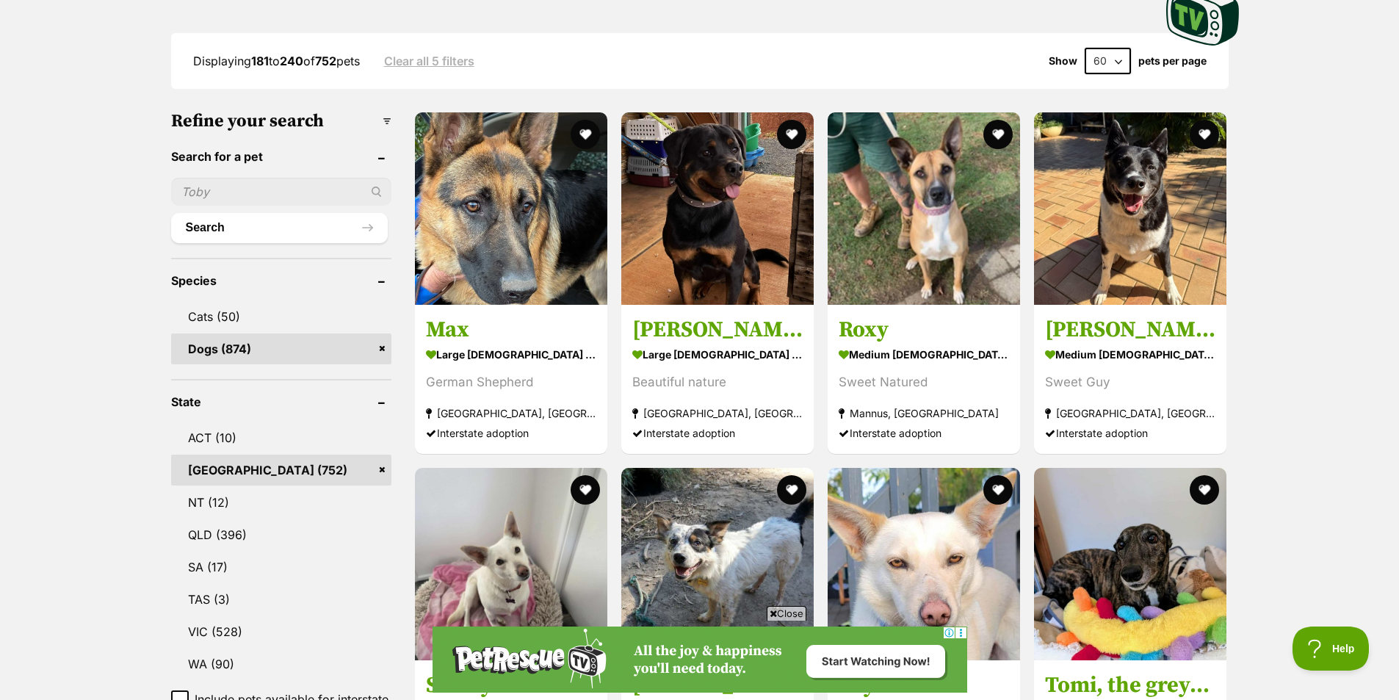
click at [779, 616] on span "Close" at bounding box center [787, 613] width 40 height 15
